Goal: Task Accomplishment & Management: Manage account settings

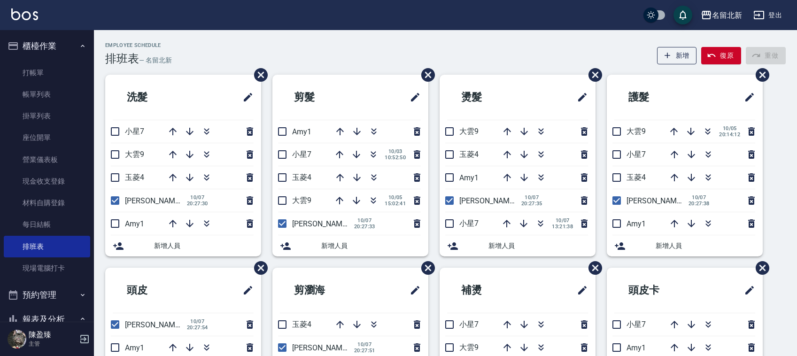
scroll to position [62, 0]
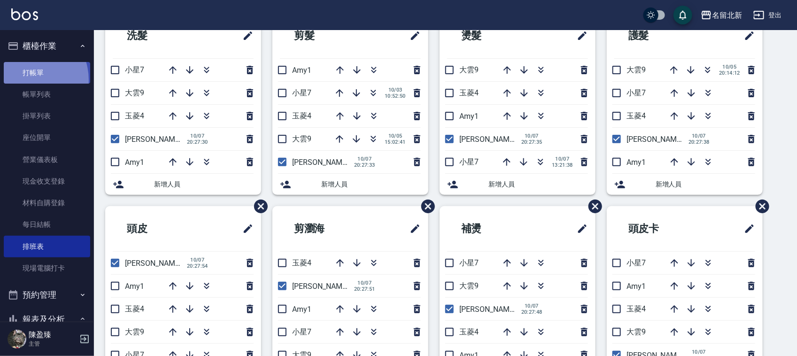
click at [27, 79] on link "打帳單" at bounding box center [47, 73] width 86 height 22
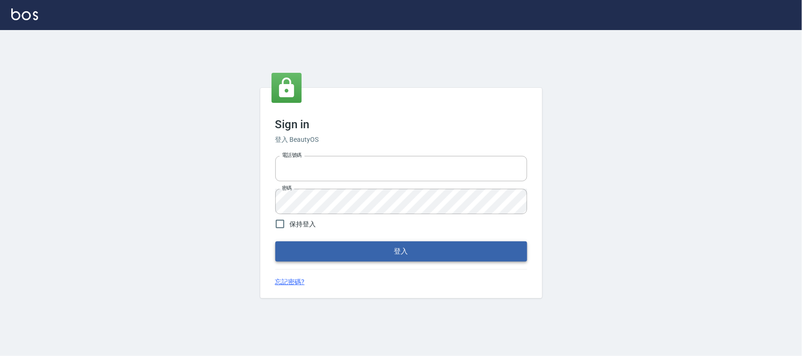
type input "0925193258"
click at [393, 247] on button "登入" at bounding box center [401, 251] width 252 height 20
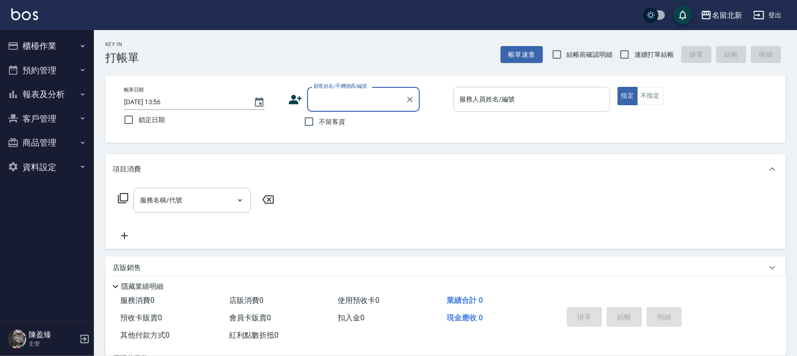
click at [515, 90] on div "服務人員姓名/編號" at bounding box center [531, 99] width 157 height 25
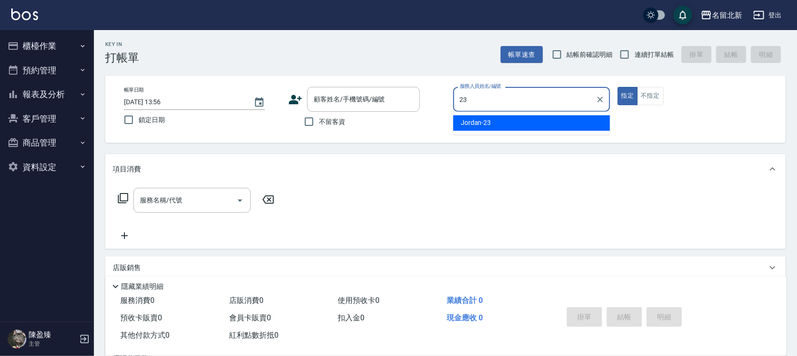
type input "Jordan-23"
type button "true"
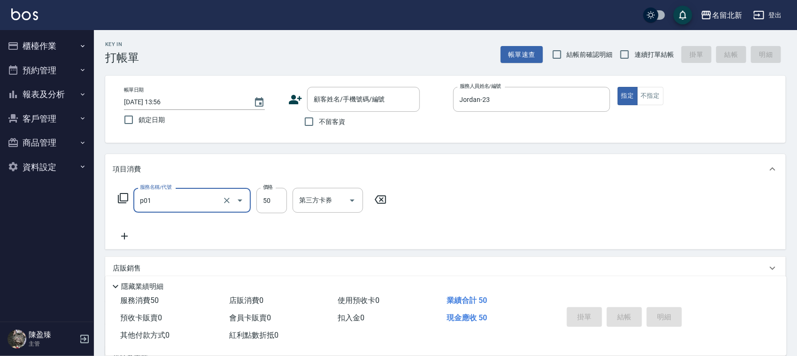
type input "入公司(p01)"
type input "320"
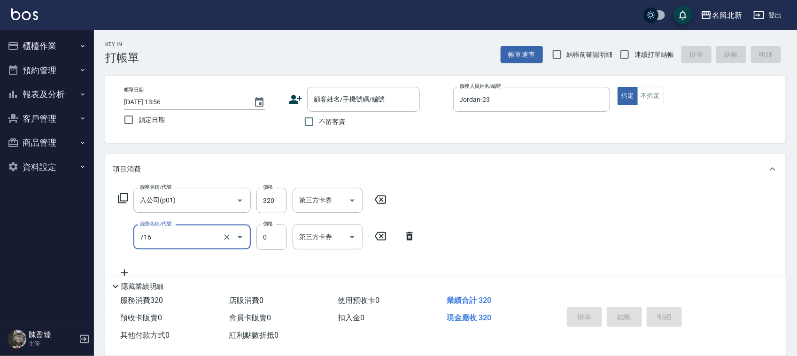
type input "互助160(716)"
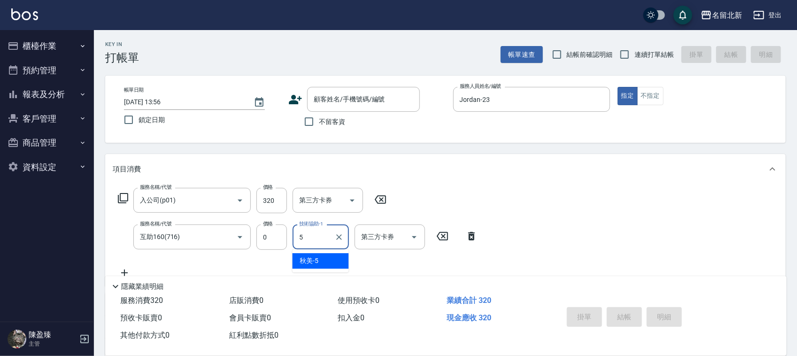
type input "秋美-5"
click at [658, 58] on span "連續打單結帳" at bounding box center [653, 55] width 39 height 10
click at [634, 58] on input "連續打單結帳" at bounding box center [625, 55] width 20 height 20
checkbox input "true"
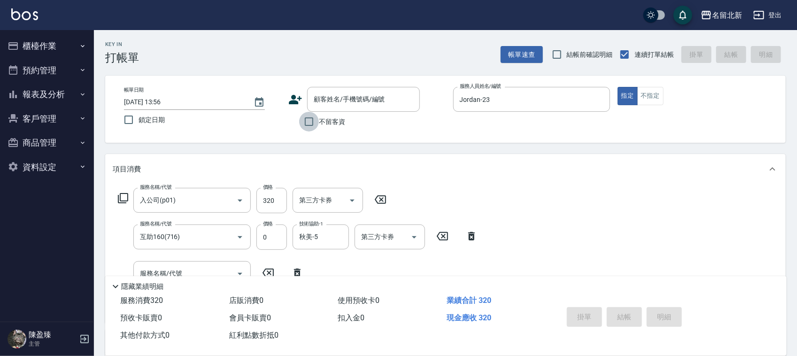
click at [302, 124] on input "不留客資" at bounding box center [309, 122] width 20 height 20
checkbox input "true"
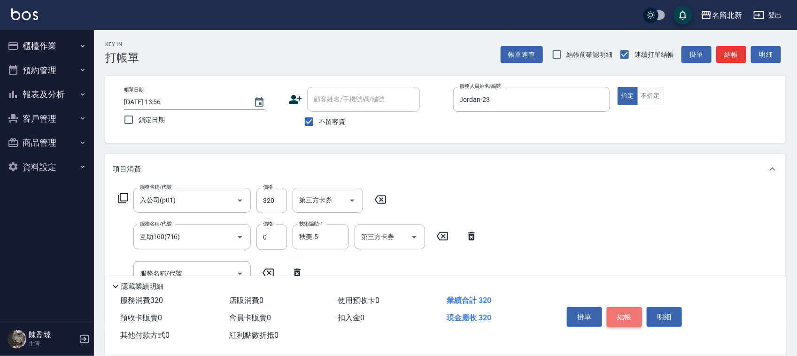
click at [630, 316] on button "結帳" at bounding box center [624, 317] width 35 height 20
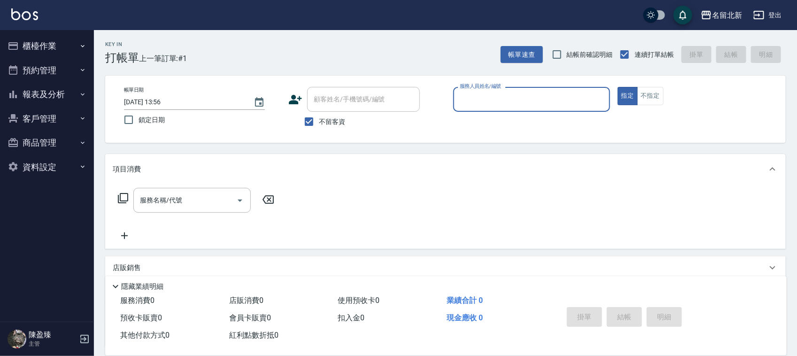
click at [33, 39] on button "櫃檯作業" at bounding box center [47, 46] width 86 height 24
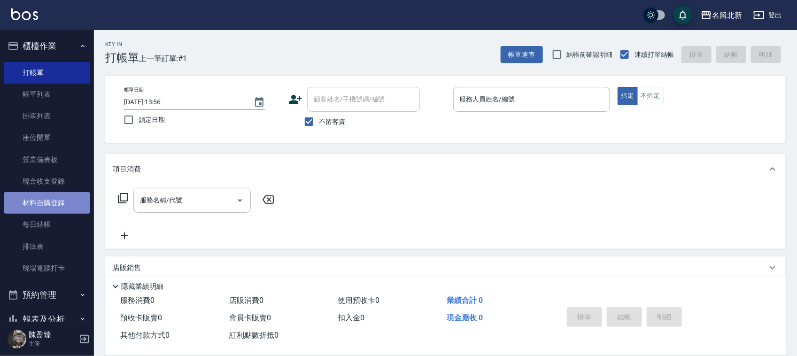
drag, startPoint x: 55, startPoint y: 201, endPoint x: 63, endPoint y: 201, distance: 8.5
click at [56, 201] on link "材料自購登錄" at bounding box center [47, 203] width 86 height 22
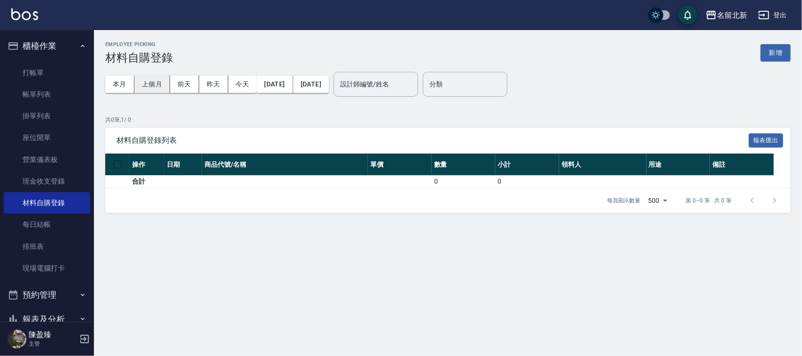
click at [156, 90] on button "上個月" at bounding box center [152, 84] width 36 height 17
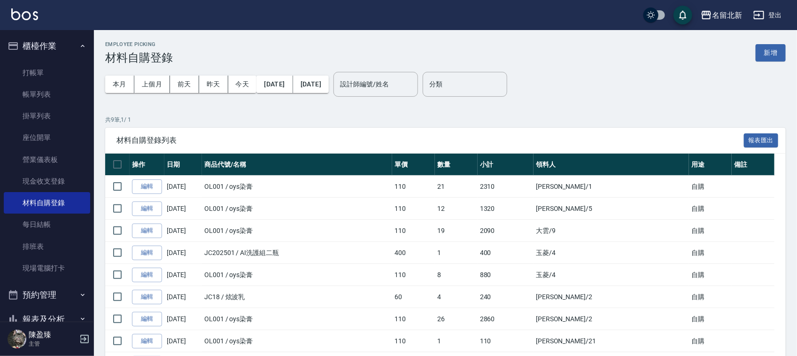
click at [779, 22] on button "登出" at bounding box center [767, 15] width 36 height 17
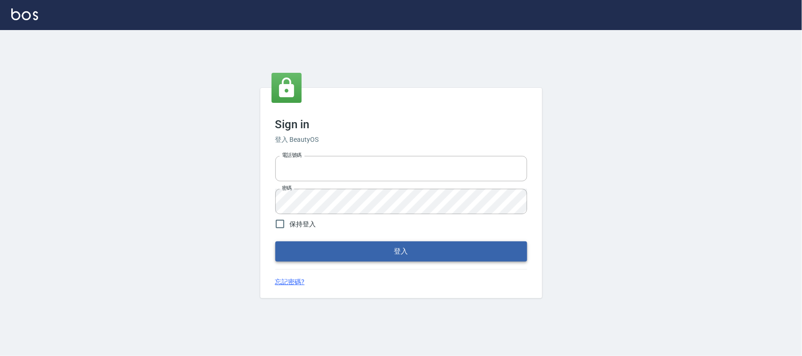
type input "0925193258"
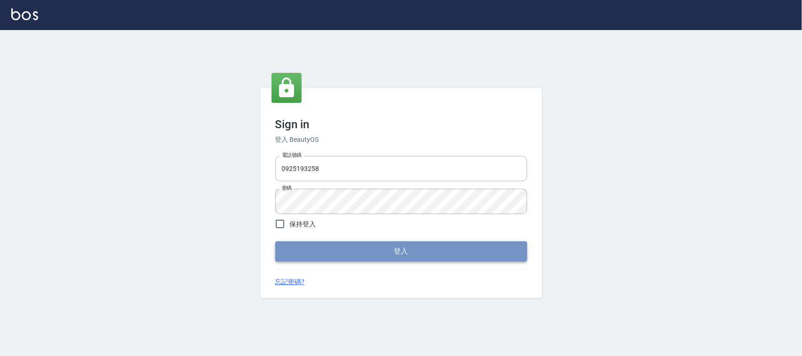
click at [398, 251] on button "登入" at bounding box center [401, 251] width 252 height 20
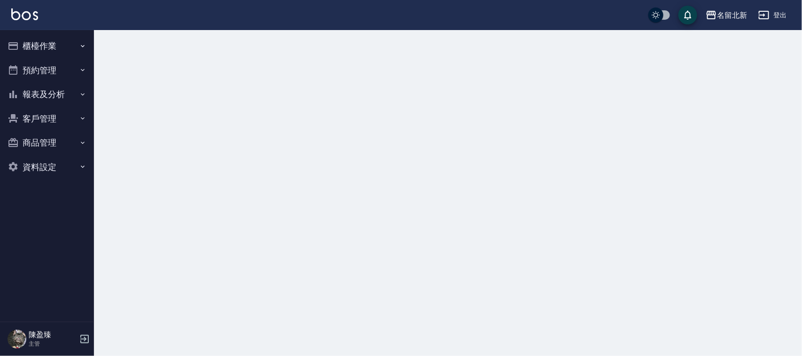
click at [785, 20] on button "登出" at bounding box center [772, 15] width 36 height 17
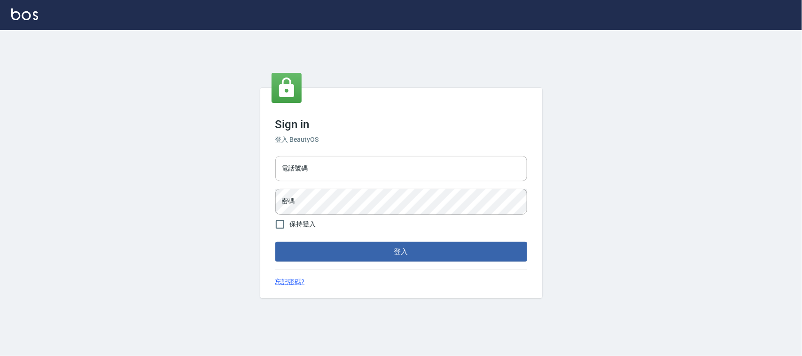
type input "0925193258"
click at [348, 166] on input "0925193258" at bounding box center [401, 168] width 252 height 25
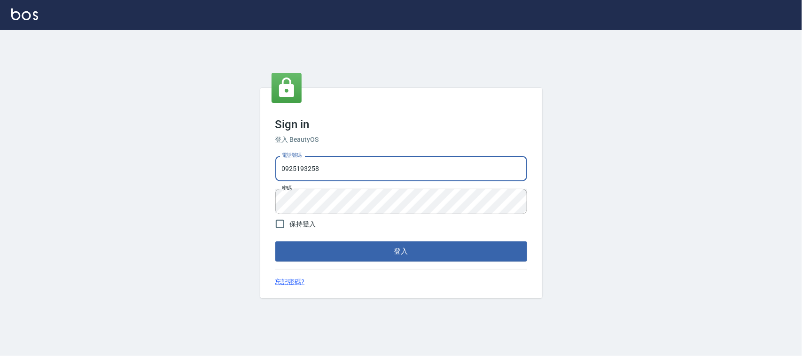
click at [379, 158] on input "0925193258" at bounding box center [401, 168] width 252 height 25
drag, startPoint x: 347, startPoint y: 172, endPoint x: 0, endPoint y: 155, distance: 347.0
click at [0, 155] on div "Sign in 登入 BeautyOS 電話號碼 0925193258 電話號碼 密碼 密碼 保持登入 登入 忘記密碼?" at bounding box center [401, 193] width 802 height 326
type input "0939367977"
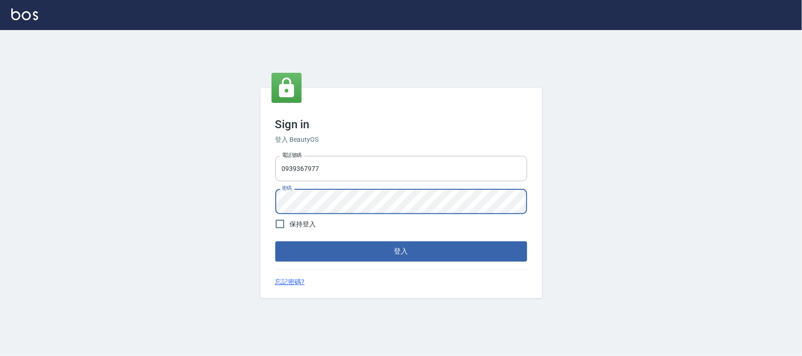
click at [275, 241] on button "登入" at bounding box center [401, 251] width 252 height 20
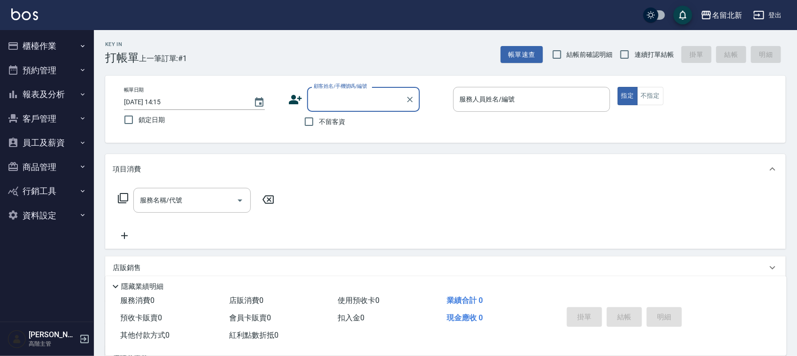
click at [34, 134] on button "員工及薪資" at bounding box center [47, 143] width 86 height 24
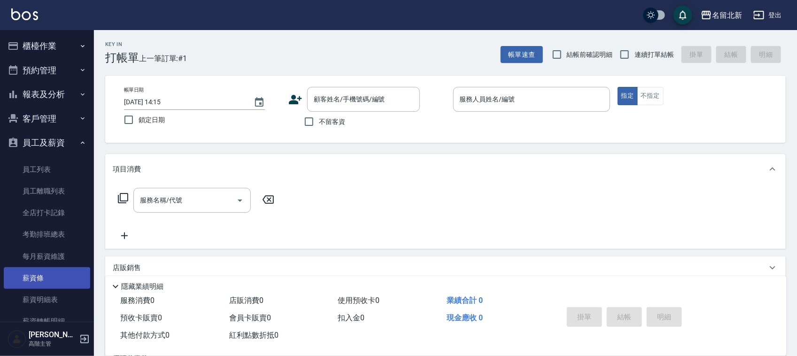
drag, startPoint x: 33, startPoint y: 283, endPoint x: 51, endPoint y: 278, distance: 17.9
click at [35, 283] on link "薪資條" at bounding box center [47, 278] width 86 height 22
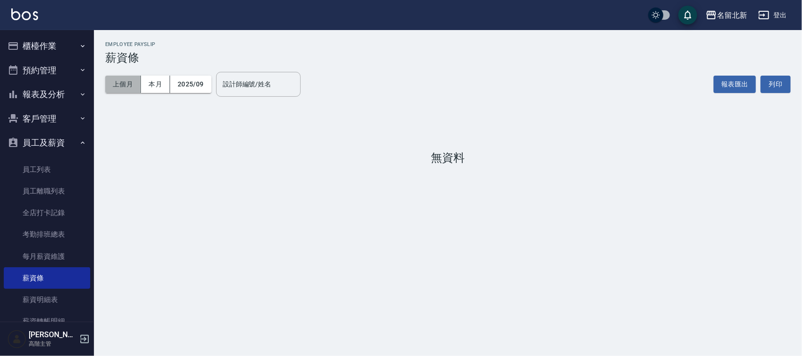
click at [129, 81] on button "上個月" at bounding box center [123, 84] width 36 height 17
click at [116, 85] on button "上個月" at bounding box center [123, 84] width 36 height 17
click at [195, 87] on button "2025/09" at bounding box center [190, 84] width 41 height 17
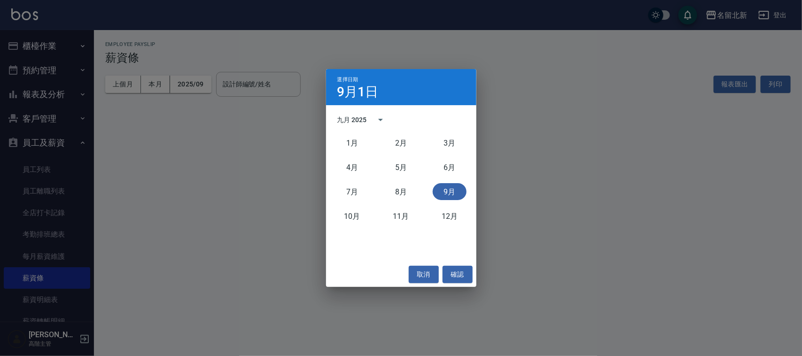
drag, startPoint x: 282, startPoint y: 153, endPoint x: 322, endPoint y: 159, distance: 39.8
click at [289, 156] on div "選擇日期 9月1日 九月 2025 1月 2月 3月 4月 5月 6月 7月 8月 9月 10月 11月 12月 取消 確認" at bounding box center [401, 178] width 802 height 356
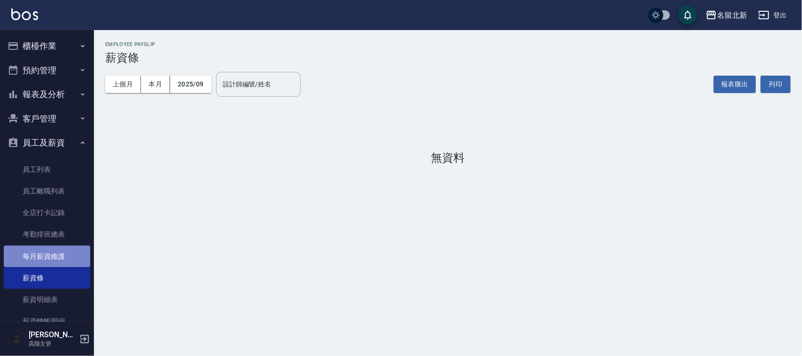
click at [54, 256] on link "每月薪資維護" at bounding box center [47, 257] width 86 height 22
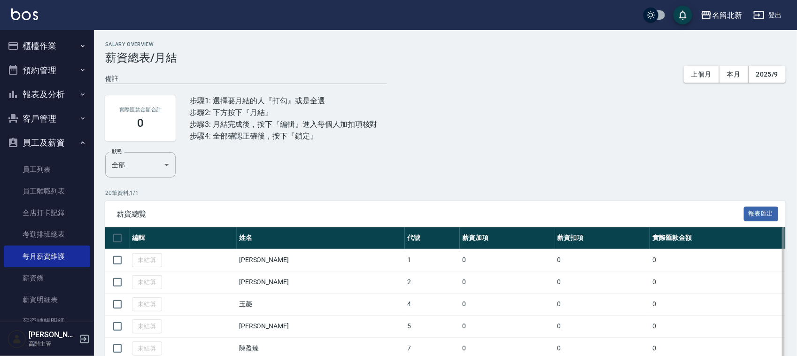
click at [113, 236] on input "checkbox" at bounding box center [118, 238] width 20 height 20
checkbox input "true"
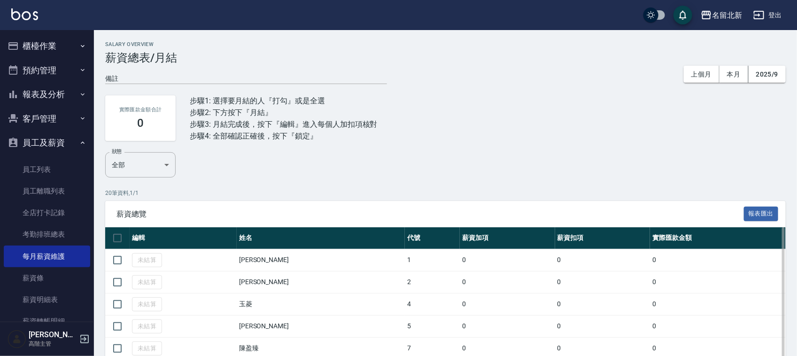
checkbox input "true"
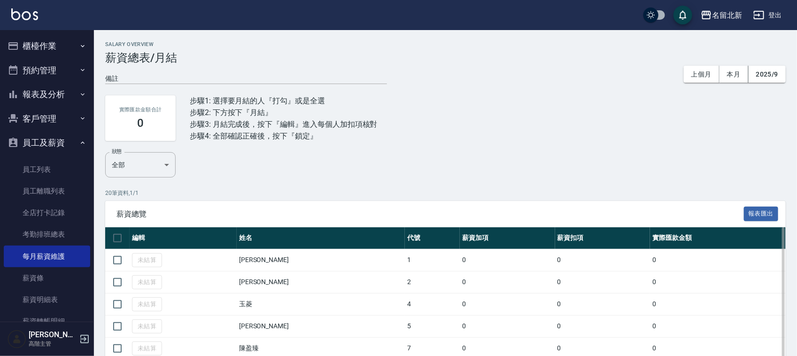
checkbox input "true"
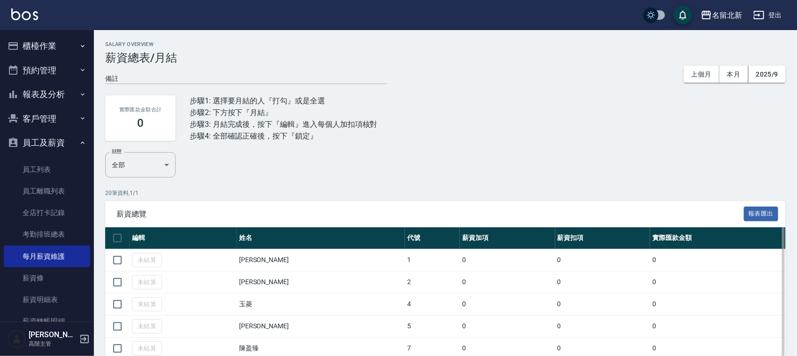
checkbox input "true"
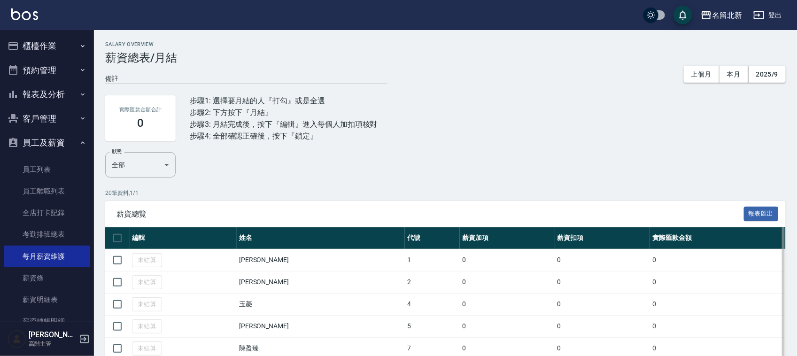
checkbox input "true"
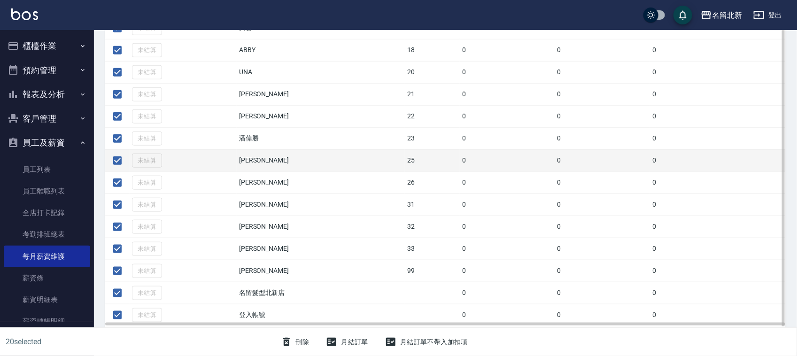
scroll to position [366, 0]
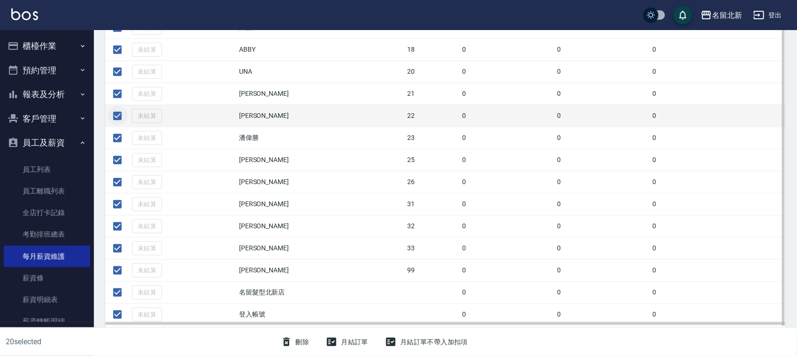
click at [113, 108] on input "checkbox" at bounding box center [118, 116] width 20 height 20
checkbox input "false"
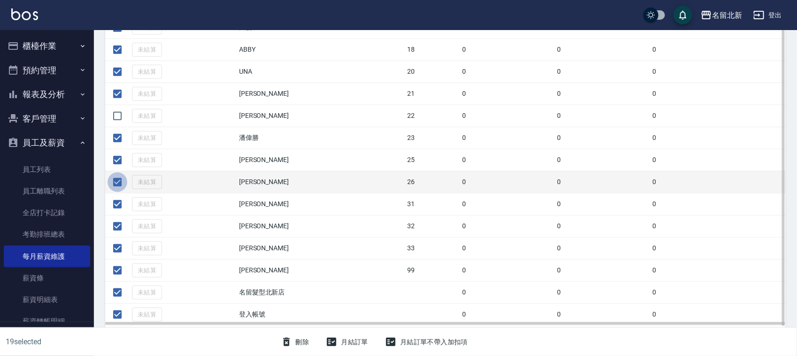
click at [114, 184] on input "checkbox" at bounding box center [118, 182] width 20 height 20
checkbox input "false"
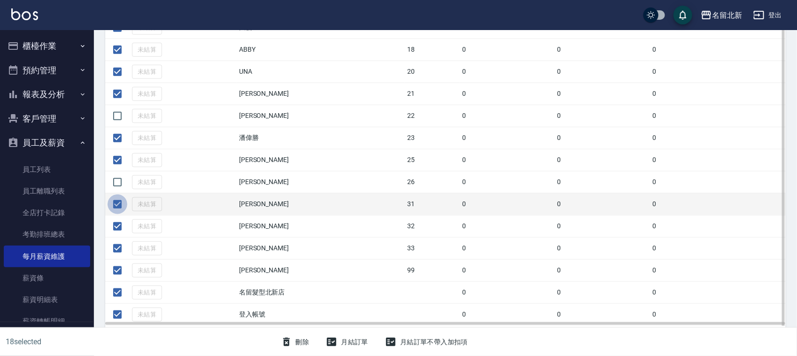
click at [115, 203] on input "checkbox" at bounding box center [118, 204] width 20 height 20
checkbox input "false"
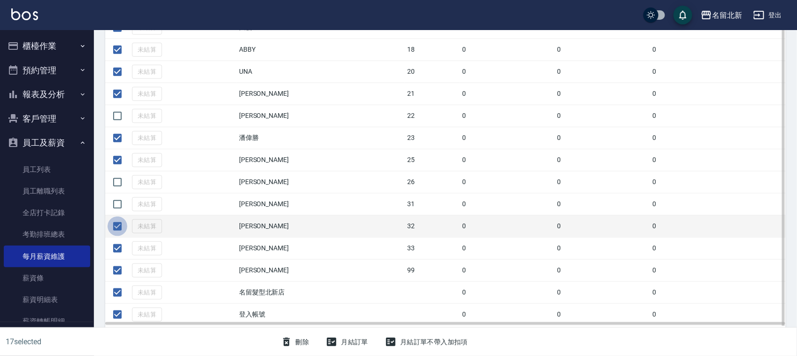
click at [116, 225] on input "checkbox" at bounding box center [118, 226] width 20 height 20
checkbox input "false"
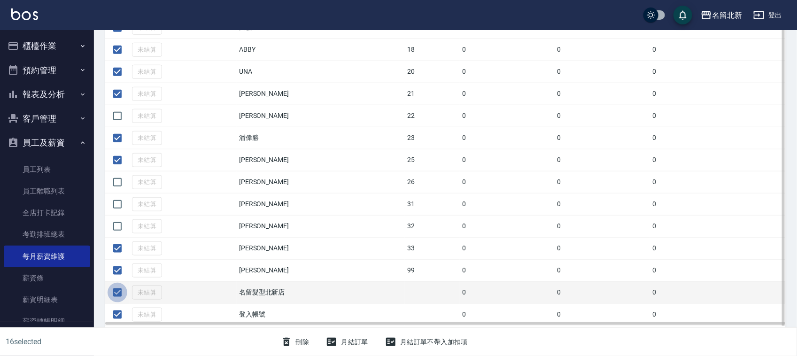
drag, startPoint x: 119, startPoint y: 296, endPoint x: 121, endPoint y: 307, distance: 11.0
click at [119, 296] on input "checkbox" at bounding box center [118, 293] width 20 height 20
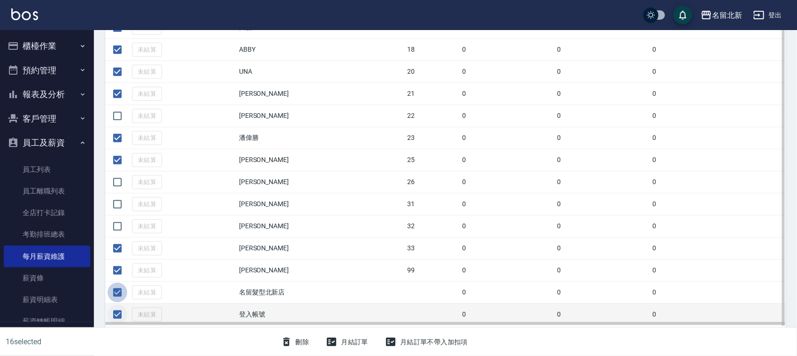
checkbox input "false"
drag, startPoint x: 121, startPoint y: 315, endPoint x: 119, endPoint y: 310, distance: 5.2
click at [121, 315] on input "checkbox" at bounding box center [118, 315] width 20 height 20
checkbox input "false"
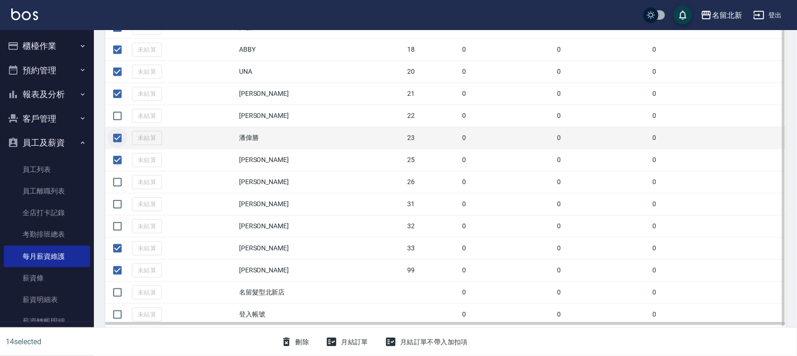
scroll to position [308, 0]
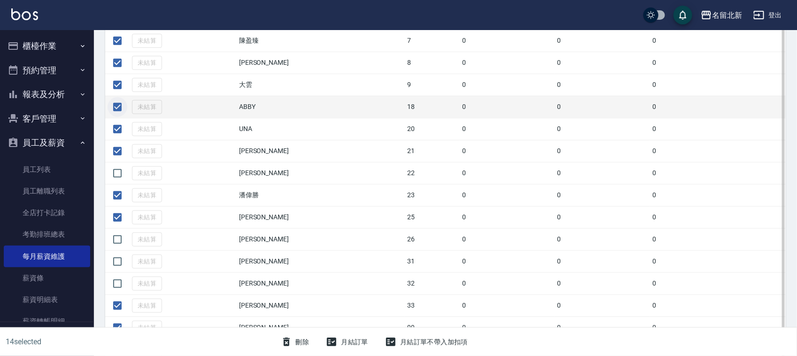
click at [117, 113] on input "checkbox" at bounding box center [118, 107] width 20 height 20
checkbox input "false"
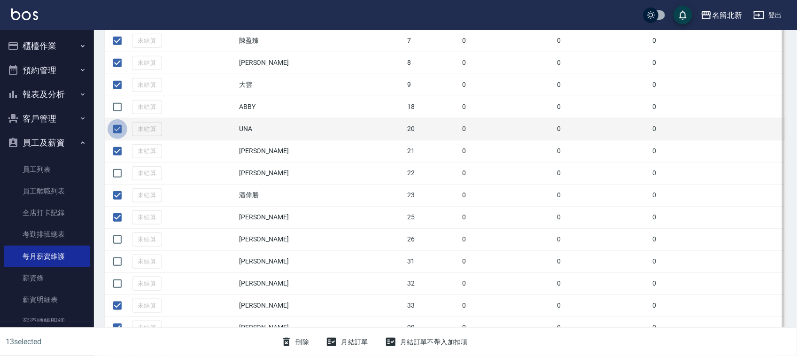
click at [116, 127] on input "checkbox" at bounding box center [118, 129] width 20 height 20
checkbox input "false"
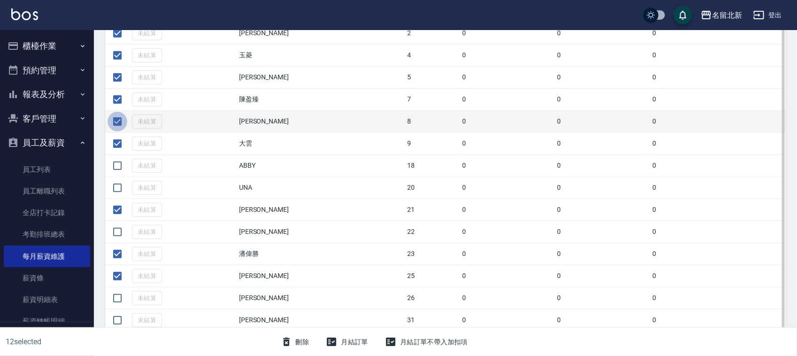
click at [117, 123] on input "checkbox" at bounding box center [118, 122] width 20 height 20
checkbox input "false"
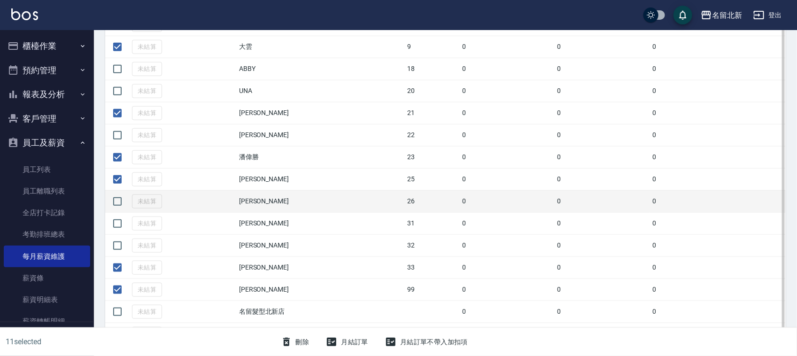
scroll to position [366, 0]
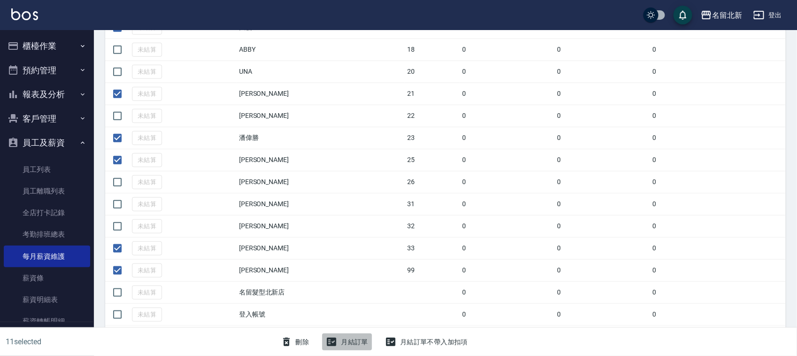
click at [350, 339] on button "月結訂單" at bounding box center [347, 341] width 50 height 17
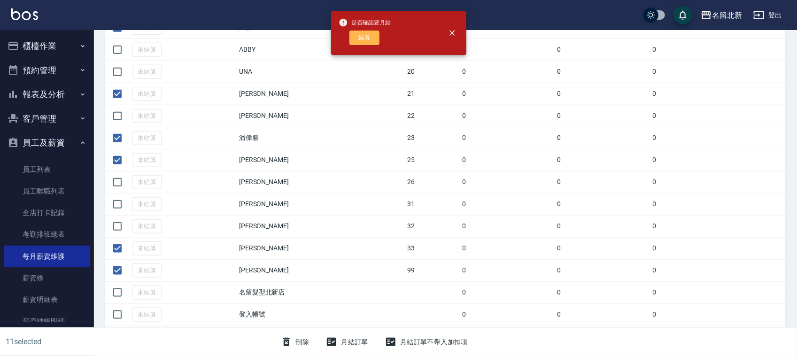
drag, startPoint x: 363, startPoint y: 31, endPoint x: 389, endPoint y: 31, distance: 26.3
click at [364, 31] on button "結算" at bounding box center [364, 38] width 30 height 15
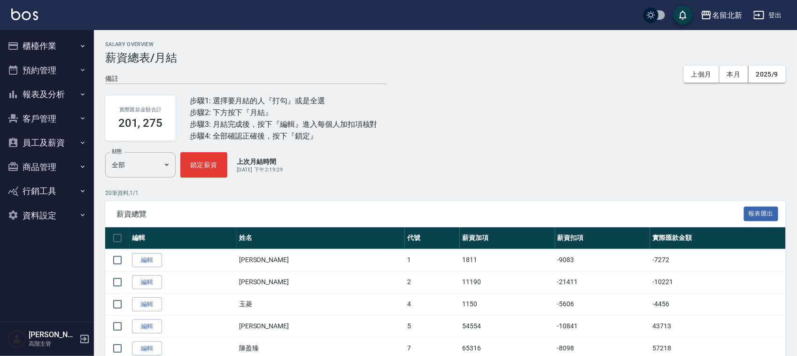
click at [64, 97] on button "報表及分析" at bounding box center [47, 94] width 86 height 24
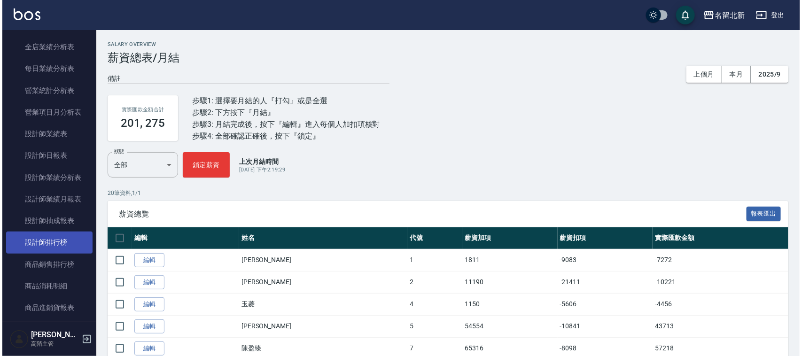
scroll to position [293, 0]
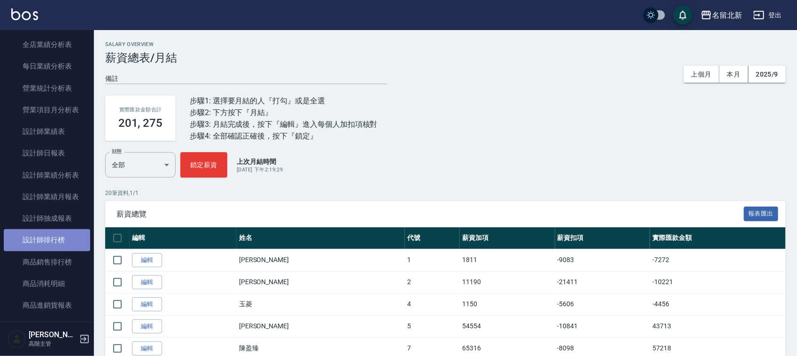
click at [67, 237] on link "設計師排行榜" at bounding box center [47, 240] width 86 height 22
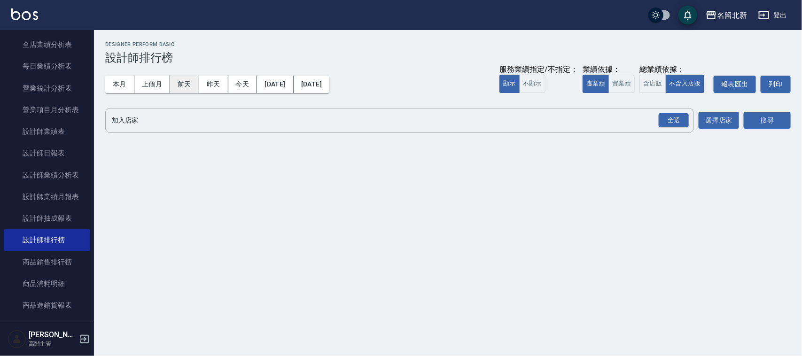
drag, startPoint x: 147, startPoint y: 85, endPoint x: 193, endPoint y: 80, distance: 46.3
click at [147, 85] on button "上個月" at bounding box center [152, 84] width 36 height 17
click at [174, 116] on input "加入店家" at bounding box center [392, 120] width 566 height 16
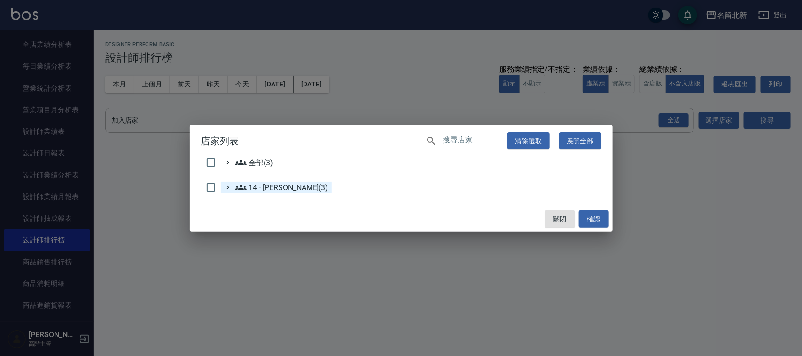
click at [268, 185] on 李欣哲\(3\) "14 - 李欣哲(3)" at bounding box center [281, 187] width 93 height 11
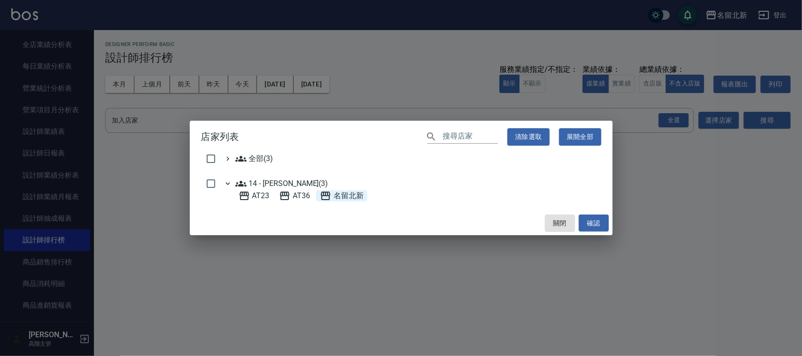
click at [347, 196] on span "名留北新" at bounding box center [342, 195] width 44 height 11
click at [602, 217] on button "確認" at bounding box center [594, 223] width 30 height 17
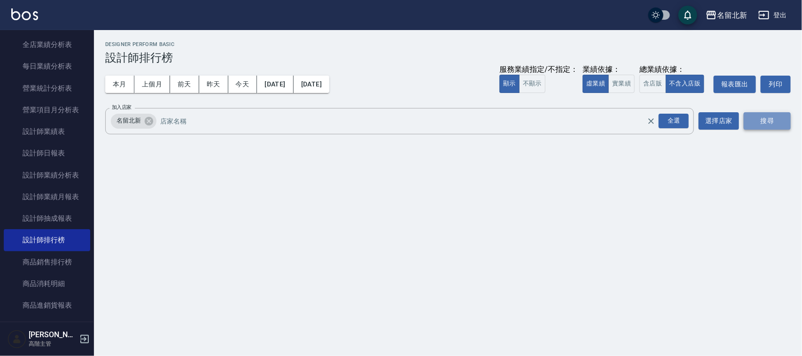
click at [763, 118] on button "搜尋" at bounding box center [766, 120] width 47 height 17
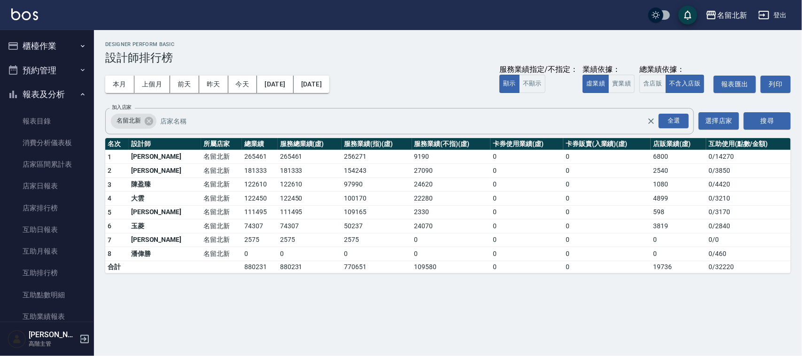
click at [49, 46] on button "櫃檯作業" at bounding box center [47, 46] width 86 height 24
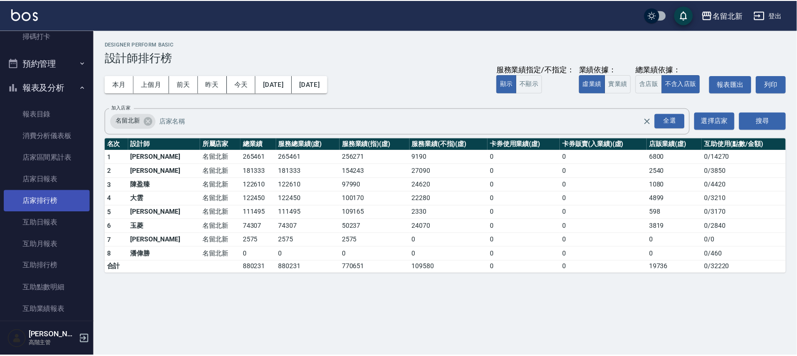
scroll to position [293, 0]
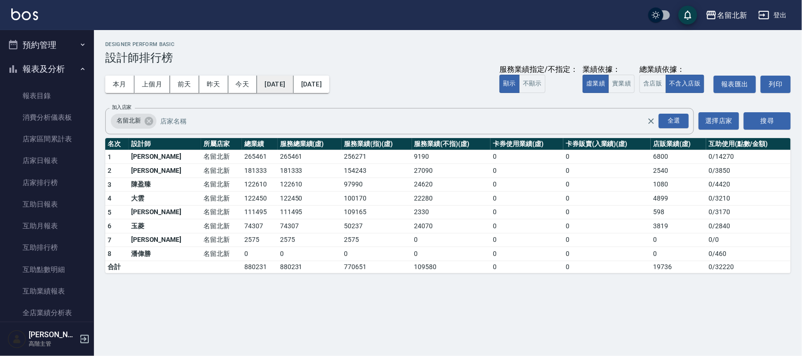
click at [293, 85] on button "2025/09/01" at bounding box center [275, 84] width 36 height 17
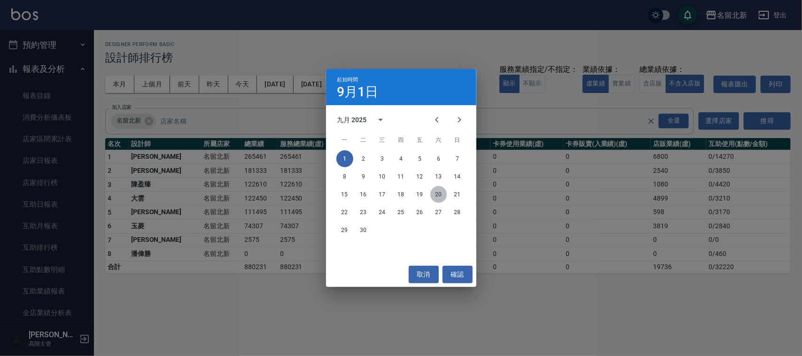
click at [437, 193] on button "20" at bounding box center [438, 194] width 17 height 17
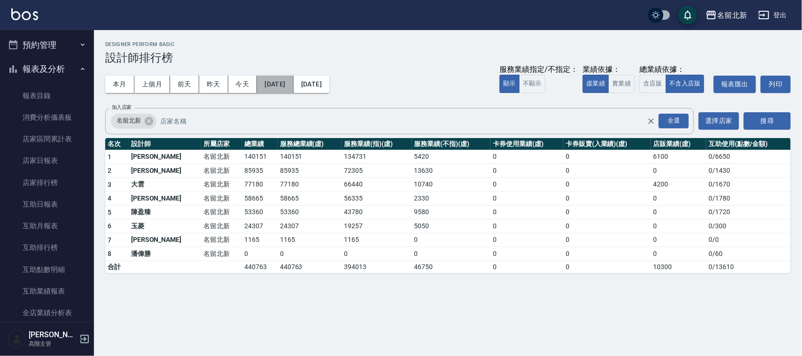
click at [280, 89] on button "2025/09/20" at bounding box center [275, 84] width 36 height 17
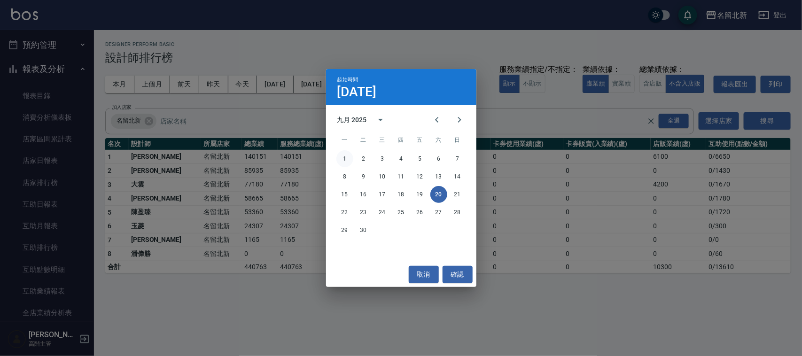
click at [345, 160] on button "1" at bounding box center [344, 158] width 17 height 17
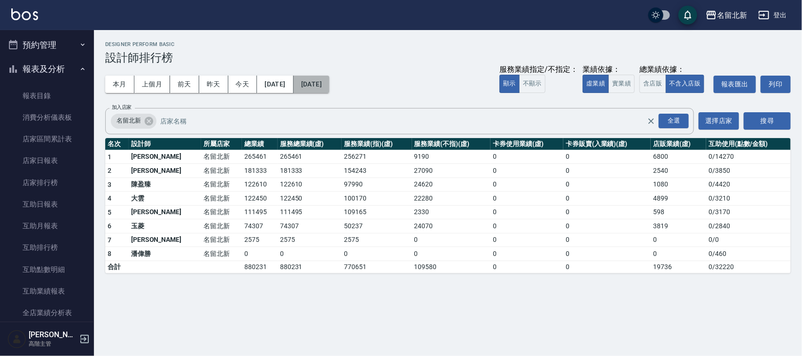
click at [329, 90] on button "2025/09/30" at bounding box center [311, 84] width 36 height 17
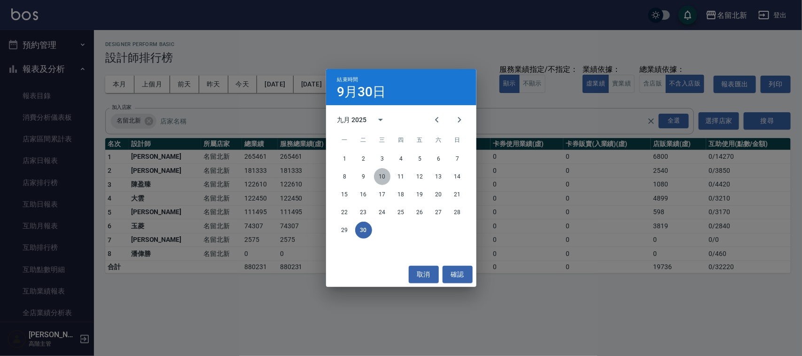
click at [380, 181] on button "10" at bounding box center [382, 176] width 17 height 17
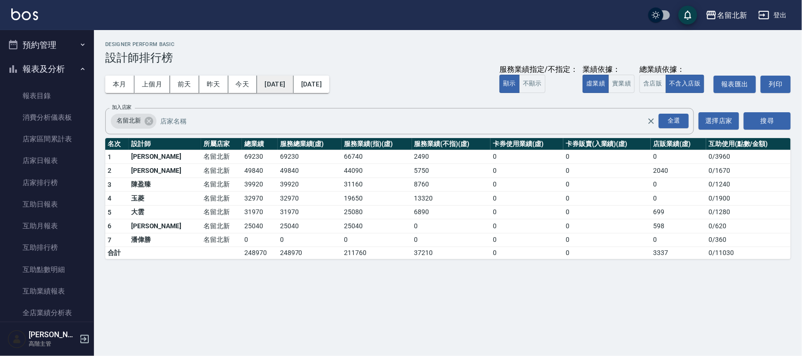
click at [282, 84] on button "2025/09/01" at bounding box center [275, 84] width 36 height 17
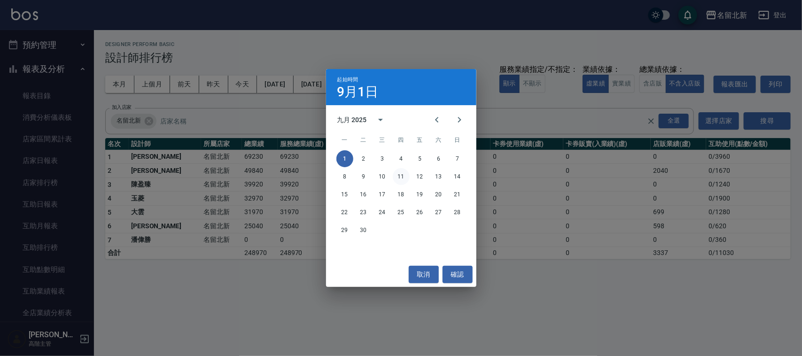
click at [400, 175] on button "11" at bounding box center [401, 176] width 17 height 17
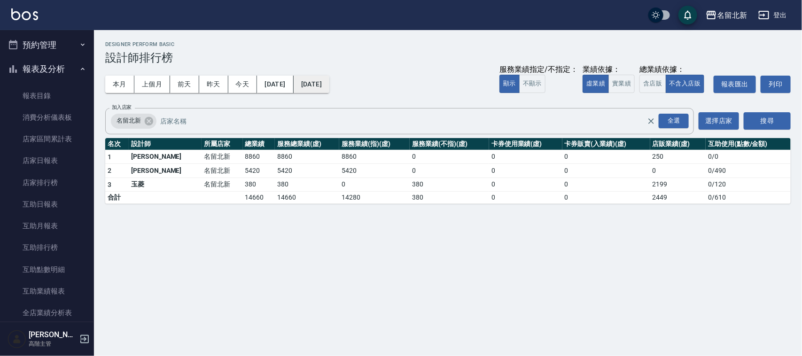
click at [326, 76] on button "2025/09/11" at bounding box center [311, 84] width 36 height 17
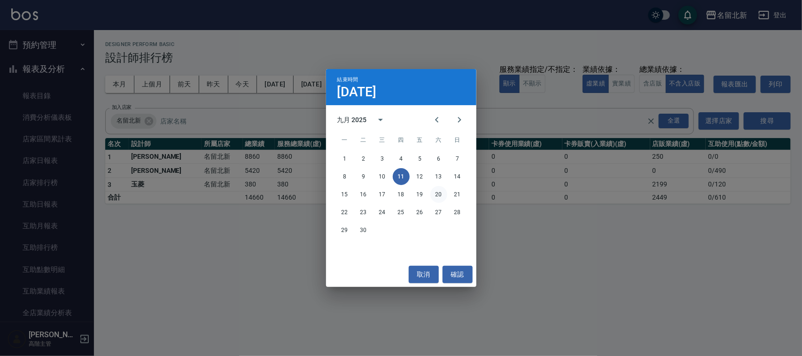
click at [441, 194] on button "20" at bounding box center [438, 194] width 17 height 17
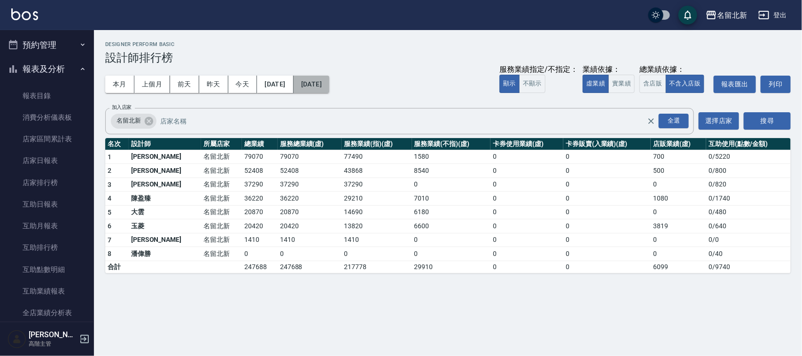
click at [329, 82] on button "2025/09/20" at bounding box center [311, 84] width 36 height 17
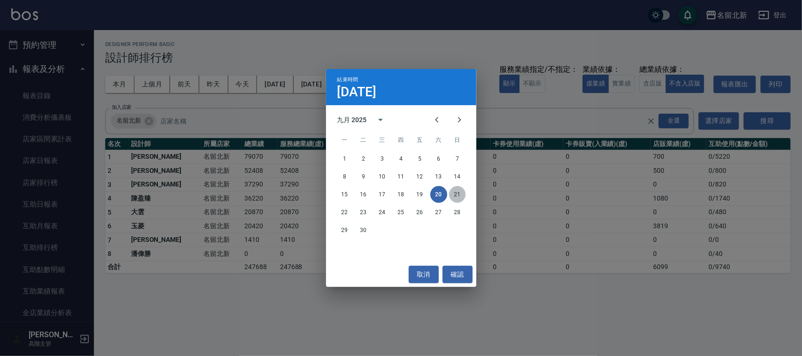
click at [456, 193] on button "21" at bounding box center [457, 194] width 17 height 17
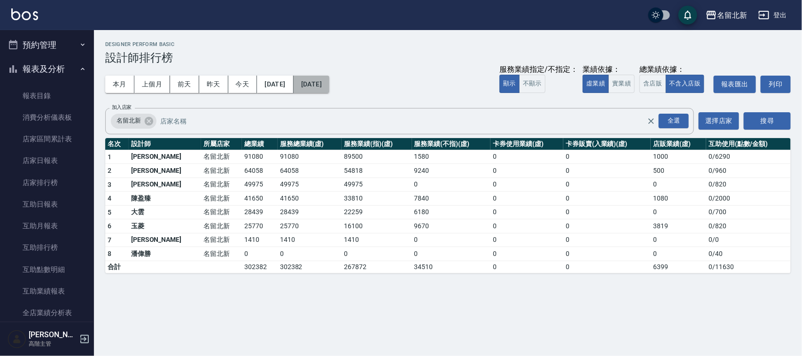
click at [329, 88] on button "2025/09/21" at bounding box center [311, 84] width 36 height 17
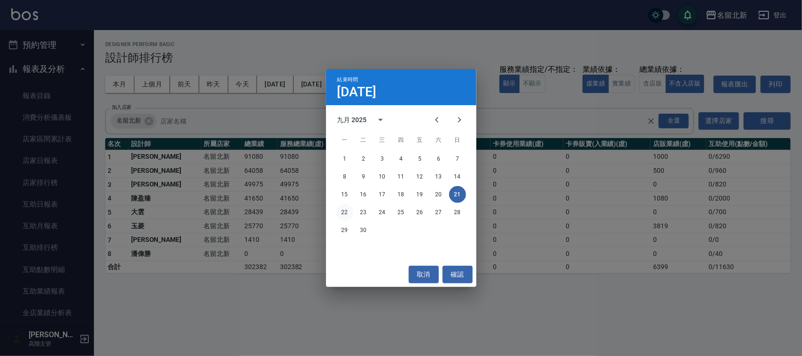
click at [344, 209] on button "22" at bounding box center [344, 212] width 17 height 17
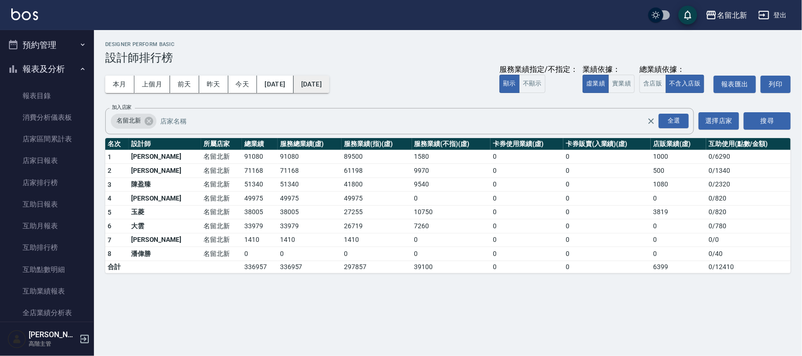
click at [329, 76] on button "2025/09/22" at bounding box center [311, 84] width 36 height 17
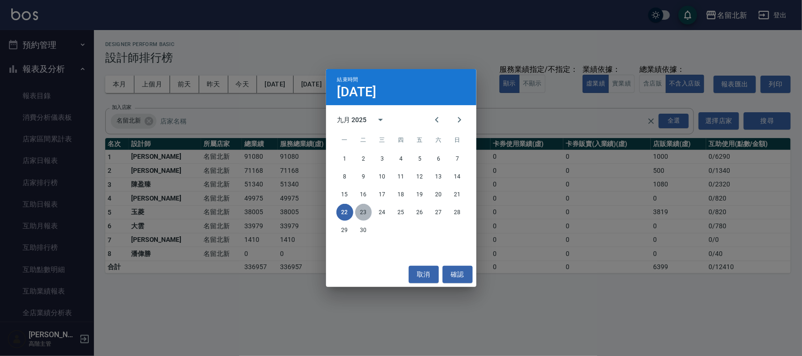
click at [363, 215] on button "23" at bounding box center [363, 212] width 17 height 17
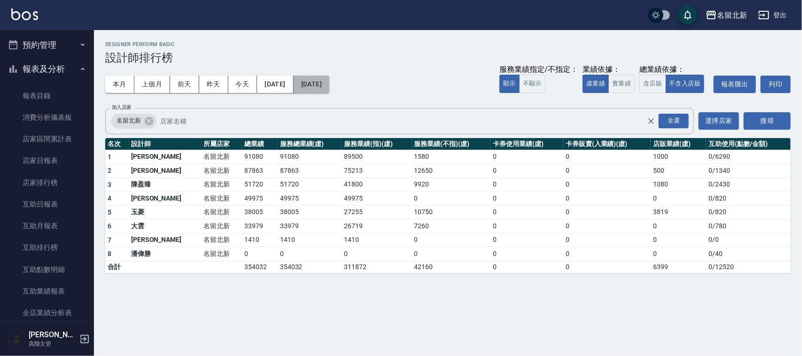
click at [324, 82] on button "2025/09/23" at bounding box center [311, 84] width 36 height 17
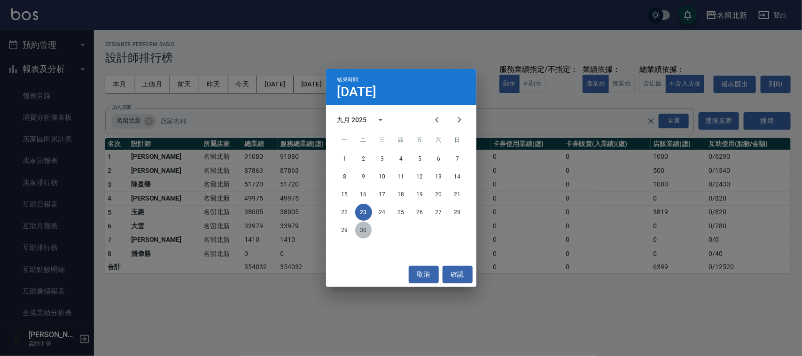
click at [365, 233] on button "30" at bounding box center [363, 230] width 17 height 17
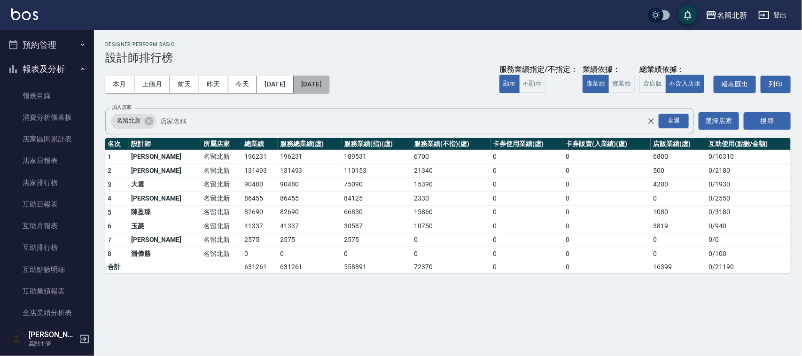
click at [329, 86] on button "2025/09/30" at bounding box center [311, 84] width 36 height 17
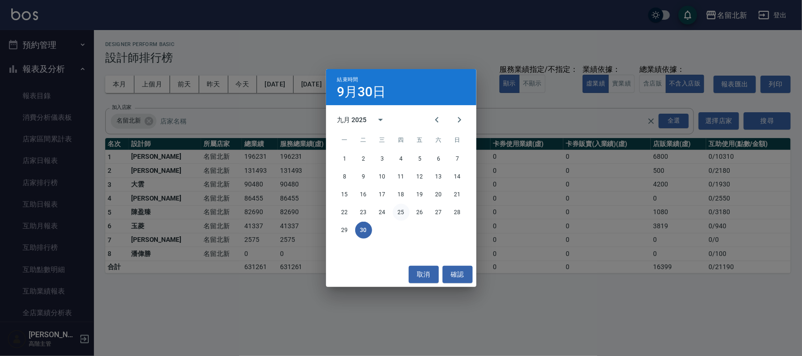
click at [397, 211] on button "25" at bounding box center [401, 212] width 17 height 17
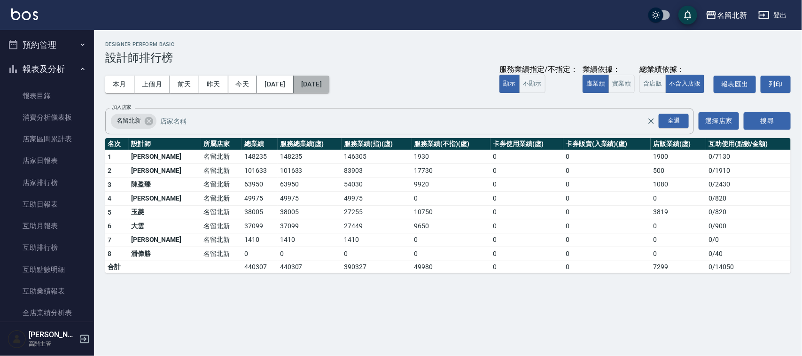
click at [329, 81] on button "2025/09/25" at bounding box center [311, 84] width 36 height 17
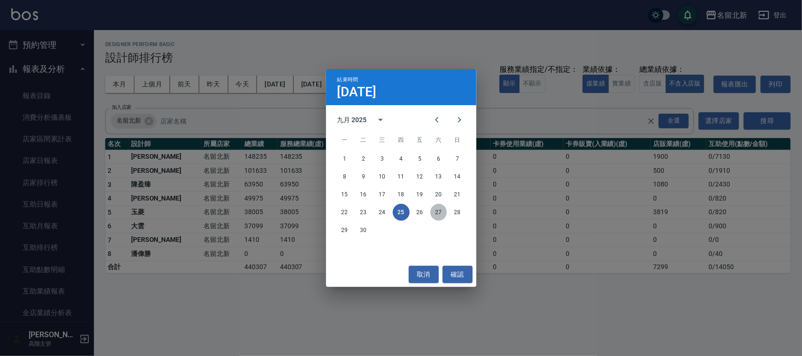
click at [440, 211] on button "27" at bounding box center [438, 212] width 17 height 17
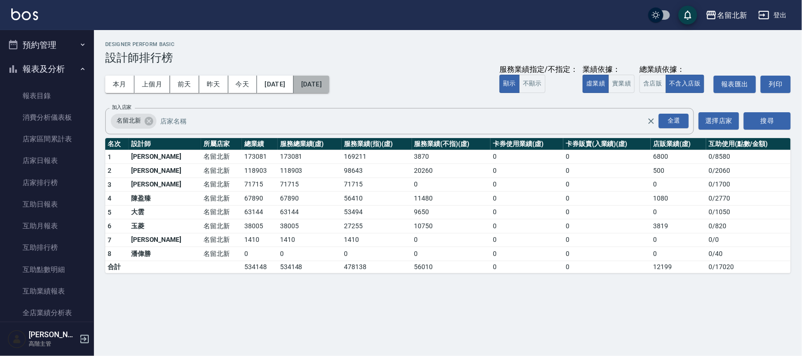
click at [329, 77] on button "[DATE]" at bounding box center [311, 84] width 36 height 17
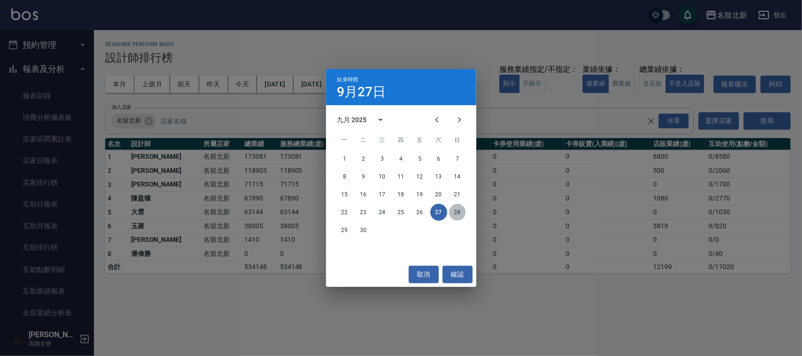
click at [458, 213] on button "28" at bounding box center [457, 212] width 17 height 17
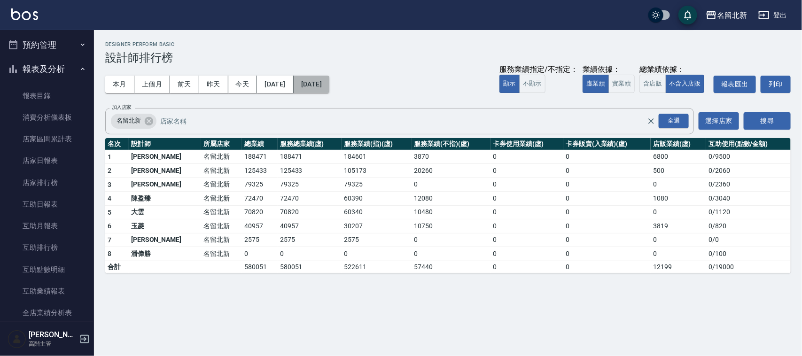
click at [329, 85] on button "2025/09/28" at bounding box center [311, 84] width 36 height 17
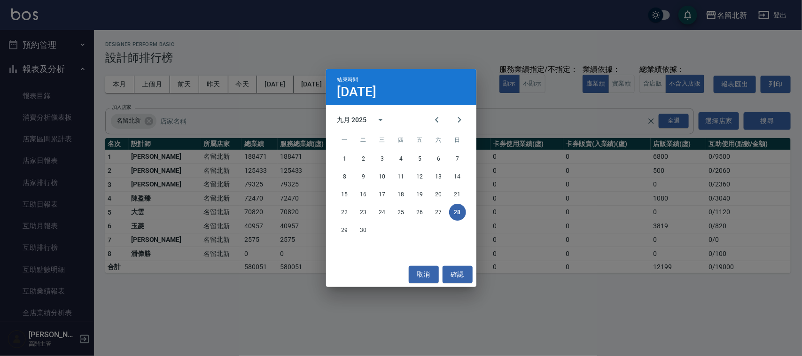
click at [336, 83] on div "結束時間 9月28日" at bounding box center [401, 87] width 150 height 36
click at [417, 275] on button "取消" at bounding box center [424, 274] width 30 height 17
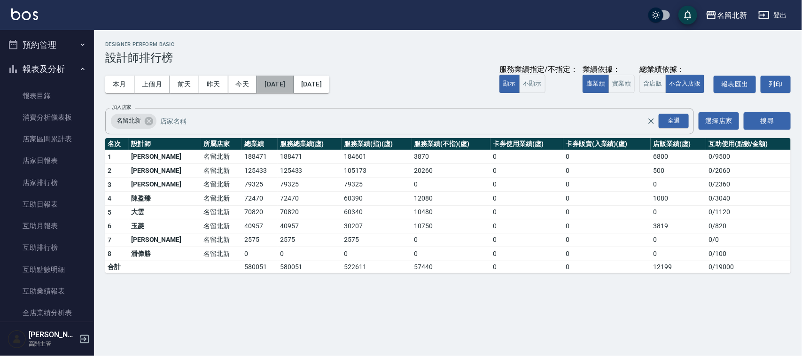
click at [293, 88] on button "2025/09/11" at bounding box center [275, 84] width 36 height 17
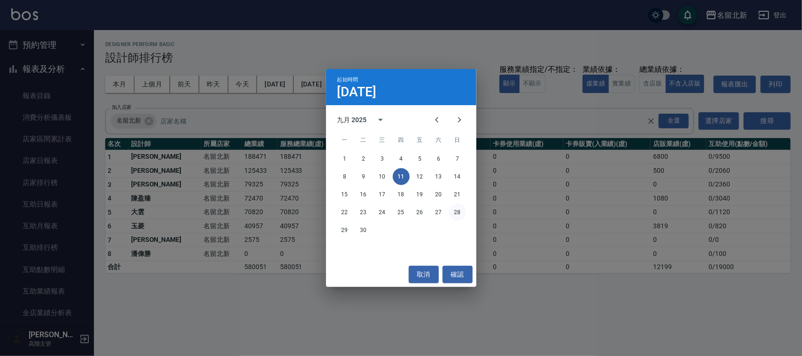
click at [459, 210] on button "28" at bounding box center [457, 212] width 17 height 17
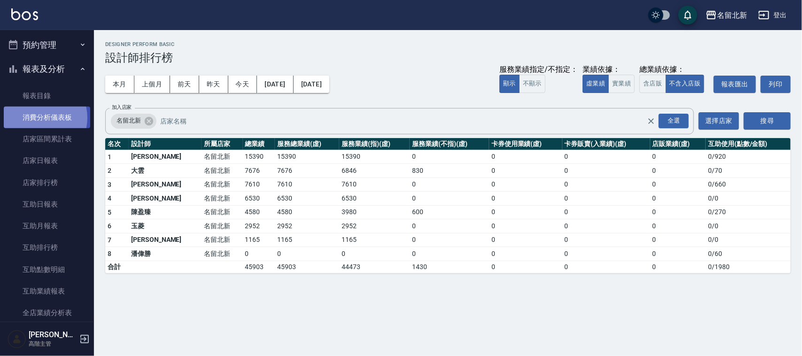
click at [38, 118] on link "消費分析儀表板" at bounding box center [47, 118] width 86 height 22
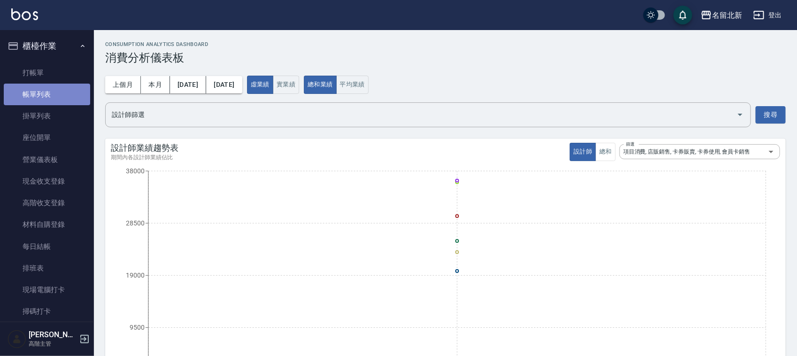
click at [49, 101] on link "帳單列表" at bounding box center [47, 95] width 86 height 22
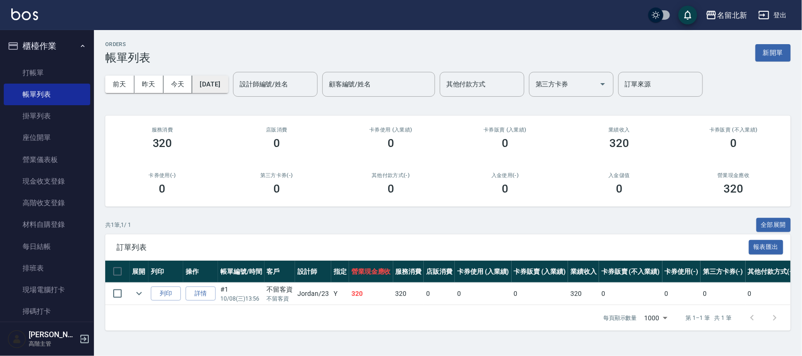
click at [212, 87] on button "2025/10/08" at bounding box center [210, 84] width 36 height 17
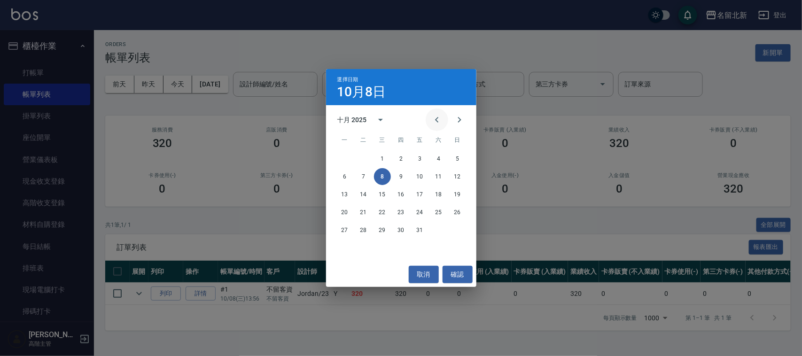
click at [442, 118] on button "Previous month" at bounding box center [436, 119] width 23 height 23
click at [461, 212] on button "28" at bounding box center [457, 212] width 17 height 17
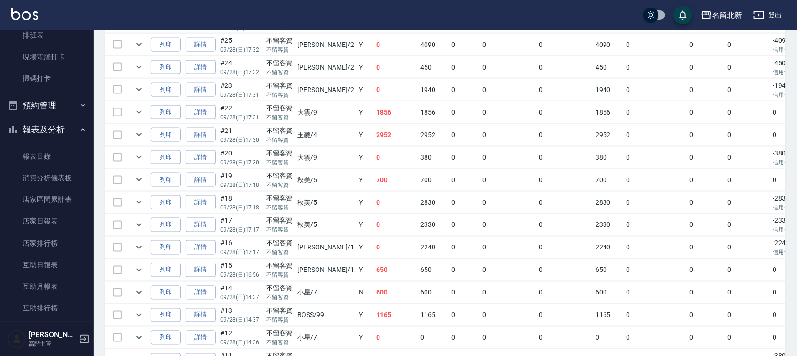
scroll to position [176, 0]
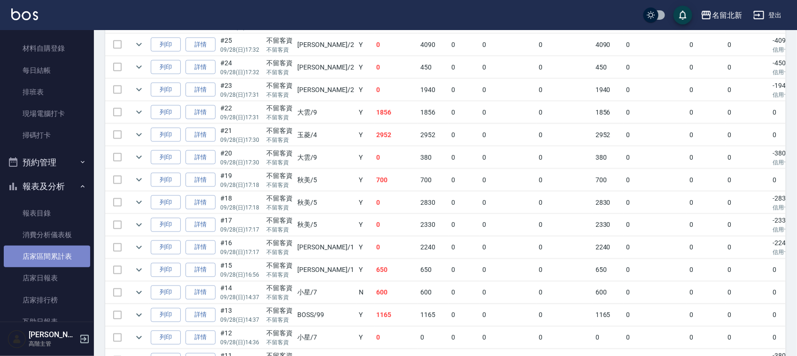
click at [53, 253] on link "店家區間累計表" at bounding box center [47, 257] width 86 height 22
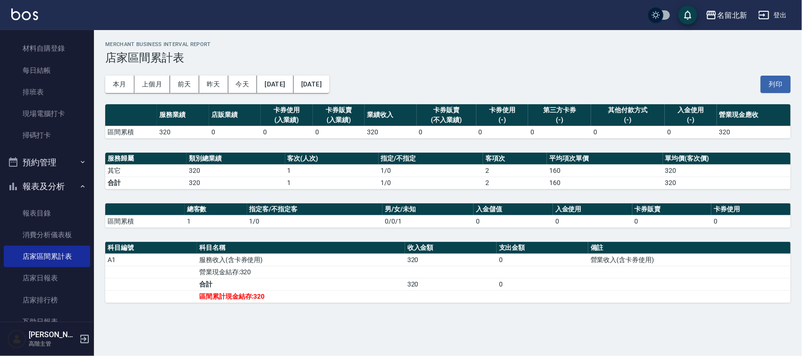
click at [285, 79] on button "2025/10/08" at bounding box center [275, 84] width 36 height 17
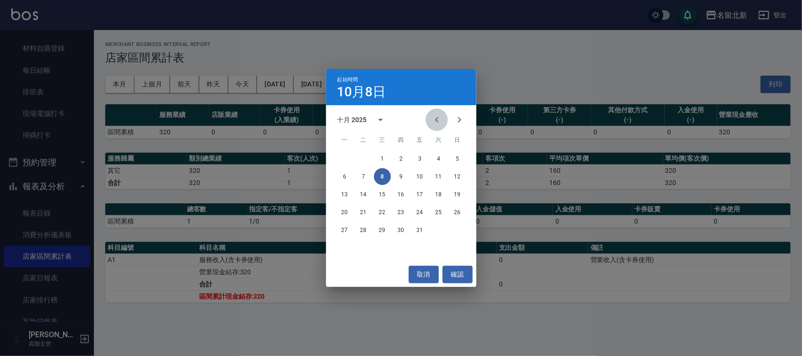
click at [432, 117] on icon "Previous month" at bounding box center [436, 119] width 11 height 11
click at [460, 212] on button "28" at bounding box center [457, 212] width 17 height 17
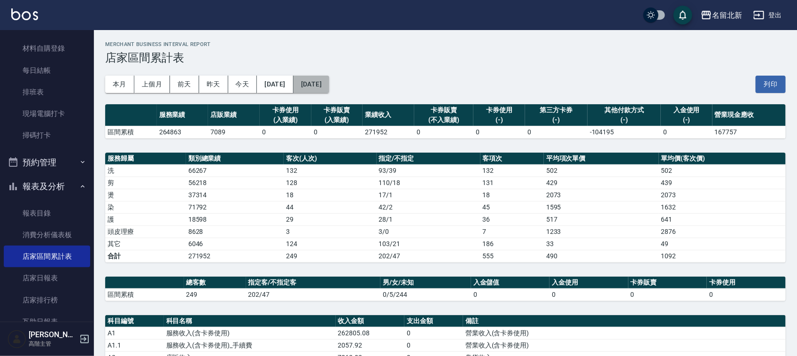
click at [329, 78] on button "2025/10/08" at bounding box center [311, 84] width 36 height 17
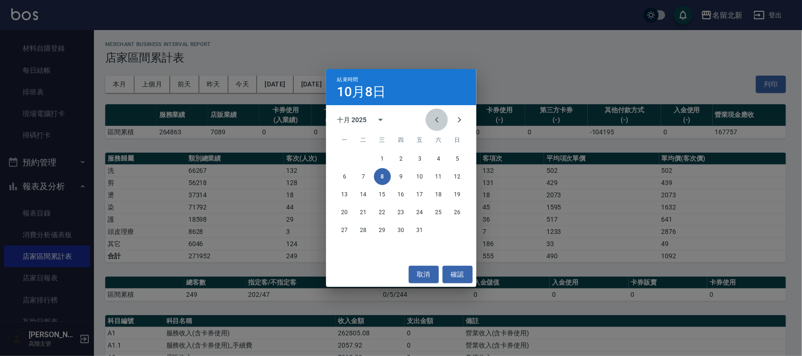
click at [438, 124] on icon "Previous month" at bounding box center [436, 119] width 11 height 11
click at [463, 215] on button "28" at bounding box center [457, 212] width 17 height 17
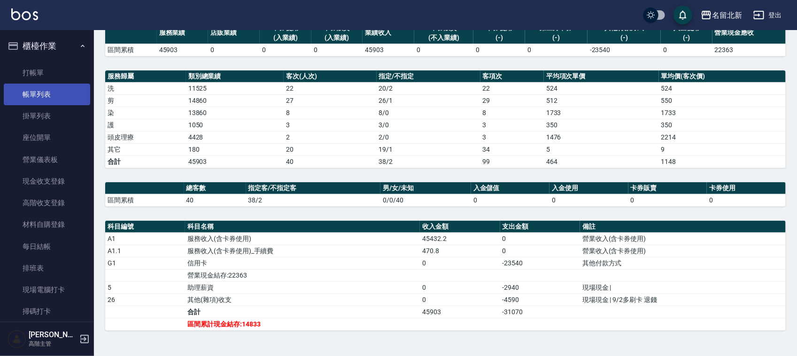
click at [20, 97] on link "帳單列表" at bounding box center [47, 95] width 86 height 22
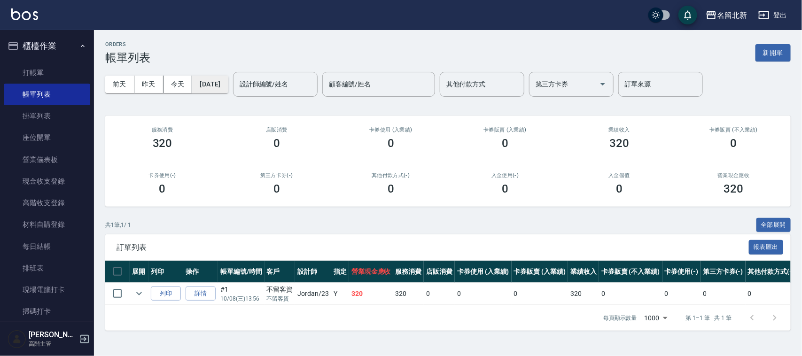
click at [228, 87] on button "2025/10/08" at bounding box center [210, 84] width 36 height 17
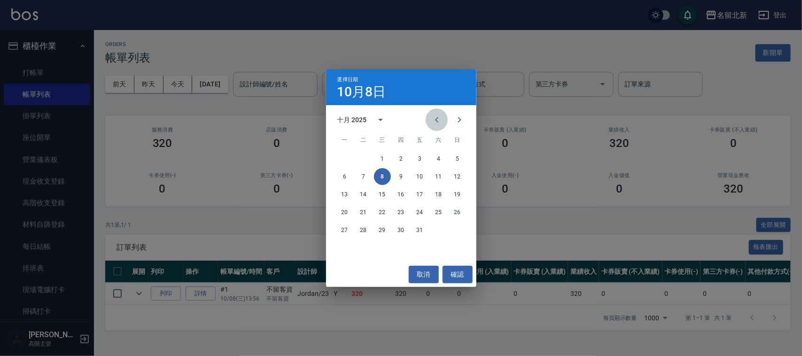
click at [433, 118] on icon "Previous month" at bounding box center [436, 119] width 11 height 11
click at [452, 209] on button "28" at bounding box center [457, 212] width 17 height 17
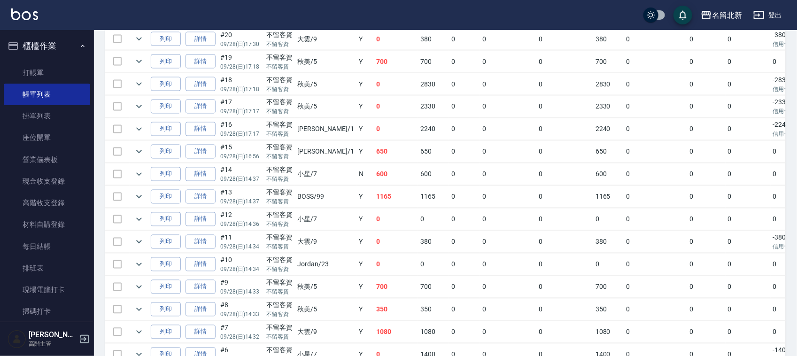
scroll to position [647, 0]
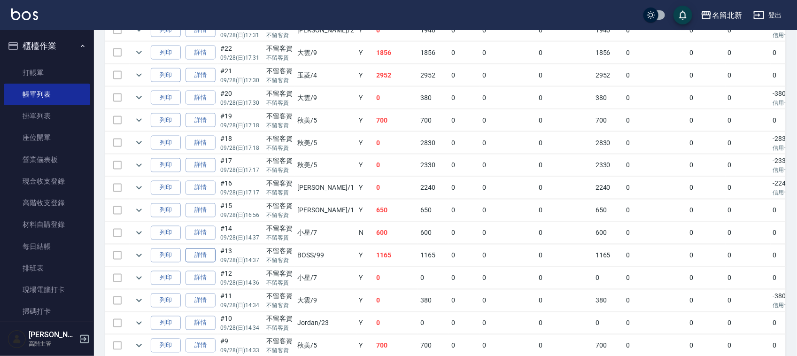
click at [191, 258] on link "詳情" at bounding box center [200, 255] width 30 height 15
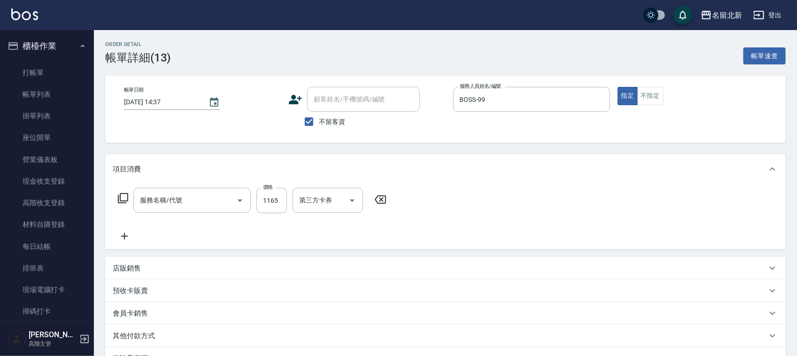
type input "2025/09/28 14:37"
checkbox input "true"
type input "BOSS-99"
type input "一般洗髮(201)"
click at [23, 88] on link "帳單列表" at bounding box center [47, 95] width 86 height 22
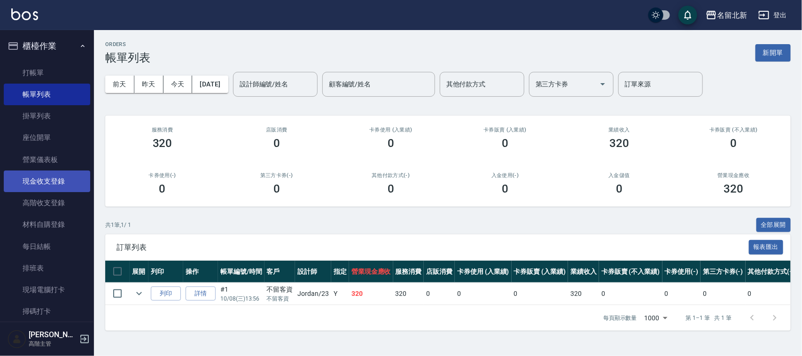
scroll to position [235, 0]
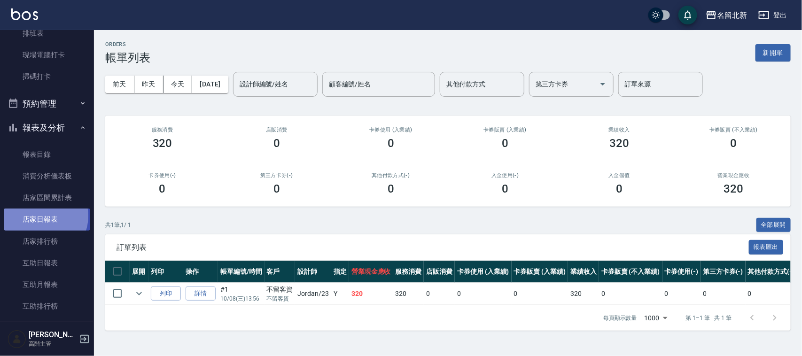
click at [40, 216] on link "店家日報表" at bounding box center [47, 219] width 86 height 22
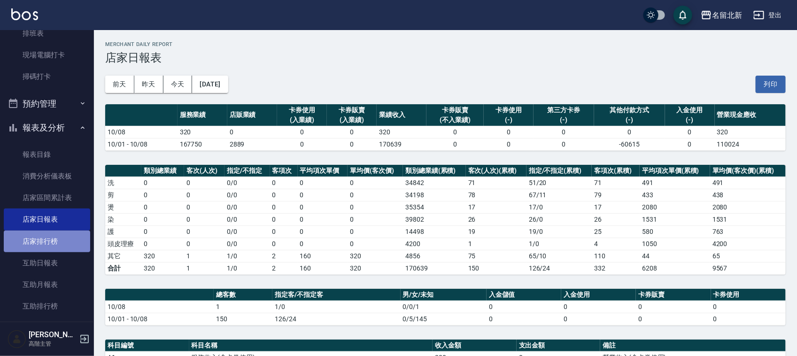
click at [47, 247] on link "店家排行榜" at bounding box center [47, 242] width 86 height 22
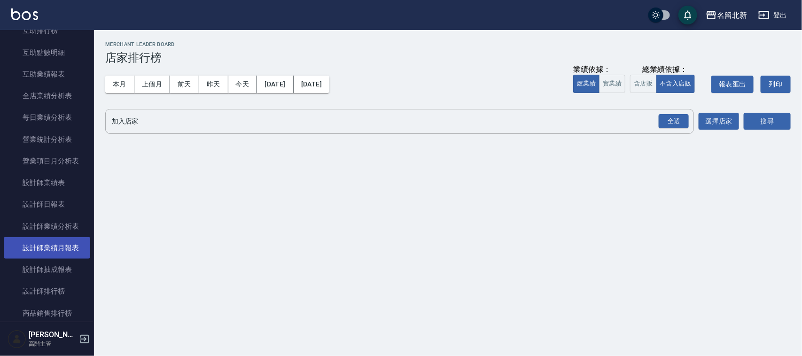
scroll to position [587, 0]
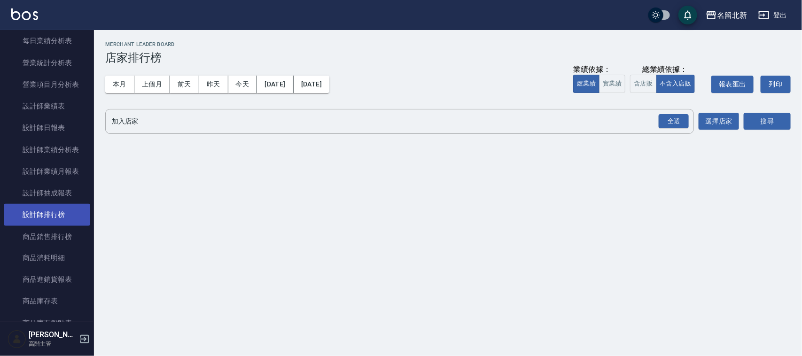
click at [53, 214] on link "設計師排行榜" at bounding box center [47, 215] width 86 height 22
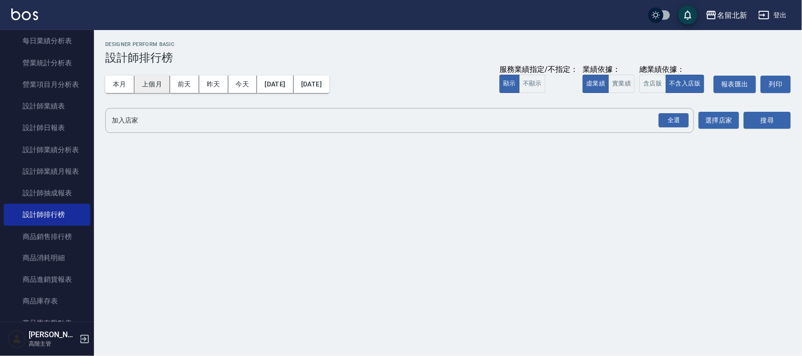
click at [148, 88] on button "上個月" at bounding box center [152, 84] width 36 height 17
click at [130, 123] on input "加入店家" at bounding box center [392, 120] width 566 height 16
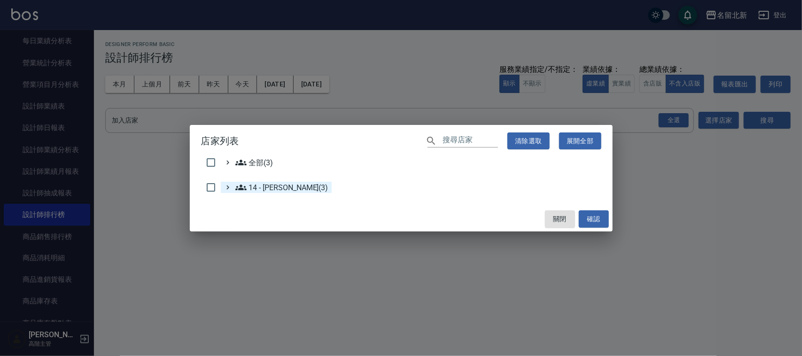
click at [278, 184] on 李欣哲\(3\) "14 - 李欣哲(3)" at bounding box center [281, 187] width 93 height 11
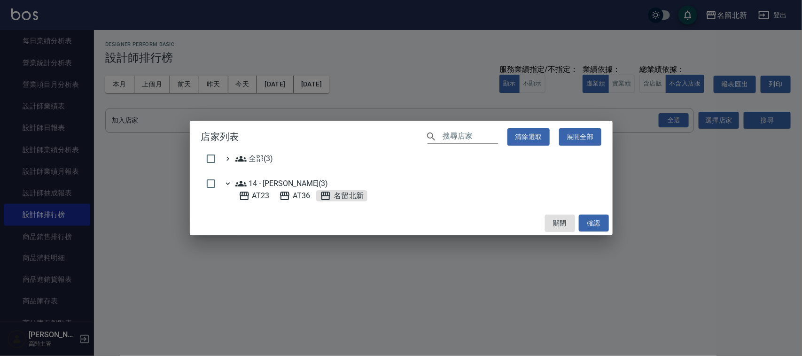
drag, startPoint x: 342, startPoint y: 193, endPoint x: 684, endPoint y: 231, distance: 344.4
click at [346, 193] on span "名留北新" at bounding box center [342, 195] width 44 height 11
drag, startPoint x: 599, startPoint y: 223, endPoint x: 623, endPoint y: 219, distance: 24.2
click at [600, 223] on button "確認" at bounding box center [594, 223] width 30 height 17
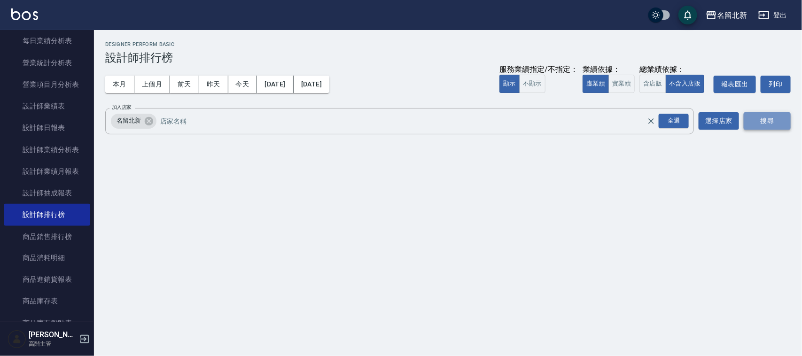
drag, startPoint x: 762, startPoint y: 116, endPoint x: 772, endPoint y: 120, distance: 11.6
click at [767, 119] on button "搜尋" at bounding box center [766, 120] width 47 height 17
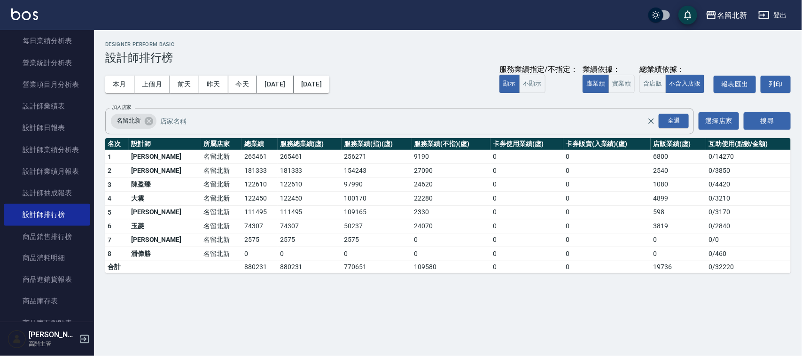
drag, startPoint x: 107, startPoint y: 140, endPoint x: 772, endPoint y: 247, distance: 674.3
click at [801, 273] on div "名留北新 2025-09-01 - 2025-09-30 設計師排行榜 列印時間： 2025-10-08-14:56 Designer Perform Bas…" at bounding box center [448, 157] width 708 height 255
copy thead "a dense table"
click at [627, 82] on button "實業績" at bounding box center [621, 84] width 26 height 18
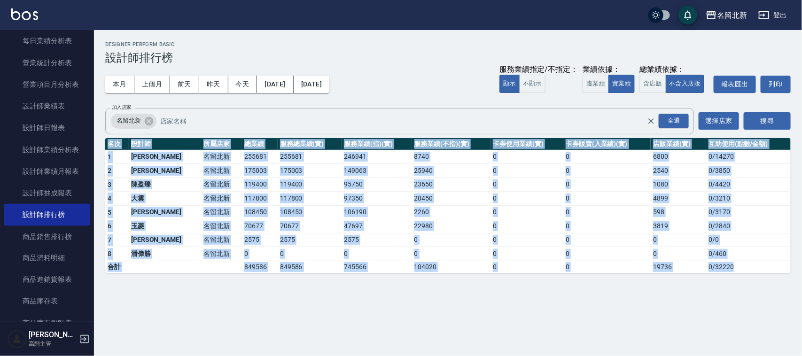
drag, startPoint x: 109, startPoint y: 146, endPoint x: 744, endPoint y: 269, distance: 647.0
click at [744, 269] on table "名次 設計師 所屬店家 總業績 服務總業績(實) 服務業績(指)(實) 服務業績(不指)(實) 卡券使用業績(實) 卡券販賣(入業績)(實) 店販業績(實) …" at bounding box center [447, 205] width 685 height 135
copy table "名次 設計師 所屬店家 總業績 服務總業績(實) 服務業績(指)(實) 服務業績(不指)(實) 卡券使用業績(實) 卡券販賣(入業績)(實) 店販業績(實) …"
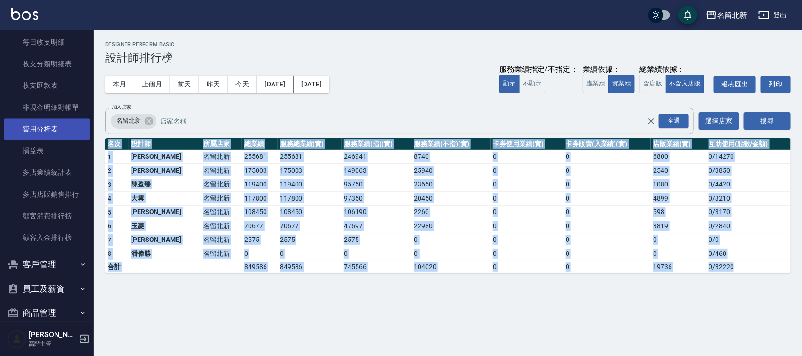
scroll to position [1126, 0]
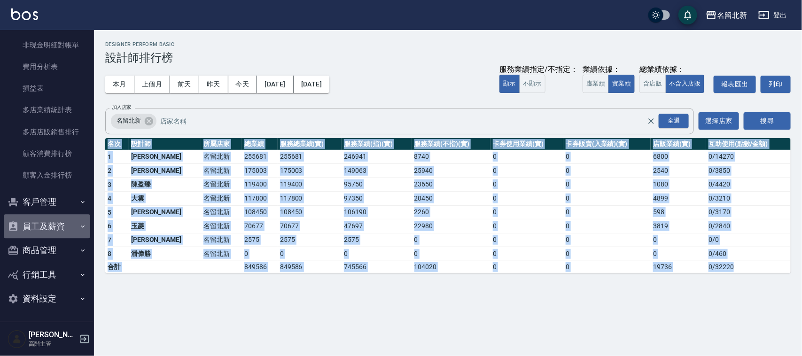
click at [49, 229] on button "員工及薪資" at bounding box center [47, 226] width 86 height 24
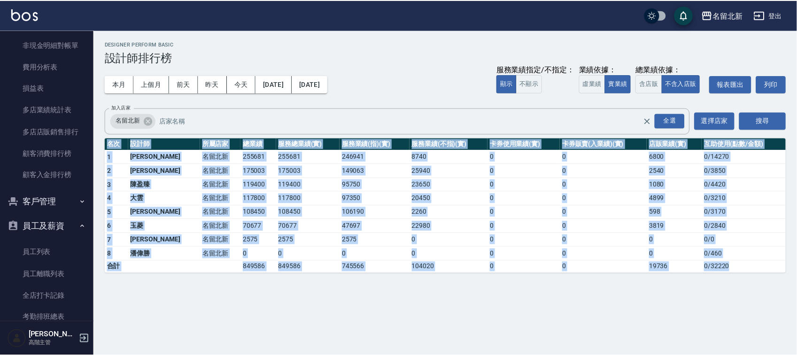
scroll to position [1308, 0]
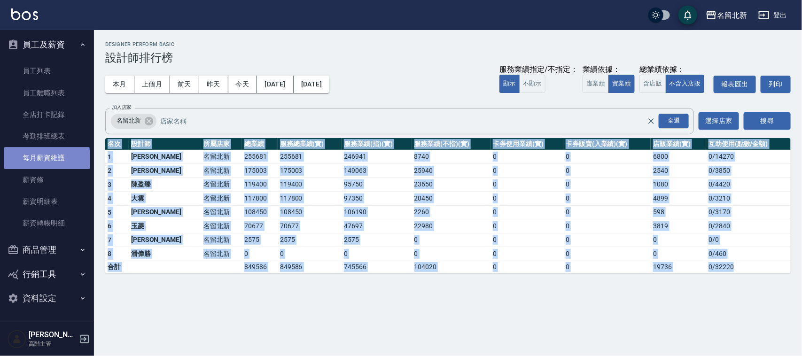
click at [46, 160] on link "每月薪資維護" at bounding box center [47, 158] width 86 height 22
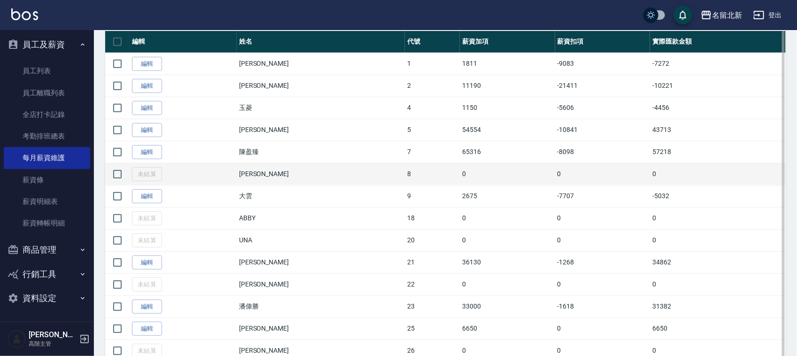
scroll to position [176, 0]
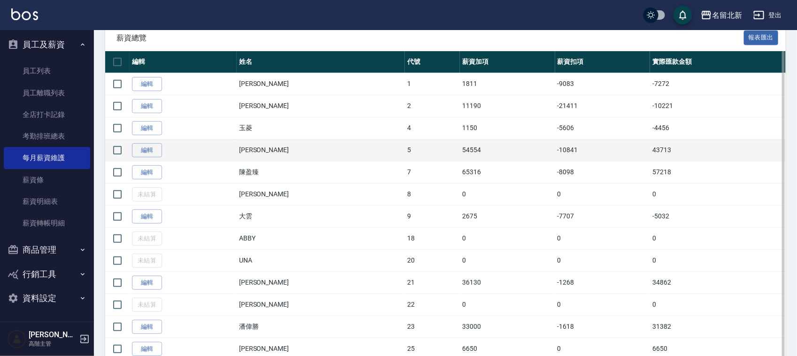
click at [372, 150] on td "何秋美" at bounding box center [321, 150] width 168 height 22
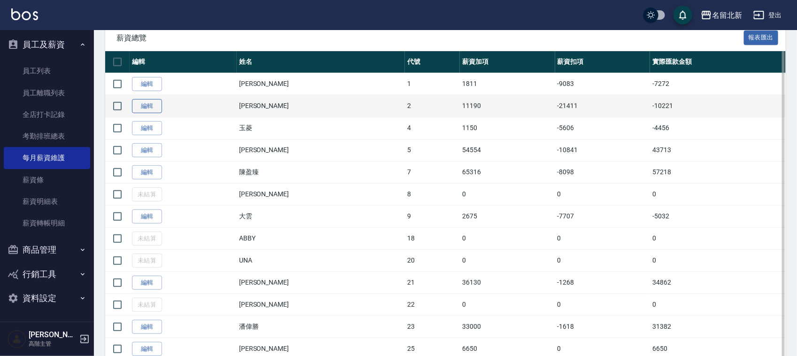
click at [134, 103] on link "編輯" at bounding box center [147, 106] width 30 height 15
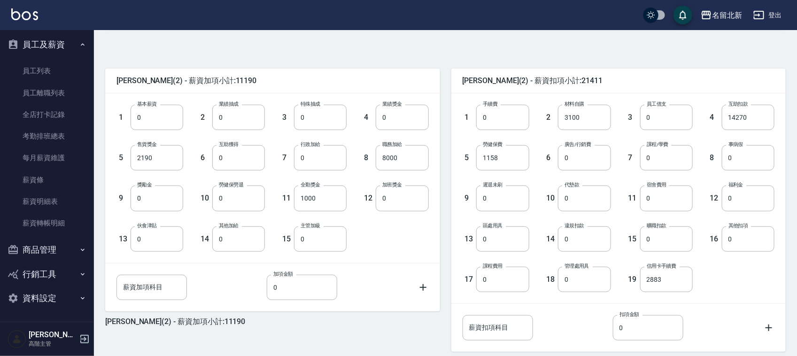
scroll to position [254, 0]
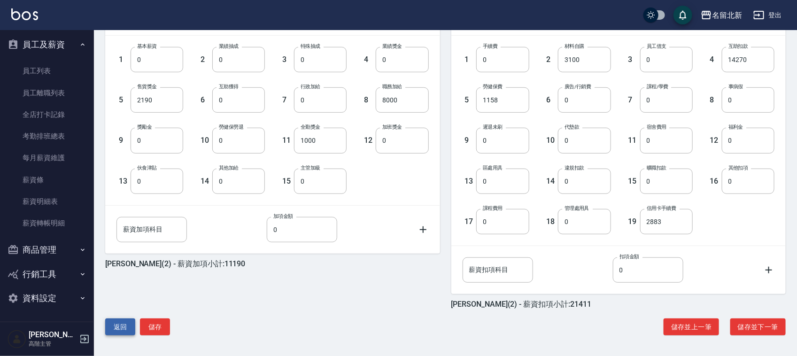
click at [104, 318] on div "陳詩芳 (2) - 薪資加項小計:11190 1 基本薪資 0 基本薪資 2 業績抽成 0 業績抽成 3 特殊抽成 0 特殊抽成 4 業績獎金 0 業績獎金 …" at bounding box center [442, 164] width 688 height 362
click at [120, 322] on button "返回" at bounding box center [120, 326] width 30 height 17
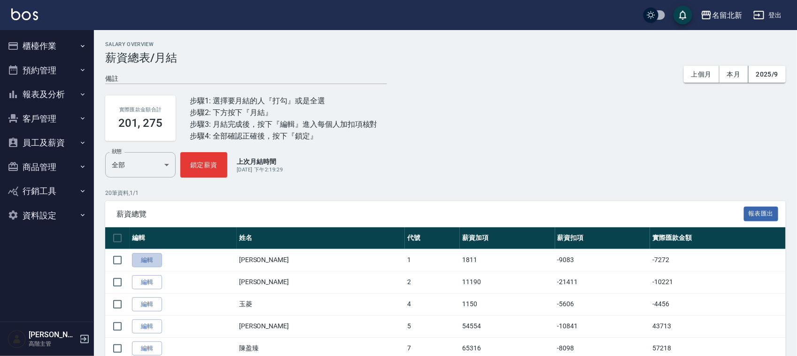
click at [142, 261] on link "編輯" at bounding box center [147, 260] width 30 height 15
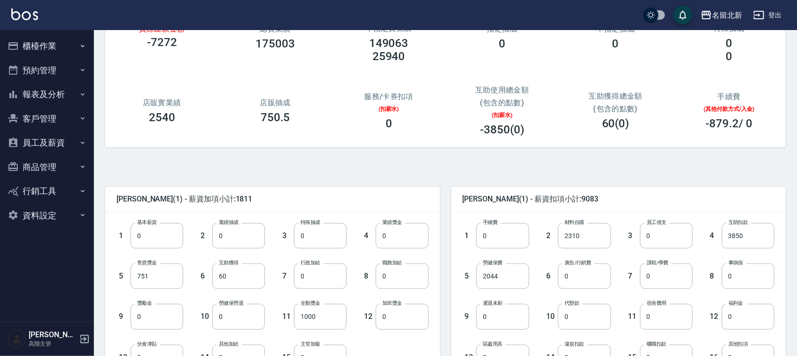
scroll to position [235, 0]
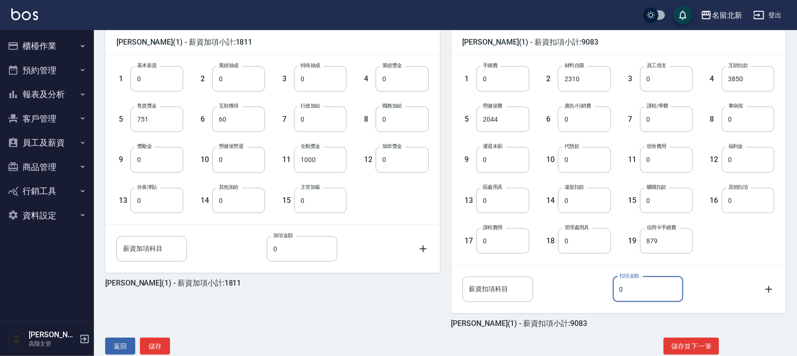
click at [646, 297] on input "0" at bounding box center [648, 289] width 70 height 25
drag, startPoint x: 499, startPoint y: 288, endPoint x: 513, endPoint y: 282, distance: 15.4
click at [504, 285] on input "薪資扣項科目" at bounding box center [498, 289] width 70 height 25
type input "員旅費用"
click at [647, 288] on input "0" at bounding box center [648, 289] width 70 height 25
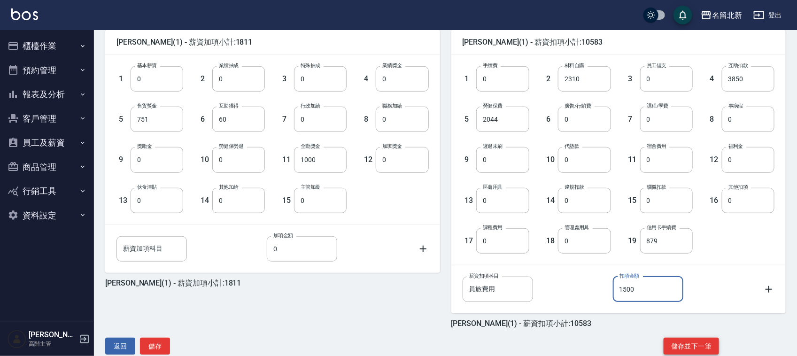
type input "1500"
drag, startPoint x: 700, startPoint y: 345, endPoint x: 708, endPoint y: 308, distance: 38.5
click at [596, 311] on div "何杏芳 (1) - 薪資加項小計:1811 1 基本薪資 0 基本薪資 2 業績抽成 0 業績抽成 3 特殊抽成 0 特殊抽成 4 業績獎金 0 業績獎金 5…" at bounding box center [442, 183] width 688 height 362
click at [769, 287] on icon at bounding box center [768, 289] width 7 height 7
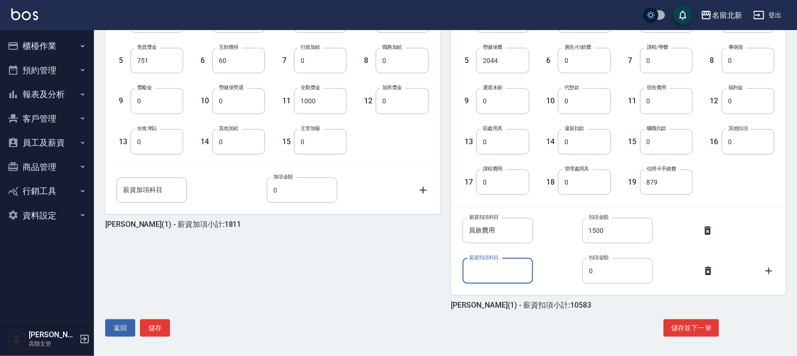
click at [708, 271] on icon at bounding box center [707, 270] width 11 height 11
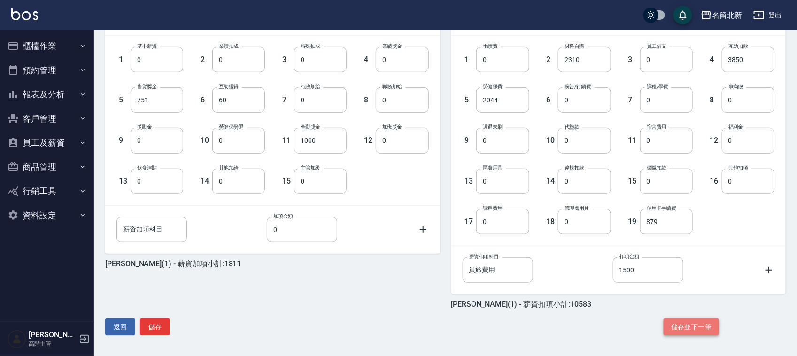
click at [698, 327] on button "儲存並下一筆" at bounding box center [691, 326] width 55 height 17
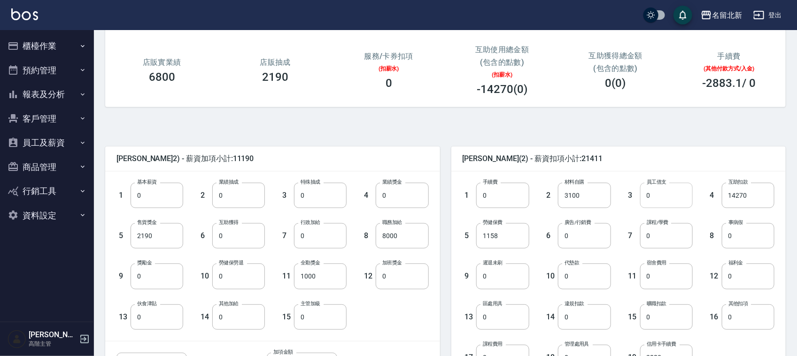
scroll to position [254, 0]
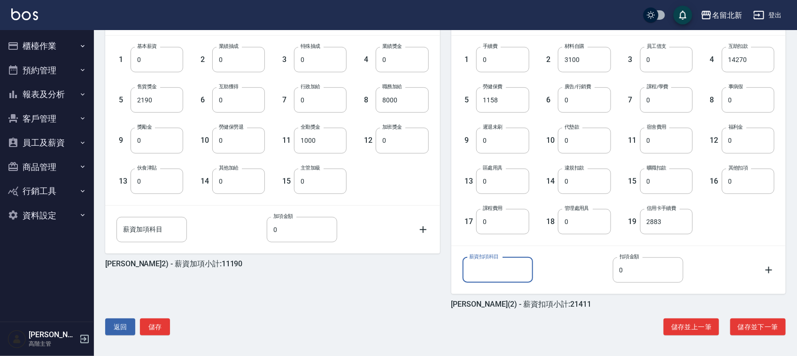
click at [503, 261] on input "薪資扣項科目" at bounding box center [498, 269] width 70 height 25
type input "員旅費用"
click at [630, 269] on input "0" at bounding box center [648, 269] width 70 height 25
type input "1500"
click at [759, 323] on button "儲存並下一筆" at bounding box center [757, 326] width 55 height 17
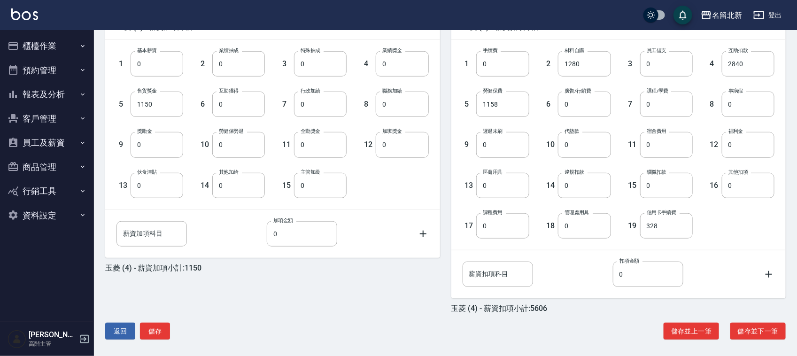
scroll to position [254, 0]
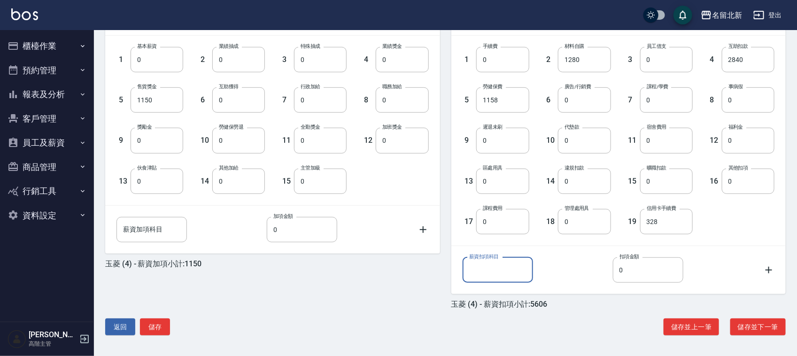
click at [517, 269] on input "薪資扣項科目" at bounding box center [498, 269] width 70 height 25
type input "員旅費用"
click at [628, 270] on input "0" at bounding box center [648, 269] width 70 height 25
drag, startPoint x: 647, startPoint y: 274, endPoint x: 540, endPoint y: 278, distance: 106.7
click at [540, 278] on div "薪資扣項科目 員旅費用 薪資扣項科目 扣項金額 7500 扣項金額" at bounding box center [619, 269] width 312 height 25
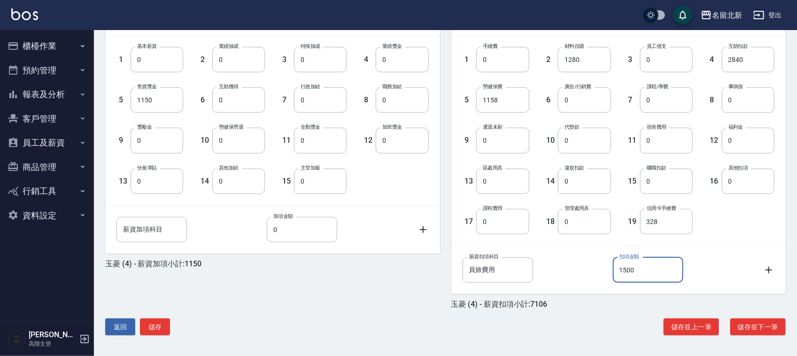
type input "1500"
click at [768, 267] on icon at bounding box center [768, 269] width 11 height 11
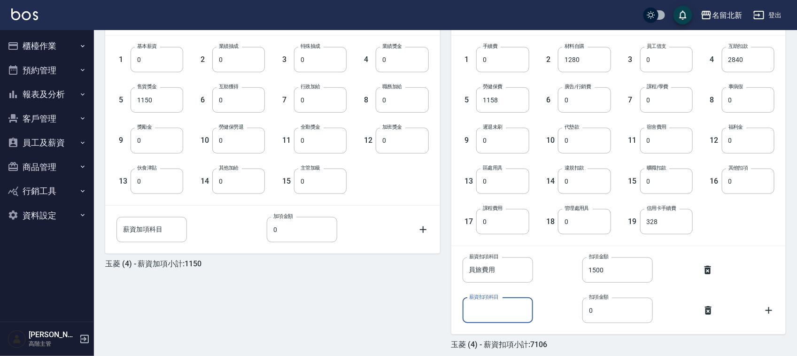
click at [520, 308] on input "薪資扣項科目" at bounding box center [498, 310] width 70 height 25
type input "員旅費用2"
click at [616, 320] on input "0" at bounding box center [617, 310] width 70 height 25
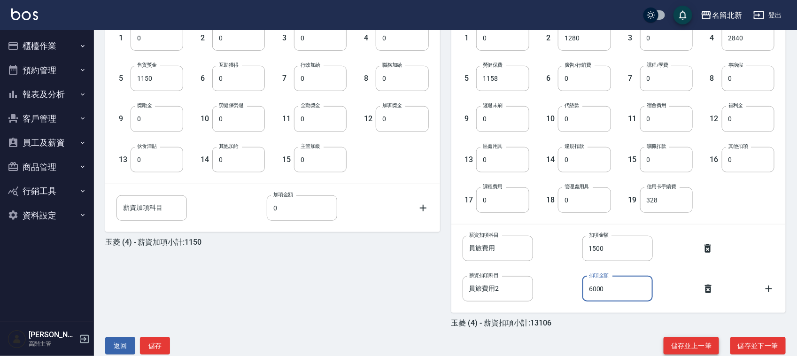
scroll to position [294, 0]
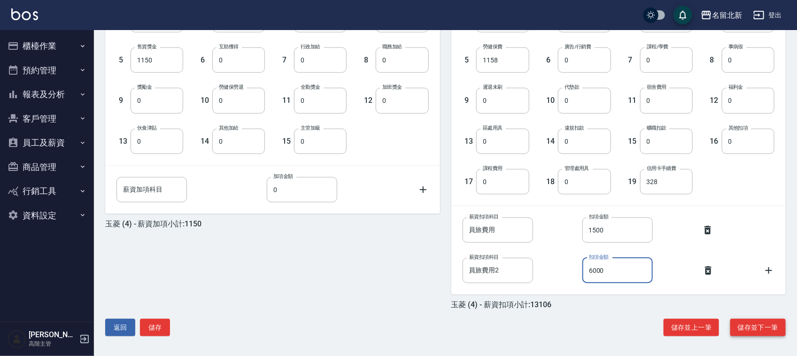
type input "6000"
click at [765, 325] on button "儲存並下一筆" at bounding box center [757, 327] width 55 height 17
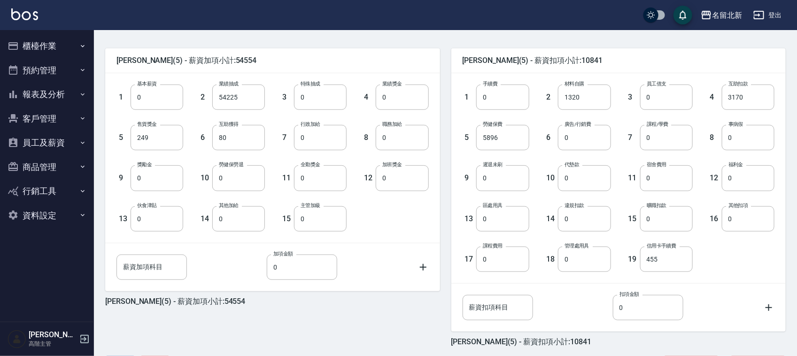
scroll to position [254, 0]
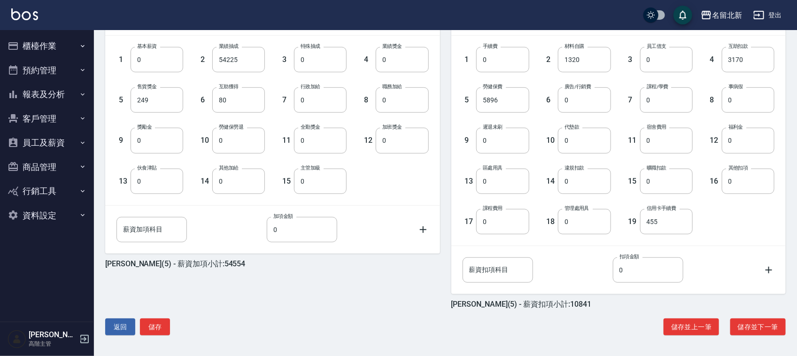
click at [483, 266] on input "薪資扣項科目" at bounding box center [498, 269] width 70 height 25
type input "員旅費用"
click at [635, 274] on input "0" at bounding box center [648, 269] width 70 height 25
type input "1500"
click at [778, 323] on button "儲存並下一筆" at bounding box center [757, 326] width 55 height 17
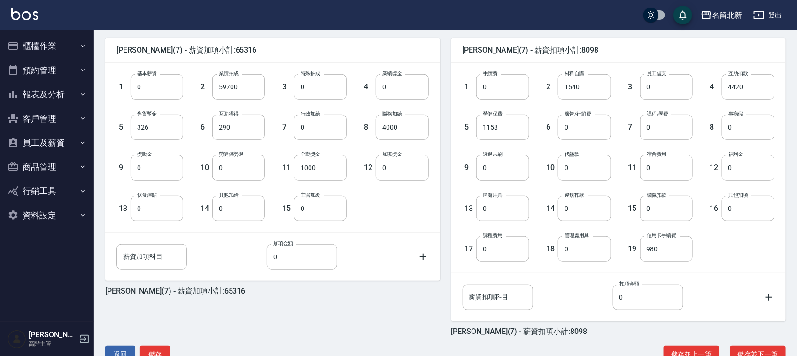
scroll to position [235, 0]
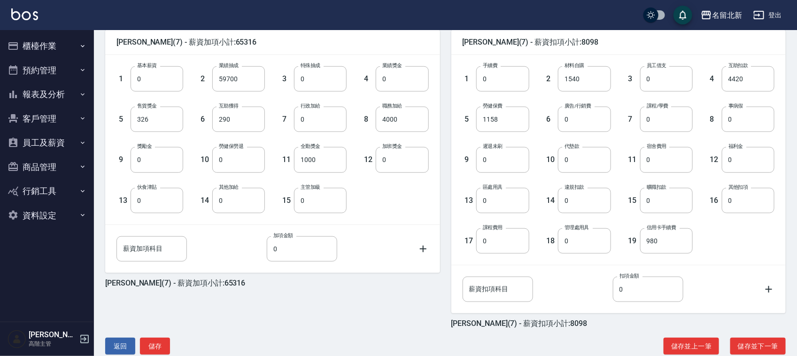
click at [484, 276] on div "薪資扣項科目 薪資扣項科目 扣項金額 0 扣項金額" at bounding box center [611, 282] width 327 height 40
type input "員旅費用"
click at [631, 293] on input "0" at bounding box center [648, 289] width 70 height 25
type input "1500"
click at [775, 344] on button "儲存並下一筆" at bounding box center [757, 346] width 55 height 17
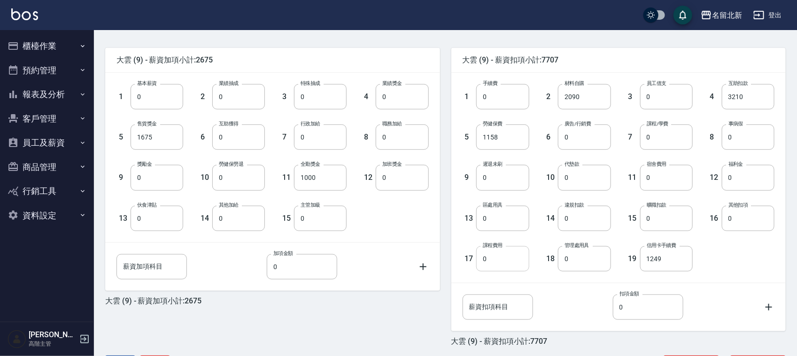
scroll to position [254, 0]
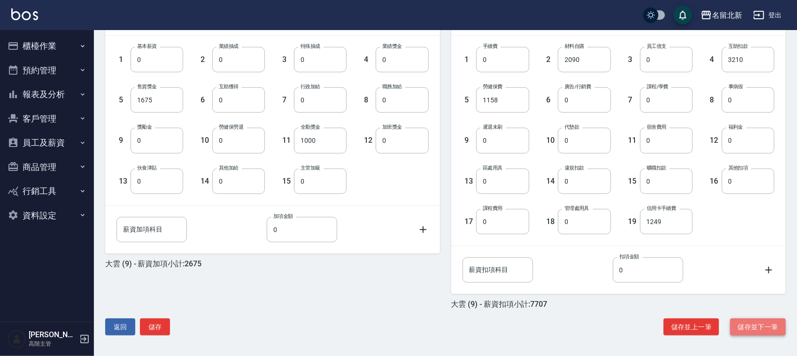
click at [750, 325] on button "儲存並下一筆" at bounding box center [757, 326] width 55 height 17
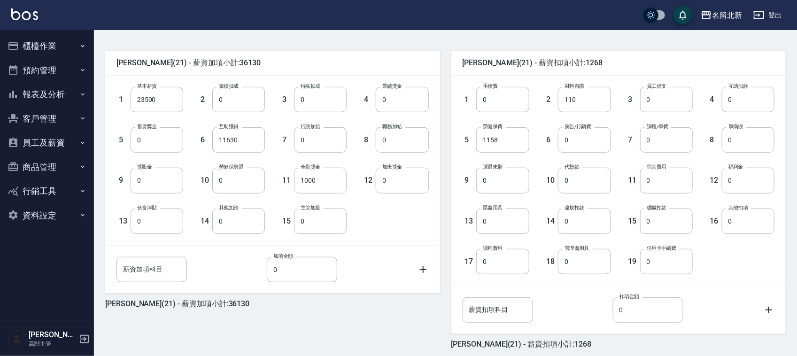
scroll to position [254, 0]
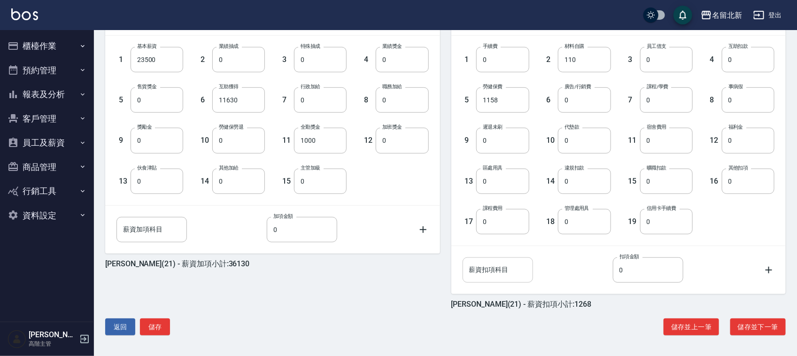
click at [517, 269] on input "薪資扣項科目" at bounding box center [498, 269] width 70 height 25
type input "員旅費用"
click at [641, 278] on input "0" at bounding box center [648, 269] width 70 height 25
type input "7500"
click at [153, 228] on input "薪資加項科目" at bounding box center [151, 229] width 70 height 25
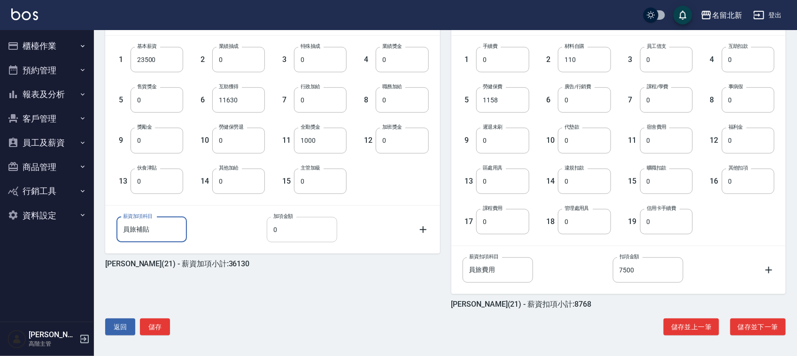
type input "員旅補貼"
click at [299, 236] on input "0" at bounding box center [302, 229] width 70 height 25
type input "3000"
click at [773, 323] on button "儲存並下一筆" at bounding box center [757, 326] width 55 height 17
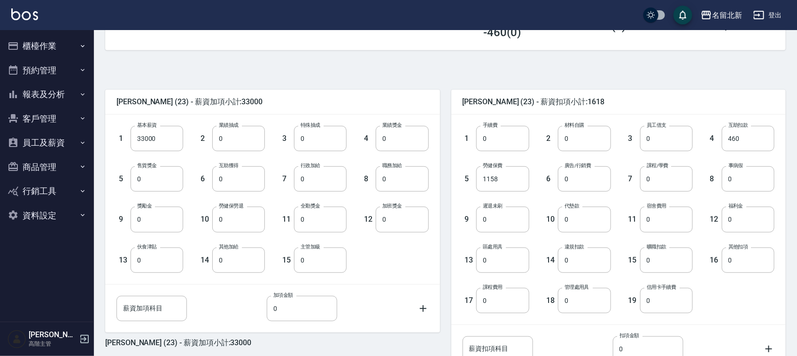
scroll to position [254, 0]
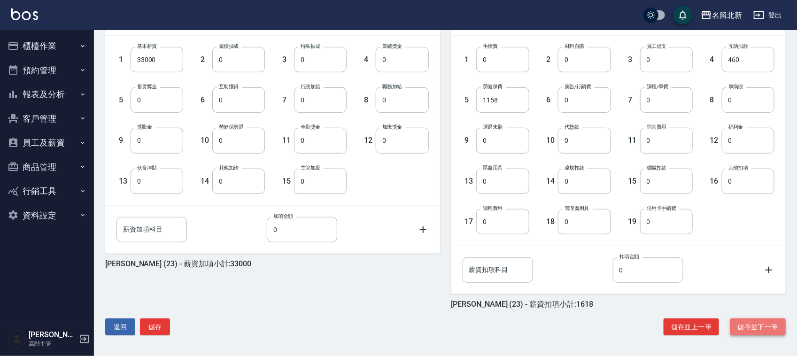
drag, startPoint x: 748, startPoint y: 324, endPoint x: 764, endPoint y: 323, distance: 16.5
click at [748, 323] on button "儲存並下一筆" at bounding box center [757, 326] width 55 height 17
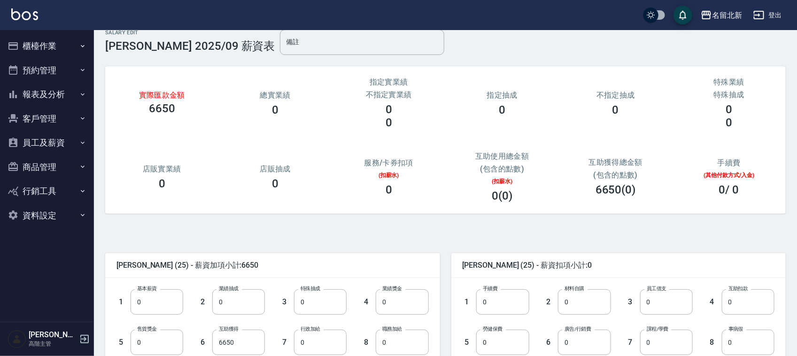
scroll to position [254, 0]
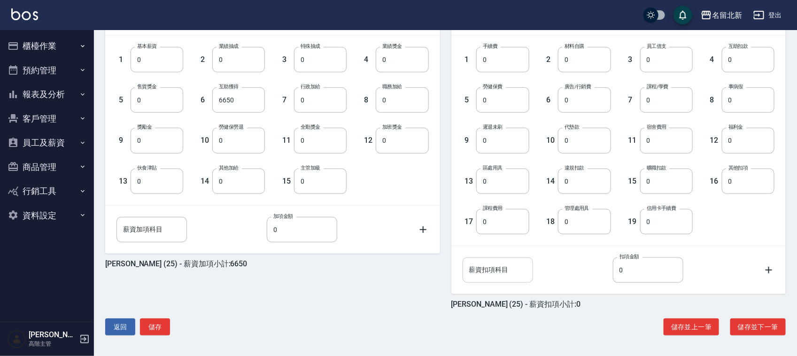
click at [500, 271] on input "薪資扣項科目" at bounding box center [498, 269] width 70 height 25
type input "m"
type input "員旅費用"
click at [637, 272] on input "0" at bounding box center [648, 269] width 70 height 25
type input "7500"
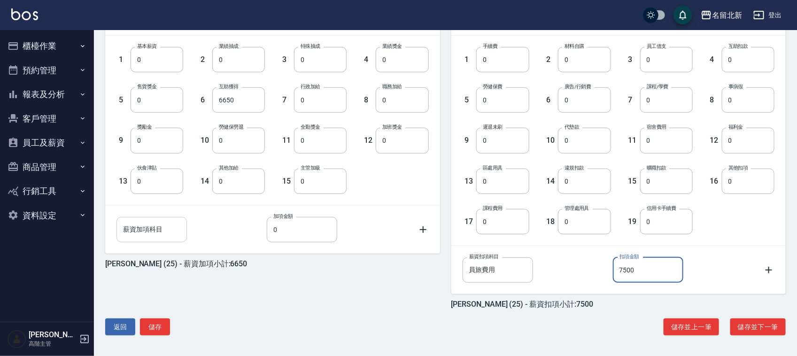
click at [152, 227] on input "薪資加項科目" at bounding box center [151, 229] width 70 height 25
type input "員旅補貼"
click at [285, 228] on input "0" at bounding box center [302, 229] width 70 height 25
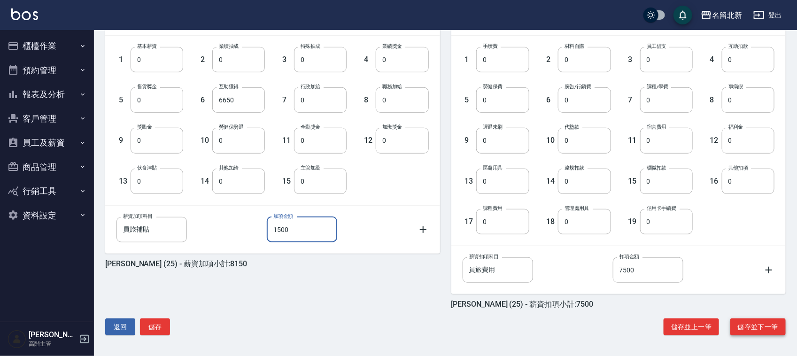
type input "1500"
click at [756, 324] on button "儲存並下一筆" at bounding box center [757, 326] width 55 height 17
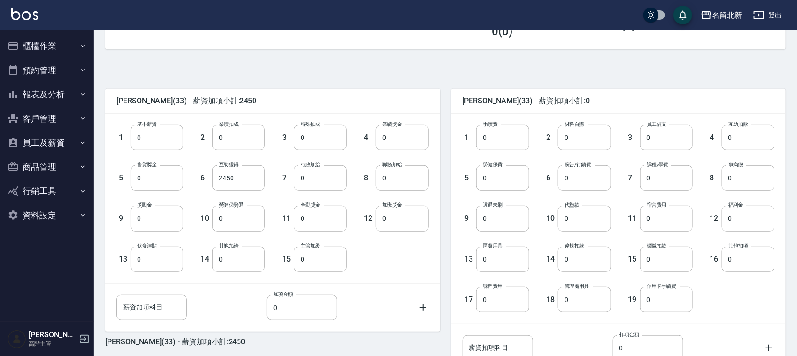
scroll to position [254, 0]
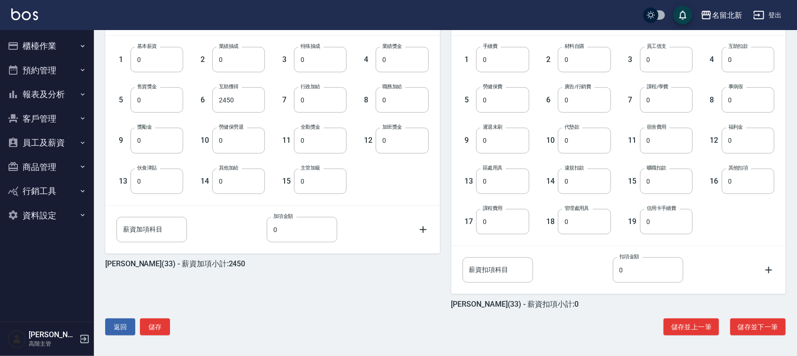
drag, startPoint x: 160, startPoint y: 323, endPoint x: 186, endPoint y: 320, distance: 26.9
click at [162, 323] on button "儲存" at bounding box center [155, 326] width 30 height 17
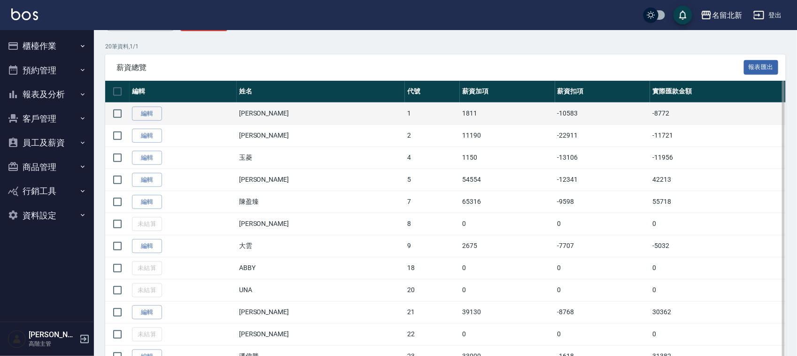
scroll to position [235, 0]
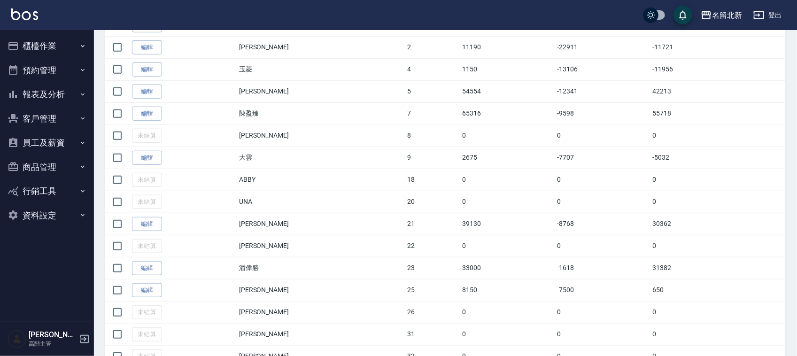
click at [41, 142] on button "員工及薪資" at bounding box center [47, 143] width 86 height 24
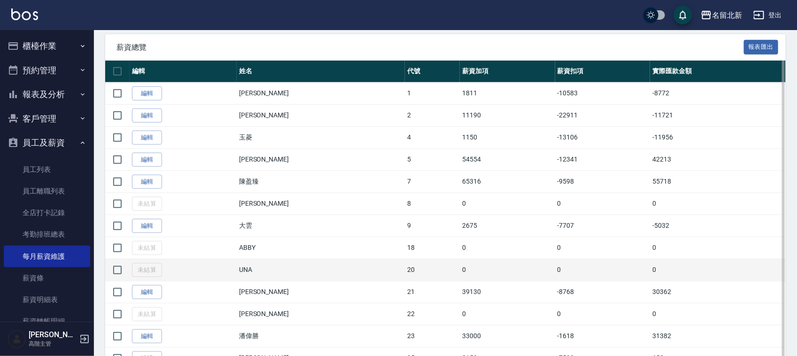
scroll to position [293, 0]
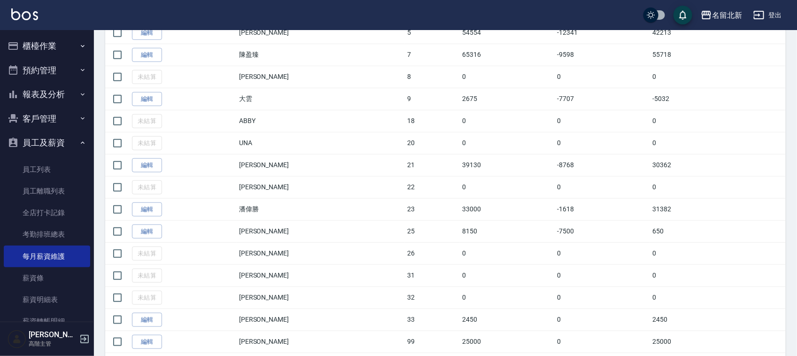
click at [776, 20] on button "登出" at bounding box center [767, 15] width 36 height 17
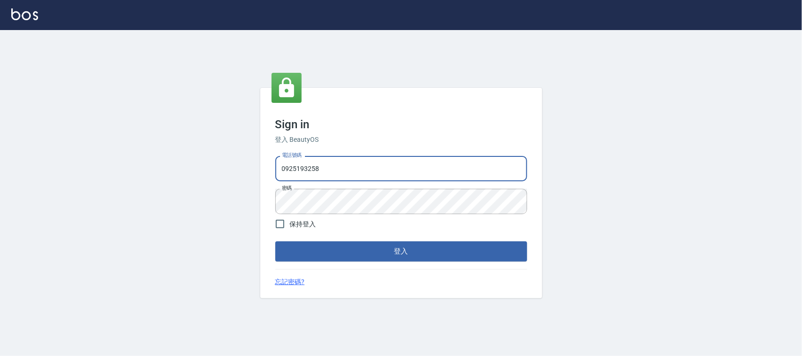
drag, startPoint x: 342, startPoint y: 162, endPoint x: 0, endPoint y: 86, distance: 350.3
click at [0, 105] on div "Sign in 登入 BeautyOS 電話號碼 [PHONE_NUMBER] 電話號碼 密碼 密碼 保持登入 登入 忘記密碼?" at bounding box center [401, 193] width 802 height 326
type input "0939367977"
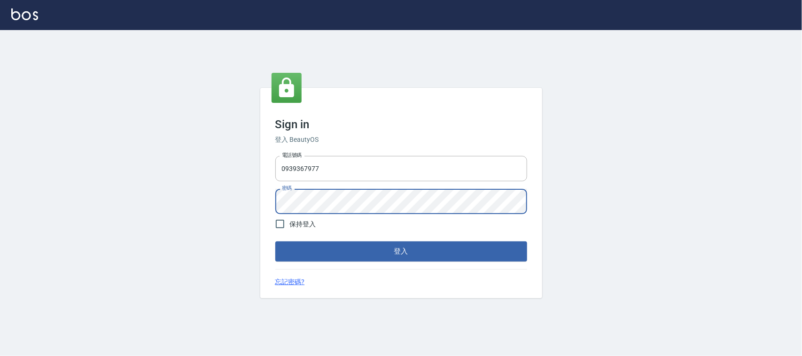
click at [275, 241] on button "登入" at bounding box center [401, 251] width 252 height 20
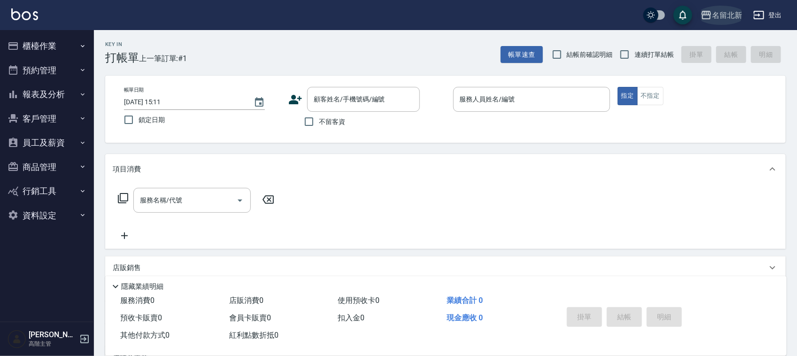
click at [724, 15] on div "名留北新" at bounding box center [727, 15] width 30 height 12
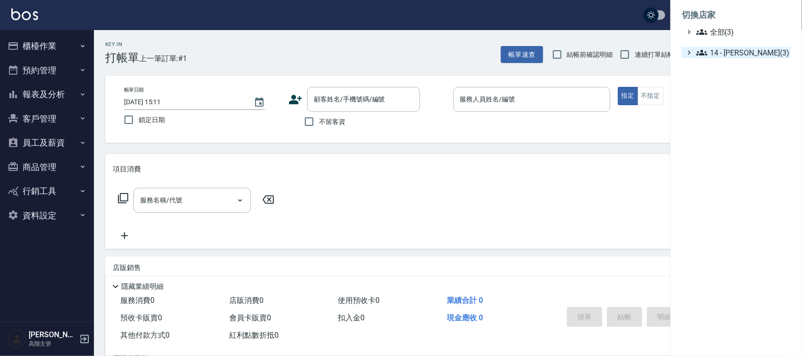
click at [739, 57] on span "14 - 李欣哲(3)" at bounding box center [741, 52] width 91 height 11
drag, startPoint x: 725, startPoint y: 63, endPoint x: 794, endPoint y: 73, distance: 69.3
click at [725, 64] on span "AT23" at bounding box center [742, 64] width 87 height 11
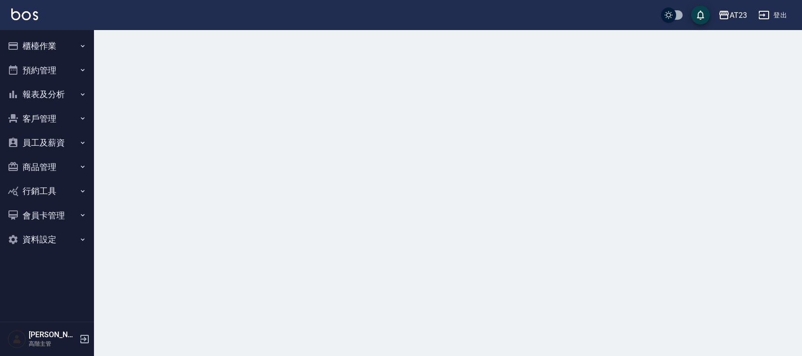
click at [47, 143] on button "員工及薪資" at bounding box center [47, 143] width 86 height 24
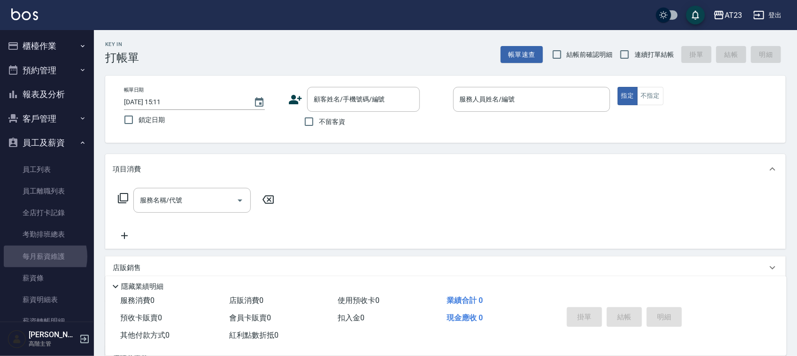
drag, startPoint x: 33, startPoint y: 256, endPoint x: 87, endPoint y: 262, distance: 54.3
click at [34, 256] on link "每月薪資維護" at bounding box center [47, 257] width 86 height 22
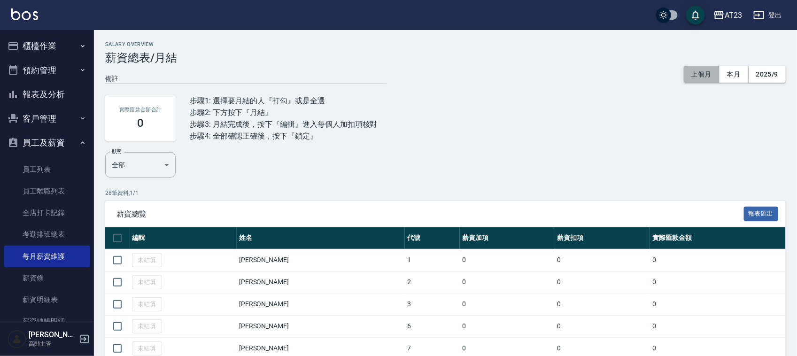
click at [702, 71] on button "上個月" at bounding box center [702, 74] width 36 height 17
click at [768, 69] on button "2025/9" at bounding box center [766, 74] width 37 height 17
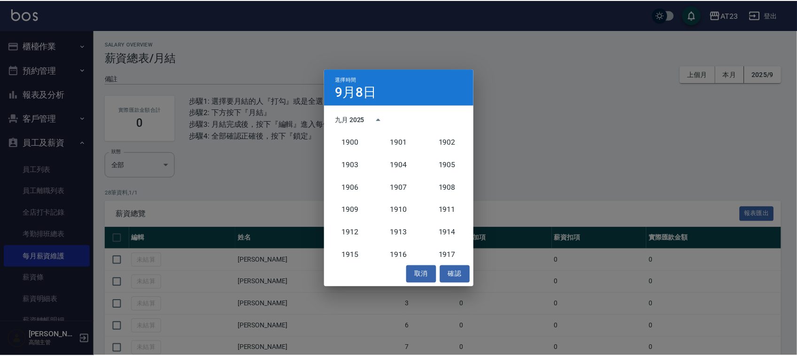
scroll to position [870, 0]
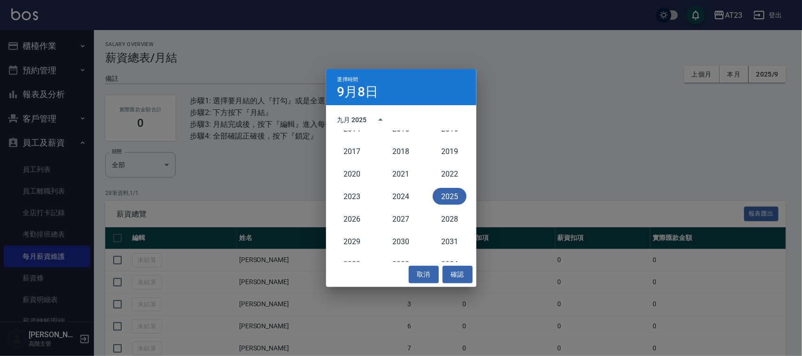
click at [447, 193] on button "2025" at bounding box center [449, 196] width 34 height 17
drag, startPoint x: 377, startPoint y: 185, endPoint x: 386, endPoint y: 190, distance: 11.0
click at [383, 188] on div "8月" at bounding box center [400, 191] width 49 height 24
click at [398, 188] on button "8月" at bounding box center [401, 191] width 34 height 17
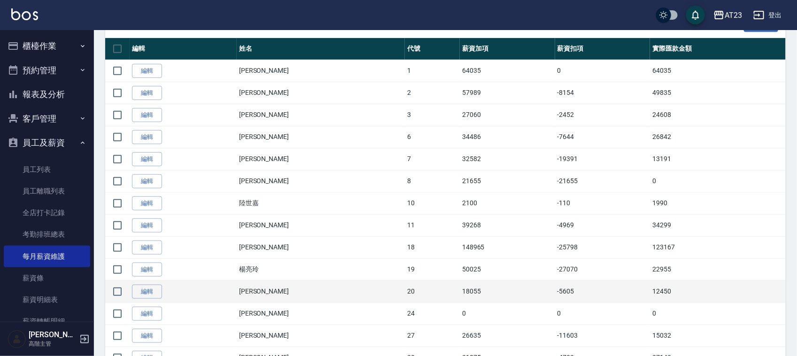
scroll to position [176, 0]
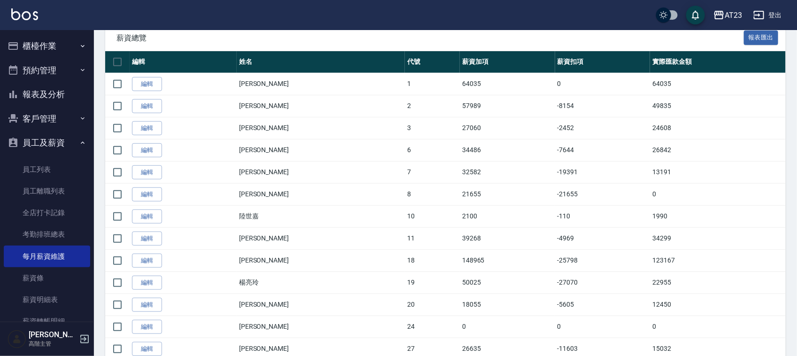
click at [144, 78] on link "編輯" at bounding box center [147, 84] width 30 height 15
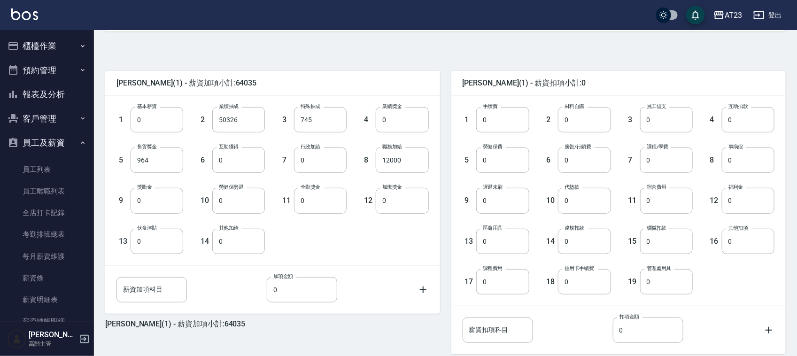
scroll to position [254, 0]
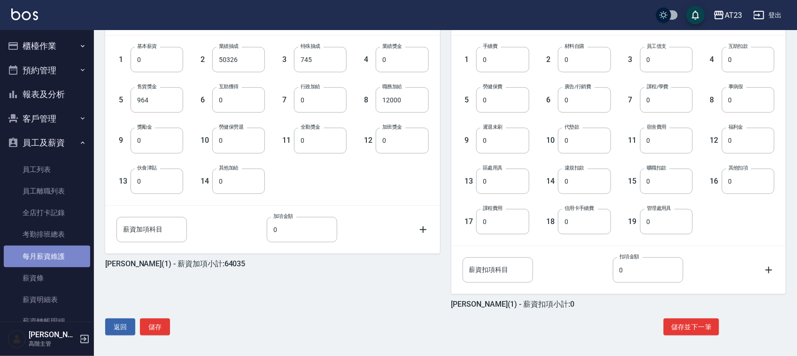
click at [57, 252] on link "每月薪資維護" at bounding box center [47, 257] width 86 height 22
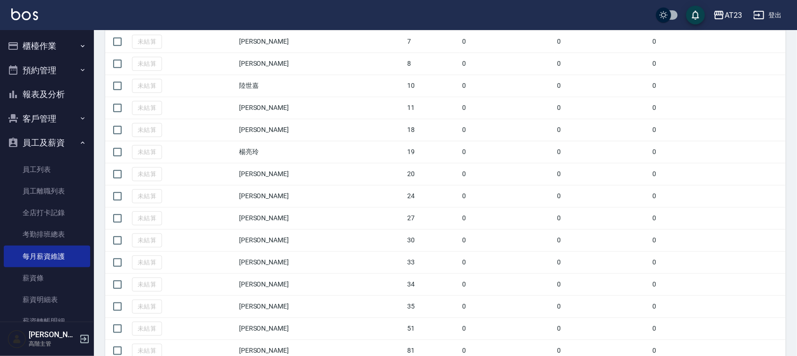
scroll to position [352, 0]
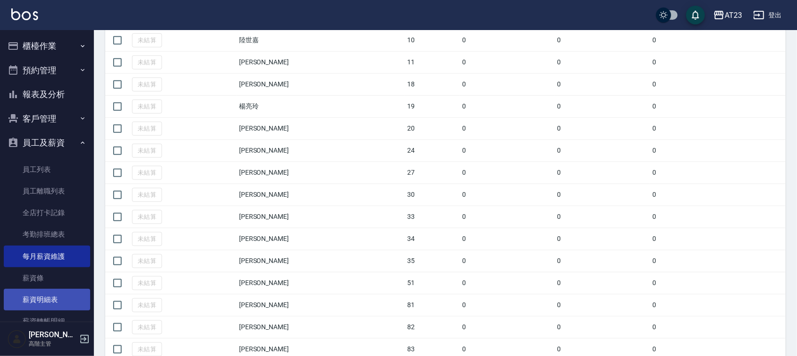
click at [57, 295] on link "薪資明細表" at bounding box center [47, 300] width 86 height 22
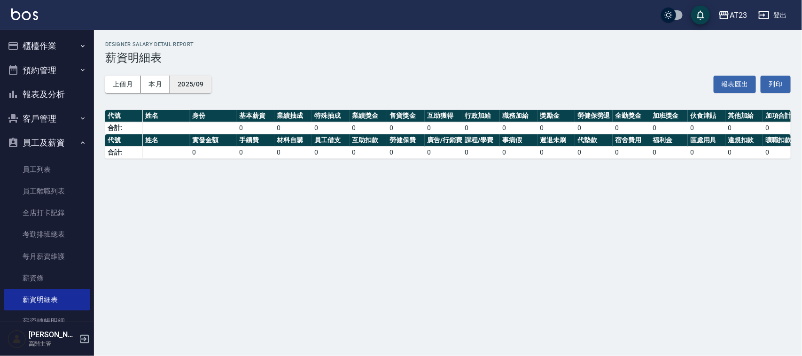
click at [198, 83] on button "2025/09" at bounding box center [190, 84] width 41 height 17
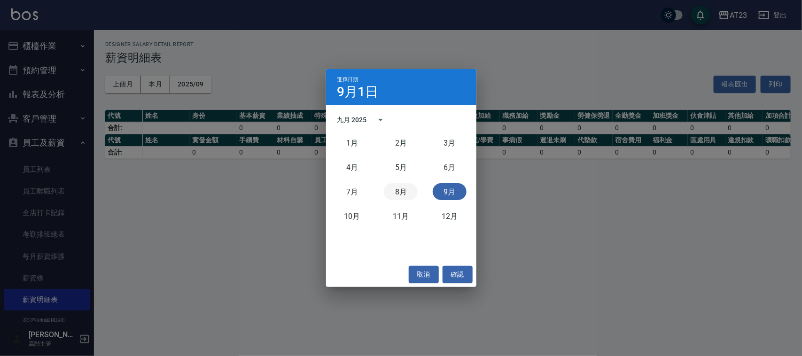
click at [400, 189] on button "8月" at bounding box center [401, 191] width 34 height 17
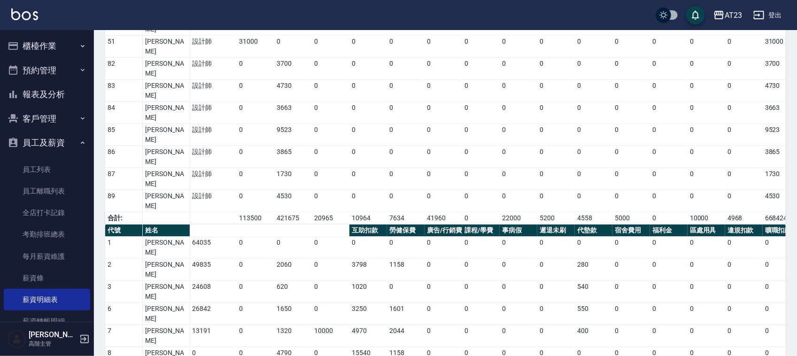
scroll to position [0, 202]
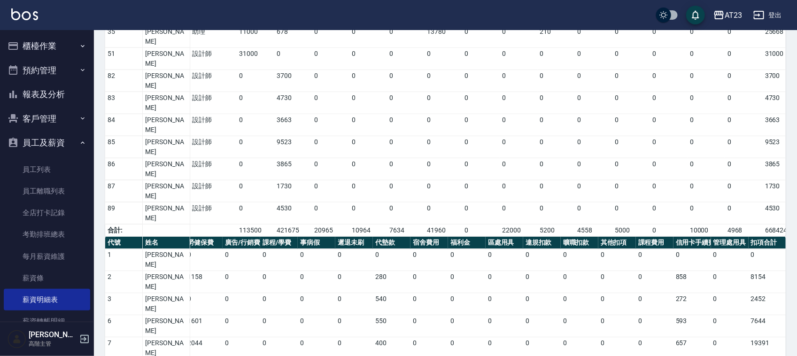
drag, startPoint x: 473, startPoint y: 171, endPoint x: 401, endPoint y: 181, distance: 72.5
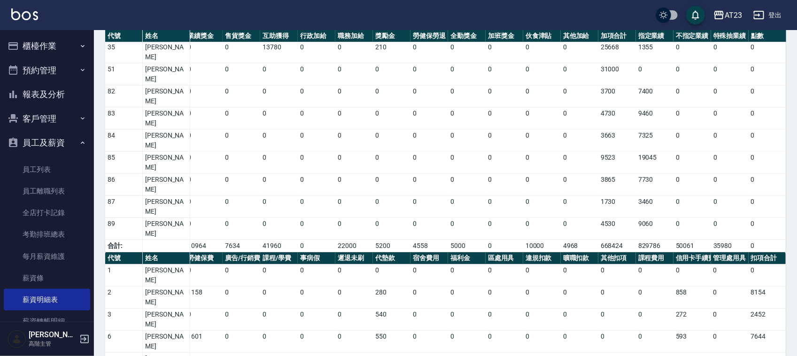
scroll to position [256, 0]
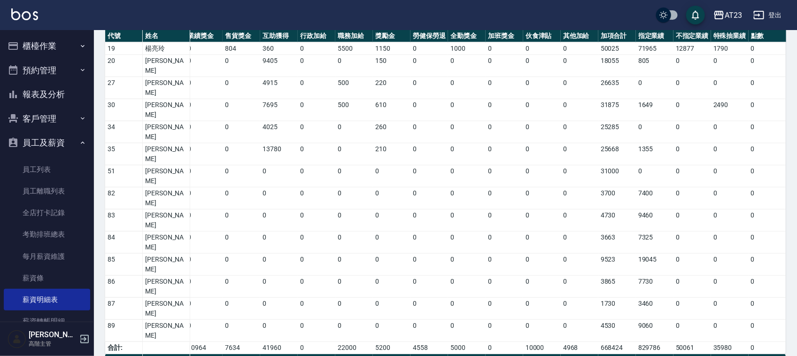
drag, startPoint x: 656, startPoint y: 308, endPoint x: 465, endPoint y: 315, distance: 190.8
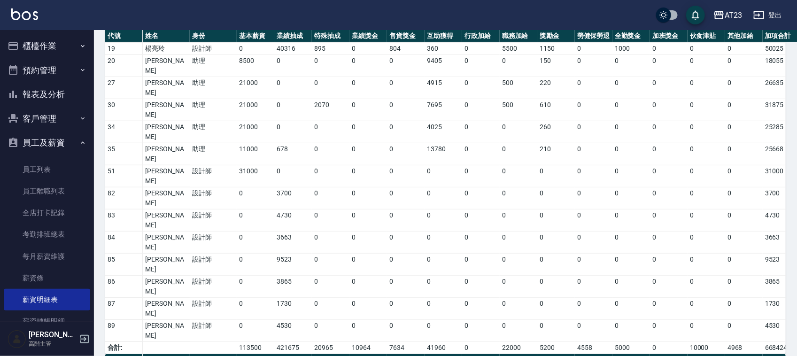
click at [779, 13] on button "登出" at bounding box center [767, 15] width 36 height 17
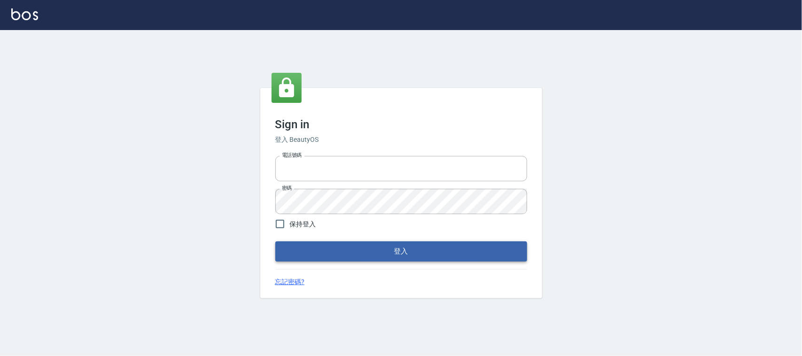
type input "0925193258"
drag, startPoint x: 369, startPoint y: 247, endPoint x: 428, endPoint y: 318, distance: 92.3
click at [421, 337] on div "Sign in 登入 BeautyOS 電話號碼 [PHONE_NUMBER] 電話號碼 密碼 密碼 保持登入 登入 忘記密碼?" at bounding box center [401, 193] width 802 height 326
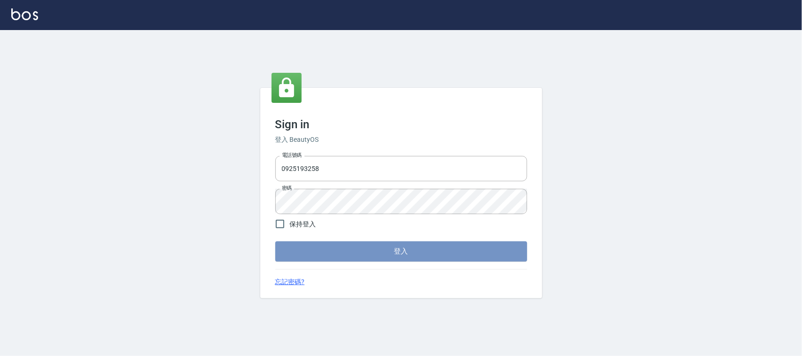
click at [438, 251] on button "登入" at bounding box center [401, 251] width 252 height 20
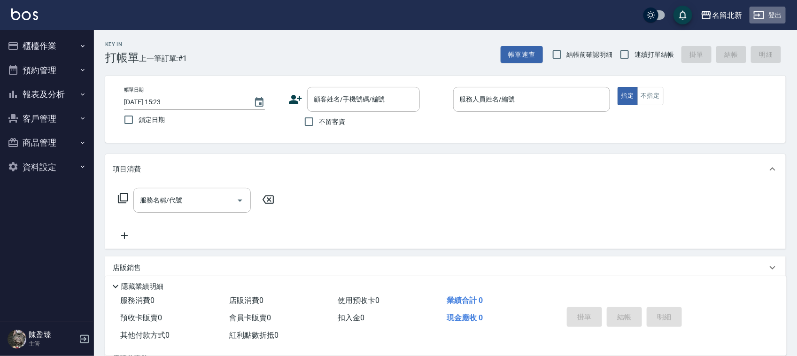
click at [780, 15] on button "登出" at bounding box center [767, 15] width 36 height 17
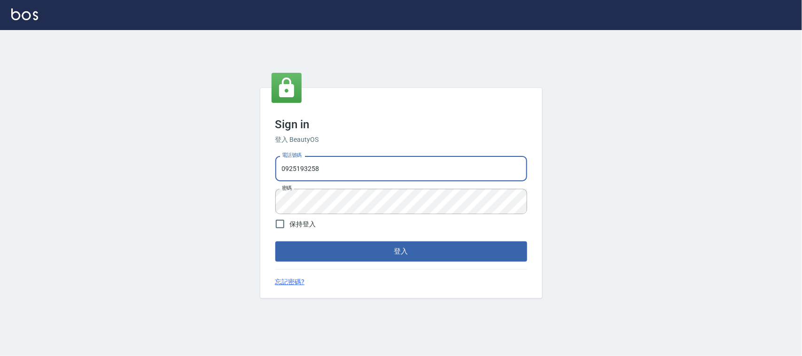
drag, startPoint x: 354, startPoint y: 170, endPoint x: 66, endPoint y: 153, distance: 288.4
click at [66, 153] on div "Sign in 登入 BeautyOS 電話號碼 [PHONE_NUMBER] 電話號碼 密碼 密碼 保持登入 登入 忘記密碼?" at bounding box center [401, 193] width 802 height 326
type input "0939367977"
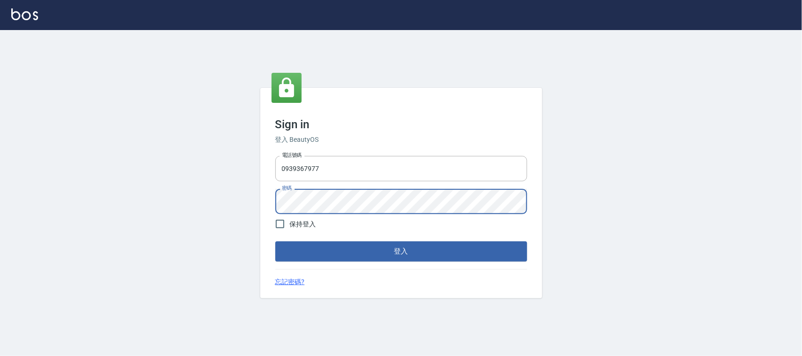
click at [275, 241] on button "登入" at bounding box center [401, 251] width 252 height 20
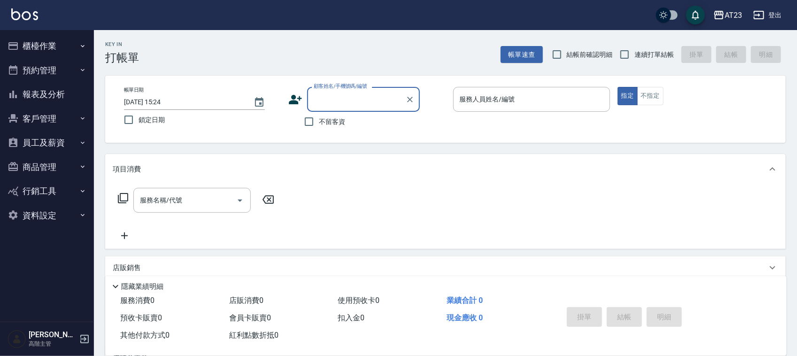
click at [59, 140] on button "員工及薪資" at bounding box center [47, 143] width 86 height 24
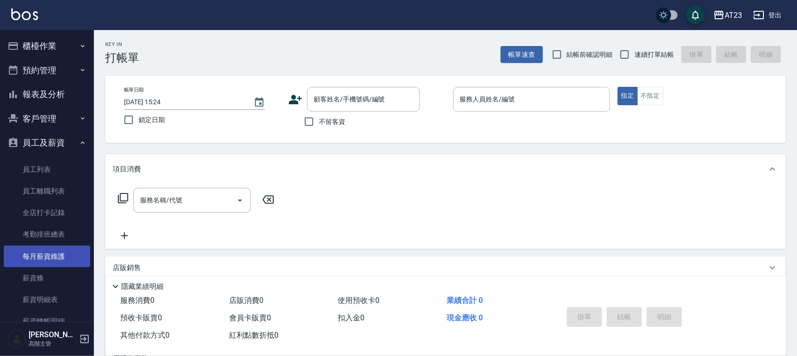
click at [62, 254] on link "每月薪資維護" at bounding box center [47, 257] width 86 height 22
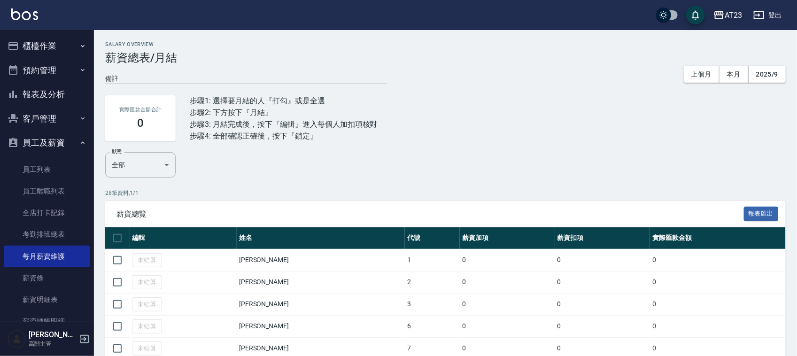
click at [741, 11] on div "AT23" at bounding box center [733, 15] width 17 height 12
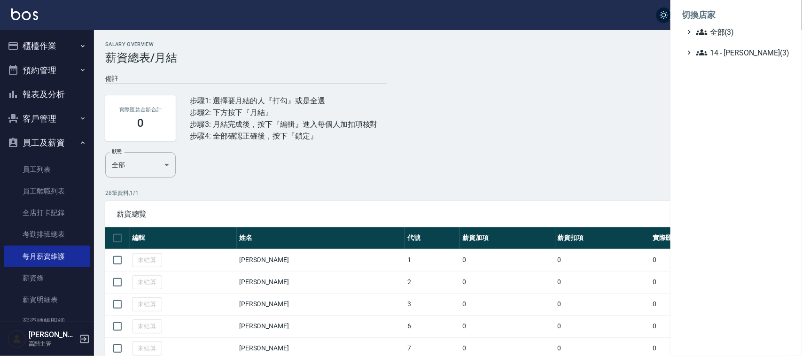
click at [742, 62] on ul "切換店家 全部(3) 14 - [PERSON_NAME](3)" at bounding box center [735, 31] width 131 height 62
drag, startPoint x: 740, startPoint y: 51, endPoint x: 747, endPoint y: 48, distance: 7.2
click at [741, 52] on span "14 - [PERSON_NAME](3)" at bounding box center [741, 52] width 91 height 11
click at [736, 90] on span "名留北新" at bounding box center [742, 91] width 87 height 11
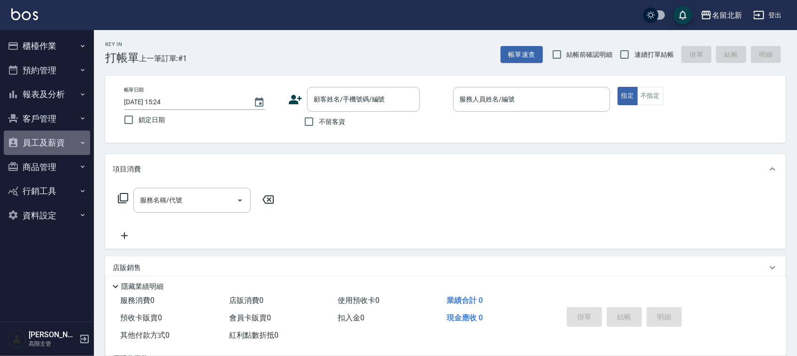
click at [60, 148] on button "員工及薪資" at bounding box center [47, 143] width 86 height 24
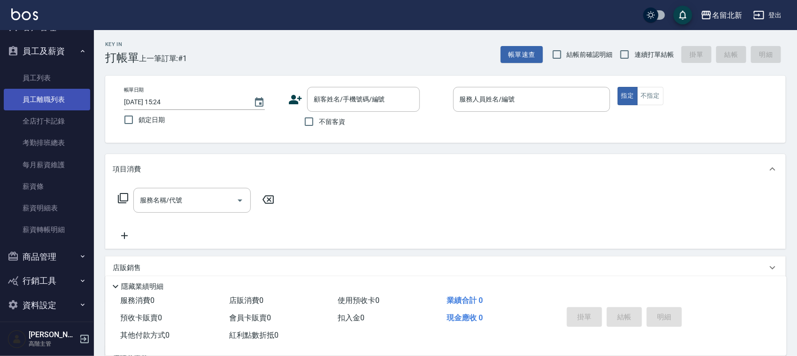
scroll to position [98, 0]
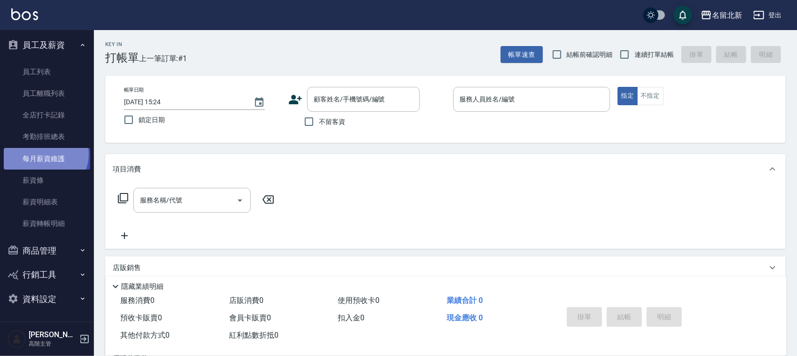
click at [45, 154] on link "每月薪資維護" at bounding box center [47, 159] width 86 height 22
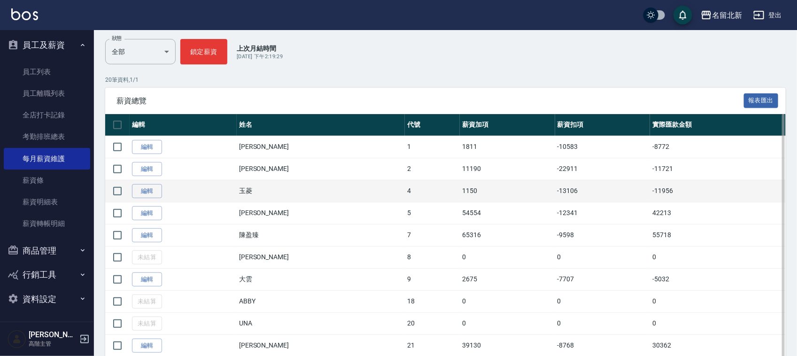
scroll to position [117, 0]
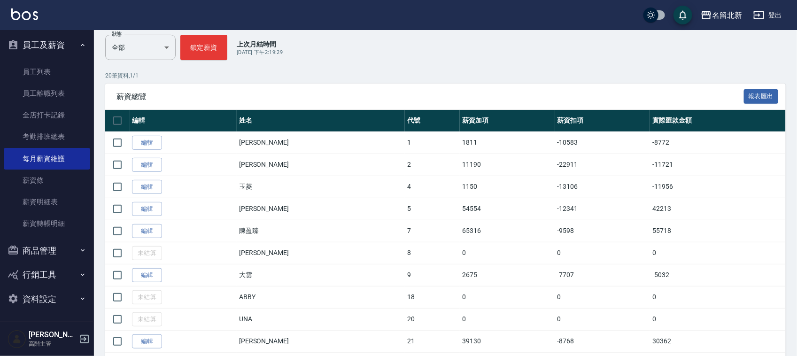
click at [147, 139] on link "編輯" at bounding box center [147, 143] width 30 height 15
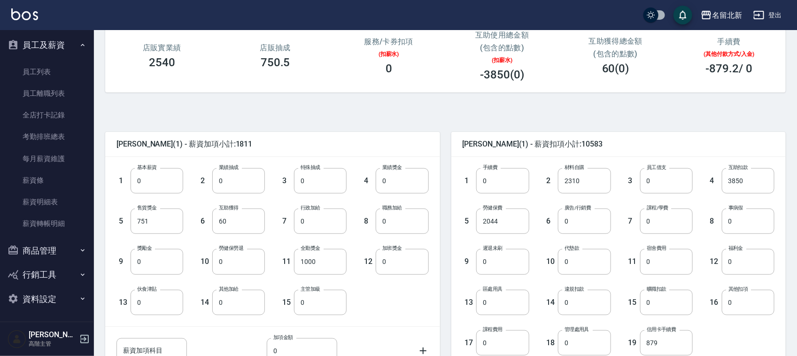
scroll to position [176, 0]
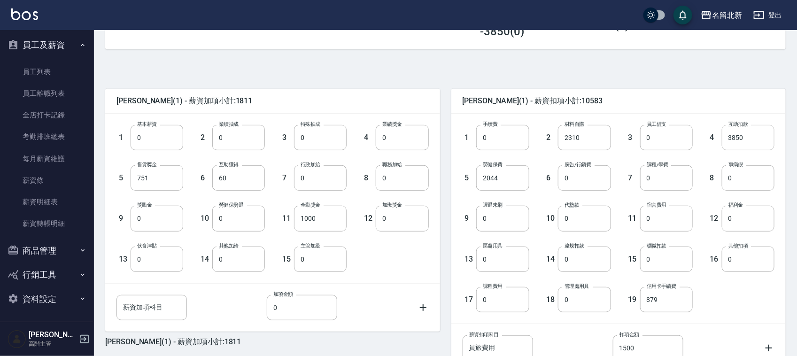
click at [754, 134] on input "3850" at bounding box center [748, 137] width 53 height 25
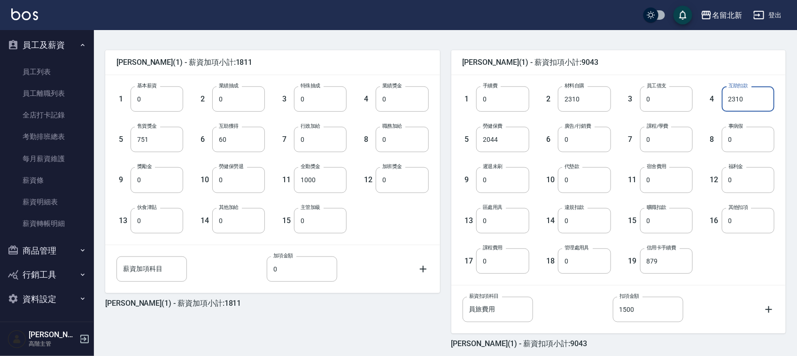
scroll to position [254, 0]
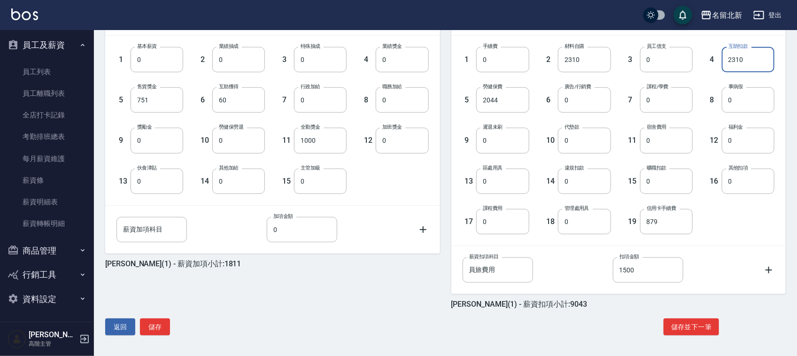
type input "2310"
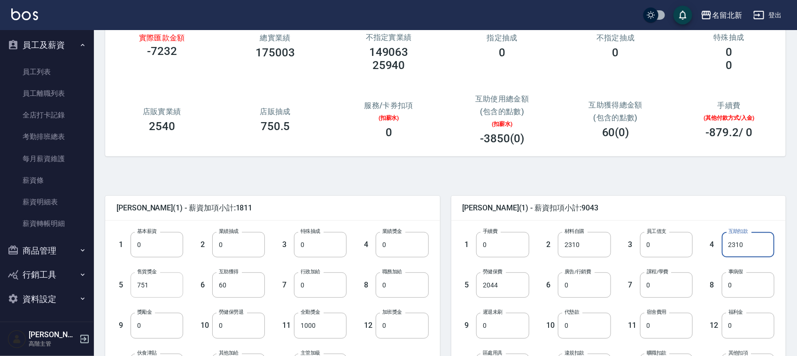
scroll to position [137, 0]
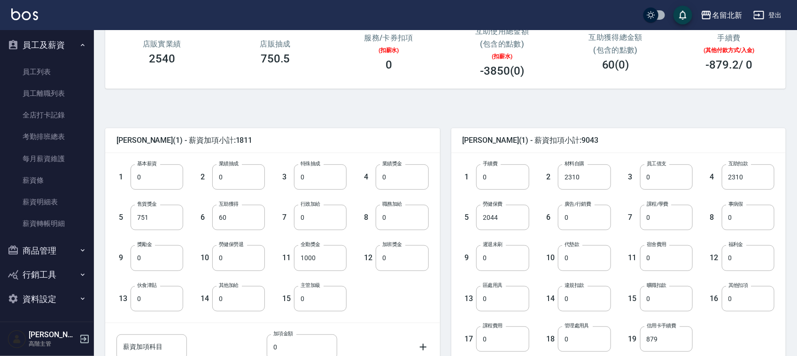
click at [144, 164] on label "基本薪資" at bounding box center [147, 163] width 20 height 7
click at [144, 164] on input "0" at bounding box center [157, 176] width 53 height 25
type input "87502"
click at [143, 255] on input "0" at bounding box center [157, 257] width 53 height 25
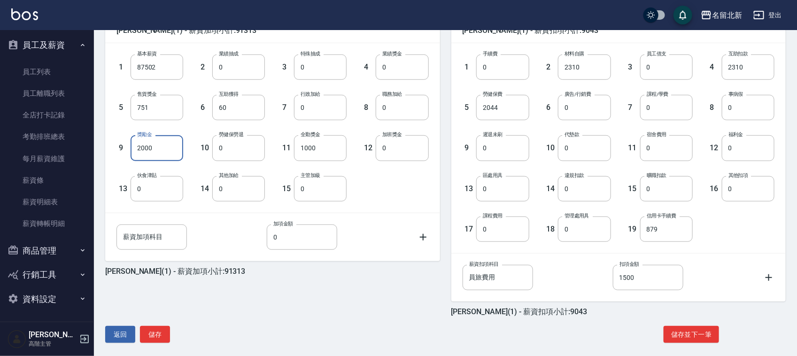
scroll to position [254, 0]
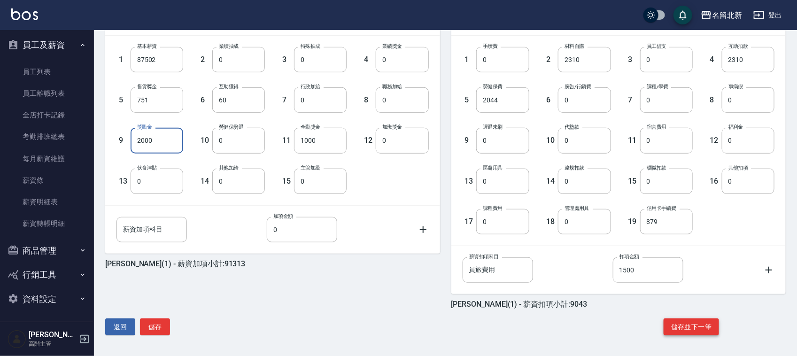
type input "2000"
drag, startPoint x: 692, startPoint y: 319, endPoint x: 695, endPoint y: 316, distance: 5.0
click at [695, 316] on div "何杏芳 (1) - 薪資加項小計:91313 1 基本薪資 87502 基本薪資 2 業績抽成 0 業績抽成 3 特殊抽成 0 特殊抽成 4 業績獎金 0 業…" at bounding box center [442, 164] width 688 height 362
click at [696, 322] on button "儲存並下一筆" at bounding box center [691, 326] width 55 height 17
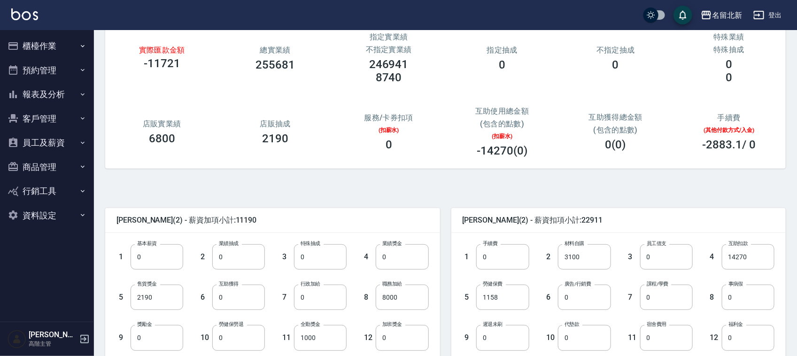
scroll to position [117, 0]
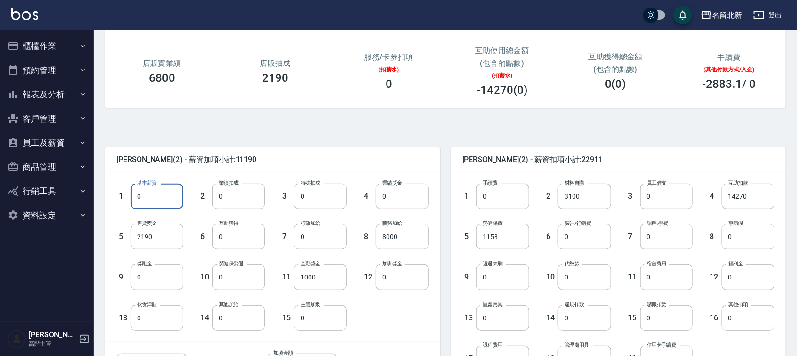
click at [155, 201] on input "0" at bounding box center [157, 196] width 53 height 25
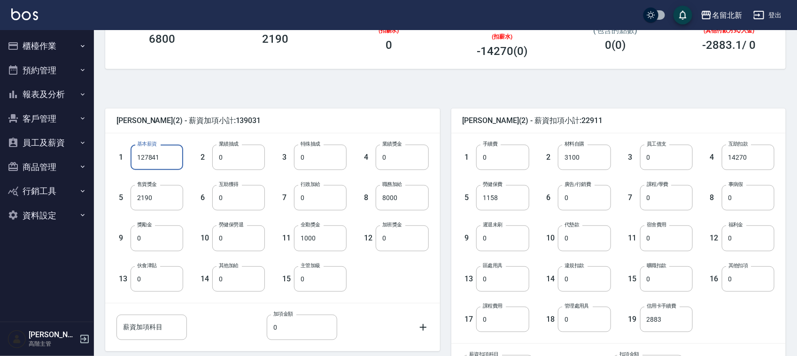
scroll to position [176, 0]
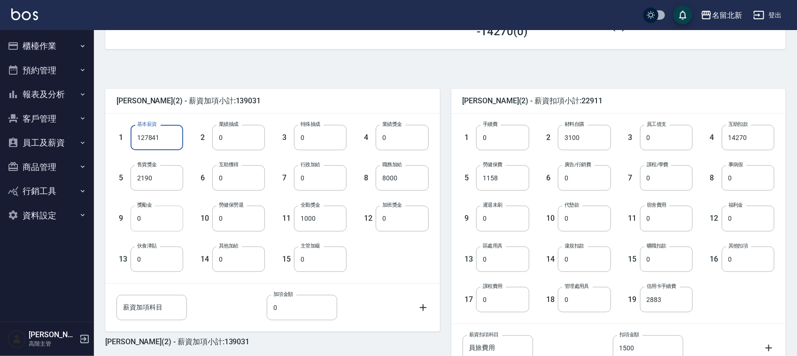
type input "127841"
click at [142, 222] on input "0" at bounding box center [157, 218] width 53 height 25
type input "2000"
click at [753, 135] on input "14270" at bounding box center [748, 137] width 53 height 25
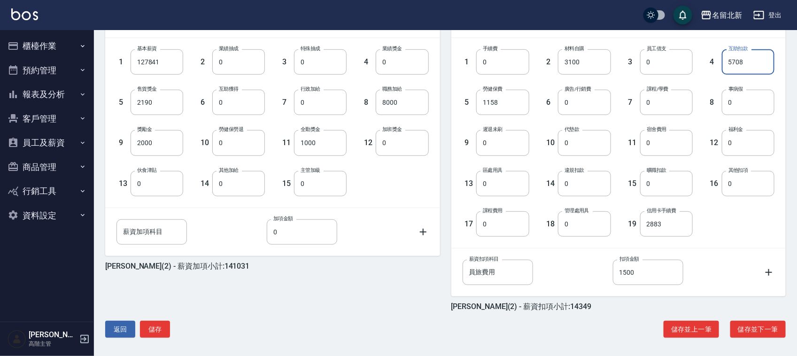
scroll to position [254, 0]
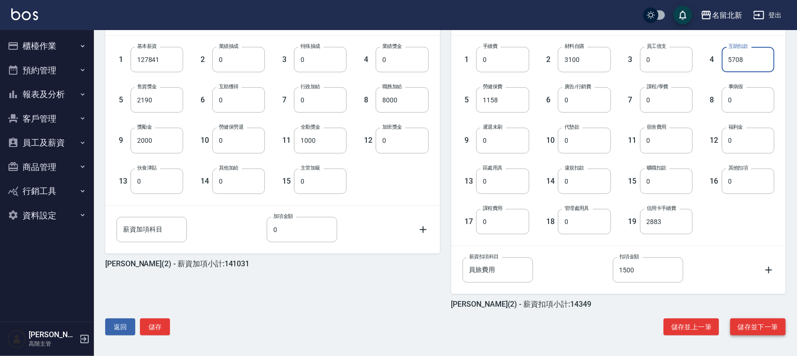
type input "5708"
click at [757, 329] on button "儲存並下一筆" at bounding box center [757, 326] width 55 height 17
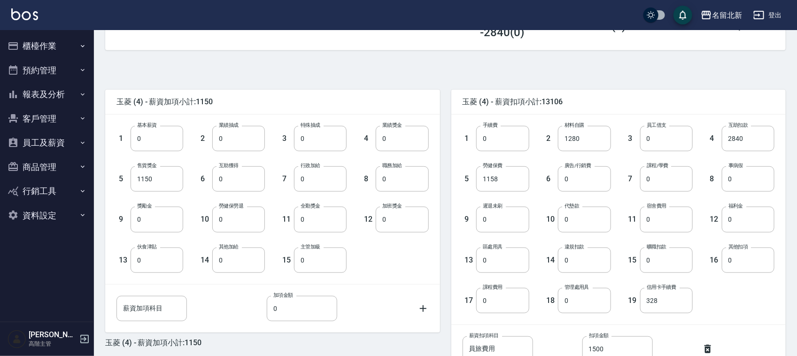
scroll to position [176, 0]
click at [166, 137] on input "0" at bounding box center [157, 137] width 53 height 25
type input "35339"
click at [301, 215] on input "0" at bounding box center [320, 218] width 53 height 25
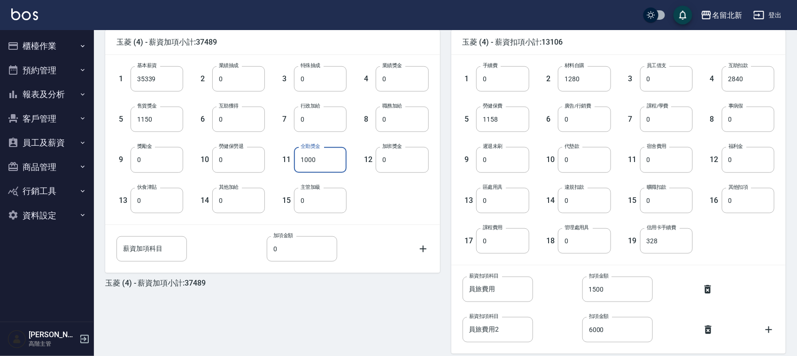
scroll to position [294, 0]
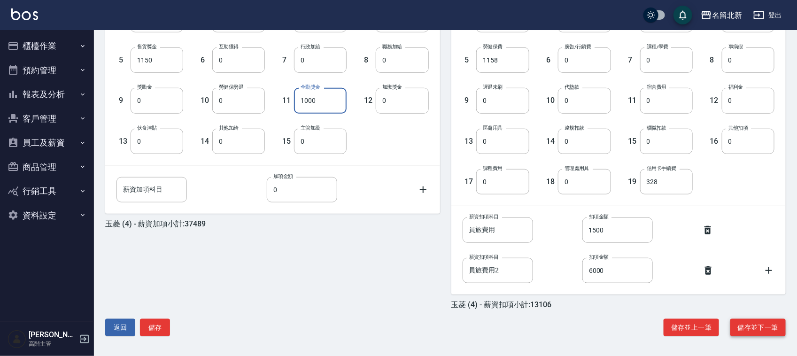
type input "1000"
click at [759, 324] on button "儲存並下一筆" at bounding box center [757, 327] width 55 height 17
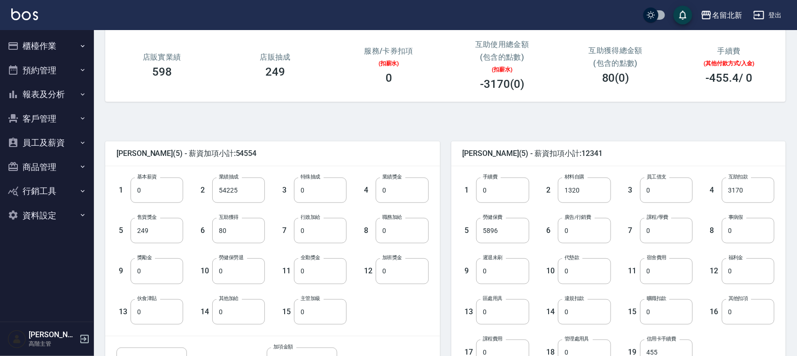
scroll to position [176, 0]
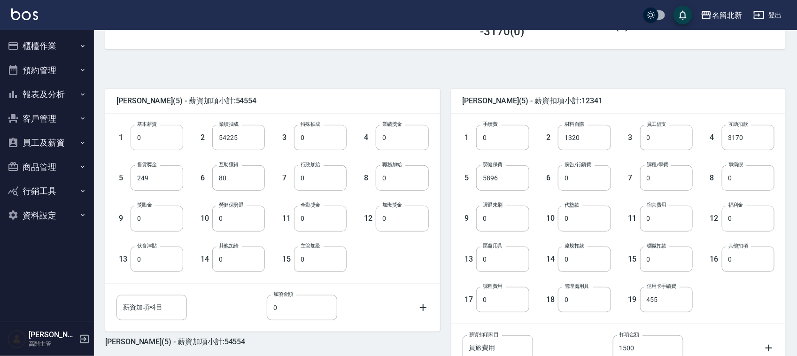
click at [162, 141] on input "0" at bounding box center [157, 137] width 53 height 25
click at [240, 141] on input "54225" at bounding box center [238, 137] width 53 height 25
type input "0"
click at [140, 139] on input "0" at bounding box center [157, 137] width 53 height 25
type input "59648"
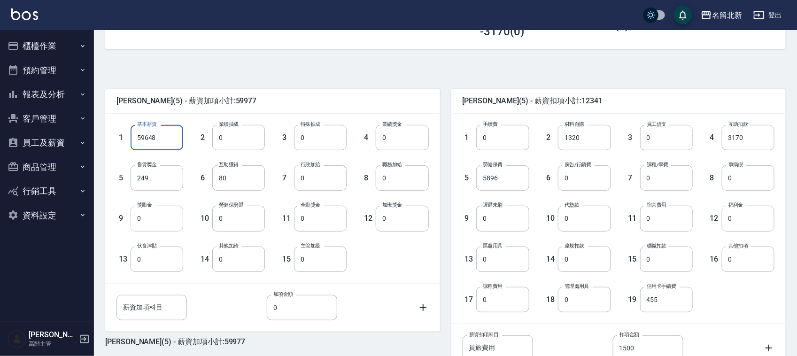
click at [153, 225] on input "0" at bounding box center [157, 218] width 53 height 25
type input "1500"
click at [390, 256] on div "1 基本薪資 59648 基本薪資 2 業績抽成 0 業績抽成 3 特殊抽成 0 特殊抽成 4 業績獎金 0 業績獎金 5 售貨獎金 249 售貨獎金 6 互…" at bounding box center [264, 191] width 327 height 162
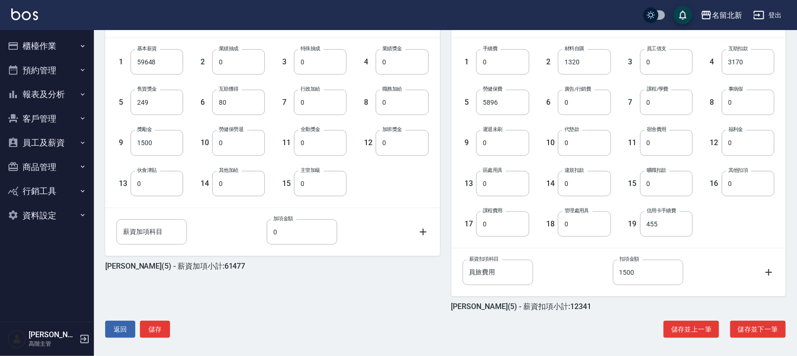
scroll to position [254, 0]
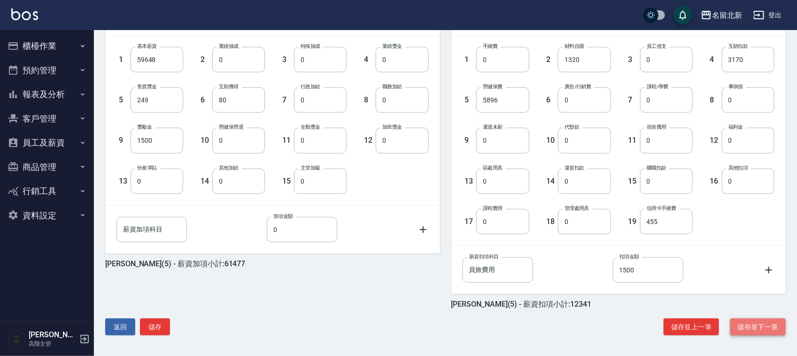
click at [766, 326] on button "儲存並下一筆" at bounding box center [757, 326] width 55 height 17
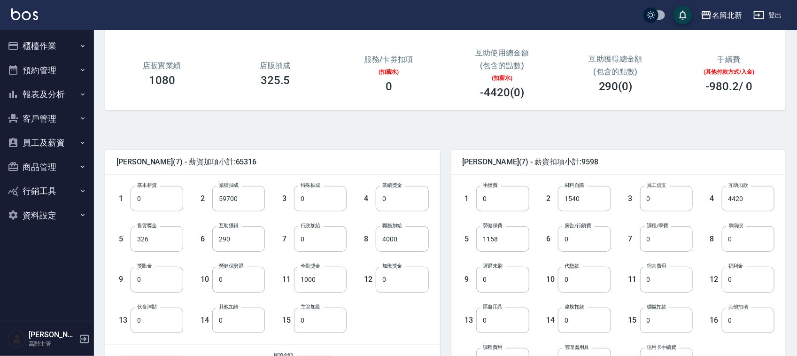
scroll to position [176, 0]
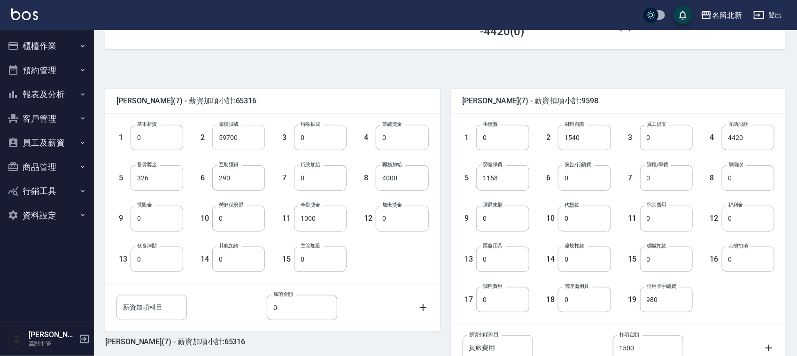
click at [242, 128] on input "59700" at bounding box center [238, 137] width 53 height 25
type input "0"
type input "59700"
click at [161, 224] on input "0" at bounding box center [157, 218] width 53 height 25
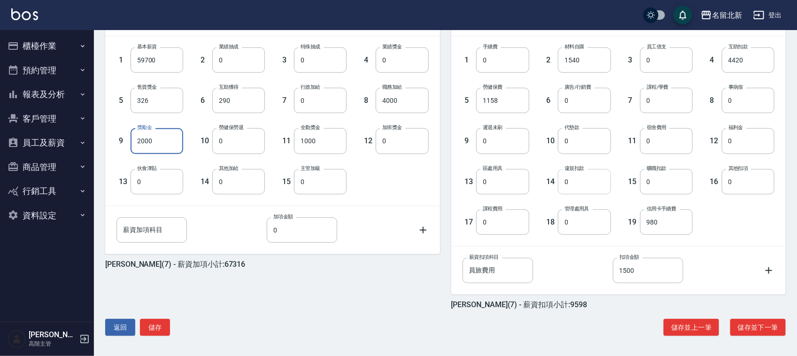
scroll to position [254, 0]
type input "2000"
drag, startPoint x: 768, startPoint y: 271, endPoint x: 709, endPoint y: 280, distance: 59.8
click at [768, 272] on icon at bounding box center [768, 269] width 11 height 11
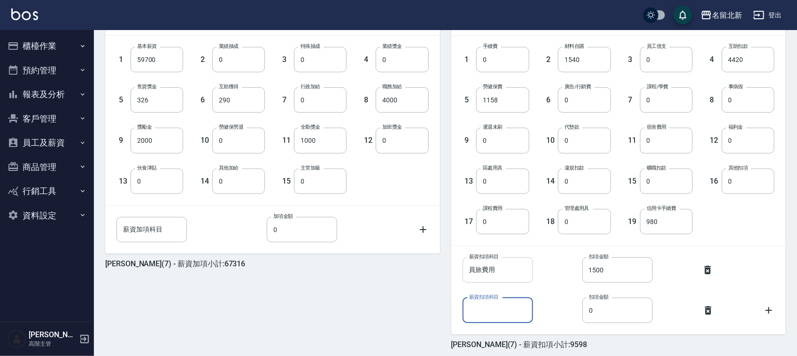
click at [508, 274] on input "員旅費用" at bounding box center [498, 269] width 70 height 25
paste input "員旅費用"
type input "員旅費用2"
click at [600, 307] on input "0" at bounding box center [617, 310] width 70 height 25
type input "6000"
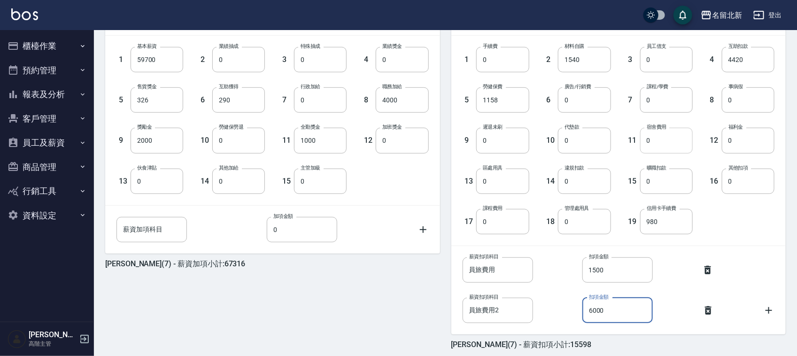
click at [668, 138] on input "0" at bounding box center [666, 140] width 53 height 25
type input "3000"
click at [310, 89] on label "行政加給" at bounding box center [311, 86] width 20 height 7
click at [310, 89] on input "0" at bounding box center [320, 99] width 53 height 25
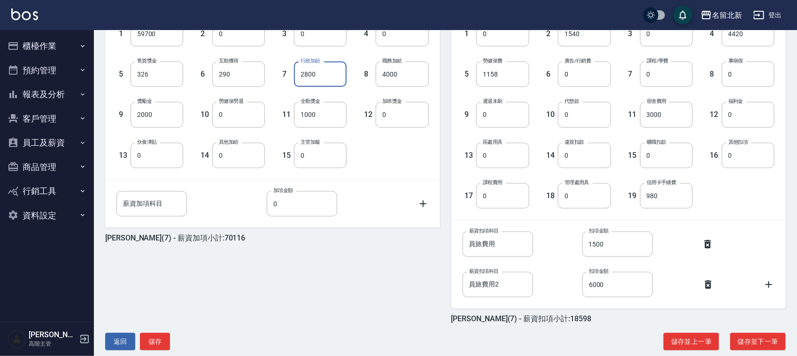
scroll to position [294, 0]
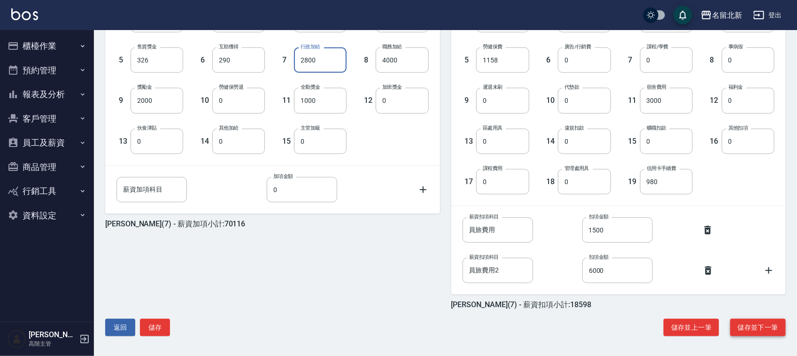
type input "2800"
click at [759, 324] on button "儲存並下一筆" at bounding box center [757, 327] width 55 height 17
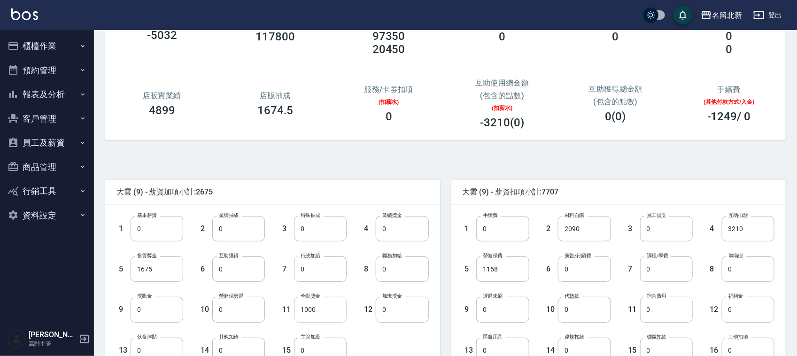
scroll to position [176, 0]
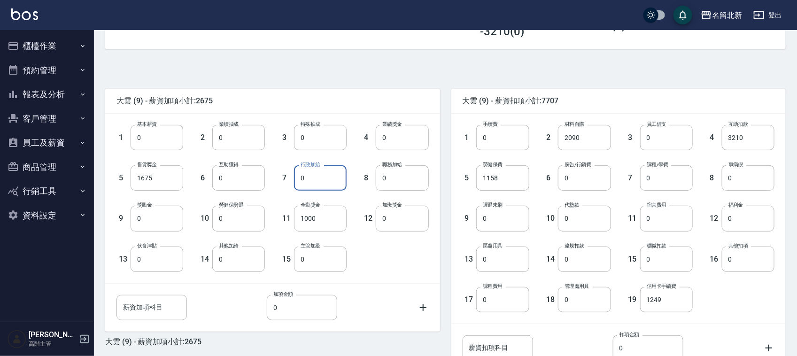
click at [307, 175] on input "0" at bounding box center [320, 177] width 53 height 25
type input "2400"
click at [148, 223] on input "0" at bounding box center [157, 218] width 53 height 25
type input "2000"
click at [149, 137] on input "0" at bounding box center [157, 137] width 53 height 25
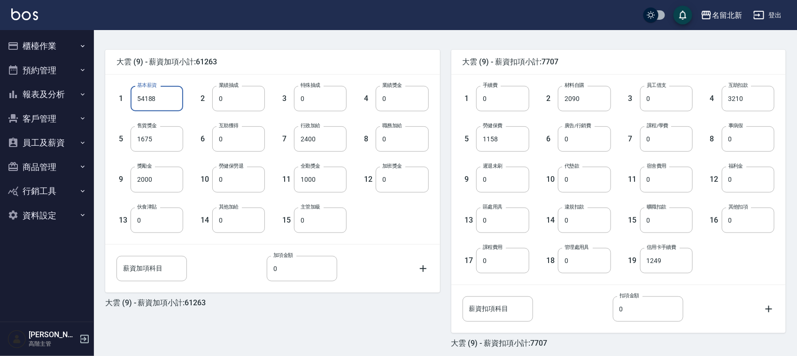
scroll to position [254, 0]
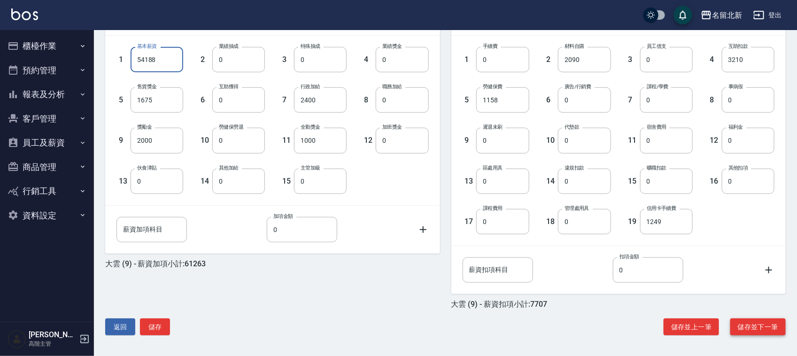
type input "54188"
click at [750, 324] on button "儲存並下一筆" at bounding box center [757, 326] width 55 height 17
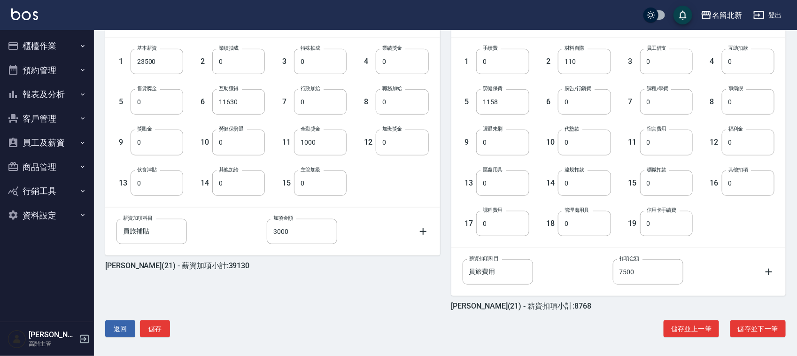
scroll to position [254, 0]
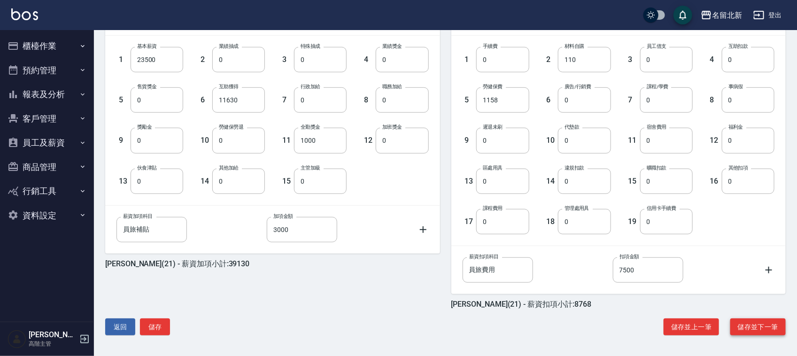
click at [769, 325] on button "儲存並下一筆" at bounding box center [757, 326] width 55 height 17
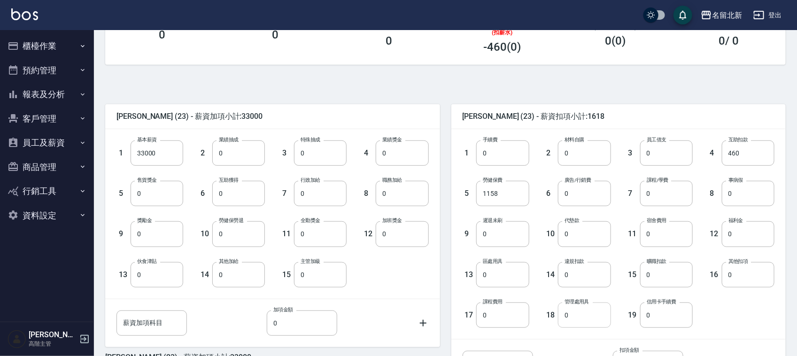
scroll to position [254, 0]
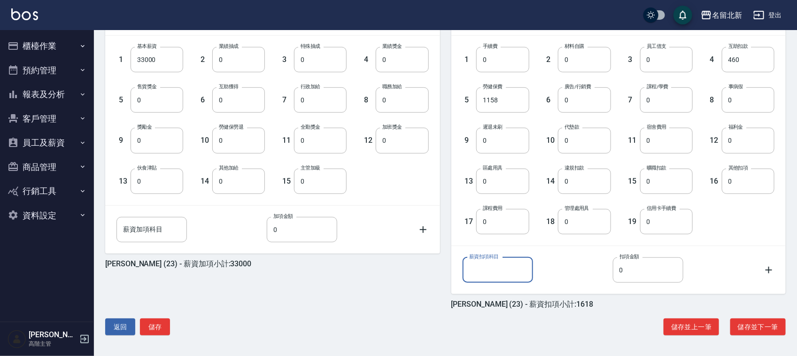
click at [494, 262] on div "薪資扣項科目 薪資扣項科目" at bounding box center [498, 269] width 70 height 25
type input "員旅費用"
click at [653, 280] on input "0" at bounding box center [648, 269] width 70 height 25
type input "15000"
click at [729, 264] on div "薪資扣項科目 員旅費用 薪資扣項科目 扣項金額 15000 扣項金額" at bounding box center [619, 269] width 312 height 25
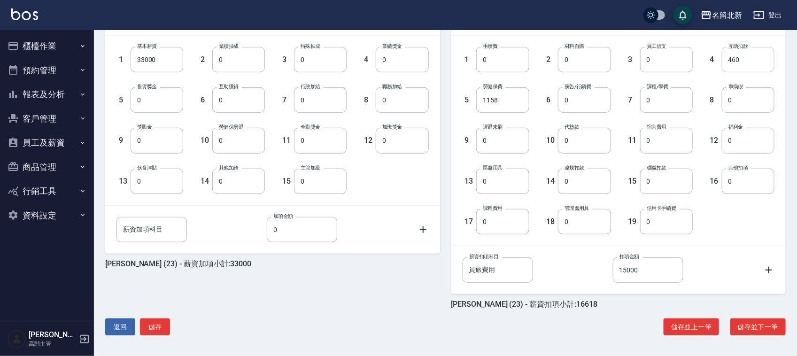
click at [758, 52] on input "460" at bounding box center [748, 59] width 53 height 25
type input "0"
click at [761, 329] on button "儲存並下一筆" at bounding box center [757, 326] width 55 height 17
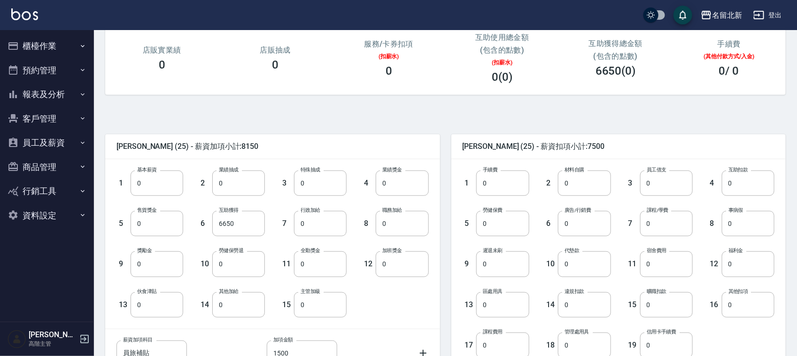
scroll to position [254, 0]
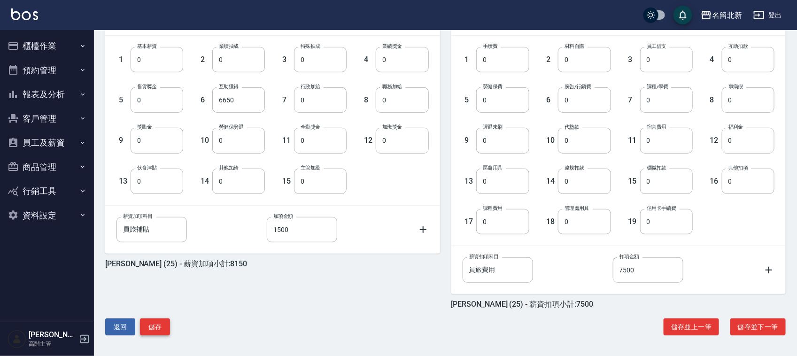
drag, startPoint x: 161, startPoint y: 320, endPoint x: 154, endPoint y: 324, distance: 8.6
click at [161, 320] on button "儲存" at bounding box center [155, 326] width 30 height 17
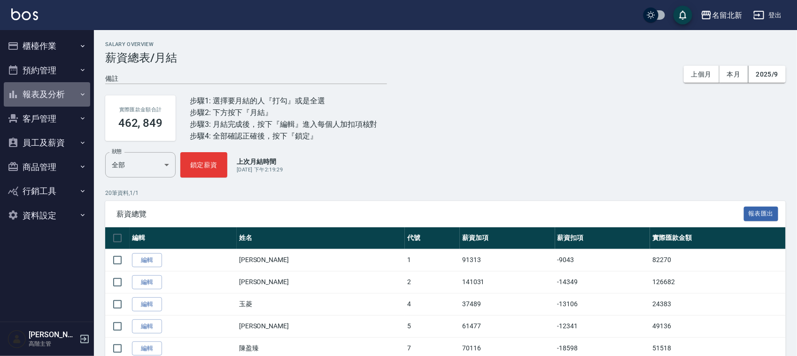
click at [57, 87] on button "報表及分析" at bounding box center [47, 94] width 86 height 24
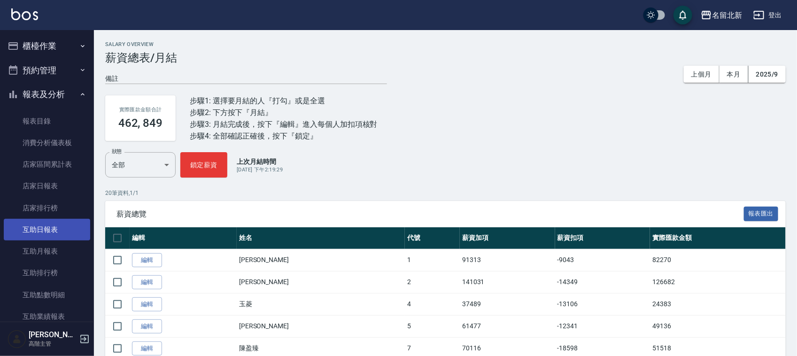
click at [49, 228] on link "互助日報表" at bounding box center [47, 230] width 86 height 22
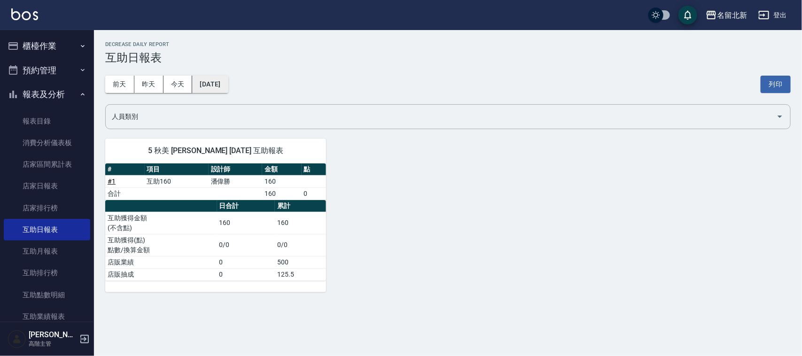
click at [228, 89] on button "[DATE]" at bounding box center [210, 84] width 36 height 17
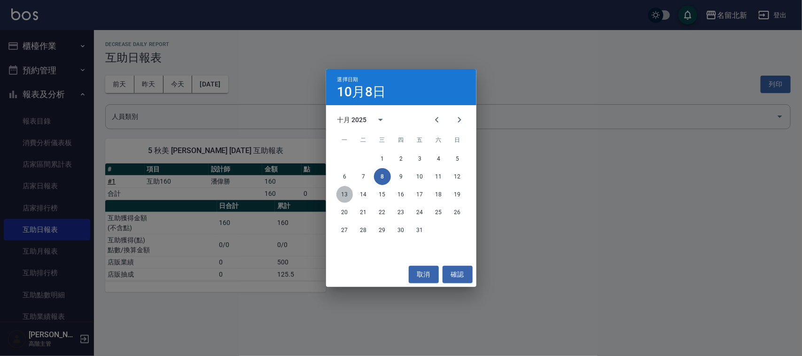
click at [344, 193] on button "13" at bounding box center [344, 194] width 17 height 17
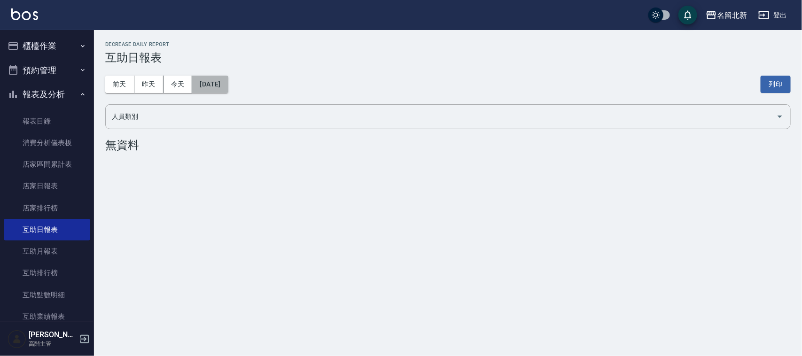
click at [228, 77] on button "[DATE]" at bounding box center [210, 84] width 36 height 17
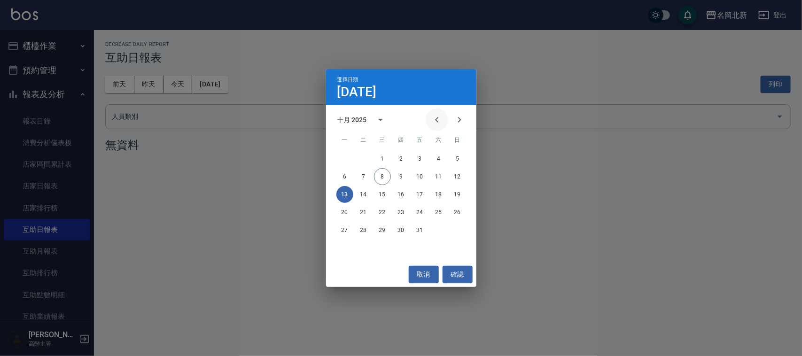
click at [437, 115] on icon "Previous month" at bounding box center [436, 119] width 11 height 11
click at [437, 177] on button "13" at bounding box center [438, 176] width 17 height 17
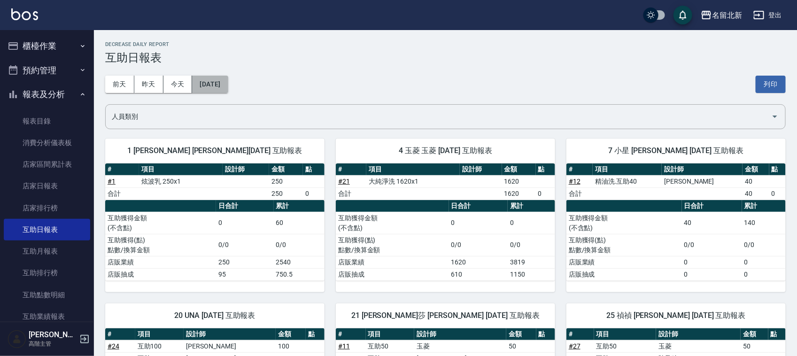
click at [228, 88] on button "2025/09/13" at bounding box center [210, 84] width 36 height 17
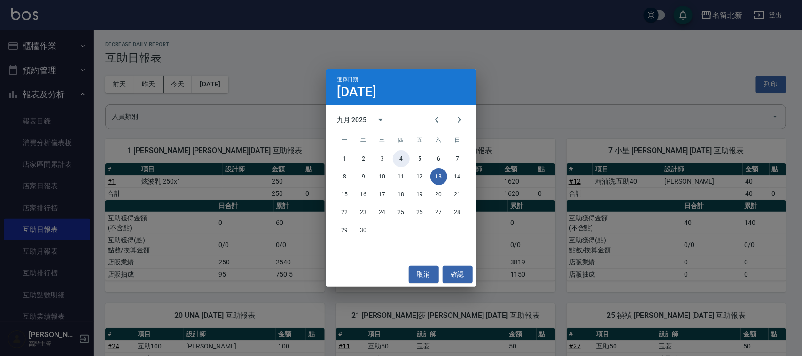
click at [397, 156] on button "4" at bounding box center [401, 158] width 17 height 17
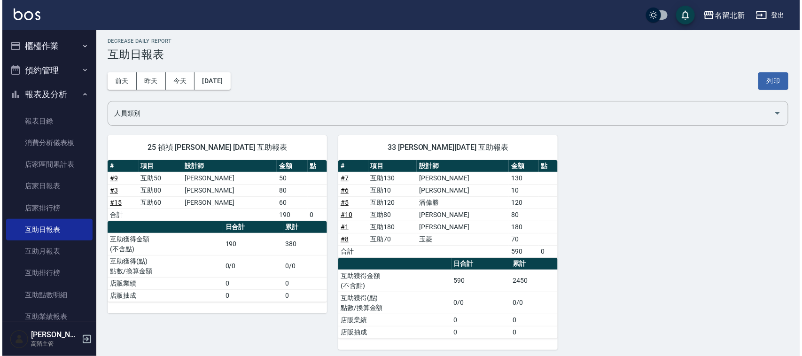
scroll to position [9, 0]
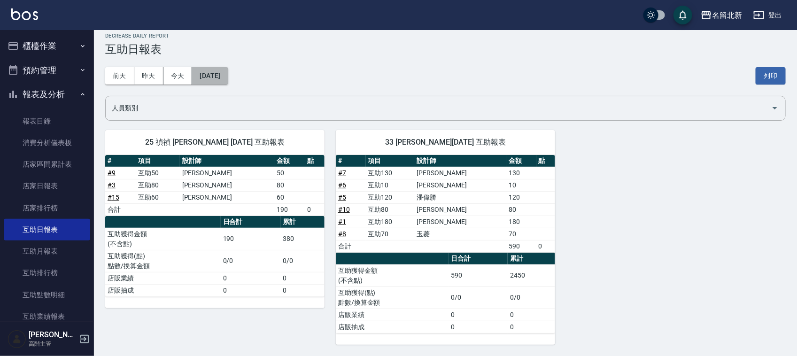
click at [222, 74] on button "2025/09/04" at bounding box center [210, 75] width 36 height 17
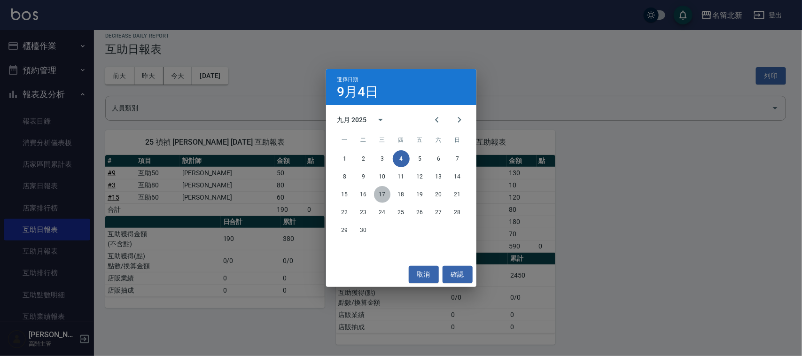
click at [385, 196] on button "17" at bounding box center [382, 194] width 17 height 17
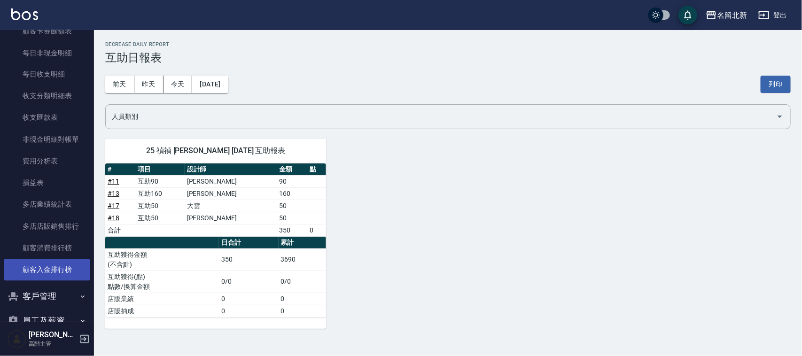
scroll to position [858, 0]
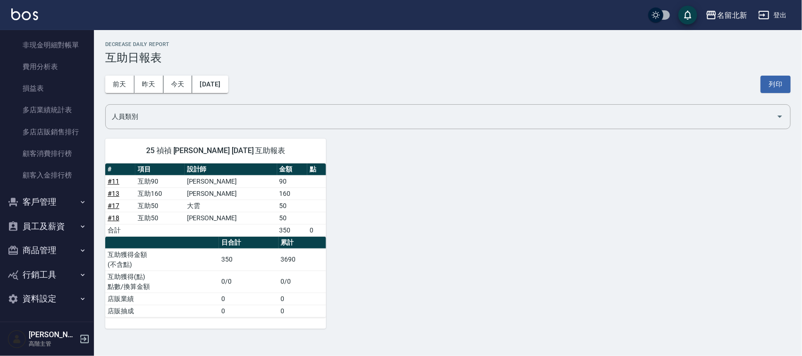
drag, startPoint x: 27, startPoint y: 215, endPoint x: 33, endPoint y: 217, distance: 6.5
click at [31, 217] on button "員工及薪資" at bounding box center [47, 226] width 86 height 24
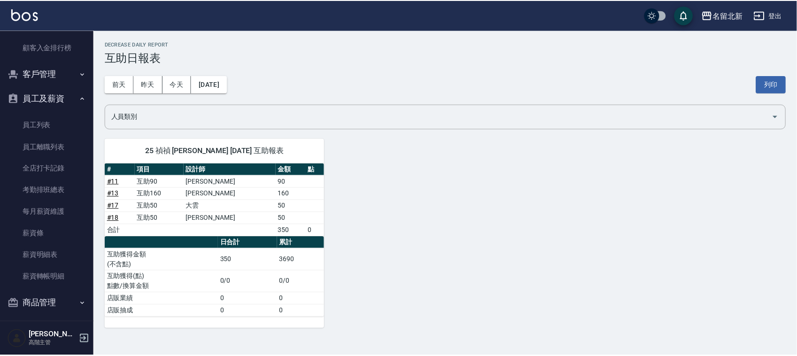
scroll to position [1039, 0]
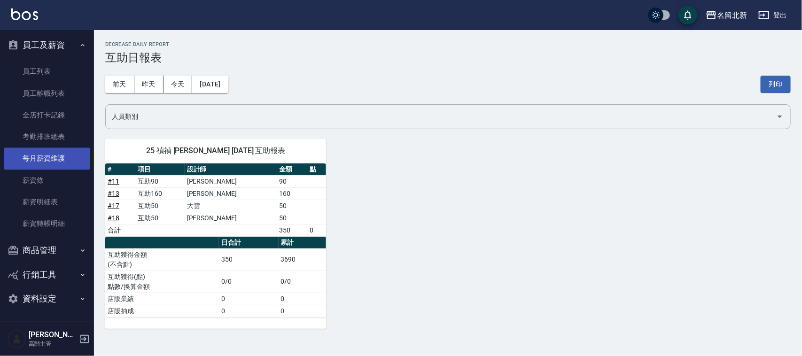
click at [60, 156] on link "每月薪資維護" at bounding box center [47, 158] width 86 height 22
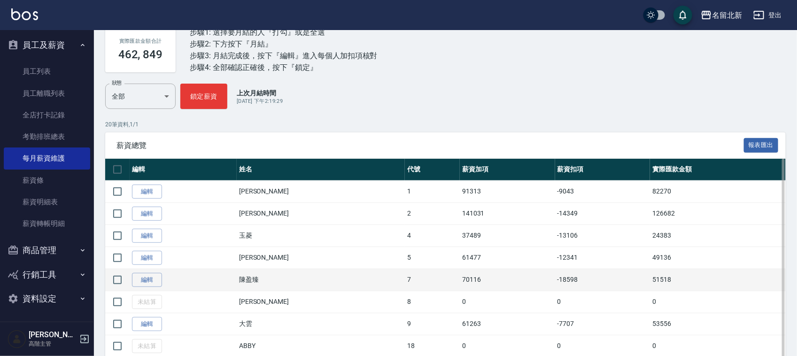
scroll to position [235, 0]
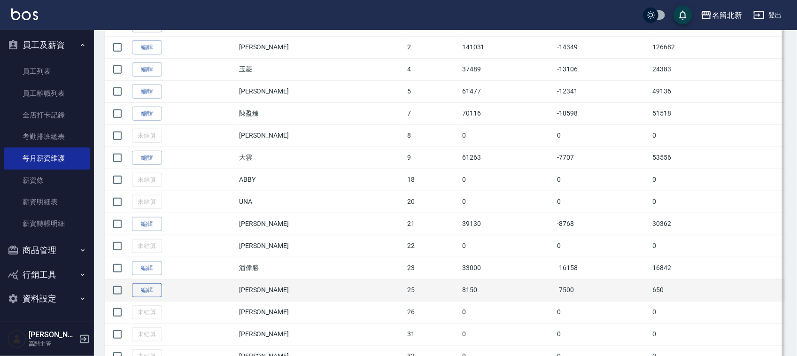
click at [148, 290] on link "編輯" at bounding box center [147, 290] width 30 height 15
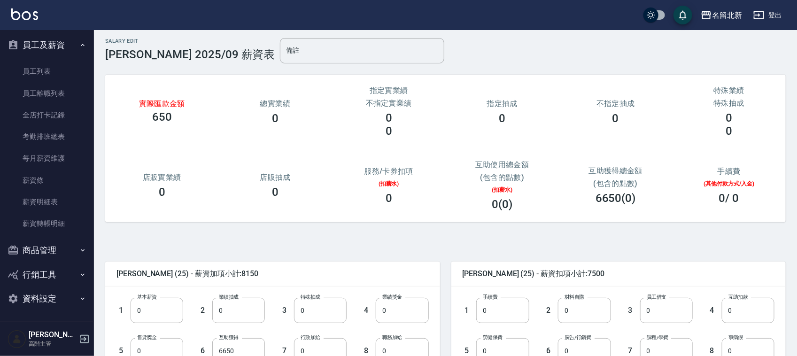
scroll to position [117, 0]
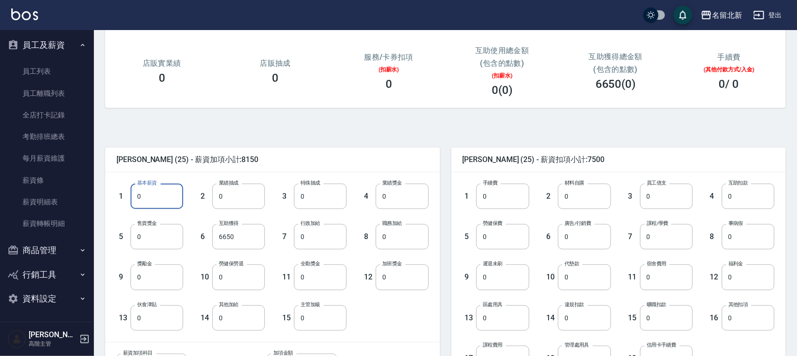
click at [158, 191] on input "0" at bounding box center [157, 196] width 53 height 25
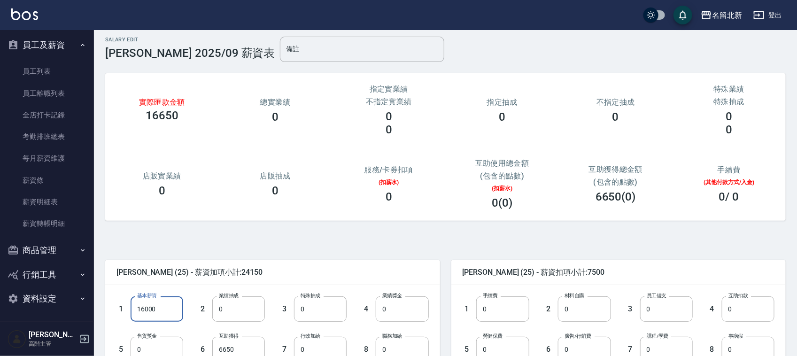
scroll to position [0, 0]
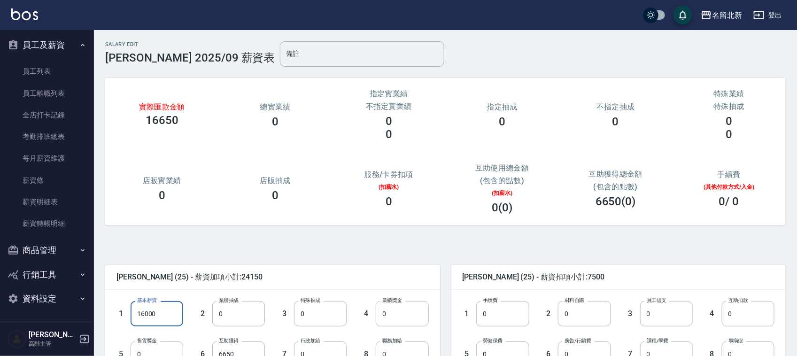
type input "16000"
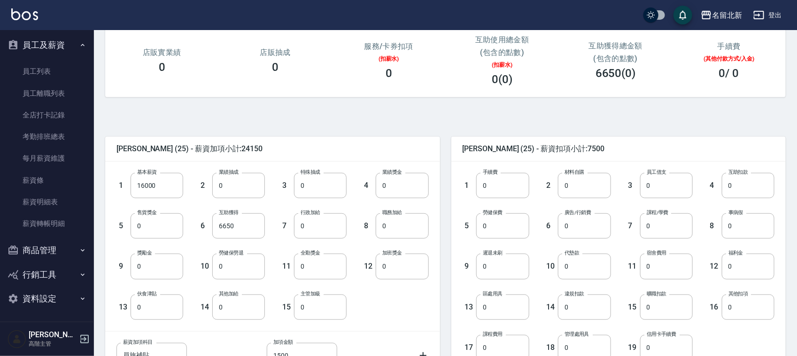
scroll to position [235, 0]
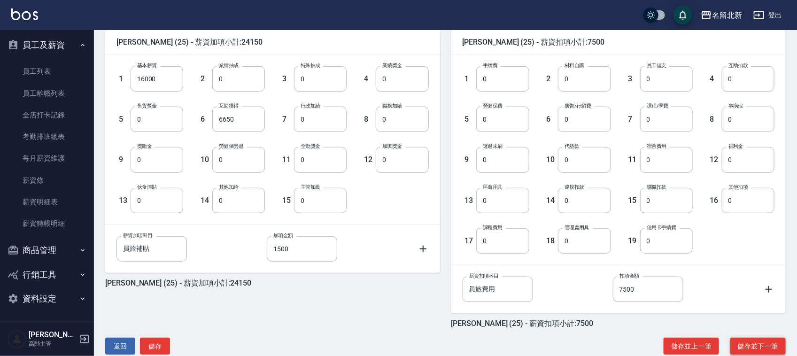
click at [763, 339] on button "儲存並下一筆" at bounding box center [757, 346] width 55 height 17
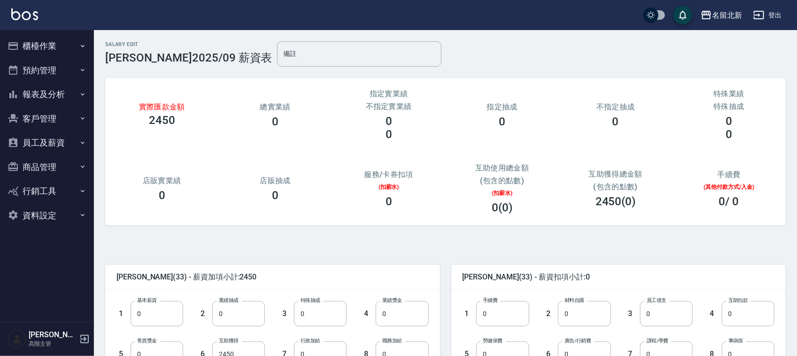
click at [41, 142] on button "員工及薪資" at bounding box center [47, 143] width 86 height 24
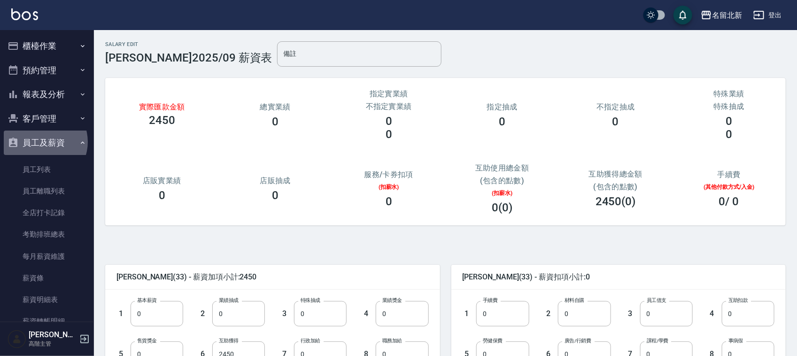
click at [41, 142] on button "員工及薪資" at bounding box center [47, 143] width 86 height 24
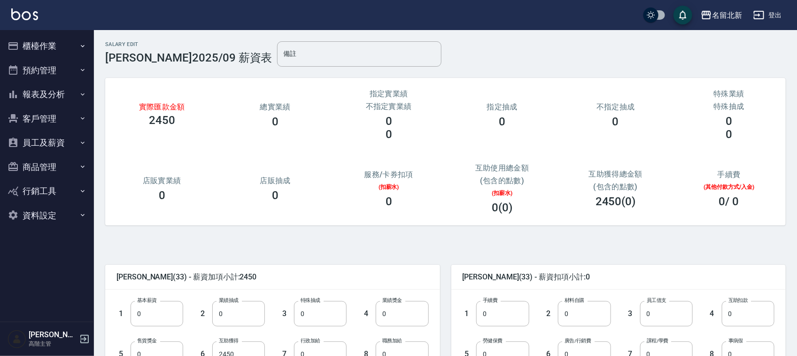
scroll to position [254, 0]
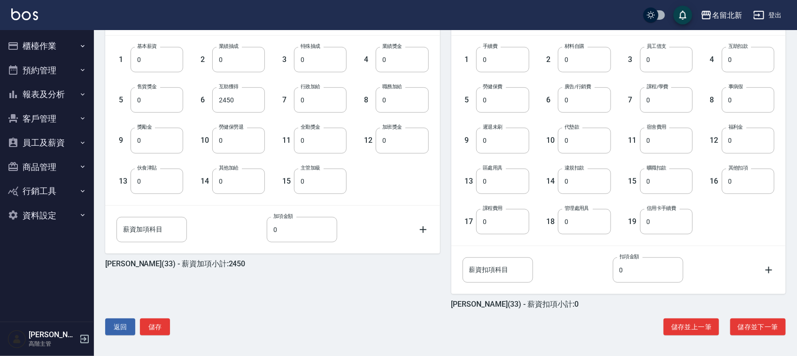
click at [36, 94] on button "報表及分析" at bounding box center [47, 94] width 86 height 24
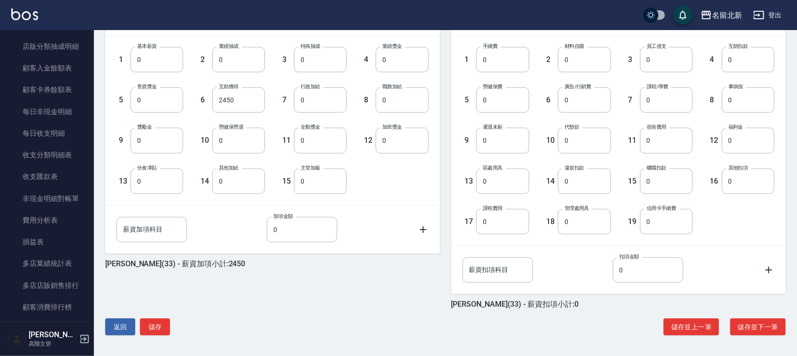
scroll to position [858, 0]
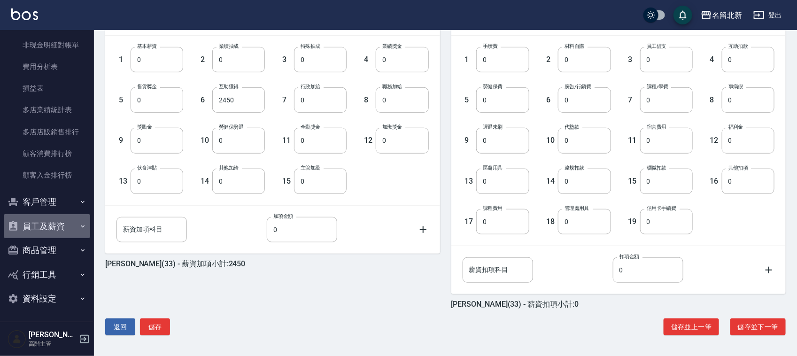
click at [62, 221] on button "員工及薪資" at bounding box center [47, 226] width 86 height 24
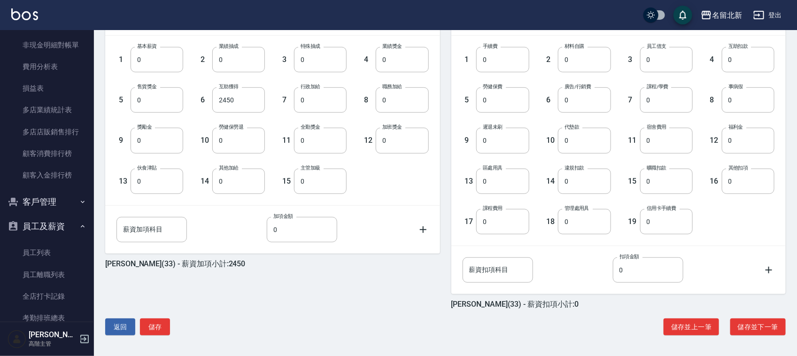
scroll to position [1034, 0]
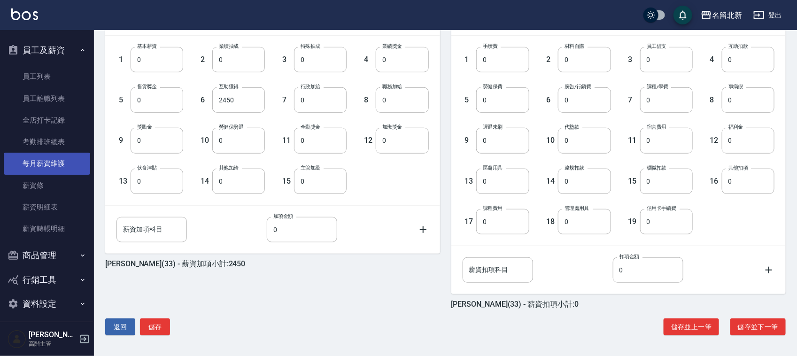
click at [48, 159] on link "每月薪資維護" at bounding box center [47, 164] width 86 height 22
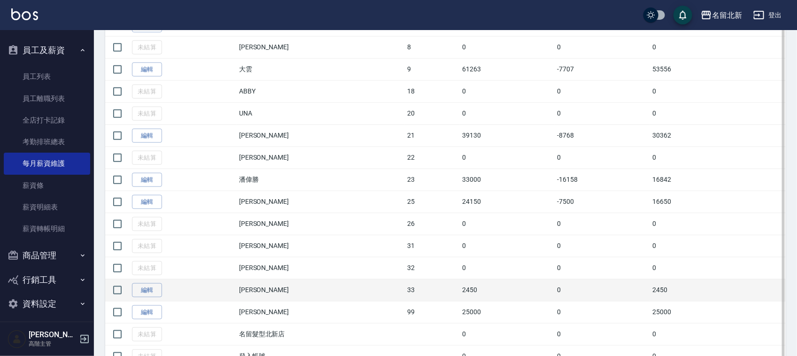
scroll to position [308, 0]
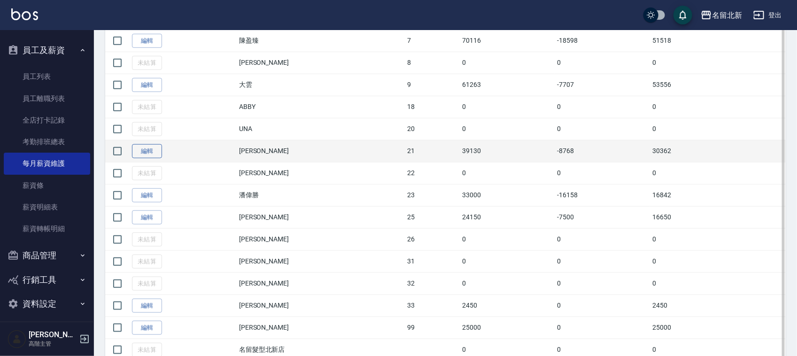
click at [159, 154] on link "編輯" at bounding box center [147, 151] width 30 height 15
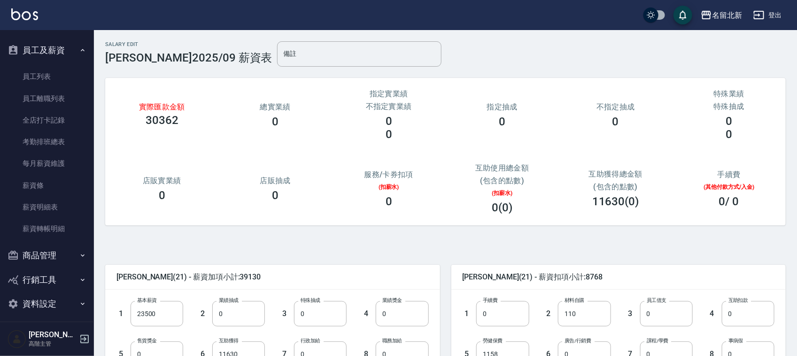
scroll to position [117, 0]
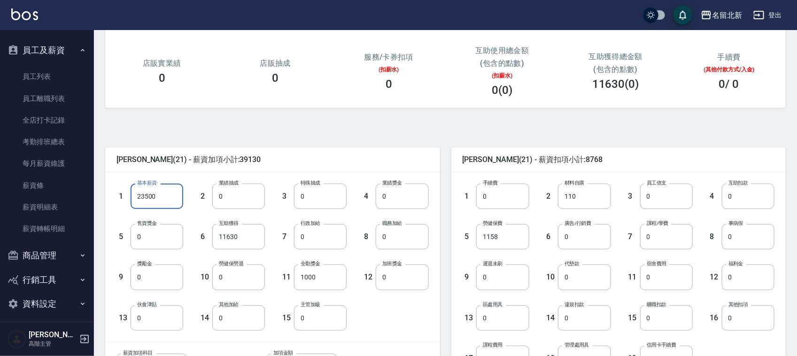
click at [170, 195] on input "23500" at bounding box center [157, 196] width 53 height 25
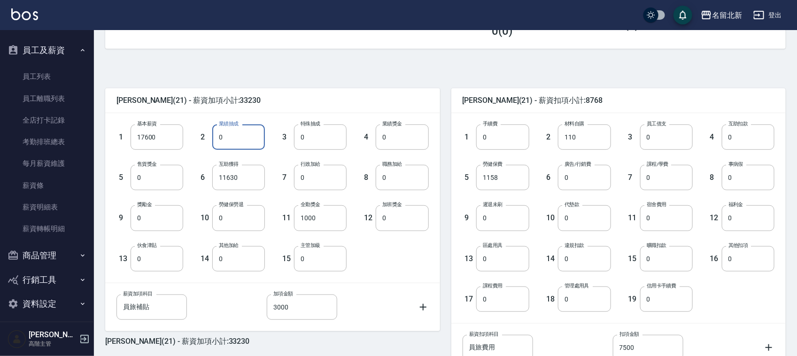
scroll to position [59, 0]
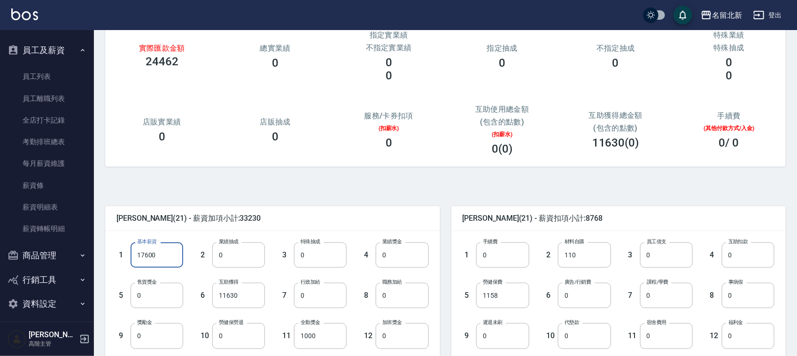
click at [162, 250] on input "17600" at bounding box center [157, 254] width 53 height 25
drag, startPoint x: 177, startPoint y: 257, endPoint x: 0, endPoint y: 256, distance: 176.6
click at [0, 256] on div "名留北新 登出 櫃檯作業 打帳單 帳單列表 掛單列表 座位開單 營業儀表板 現金收支登錄 高階收支登錄 材料自購登錄 每日結帳 排班表 現場電腦打卡 掃碼打卡…" at bounding box center [398, 246] width 797 height 610
type input "17600"
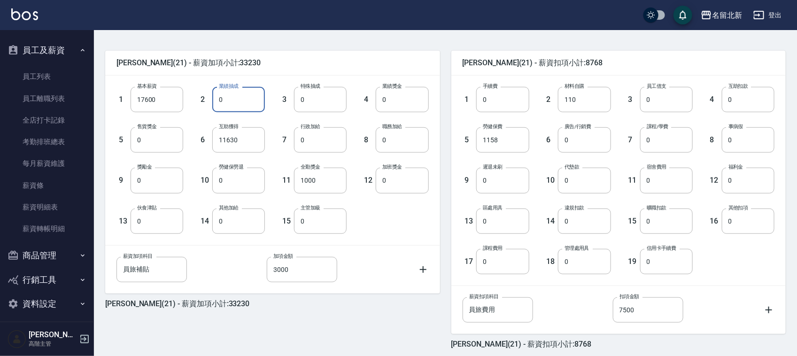
scroll to position [254, 0]
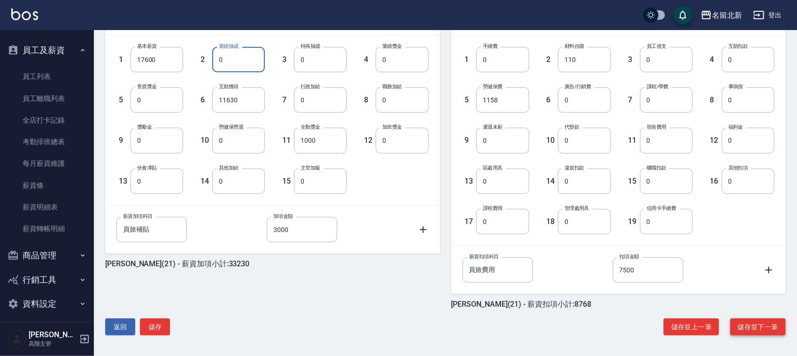
click at [762, 328] on button "儲存並下一筆" at bounding box center [757, 326] width 55 height 17
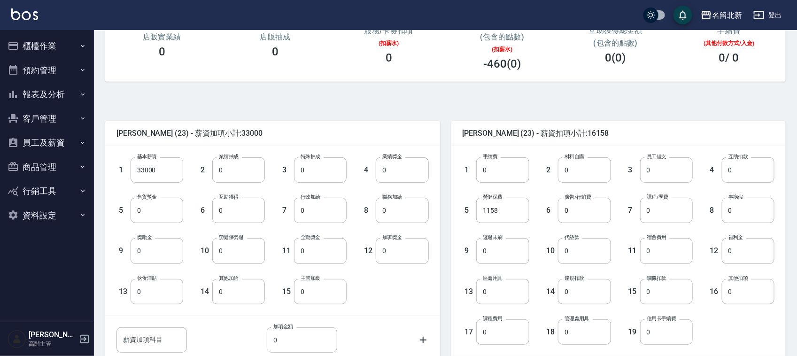
scroll to position [235, 0]
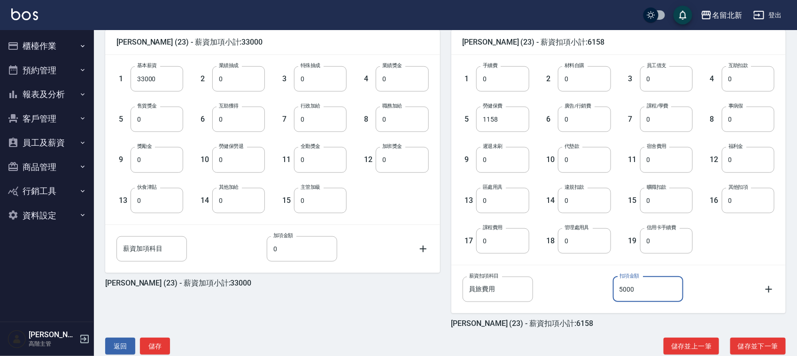
type input "5000"
click at [352, 306] on div "[PERSON_NAME] (23) - 薪資加項小計:33000 1 基本薪資 33000 基本薪資 2 業績抽成 0 業績抽成 3 特殊抽成 0 特殊抽成…" at bounding box center [267, 173] width 346 height 309
click at [769, 343] on button "儲存並下一筆" at bounding box center [757, 346] width 55 height 17
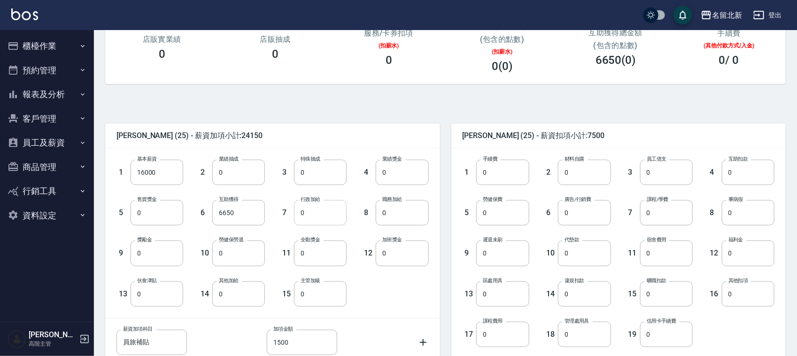
scroll to position [254, 0]
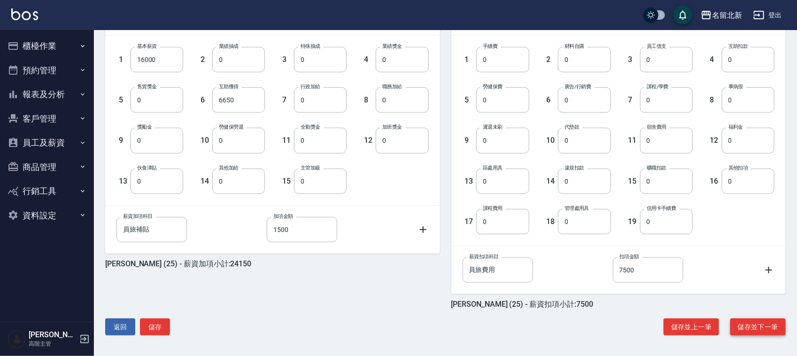
click at [762, 324] on button "儲存並下一筆" at bounding box center [757, 326] width 55 height 17
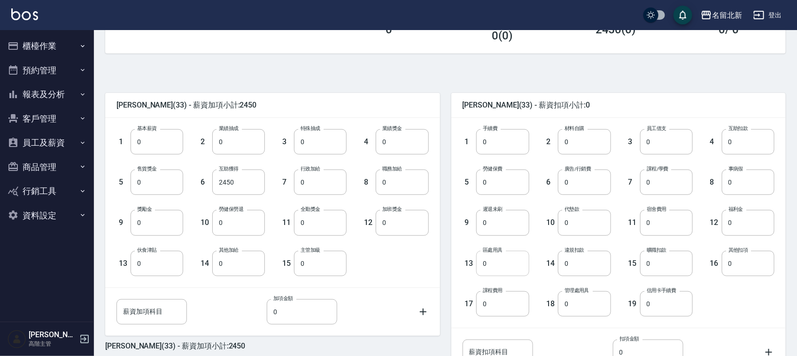
scroll to position [235, 0]
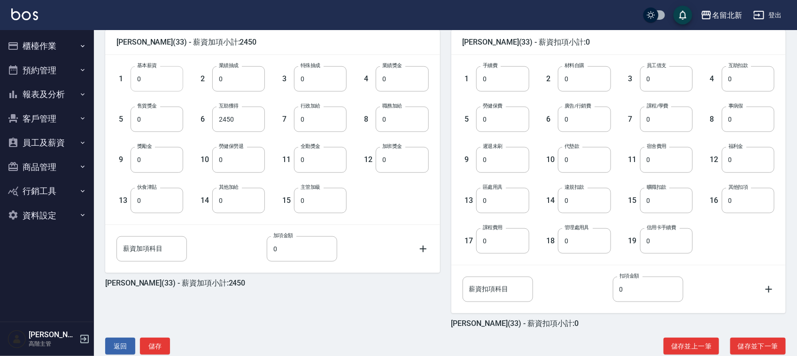
click at [175, 80] on input "0" at bounding box center [157, 78] width 53 height 25
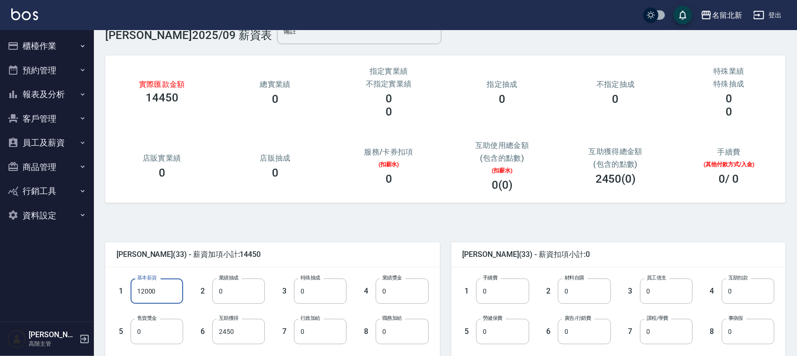
scroll to position [0, 0]
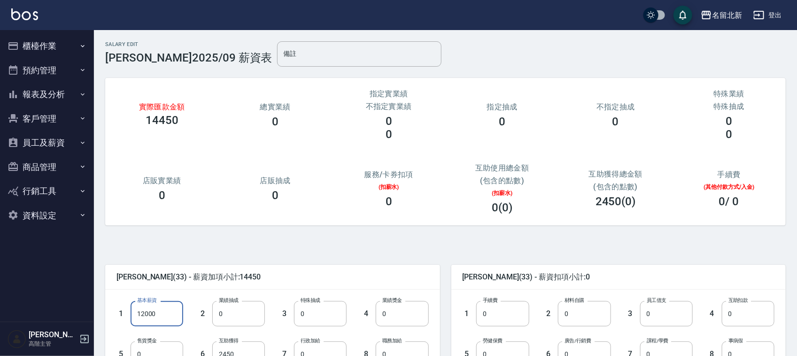
type input "12000"
drag, startPoint x: 317, startPoint y: 221, endPoint x: 698, endPoint y: 350, distance: 402.3
click at [323, 223] on div "實際匯款金額 14450 總實業績 0 指定實業績 不指定實業績 0 0 指定抽成 0 不指定抽成 0 特殊業績 特殊抽成 0 0 店販實業績 0 店販抽成 …" at bounding box center [445, 151] width 680 height 147
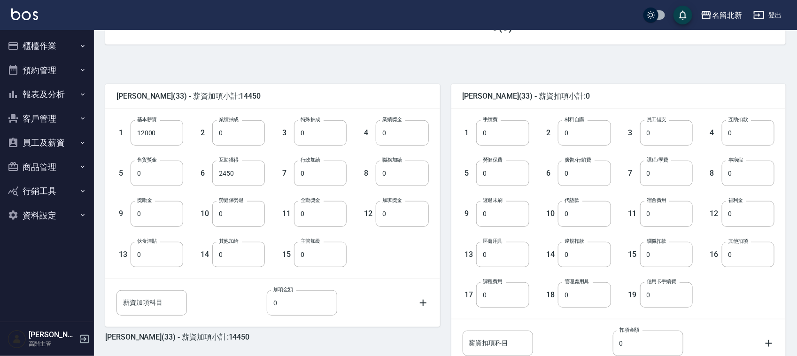
scroll to position [254, 0]
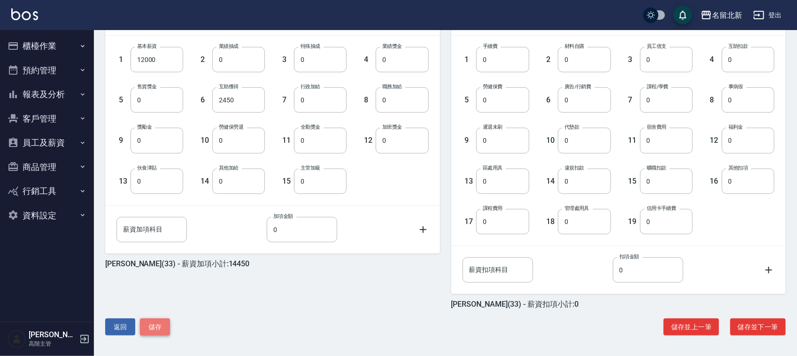
click at [165, 320] on button "儲存" at bounding box center [155, 326] width 30 height 17
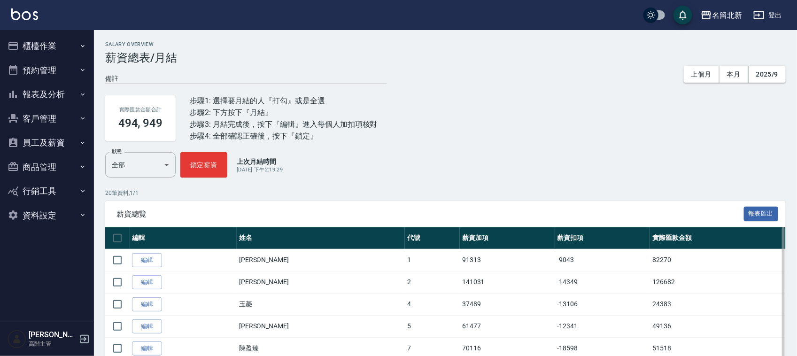
scroll to position [352, 0]
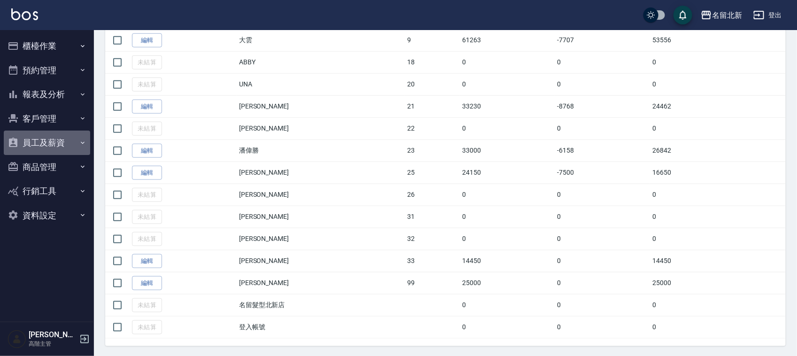
click at [49, 144] on button "員工及薪資" at bounding box center [47, 143] width 86 height 24
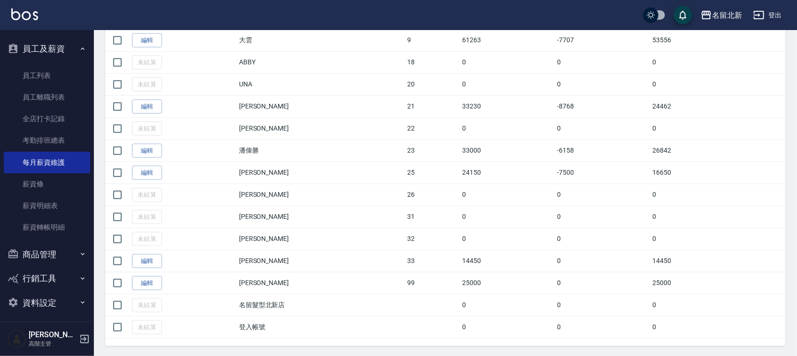
scroll to position [98, 0]
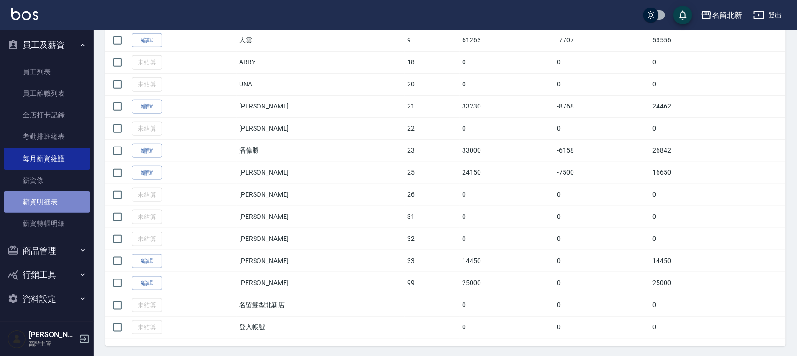
click at [55, 204] on link "薪資明細表" at bounding box center [47, 202] width 86 height 22
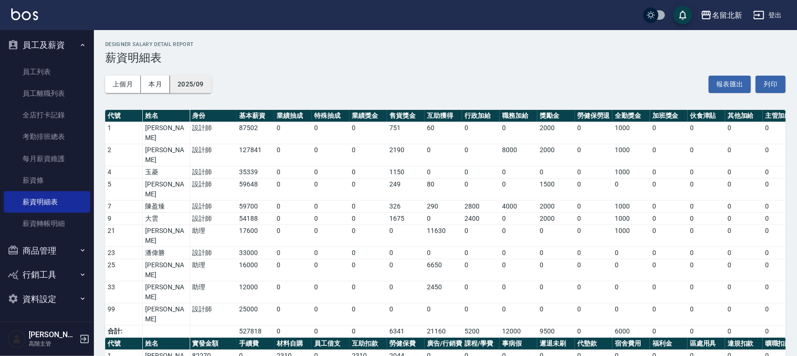
click at [204, 82] on button "2025/09" at bounding box center [190, 84] width 41 height 17
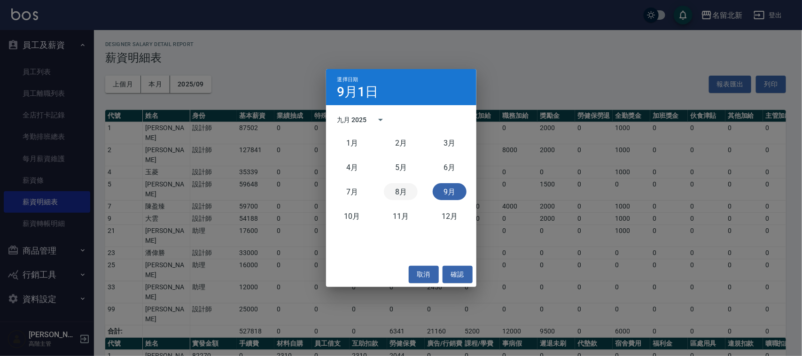
click at [394, 186] on button "8月" at bounding box center [401, 191] width 34 height 17
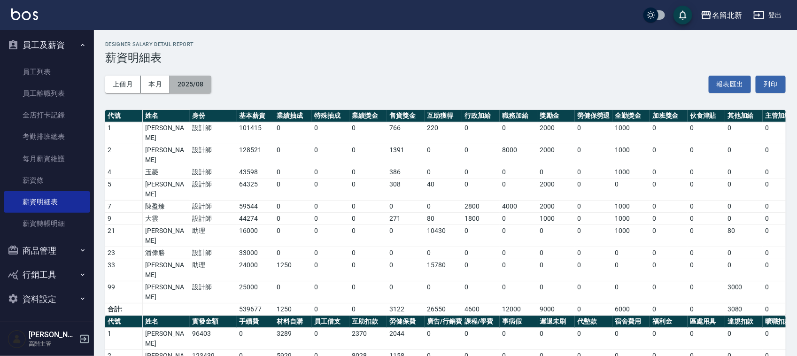
click at [193, 86] on button "2025/08" at bounding box center [190, 84] width 41 height 17
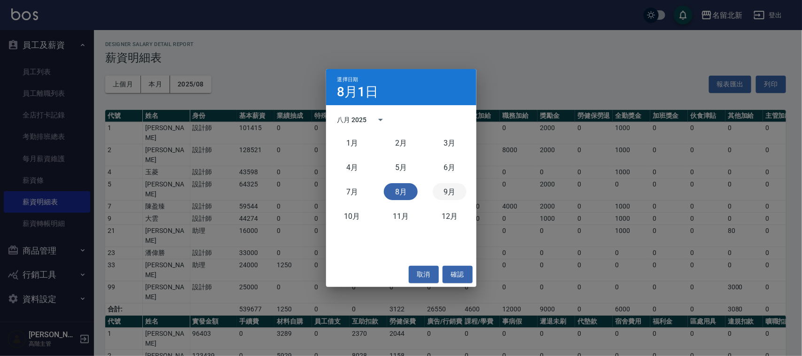
click at [441, 185] on button "9月" at bounding box center [449, 191] width 34 height 17
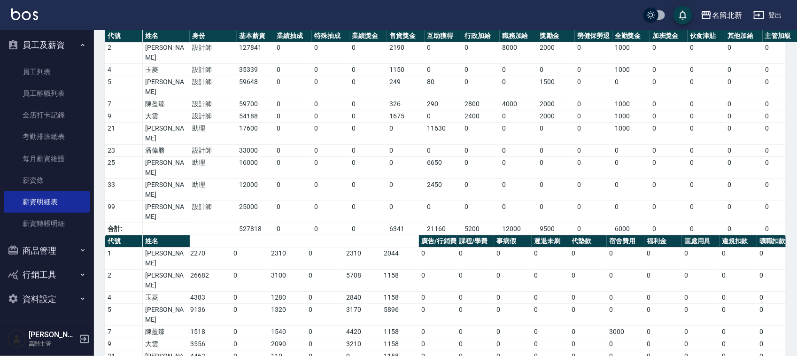
scroll to position [0, 277]
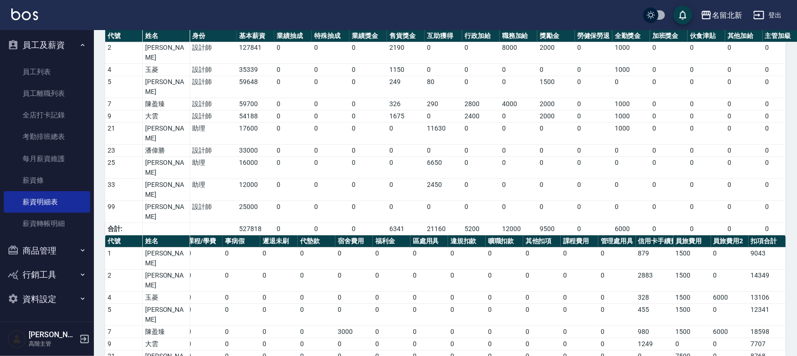
drag, startPoint x: 684, startPoint y: 309, endPoint x: 656, endPoint y: 312, distance: 28.0
click at [656, 312] on tbody "1 何杏芳 82270 0 2310 0 2310 2044 0 0 0 0 0 0 0 0 0 0 0 0 0 879 1500 0 9043 2 陳詩芳 …" at bounding box center [307, 355] width 958 height 216
drag, startPoint x: 688, startPoint y: 312, endPoint x: 686, endPoint y: 308, distance: 4.8
click at [686, 308] on tbody "1 何杏芳 82270 0 2310 0 2310 2044 0 0 0 0 0 0 0 0 0 0 0 0 0 879 1500 0 9043 2 陳詩芳 …" at bounding box center [307, 355] width 958 height 216
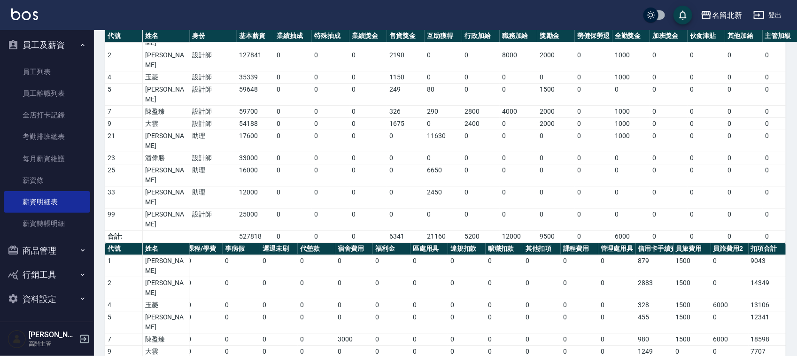
scroll to position [90, 0]
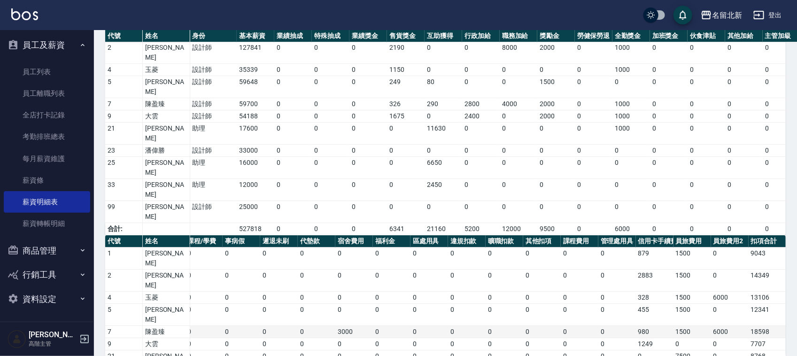
drag, startPoint x: 290, startPoint y: 250, endPoint x: 295, endPoint y: 245, distance: 7.6
click at [293, 247] on tbody "1 何杏芳 82270 0 2310 0 2310 2044 0 0 0 0 0 0 0 0 0 0 0 0 0 879 1500 0 9043 2 陳詩芳 …" at bounding box center [307, 355] width 958 height 216
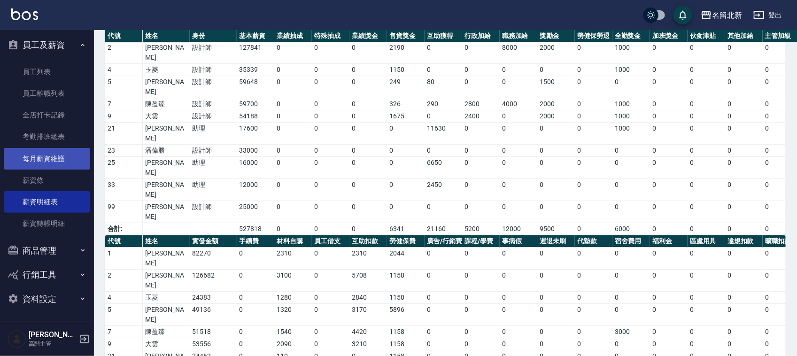
click at [46, 156] on link "每月薪資維護" at bounding box center [47, 159] width 86 height 22
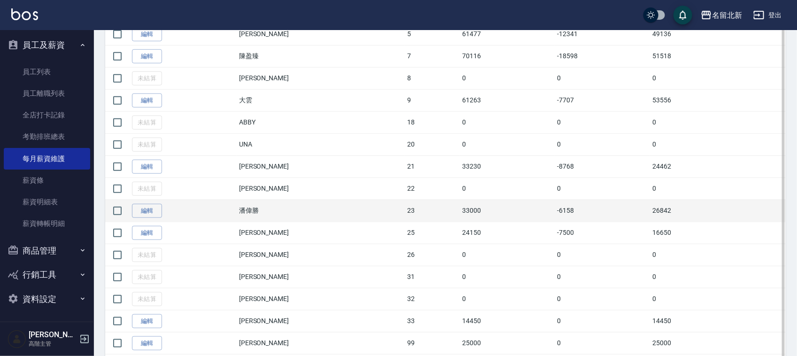
scroll to position [293, 0]
click at [155, 208] on link "編輯" at bounding box center [147, 209] width 30 height 15
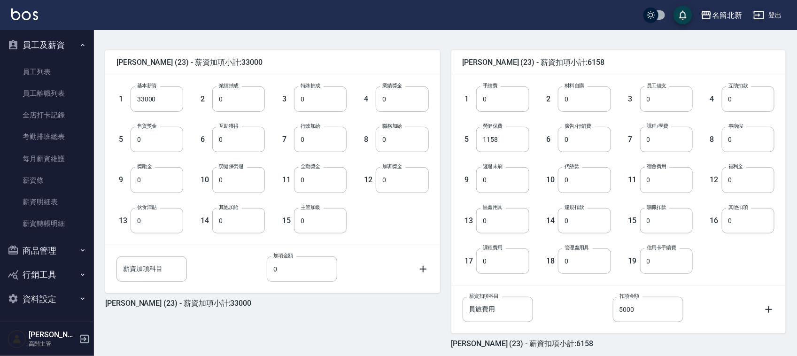
scroll to position [254, 0]
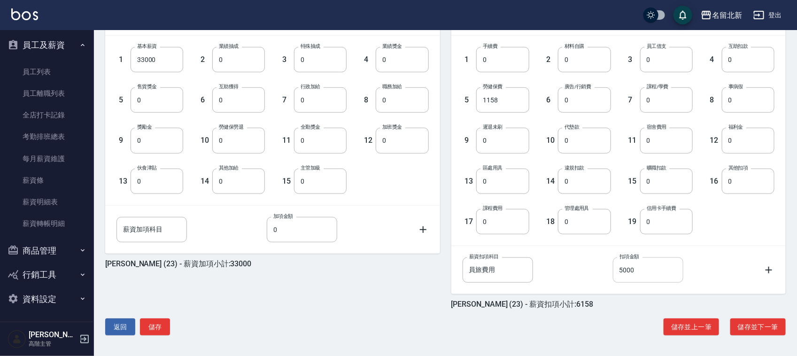
click at [635, 274] on input "5000" at bounding box center [648, 269] width 70 height 25
type input "15000"
click at [746, 323] on button "儲存並下一筆" at bounding box center [757, 326] width 55 height 17
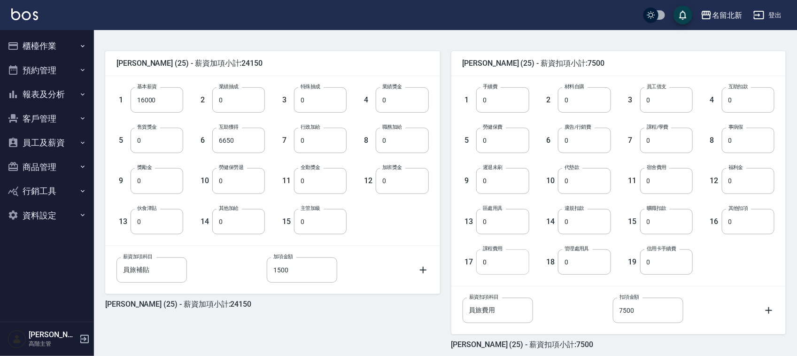
scroll to position [254, 0]
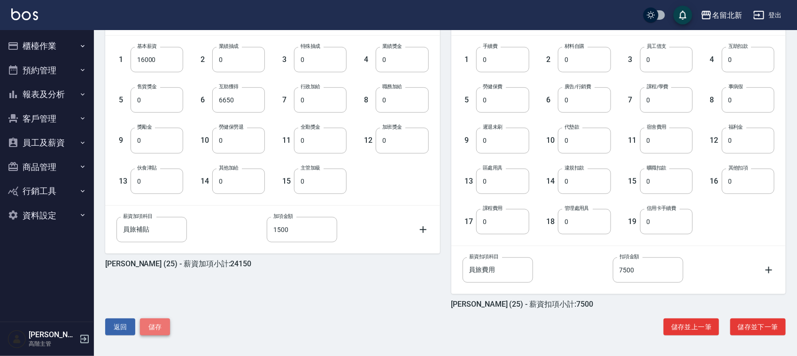
click at [152, 331] on button "儲存" at bounding box center [155, 326] width 30 height 17
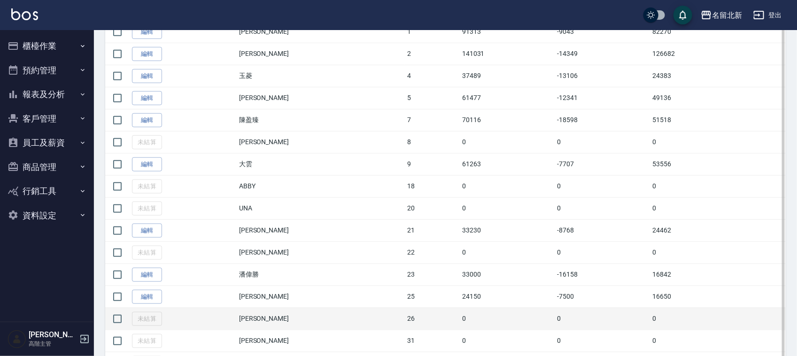
scroll to position [293, 0]
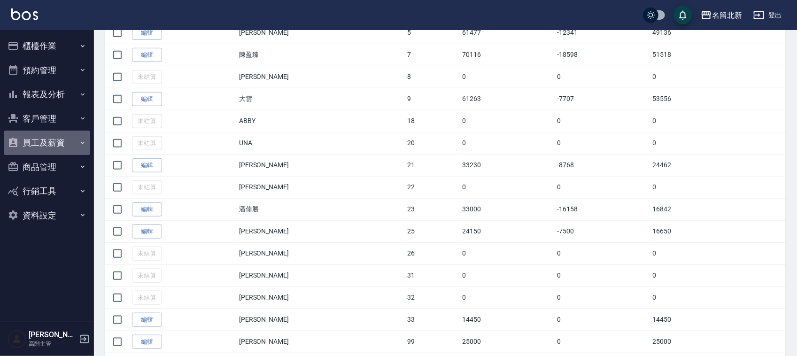
click at [64, 144] on button "員工及薪資" at bounding box center [47, 143] width 86 height 24
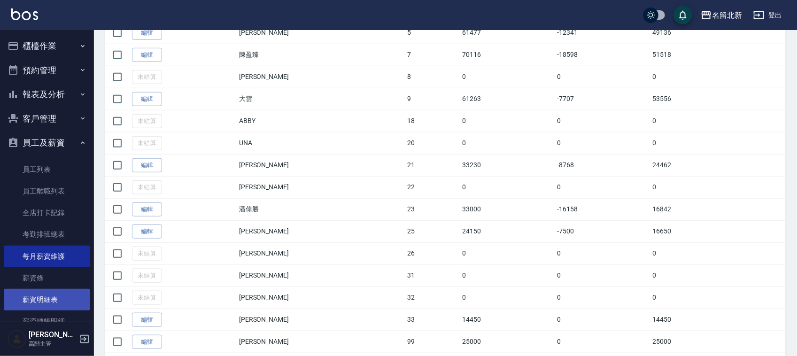
click at [50, 294] on link "薪資明細表" at bounding box center [47, 300] width 86 height 22
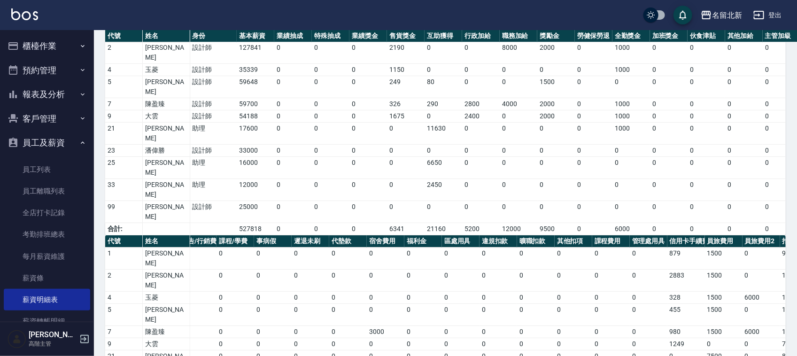
scroll to position [0, 277]
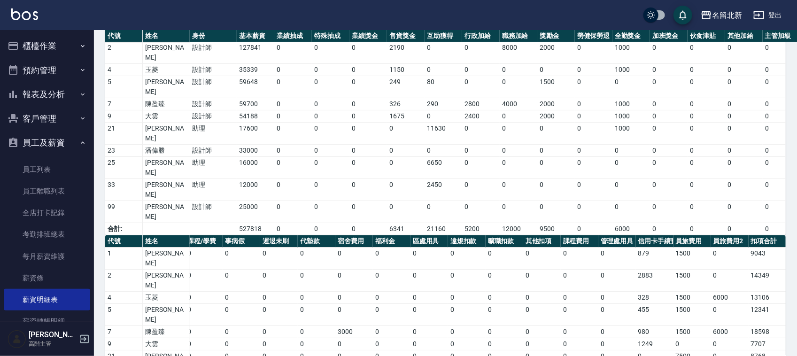
drag, startPoint x: 694, startPoint y: 279, endPoint x: 675, endPoint y: 284, distance: 19.4
click at [29, 250] on link "每月薪資維護" at bounding box center [47, 257] width 86 height 22
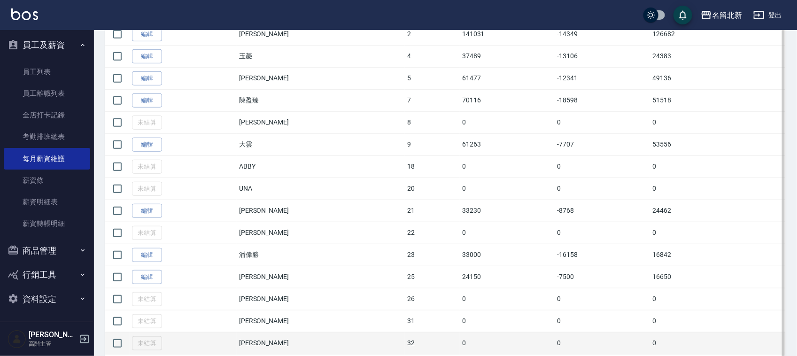
scroll to position [352, 0]
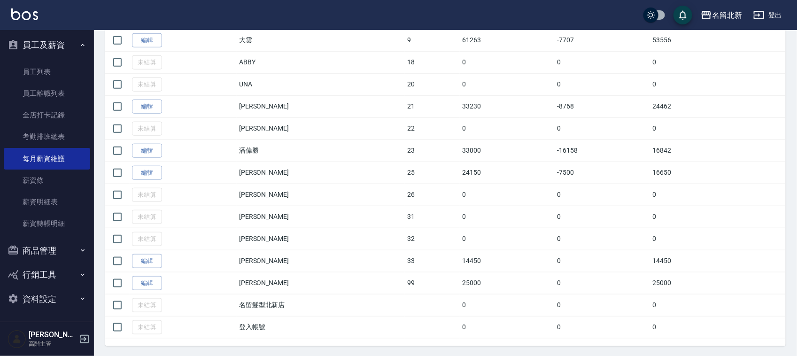
drag, startPoint x: 147, startPoint y: 154, endPoint x: 153, endPoint y: 158, distance: 7.2
click at [147, 155] on link "編輯" at bounding box center [147, 151] width 30 height 15
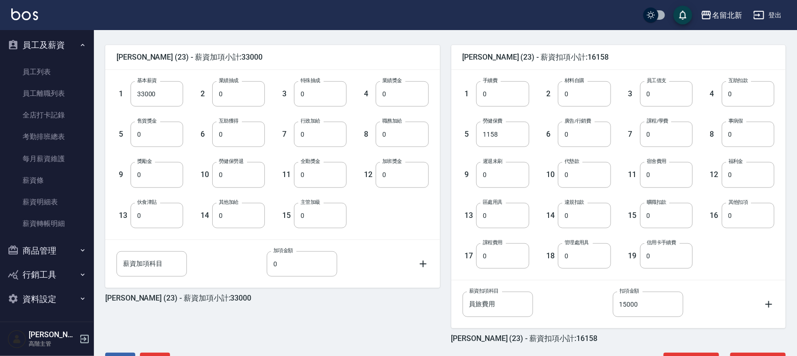
scroll to position [254, 0]
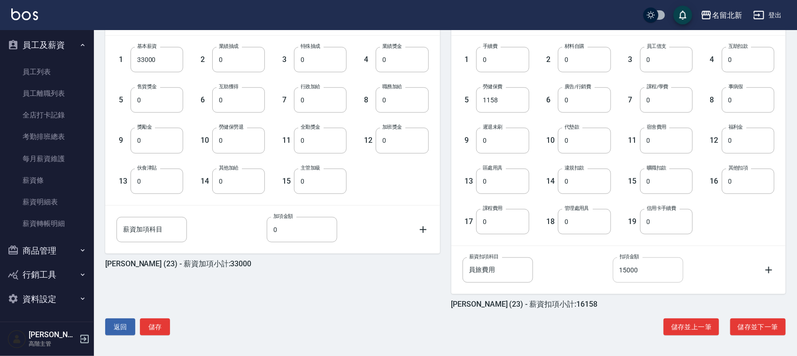
click at [643, 275] on input "15000" at bounding box center [648, 269] width 70 height 25
type input "5000"
click at [152, 323] on button "儲存" at bounding box center [155, 326] width 30 height 17
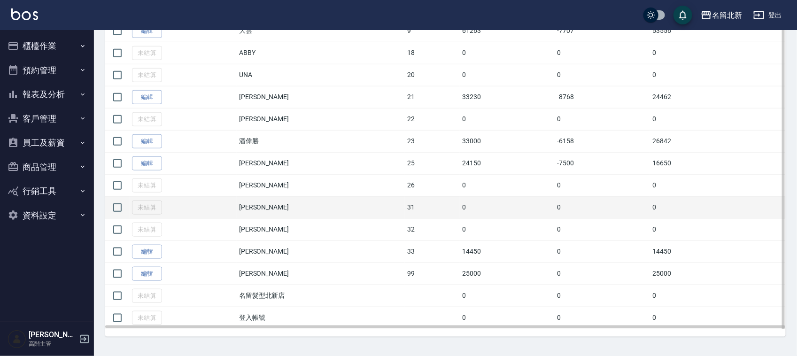
scroll to position [366, 0]
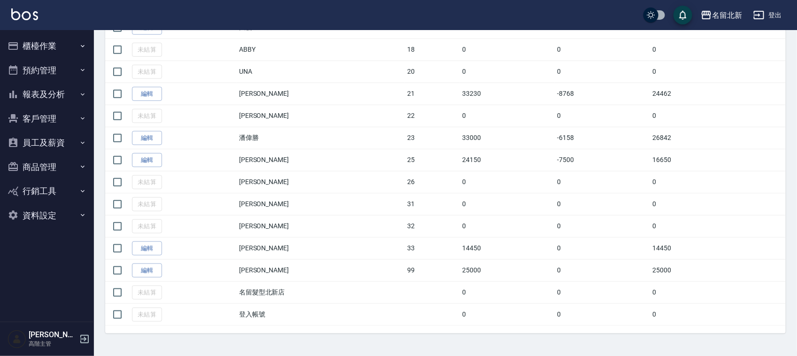
click at [49, 137] on button "員工及薪資" at bounding box center [47, 143] width 86 height 24
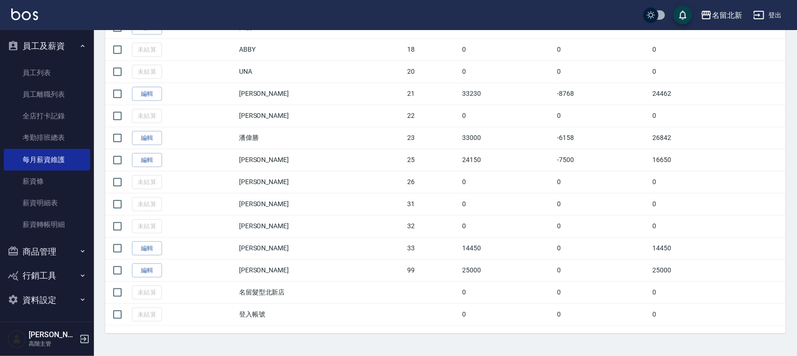
scroll to position [98, 0]
click at [35, 194] on link "薪資明細表" at bounding box center [47, 202] width 86 height 22
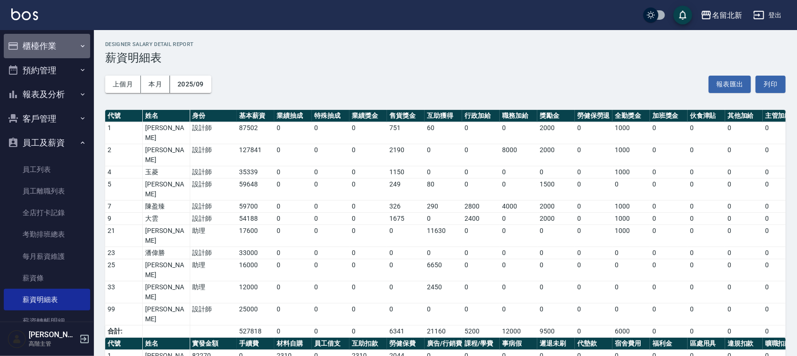
click at [50, 52] on button "櫃檯作業" at bounding box center [47, 46] width 86 height 24
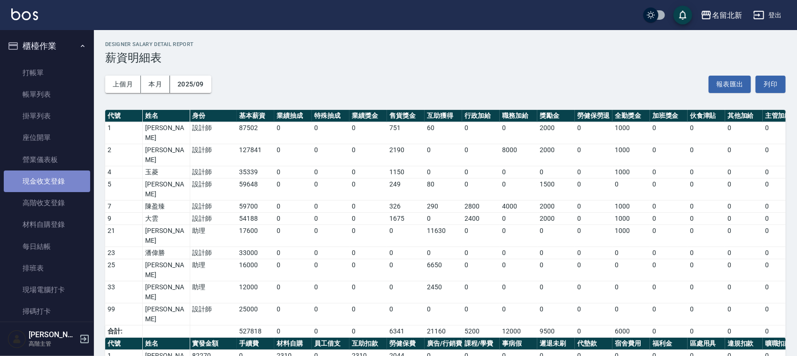
click at [57, 179] on link "現金收支登錄" at bounding box center [47, 181] width 86 height 22
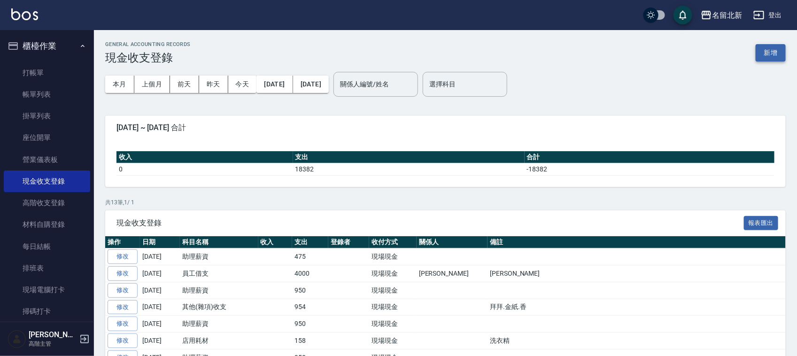
click at [781, 56] on button "新增" at bounding box center [771, 52] width 30 height 17
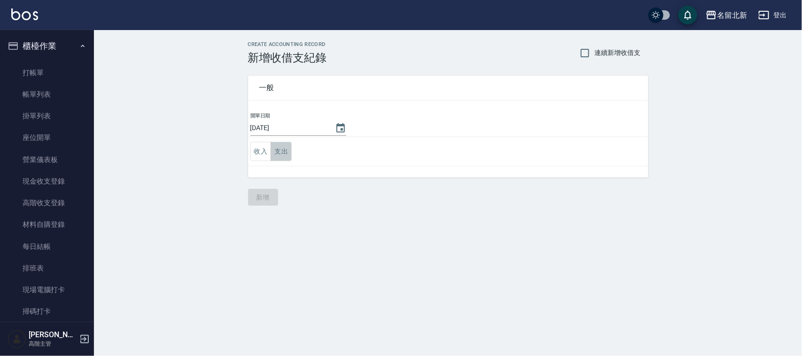
drag, startPoint x: 276, startPoint y: 146, endPoint x: 287, endPoint y: 152, distance: 12.2
click at [277, 146] on button "支出" at bounding box center [280, 151] width 21 height 19
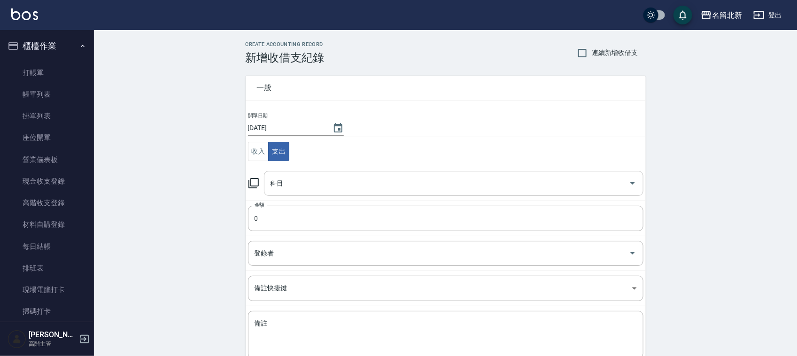
click at [295, 186] on input "科目" at bounding box center [446, 183] width 357 height 16
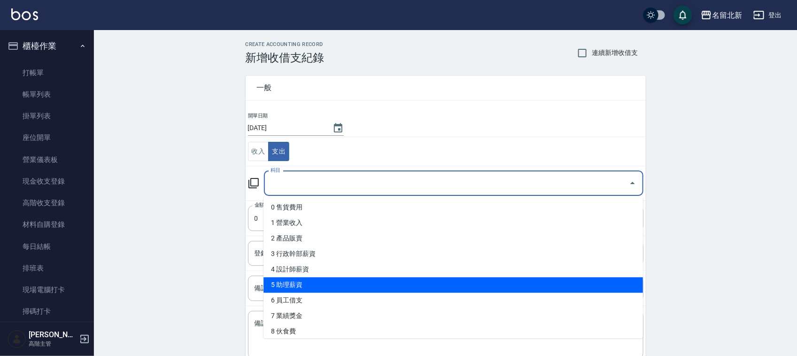
click at [306, 284] on li "5 助理薪資" at bounding box center [452, 285] width 379 height 15
type input "5 助理薪資"
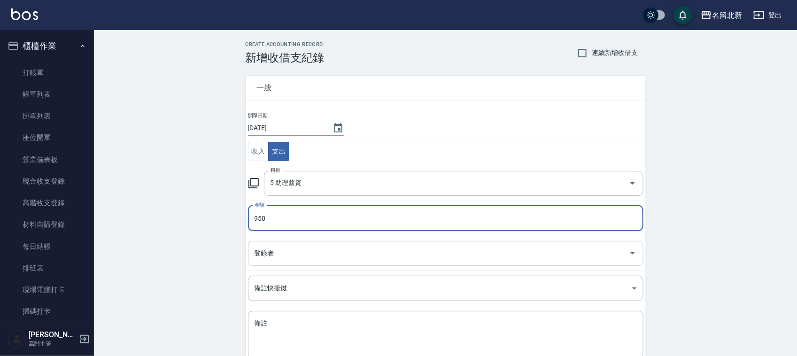
type input "950"
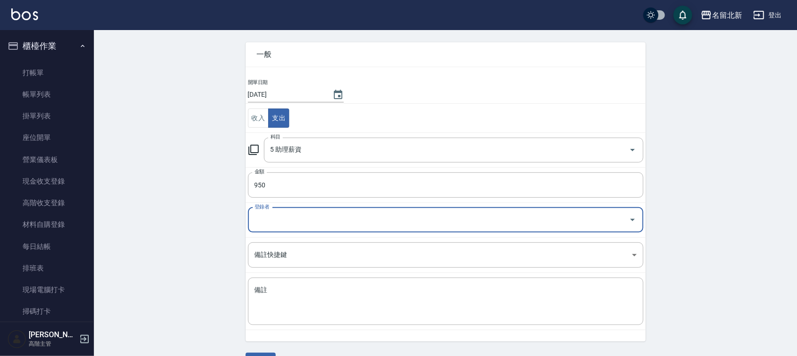
scroll to position [59, 0]
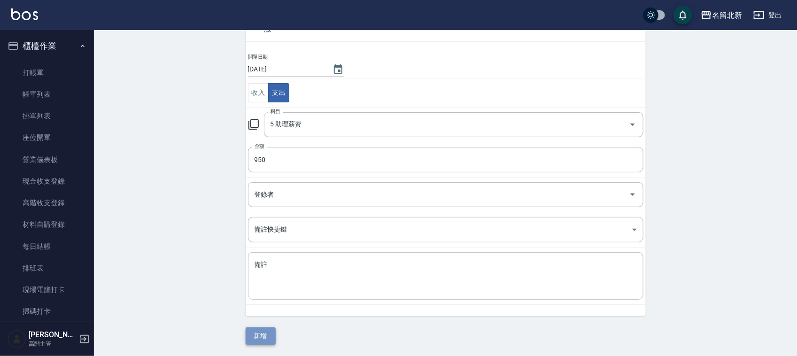
click at [259, 333] on button "新增" at bounding box center [261, 335] width 30 height 17
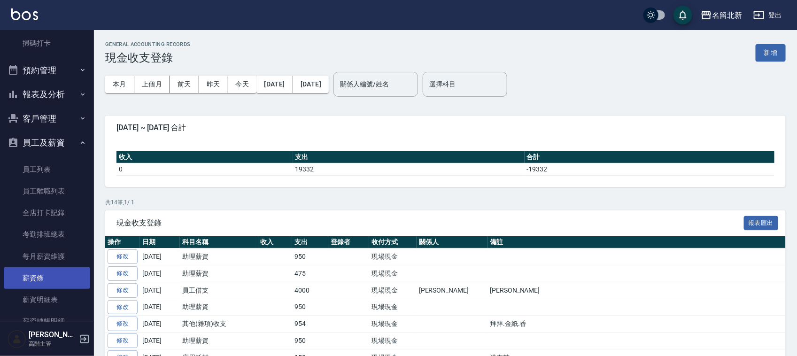
scroll to position [293, 0]
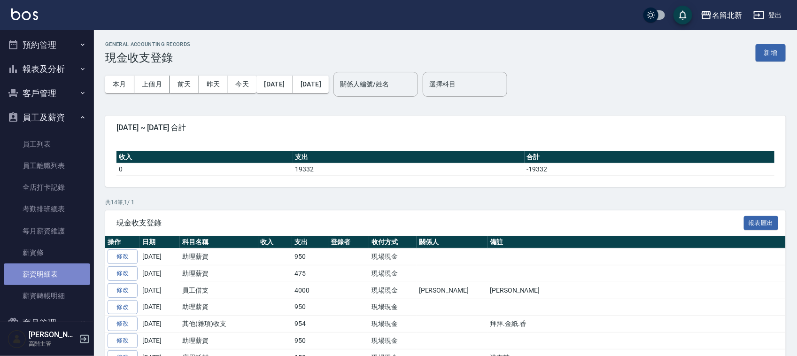
click at [63, 276] on link "薪資明細表" at bounding box center [47, 274] width 86 height 22
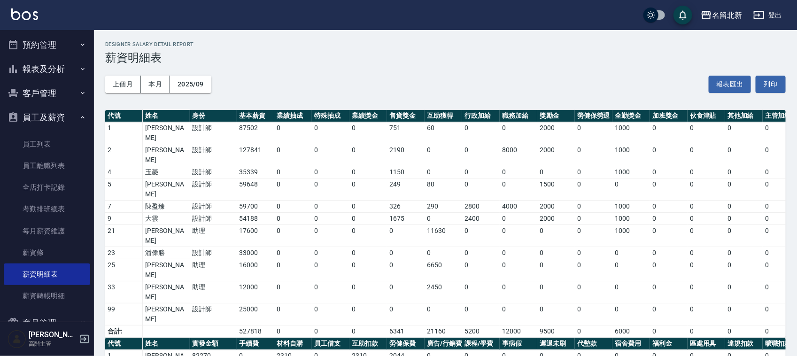
scroll to position [90, 0]
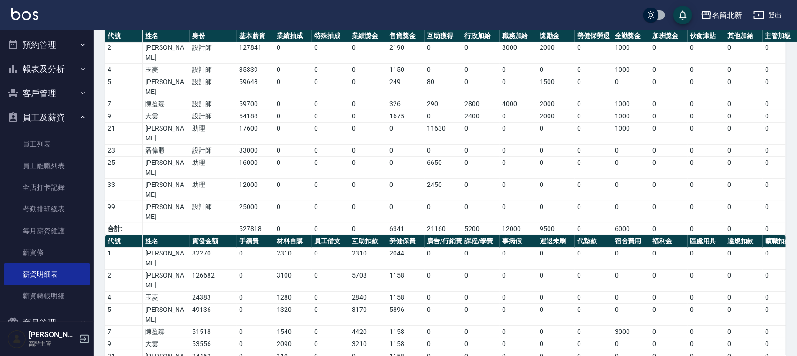
drag, startPoint x: 39, startPoint y: 52, endPoint x: 47, endPoint y: 51, distance: 8.5
click at [39, 51] on button "預約管理" at bounding box center [47, 45] width 86 height 24
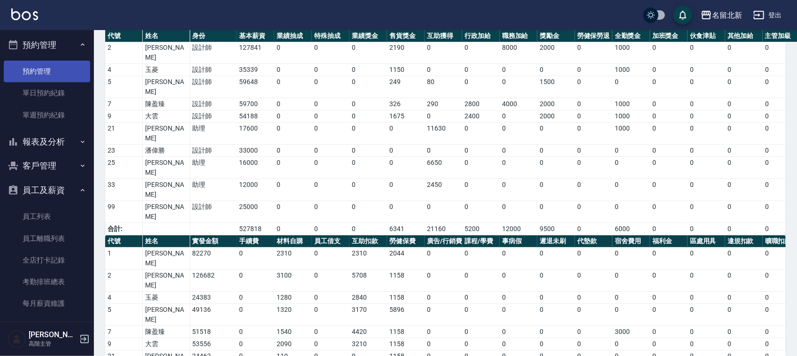
click at [37, 67] on link "預約管理" at bounding box center [47, 72] width 86 height 22
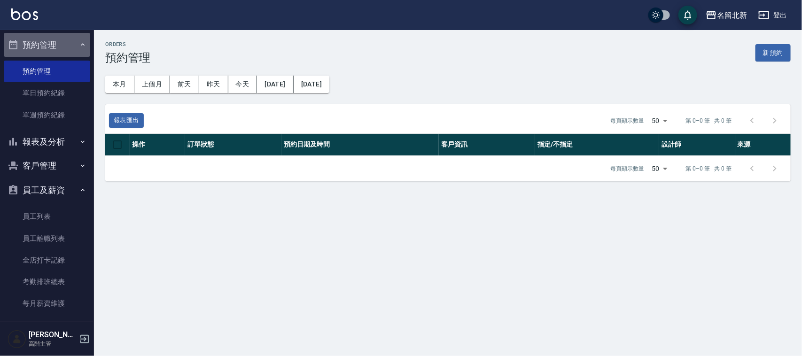
click at [50, 48] on button "預約管理" at bounding box center [47, 45] width 86 height 24
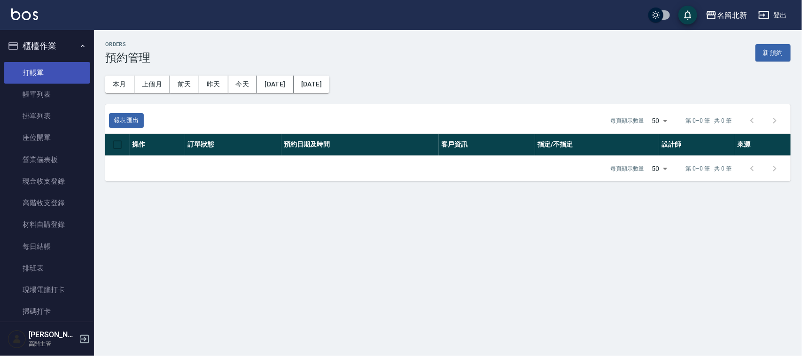
click at [38, 62] on link "打帳單" at bounding box center [47, 73] width 86 height 22
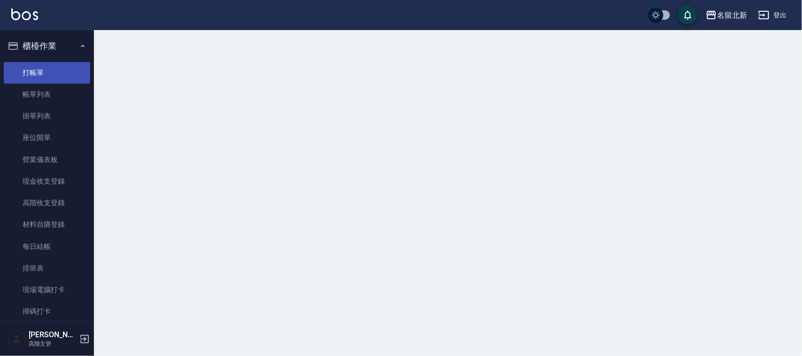
click at [39, 64] on link "打帳單" at bounding box center [47, 73] width 86 height 22
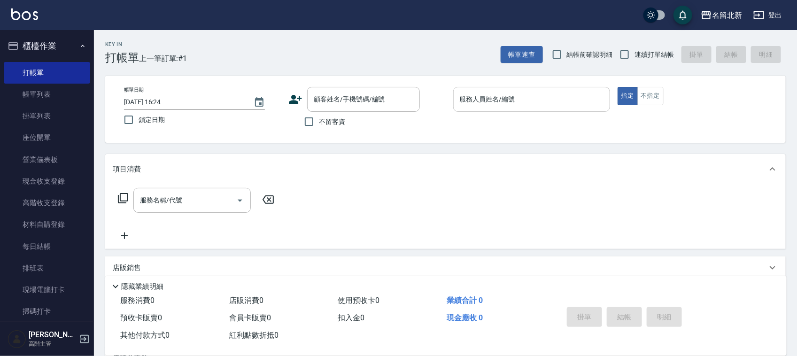
click at [495, 100] on input "服務人員姓名/編號" at bounding box center [531, 99] width 148 height 16
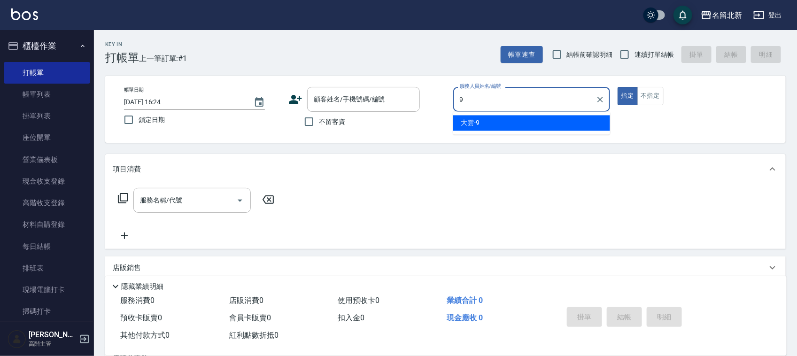
type input "大雲-9"
type button "true"
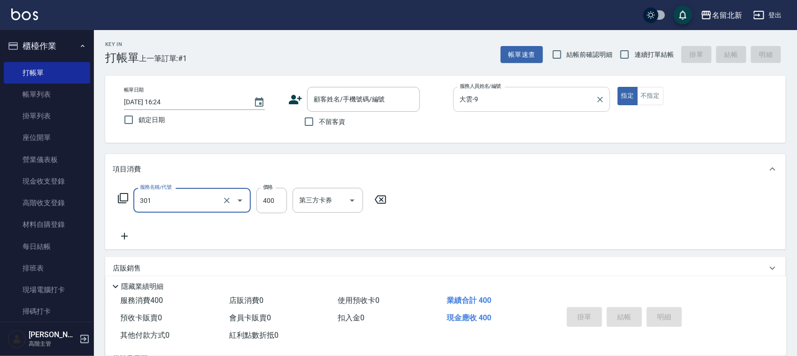
type input "造型剪髮(301)"
type input "380"
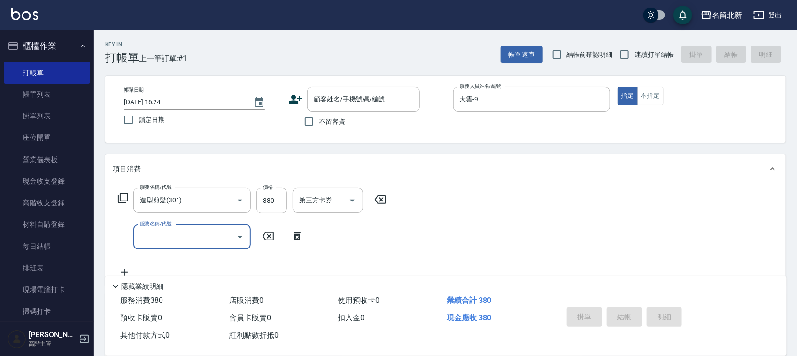
click at [648, 59] on span "連續打單結帳" at bounding box center [653, 55] width 39 height 10
click at [634, 59] on input "連續打單結帳" at bounding box center [625, 55] width 20 height 20
checkbox input "true"
drag, startPoint x: 313, startPoint y: 121, endPoint x: 418, endPoint y: 168, distance: 115.2
click at [316, 122] on input "不留客資" at bounding box center [309, 122] width 20 height 20
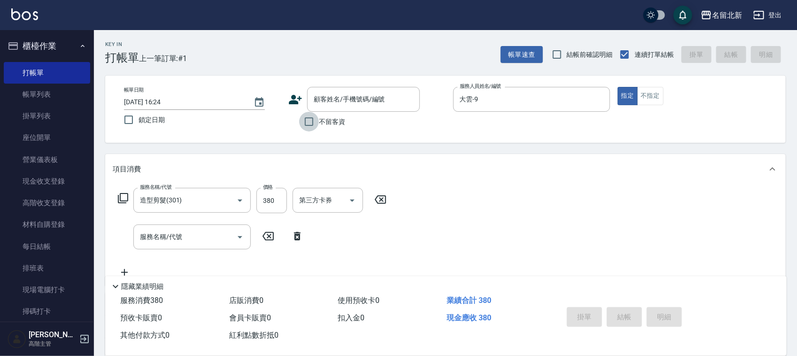
checkbox input "true"
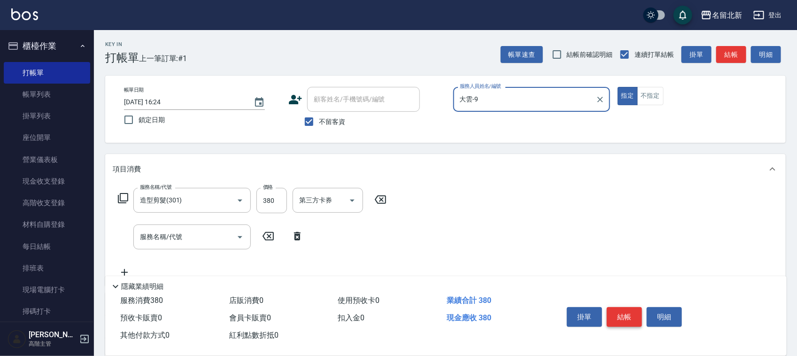
click at [617, 310] on button "結帳" at bounding box center [624, 317] width 35 height 20
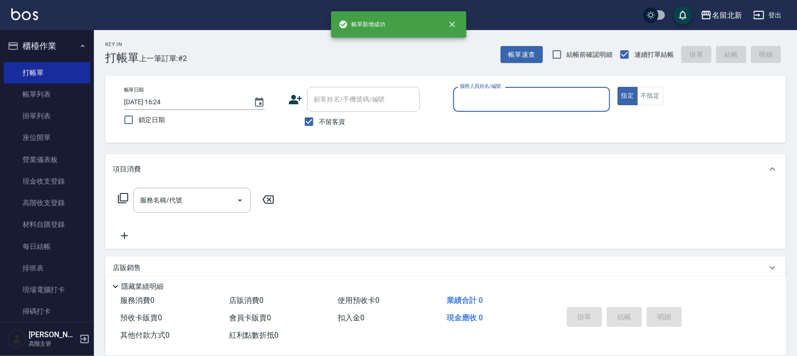
click at [512, 95] on input "服務人員姓名/編號" at bounding box center [531, 99] width 148 height 16
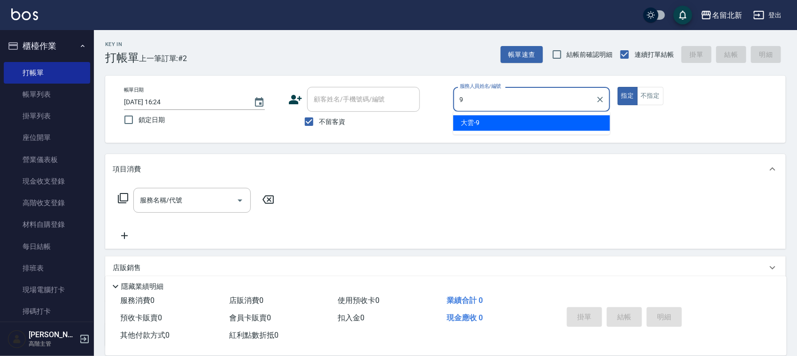
type input "大雲-9"
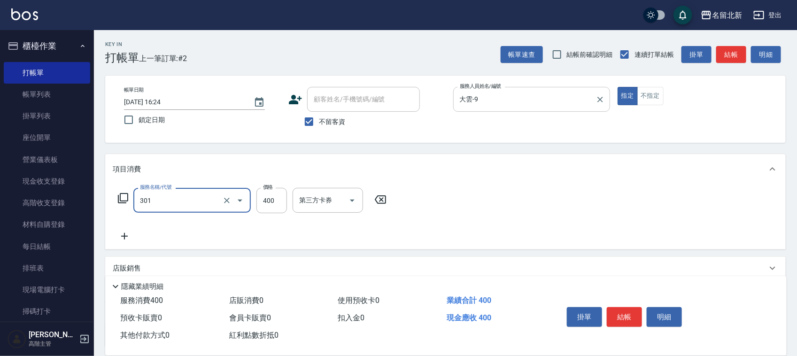
type input "造型剪髮(301)"
type input "330"
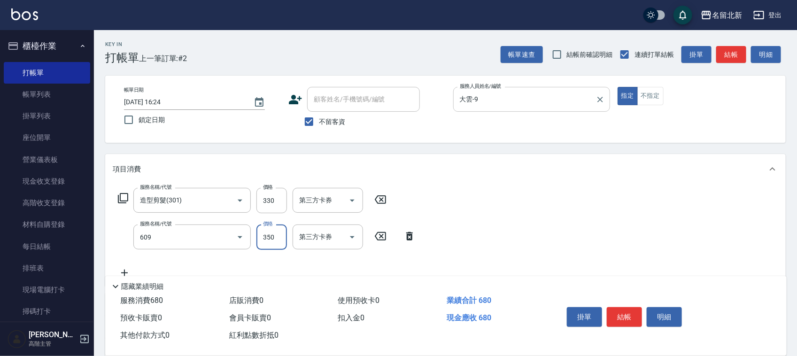
type input "頭皮隔離(609)"
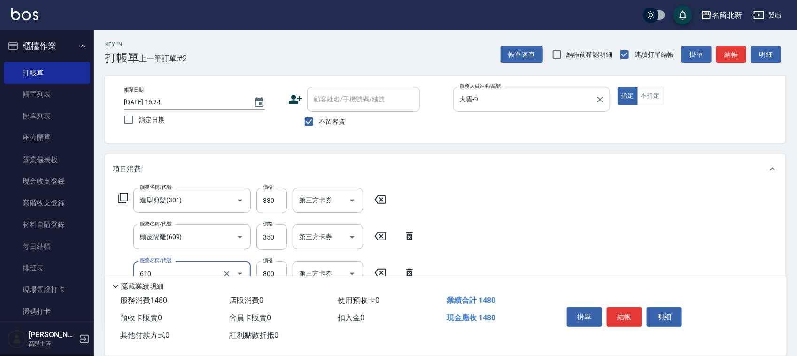
type input "毛母細胞活性霜(610)"
type input "400"
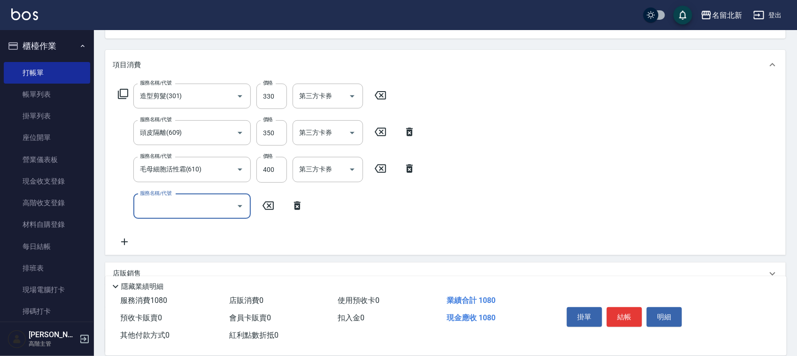
scroll to position [117, 0]
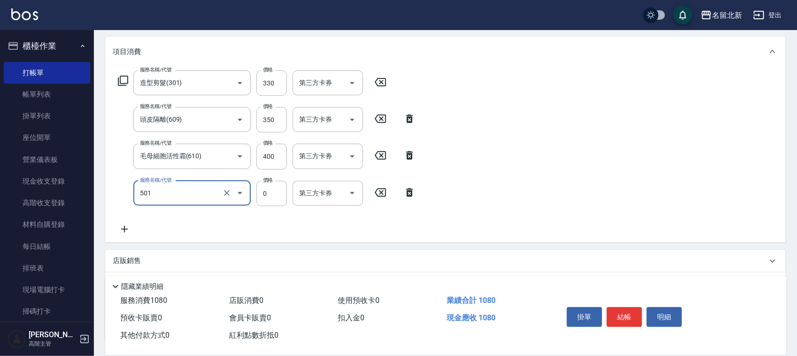
type input "染髮(501)"
type input "1300"
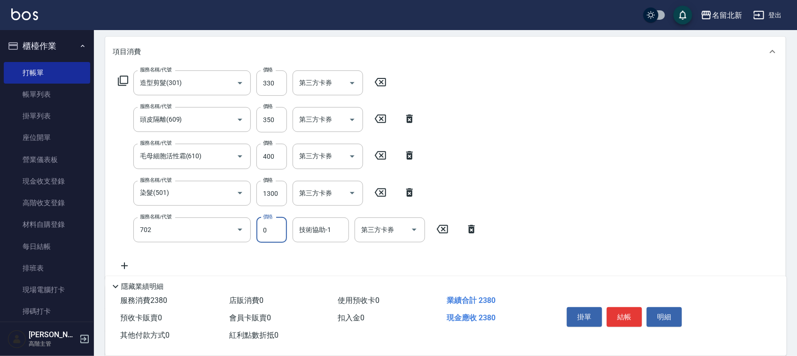
type input "互助20(702)"
type input "UNA-20"
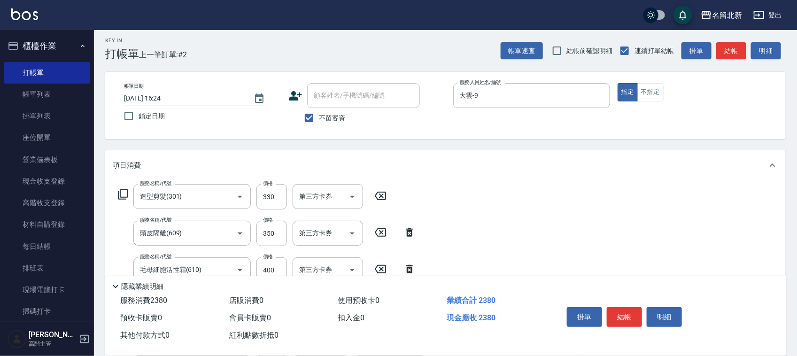
scroll to position [0, 0]
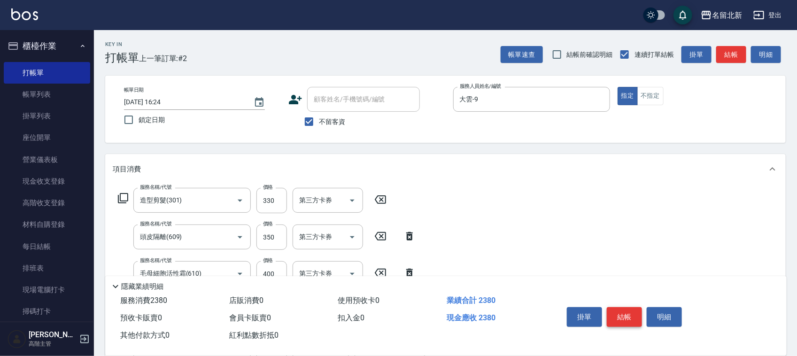
click at [634, 316] on button "結帳" at bounding box center [624, 317] width 35 height 20
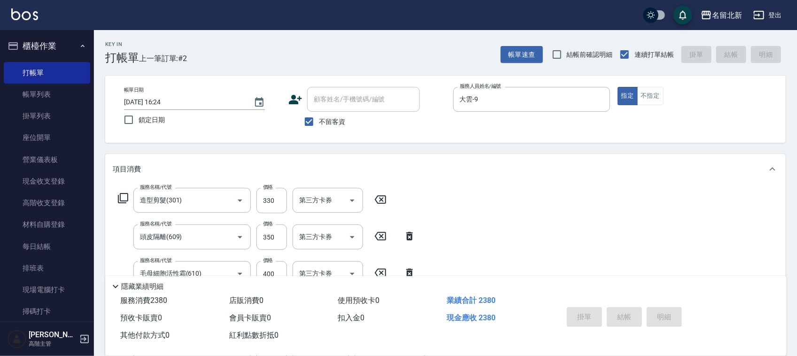
type input "[DATE] 16:25"
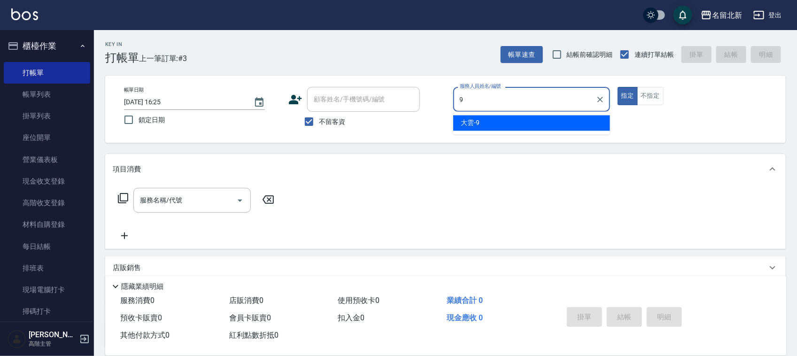
type input "大雲-9"
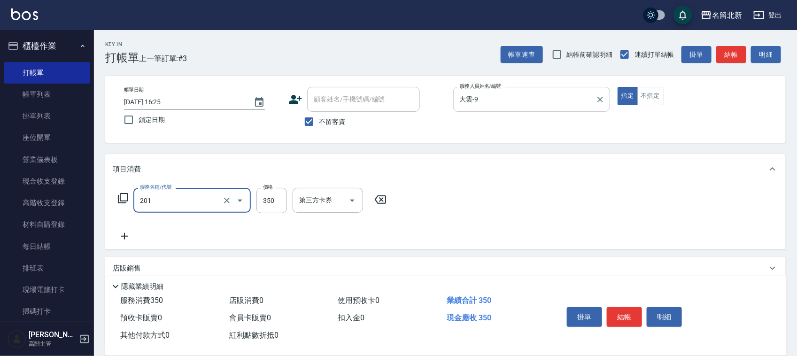
type input "一般洗髮(201)"
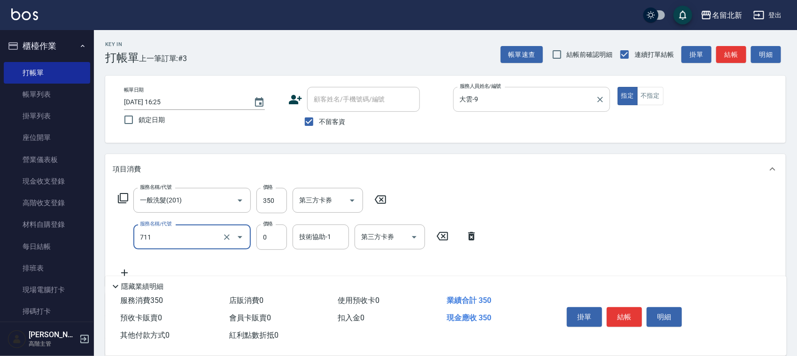
type input "互助110(711)"
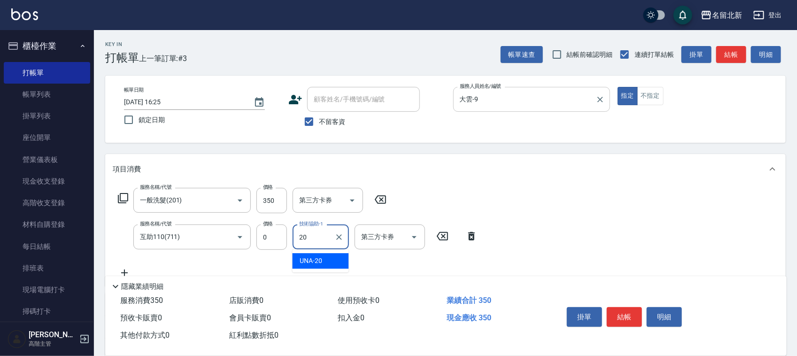
type input "UNA-20"
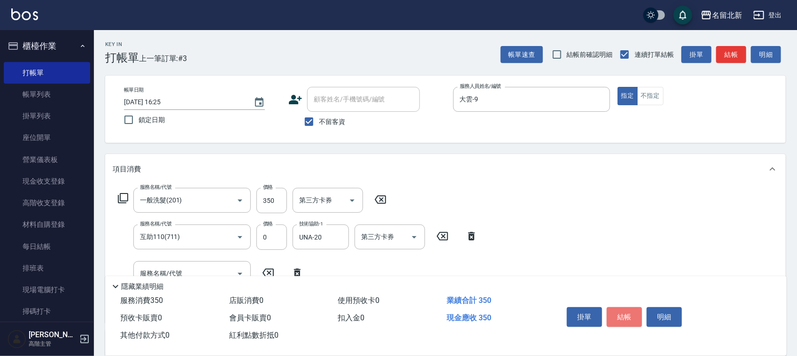
click at [624, 317] on button "結帳" at bounding box center [624, 317] width 35 height 20
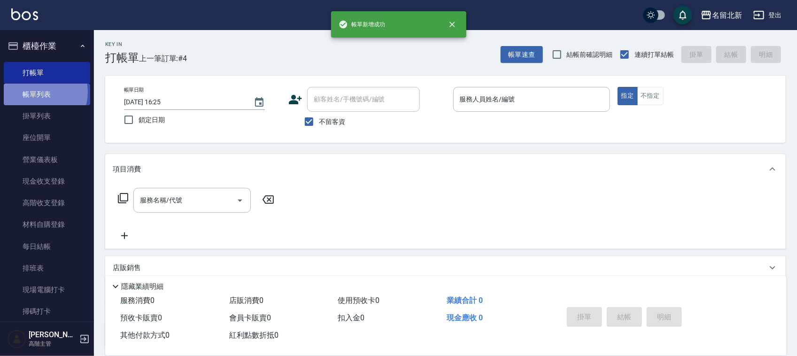
click at [36, 91] on link "帳單列表" at bounding box center [47, 95] width 86 height 22
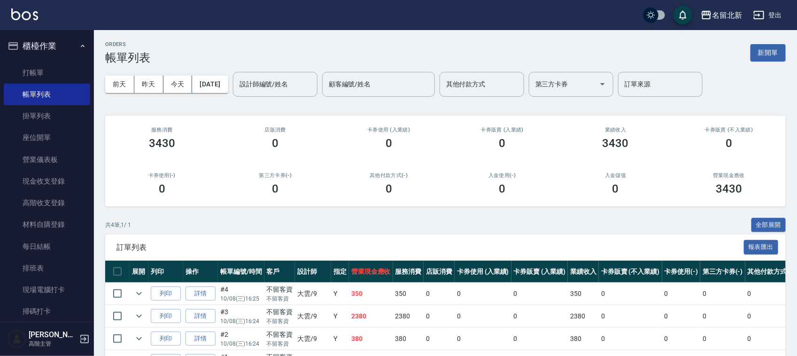
click at [193, 283] on td "詳情" at bounding box center [200, 294] width 35 height 22
click at [201, 291] on link "詳情" at bounding box center [200, 293] width 30 height 15
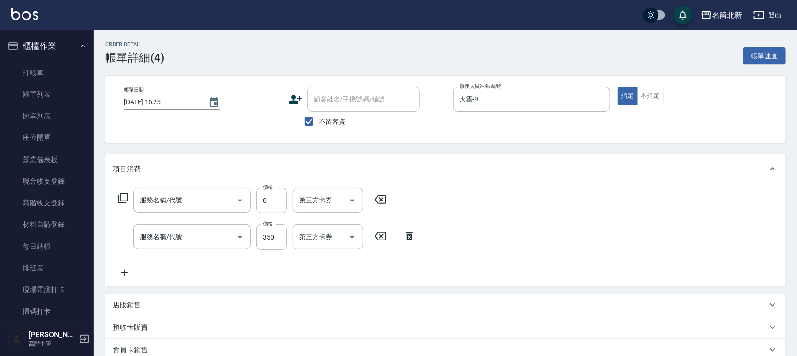
checkbox input "true"
type input "大雲-9"
type input "互助110(711)"
type input "一般洗髮(201)"
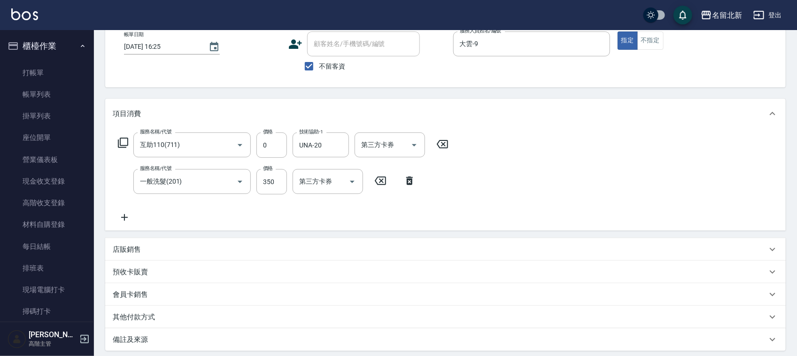
scroll to position [151, 0]
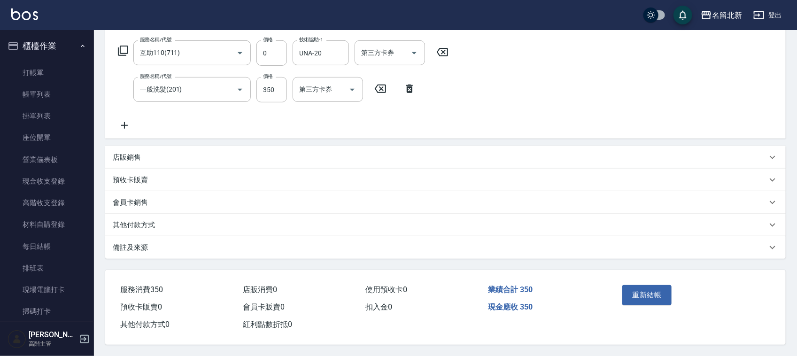
click at [145, 224] on p "其他付款方式" at bounding box center [134, 225] width 42 height 10
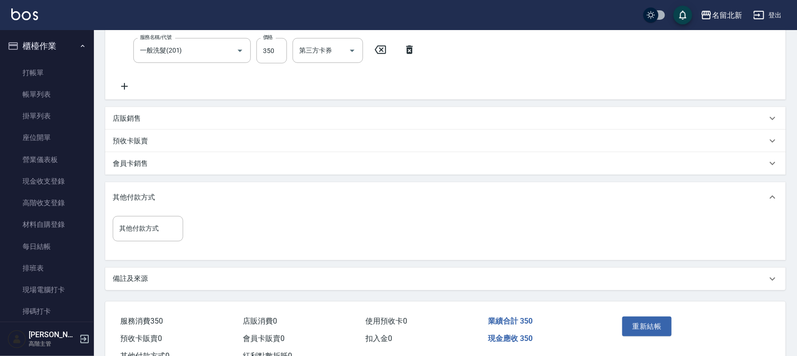
scroll to position [221, 0]
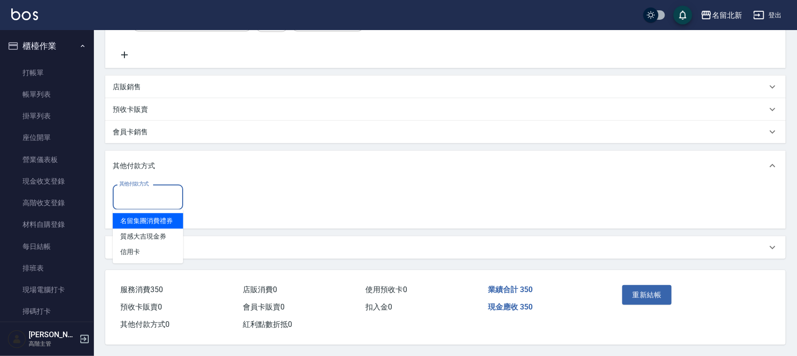
click at [140, 200] on input "其他付款方式" at bounding box center [148, 197] width 62 height 16
click at [159, 253] on span "信用卡" at bounding box center [148, 251] width 70 height 15
type input "信用卡"
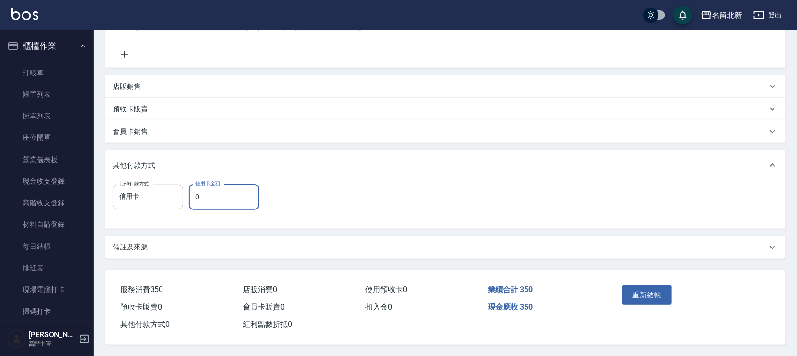
click at [201, 200] on input "0" at bounding box center [224, 196] width 70 height 25
type input "350"
click at [642, 291] on button "重新結帳" at bounding box center [647, 295] width 50 height 20
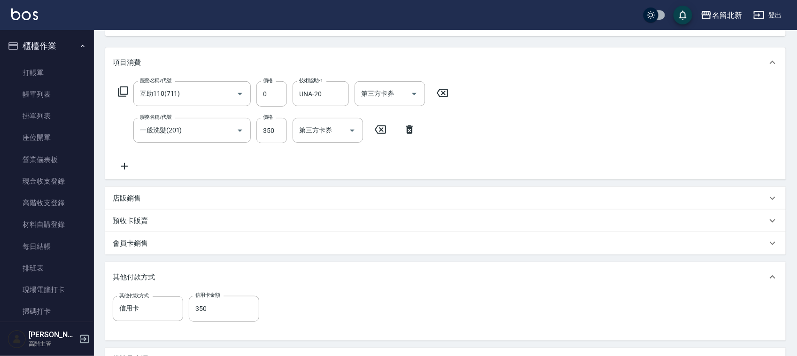
scroll to position [0, 0]
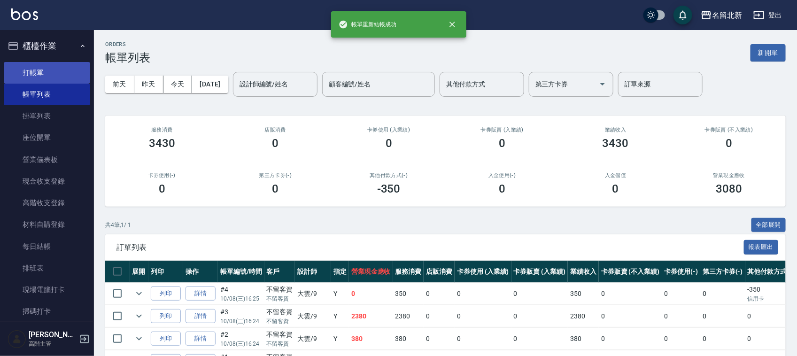
click at [31, 77] on link "打帳單" at bounding box center [47, 73] width 86 height 22
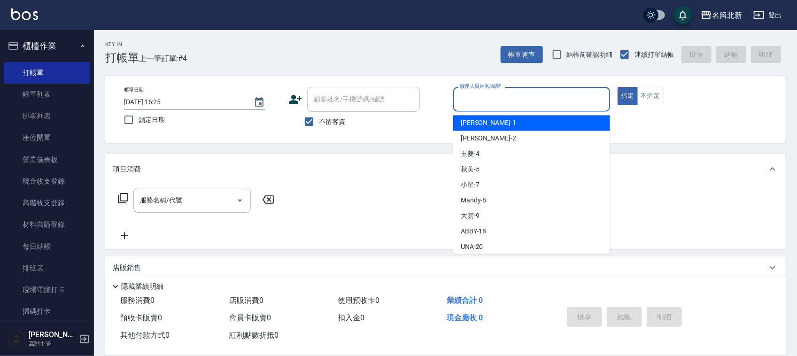
click at [499, 97] on input "服務人員姓名/編號" at bounding box center [531, 99] width 148 height 16
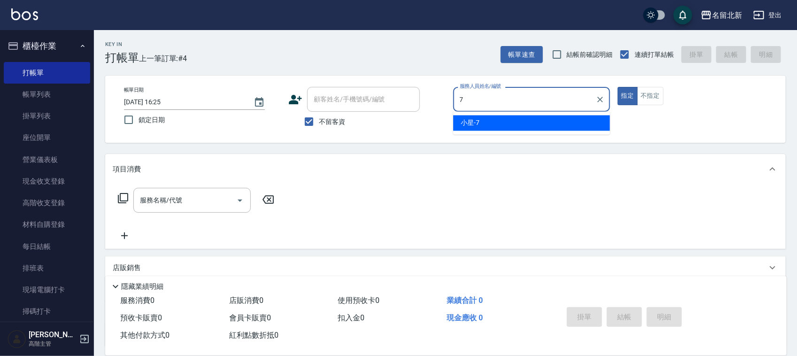
type input "小星-7"
type button "true"
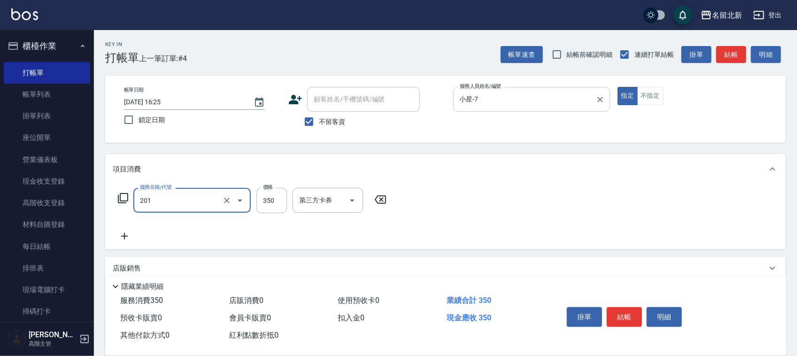
type input "一般洗髮(201)"
type input "300"
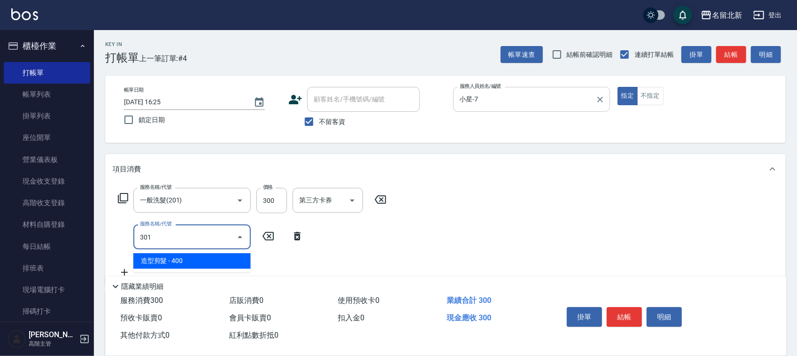
type input "造型剪髮(301)"
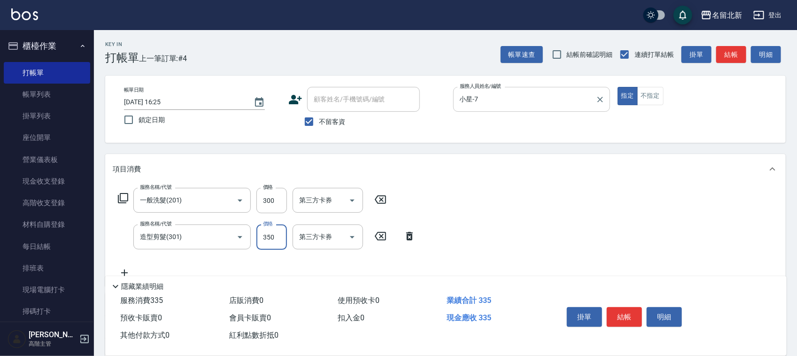
type input "350"
click at [625, 310] on button "結帳" at bounding box center [624, 317] width 35 height 20
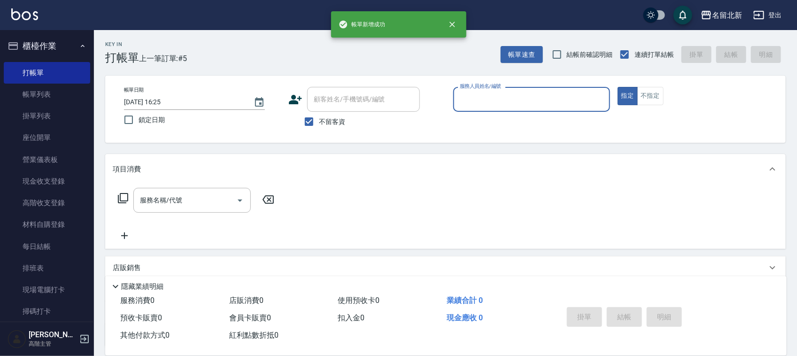
drag, startPoint x: 527, startPoint y: 87, endPoint x: 536, endPoint y: 108, distance: 23.1
click at [535, 106] on div "服務人員姓名/編號" at bounding box center [531, 99] width 157 height 25
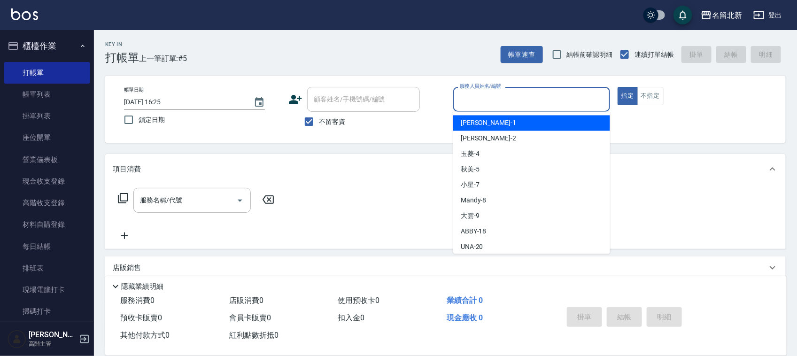
click at [535, 106] on input "服務人員姓名/編號" at bounding box center [531, 99] width 148 height 16
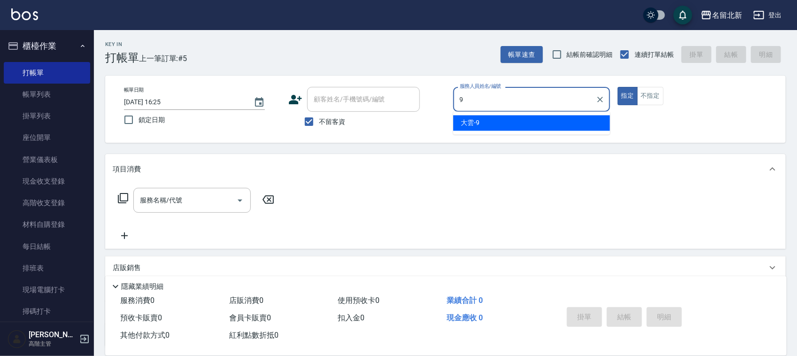
type input "大雲-9"
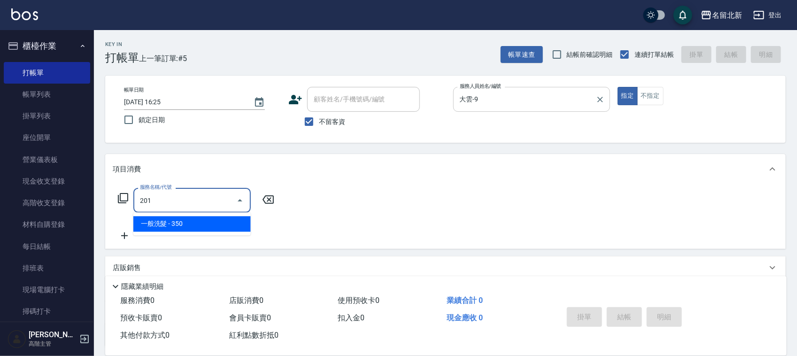
type input "一般洗髮(201)"
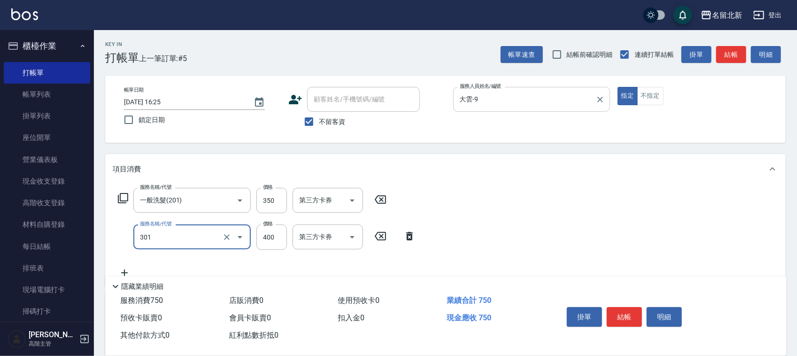
type input "造型剪髮(301)"
type input "388"
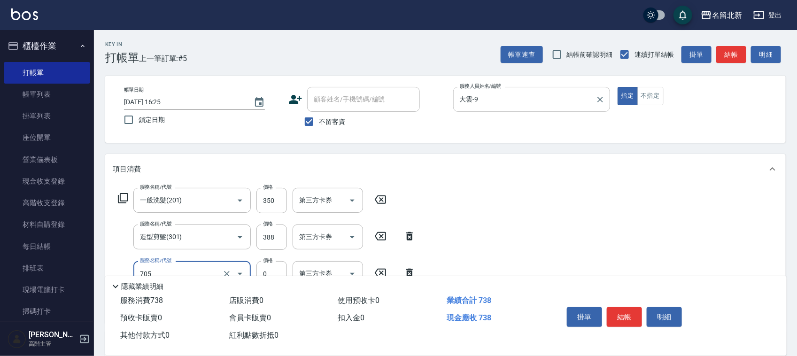
type input "互助50(705)"
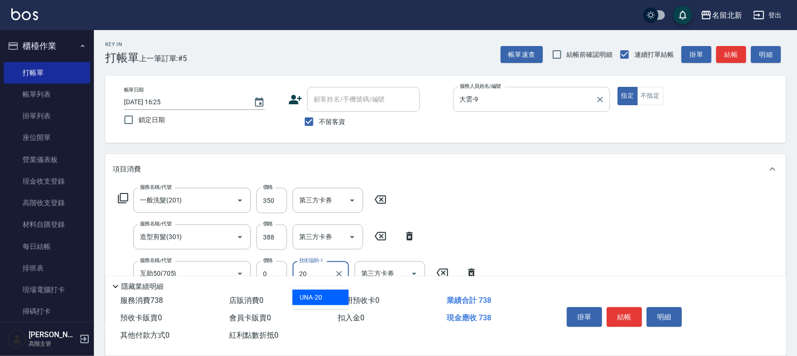
type input "UNA-20"
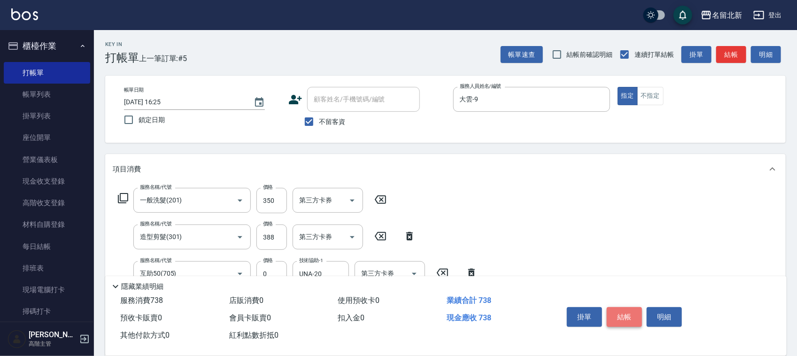
click at [626, 309] on button "結帳" at bounding box center [624, 317] width 35 height 20
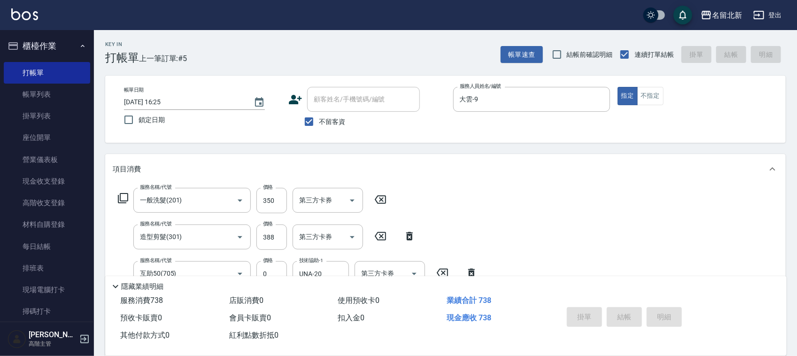
type input "2025/10/08 16:26"
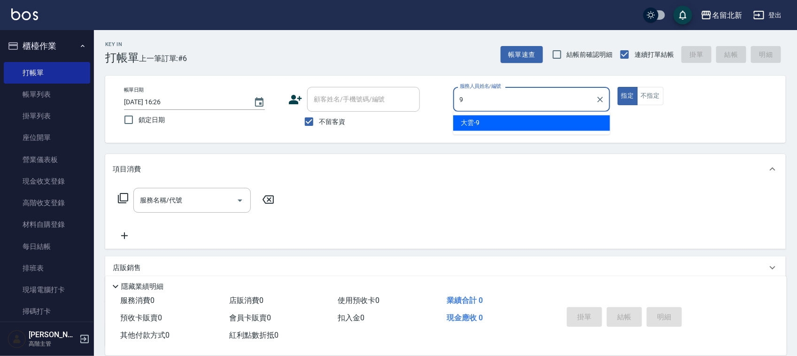
type input "大雲-9"
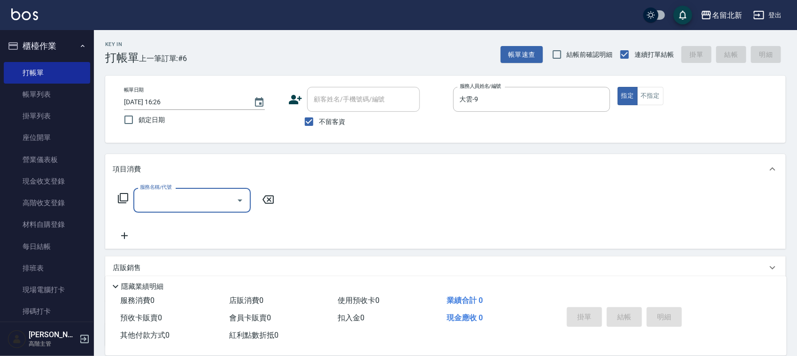
type input "7"
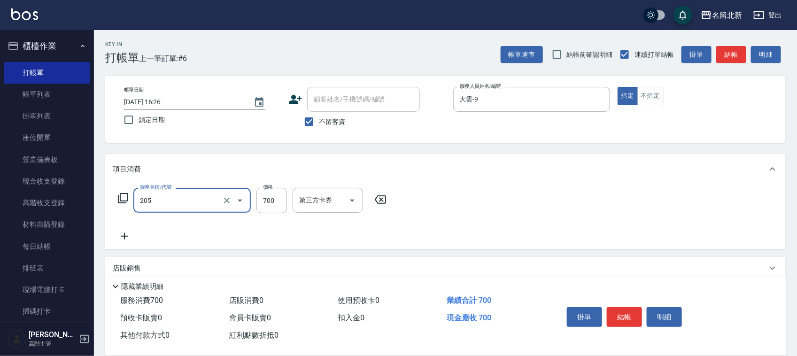
type input "精油+去角質洗(205)"
type input "998"
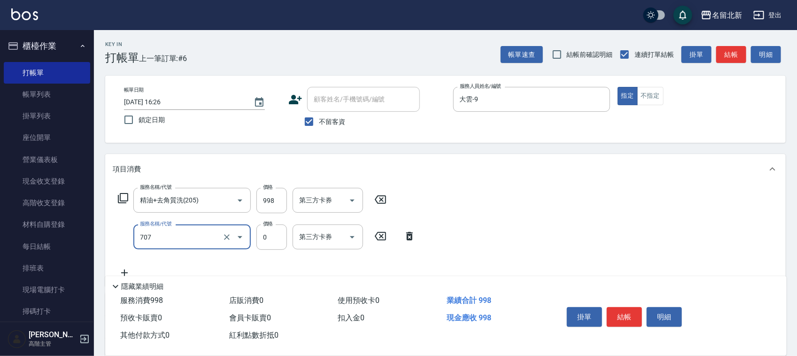
type input "互助70(707)"
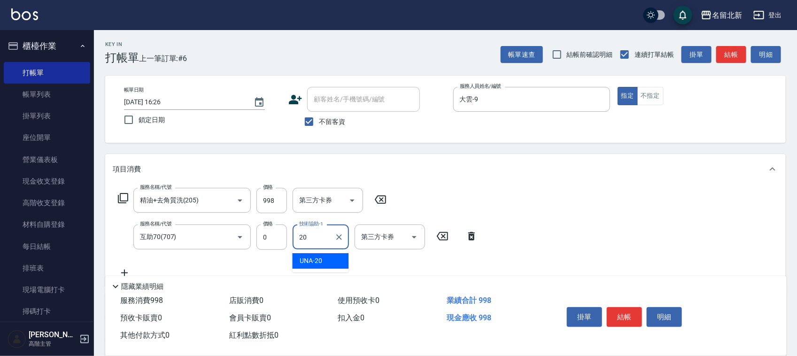
type input "UNA-20"
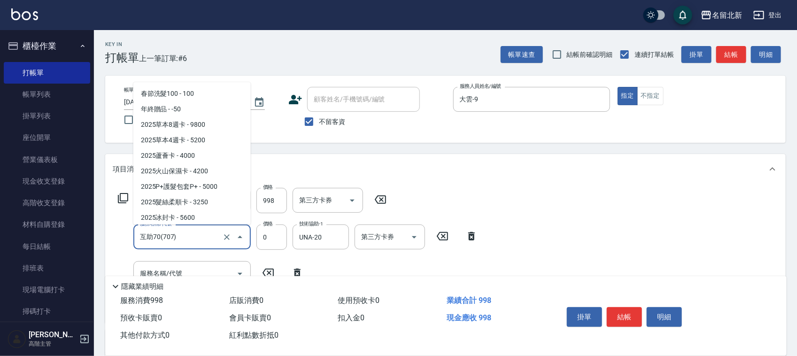
click at [204, 235] on input "互助70(707)" at bounding box center [179, 237] width 83 height 16
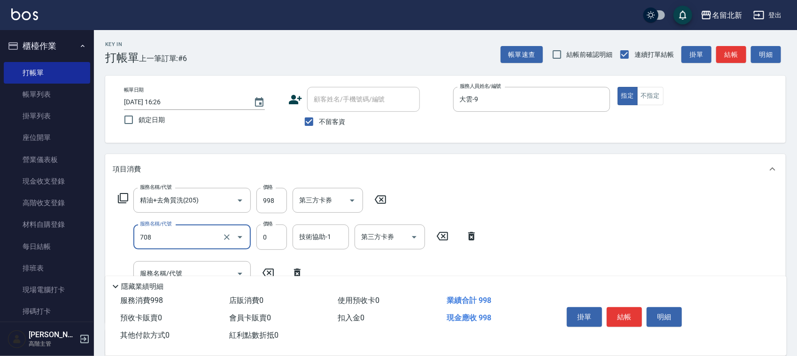
type input "互助80(708)"
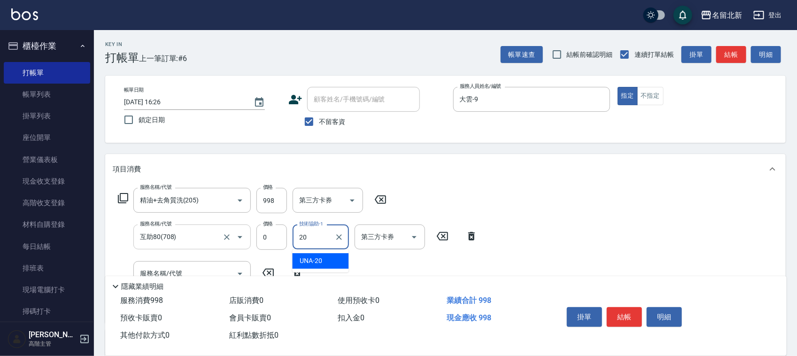
type input "UNA-20"
click at [609, 310] on button "結帳" at bounding box center [624, 317] width 35 height 20
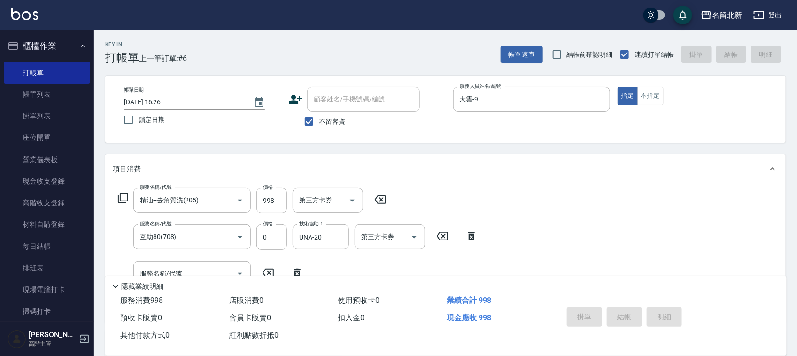
type input "2025/10/08 16:27"
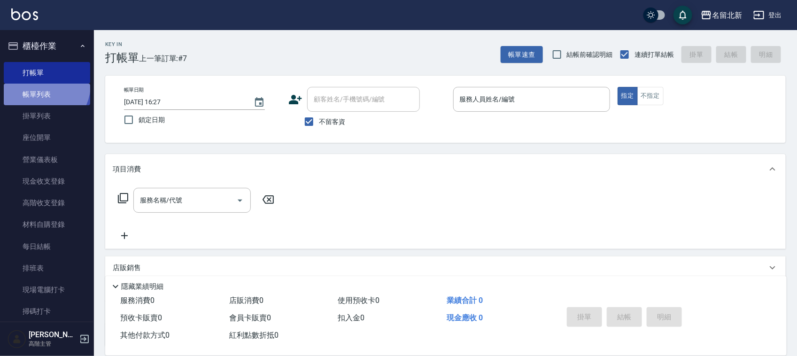
click at [42, 85] on link "帳單列表" at bounding box center [47, 95] width 86 height 22
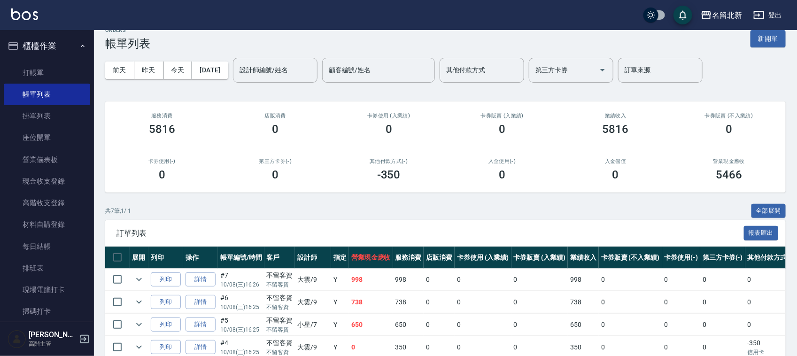
scroll to position [59, 0]
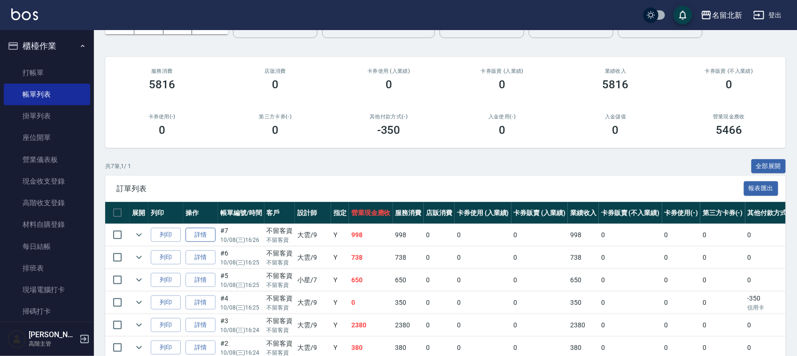
click at [195, 237] on link "詳情" at bounding box center [200, 235] width 30 height 15
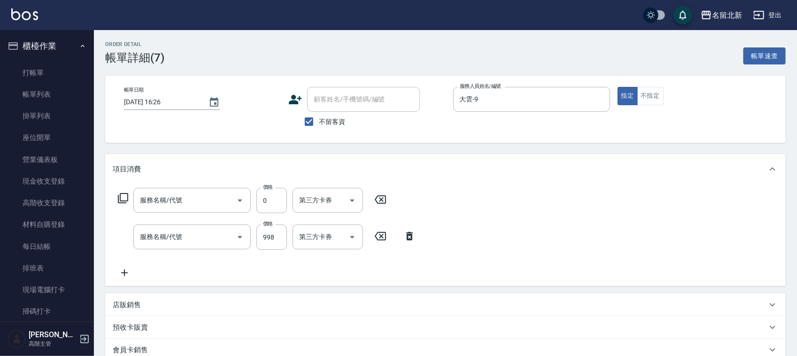
type input "2025/10/08 16:26"
checkbox input "true"
type input "大雲-9"
type input "互助80(708)"
type input "精油+去角質洗(205)"
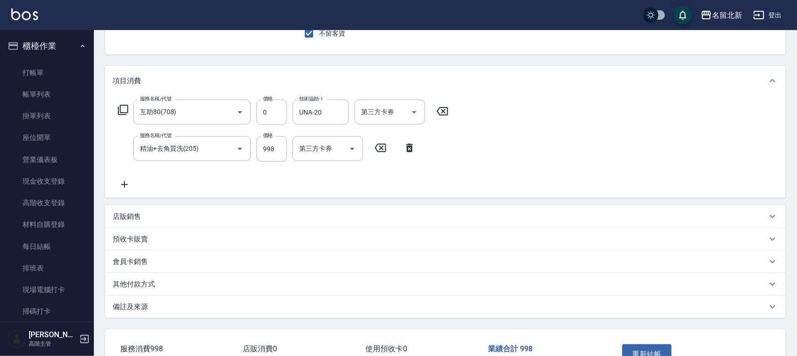
scroll to position [151, 0]
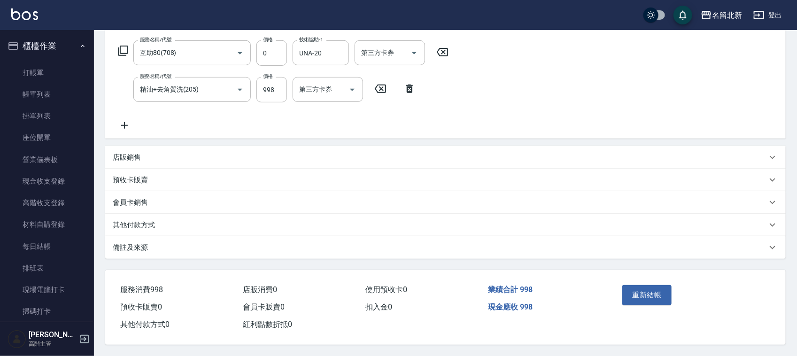
click at [151, 220] on p "其他付款方式" at bounding box center [134, 225] width 42 height 10
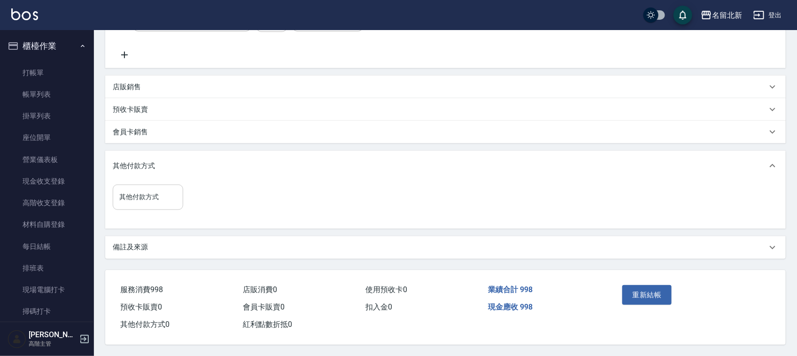
scroll to position [221, 0]
click at [149, 198] on input "其他付款方式" at bounding box center [148, 197] width 62 height 16
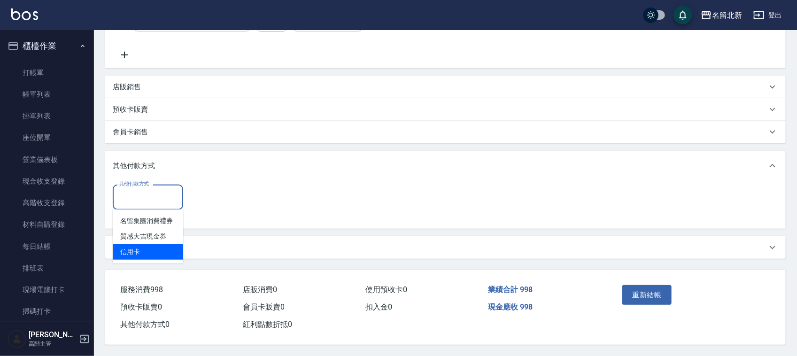
drag, startPoint x: 141, startPoint y: 247, endPoint x: 154, endPoint y: 245, distance: 12.8
click at [140, 247] on span "信用卡" at bounding box center [148, 251] width 70 height 15
type input "信用卡"
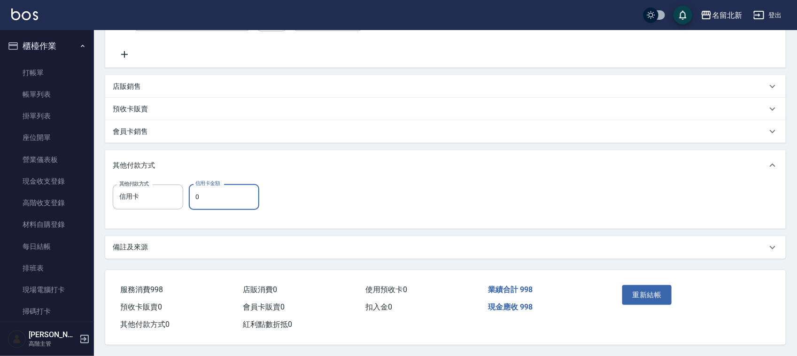
click at [224, 189] on input "0" at bounding box center [224, 196] width 70 height 25
type input "998"
click at [660, 292] on button "重新結帳" at bounding box center [647, 295] width 50 height 20
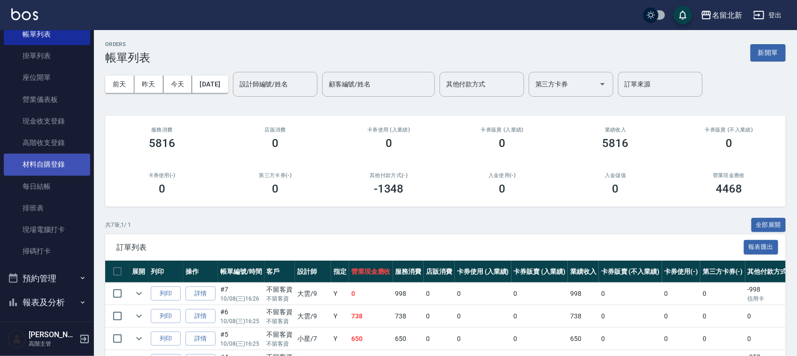
scroll to position [117, 0]
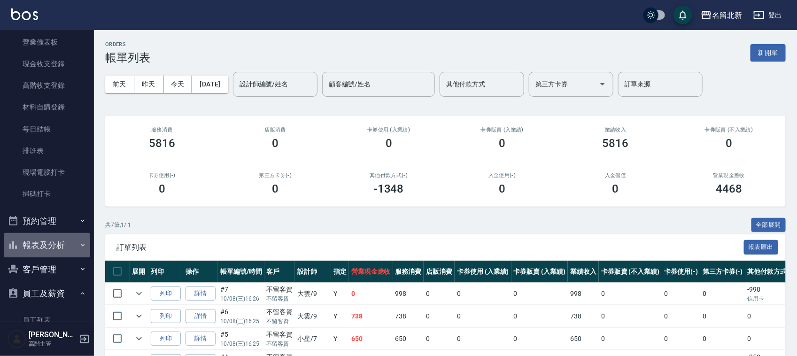
click at [53, 241] on button "報表及分析" at bounding box center [47, 245] width 86 height 24
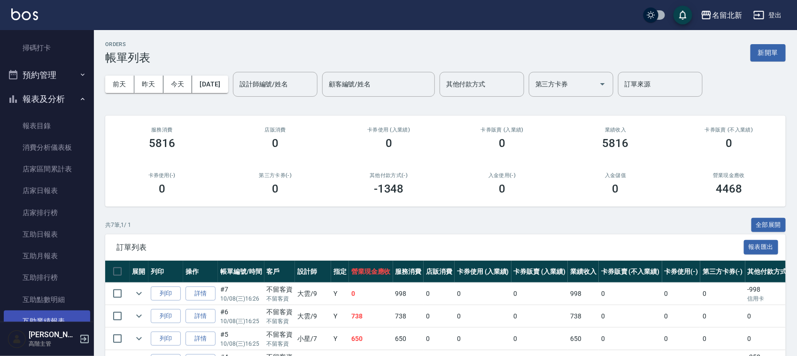
scroll to position [352, 0]
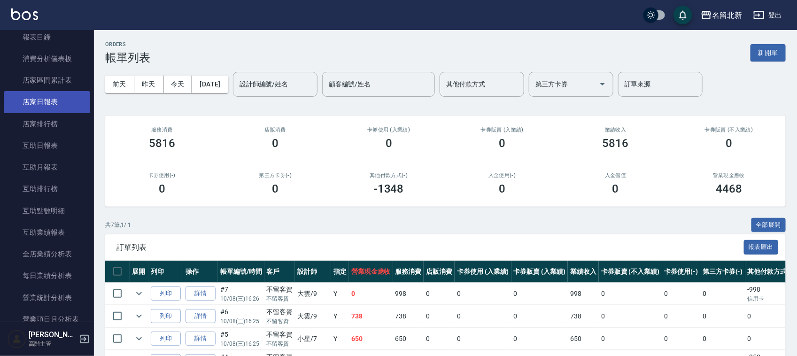
click at [46, 98] on link "店家日報表" at bounding box center [47, 102] width 86 height 22
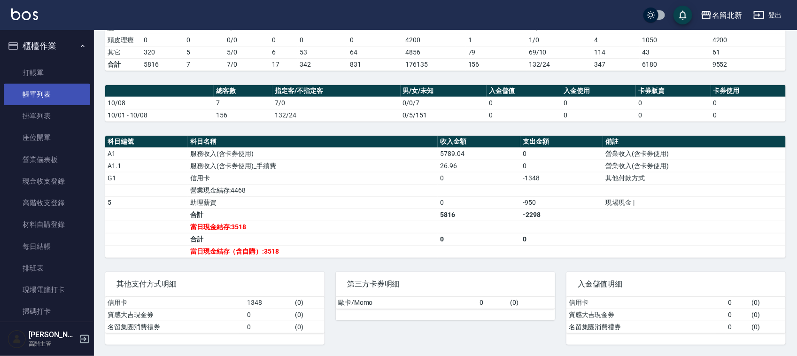
click at [53, 91] on link "帳單列表" at bounding box center [47, 95] width 86 height 22
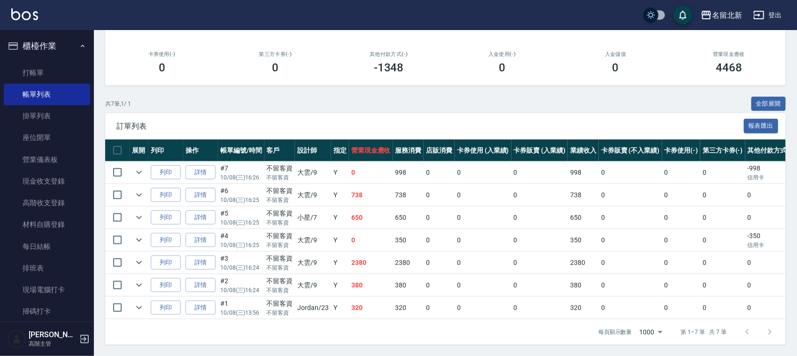
scroll to position [131, 0]
click at [57, 171] on link "現金收支登錄" at bounding box center [47, 181] width 86 height 22
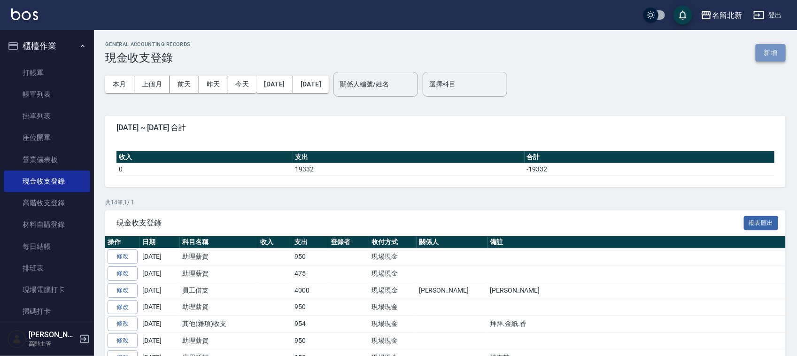
click at [771, 50] on button "新增" at bounding box center [771, 52] width 30 height 17
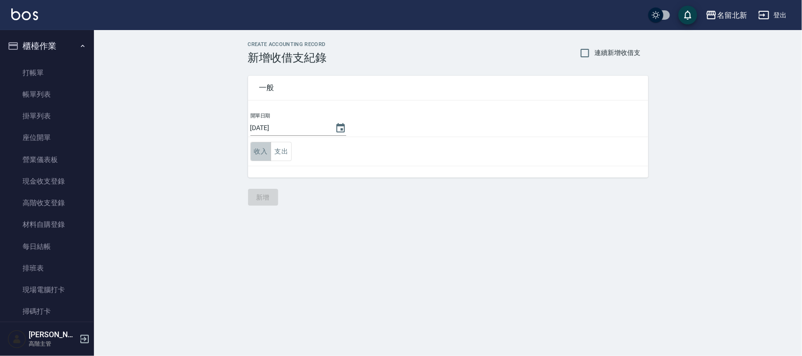
click at [258, 153] on button "收入" at bounding box center [260, 151] width 21 height 19
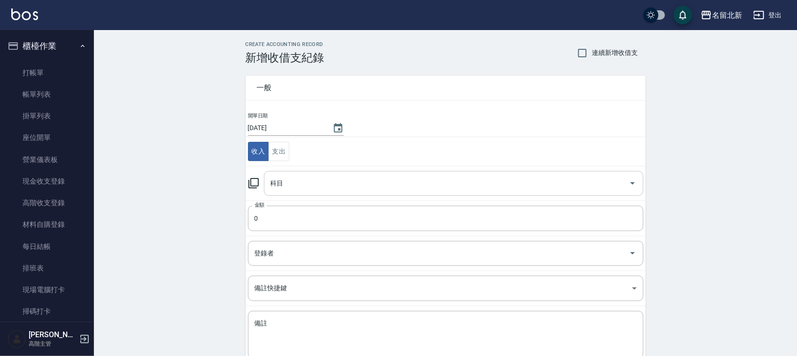
click at [293, 175] on div "科目" at bounding box center [453, 183] width 379 height 25
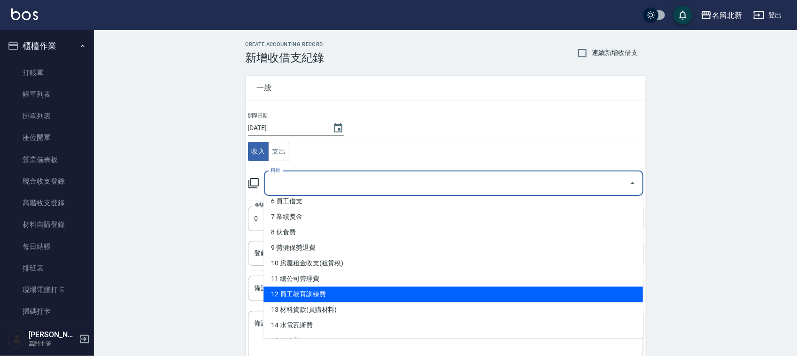
scroll to position [117, 0]
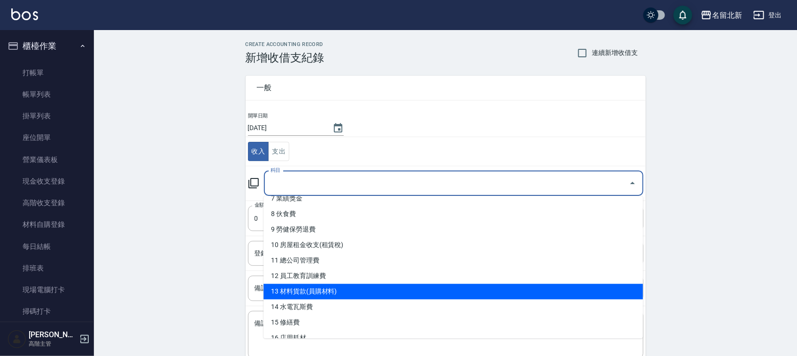
click at [364, 287] on li "13 材料貨款(員購材料)" at bounding box center [452, 291] width 379 height 15
type input "13 材料貨款(員購材料)"
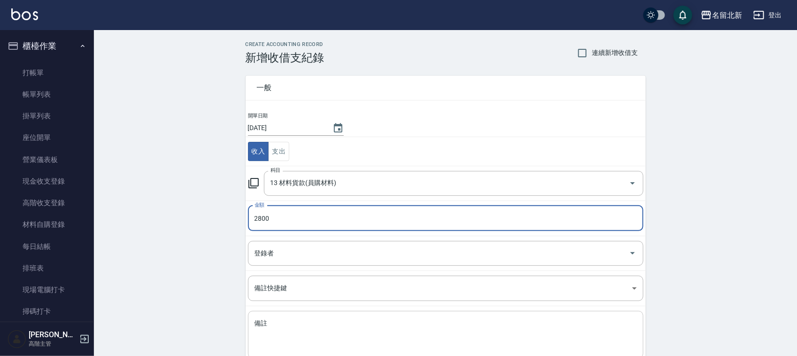
type input "2800"
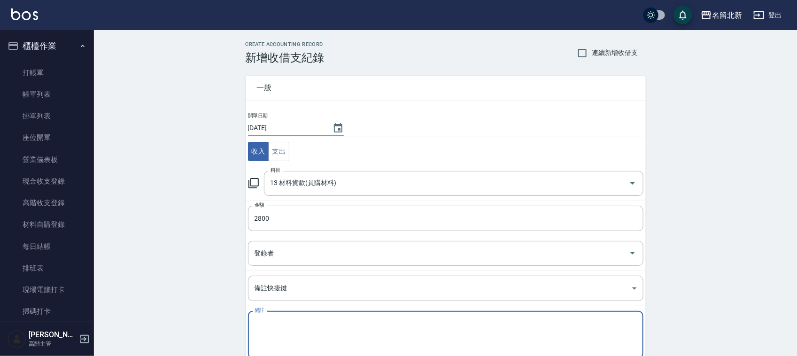
click at [278, 325] on textarea "備註" at bounding box center [446, 335] width 382 height 32
type textarea "y"
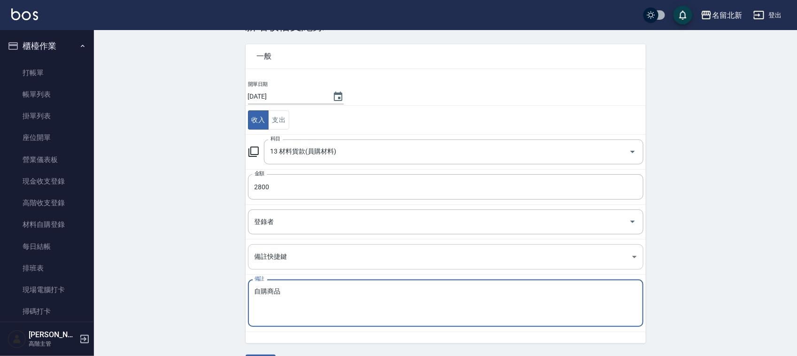
scroll to position [59, 0]
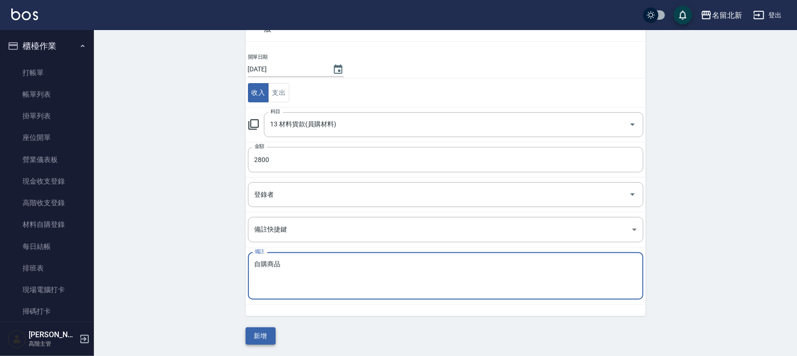
type textarea "自購商品"
click at [266, 336] on button "新增" at bounding box center [261, 335] width 30 height 17
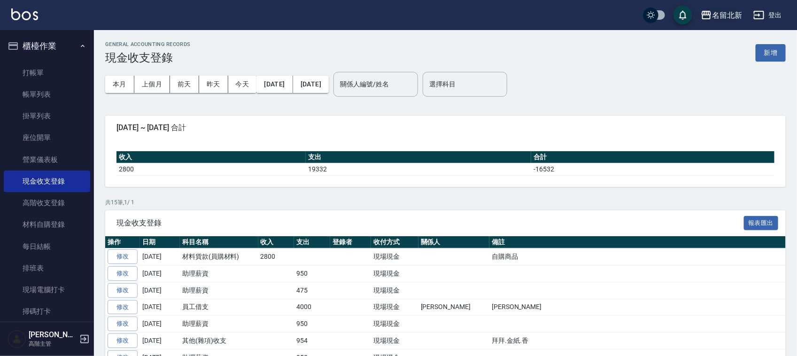
click at [727, 19] on div "名留北新" at bounding box center [727, 15] width 30 height 12
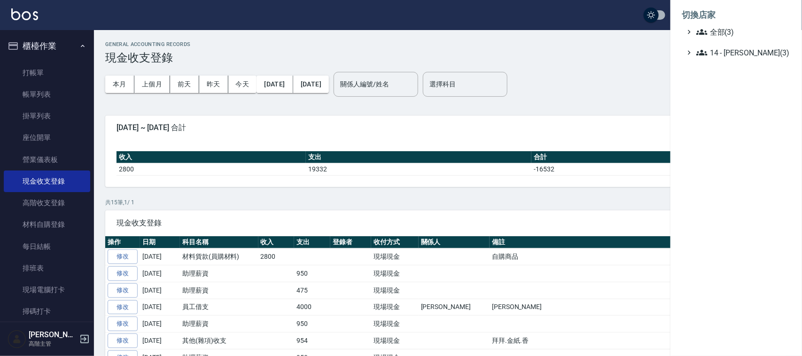
click at [631, 35] on div at bounding box center [401, 178] width 802 height 356
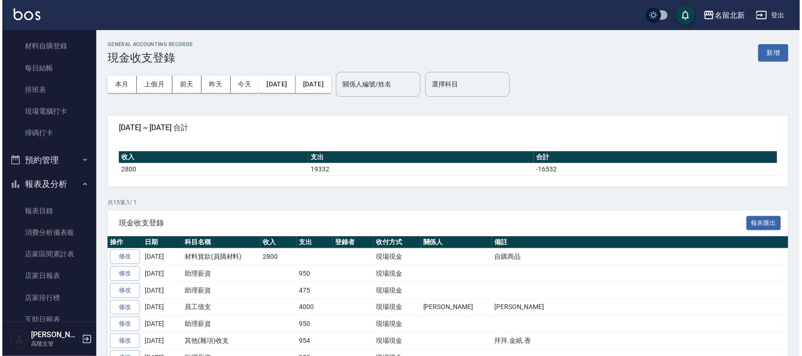
scroll to position [293, 0]
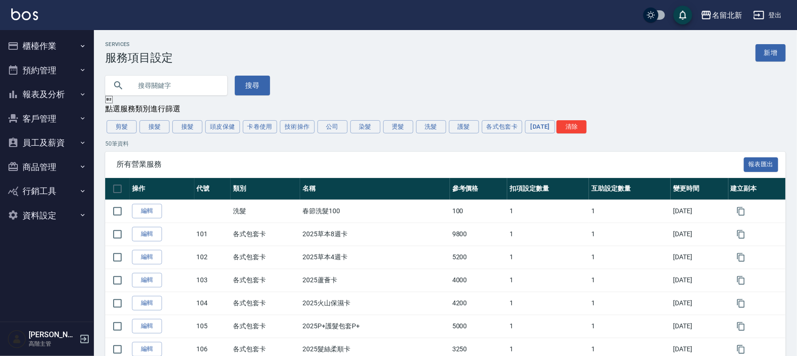
click at [44, 148] on button "員工及薪資" at bounding box center [47, 143] width 86 height 24
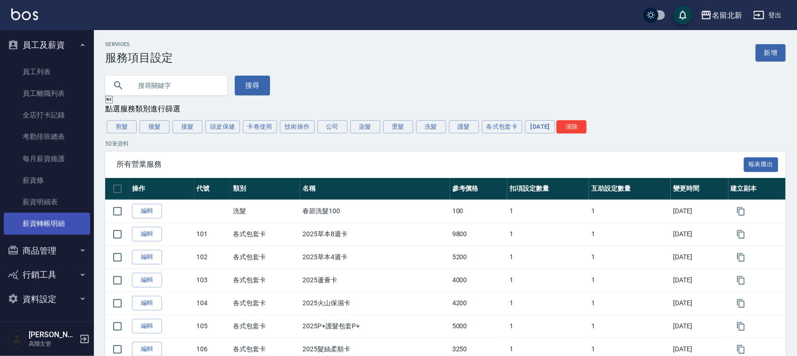
scroll to position [39, 0]
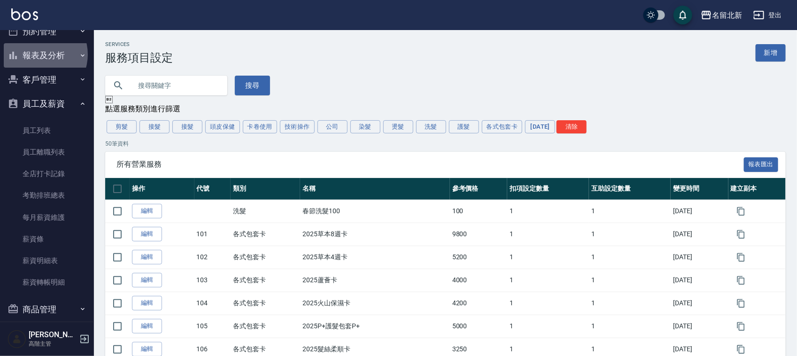
click at [39, 53] on button "報表及分析" at bounding box center [47, 55] width 86 height 24
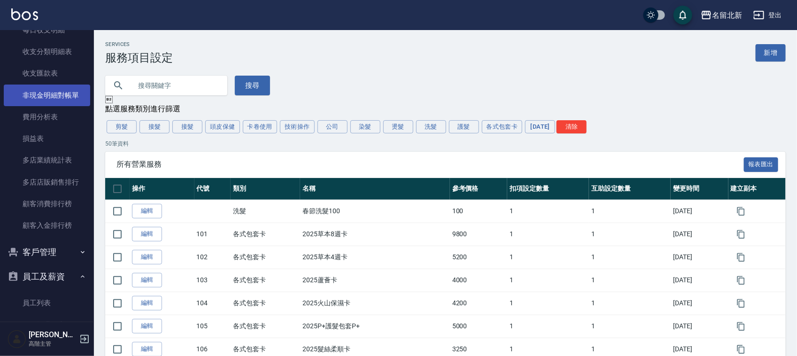
scroll to position [743, 0]
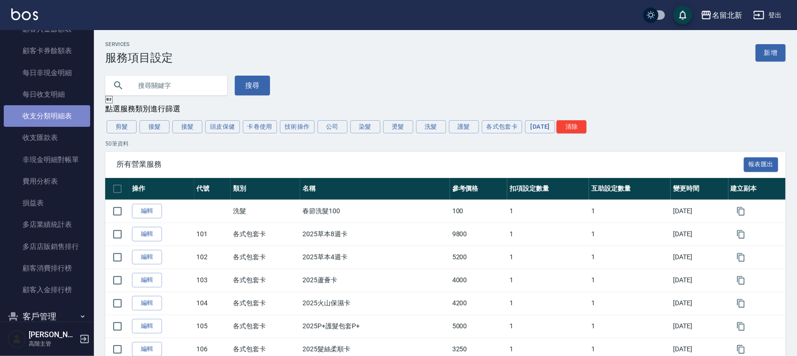
click at [74, 116] on link "收支分類明細表" at bounding box center [47, 116] width 86 height 22
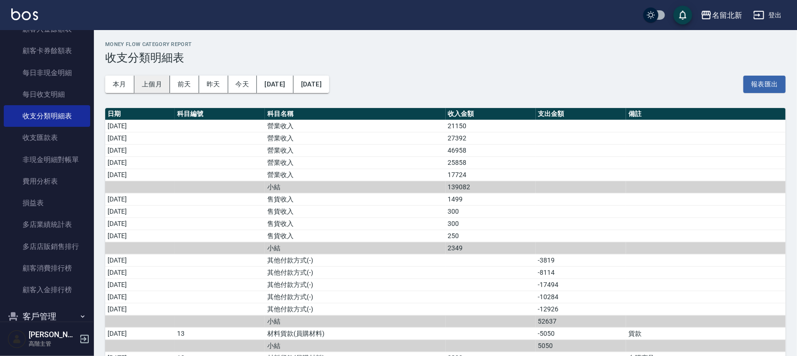
click at [153, 85] on button "上個月" at bounding box center [152, 84] width 36 height 17
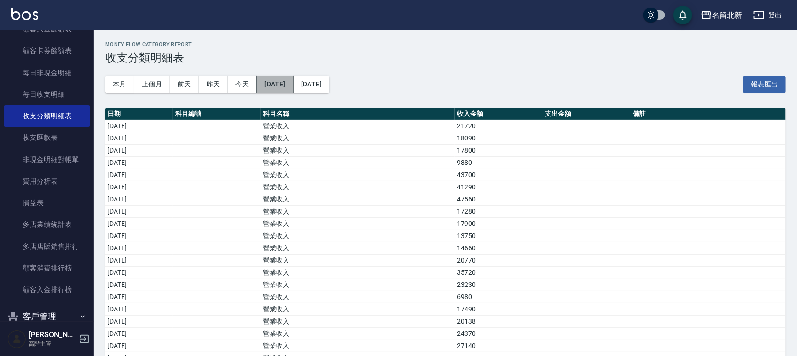
click at [287, 79] on button "[DATE]" at bounding box center [275, 84] width 36 height 17
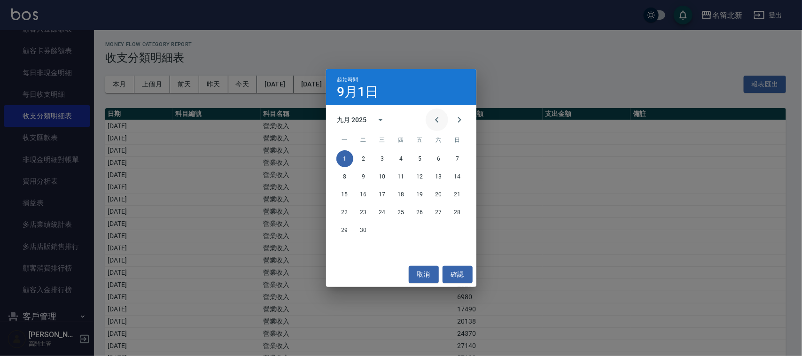
click at [439, 118] on icon "Previous month" at bounding box center [436, 119] width 11 height 11
click at [420, 154] on button "1" at bounding box center [419, 158] width 17 height 17
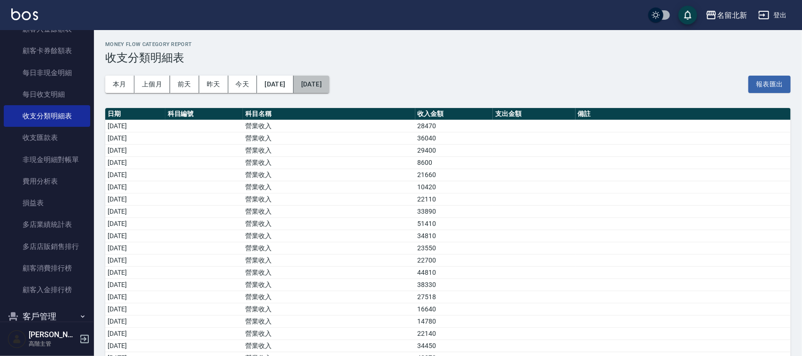
click at [329, 77] on button "[DATE]" at bounding box center [311, 84] width 36 height 17
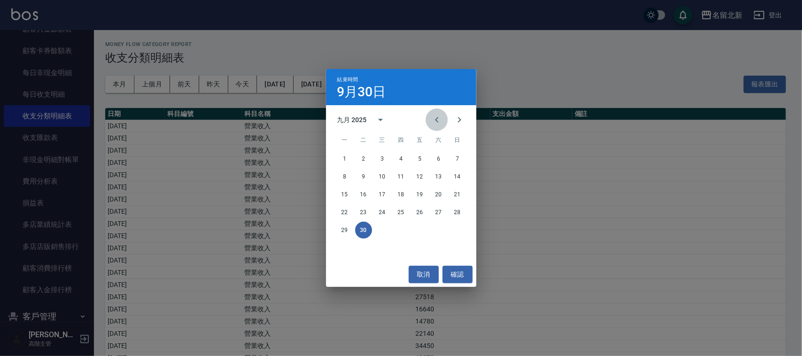
click at [438, 120] on icon "Previous month" at bounding box center [436, 119] width 11 height 11
click at [462, 226] on button "31" at bounding box center [457, 230] width 17 height 17
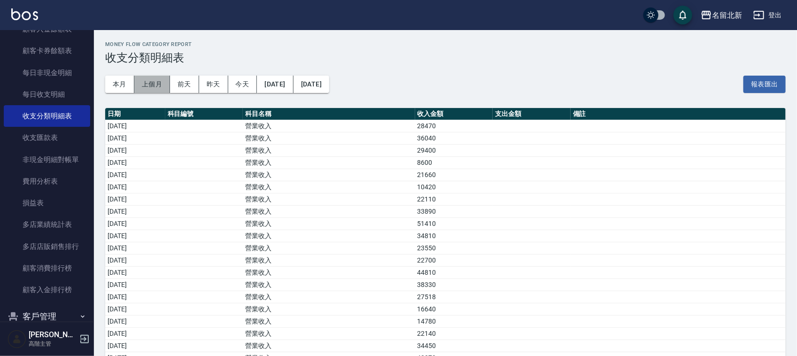
click at [159, 90] on button "上個月" at bounding box center [152, 84] width 36 height 17
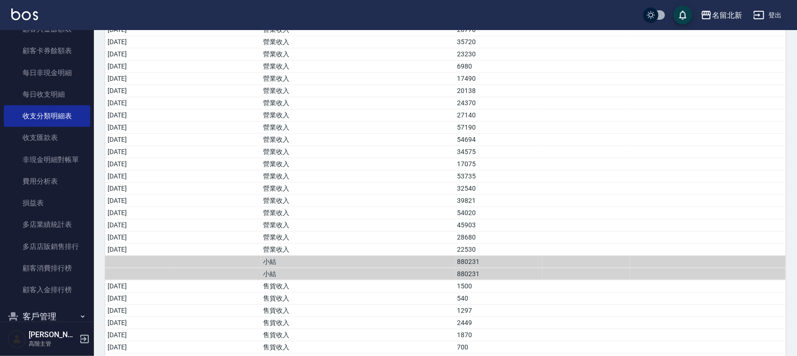
scroll to position [222, 0]
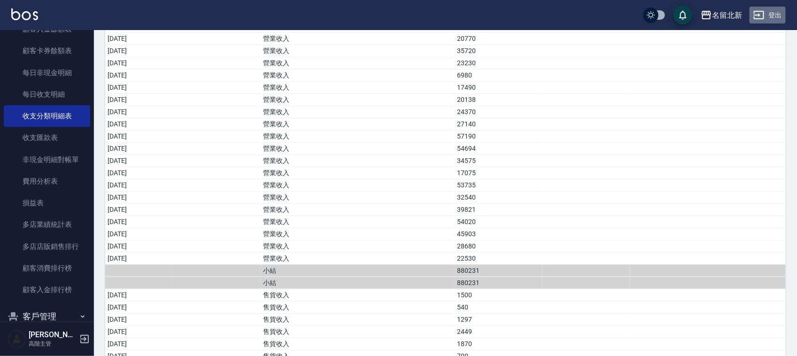
click at [777, 8] on button "登出" at bounding box center [767, 15] width 36 height 17
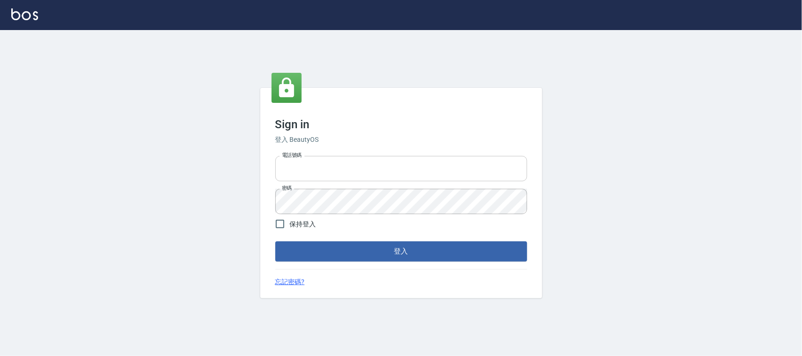
type input "0925193258"
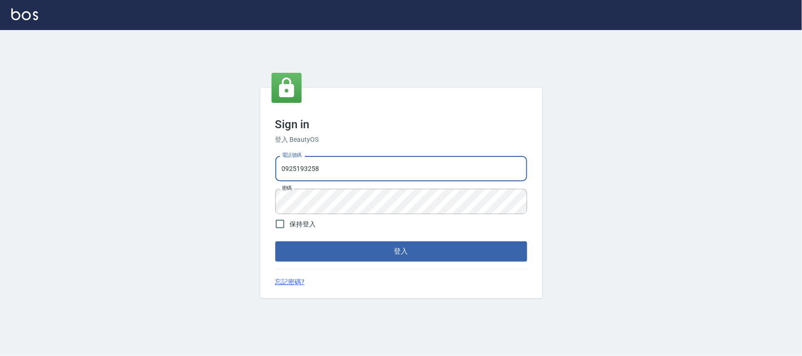
click at [344, 168] on input "0925193258" at bounding box center [401, 168] width 252 height 25
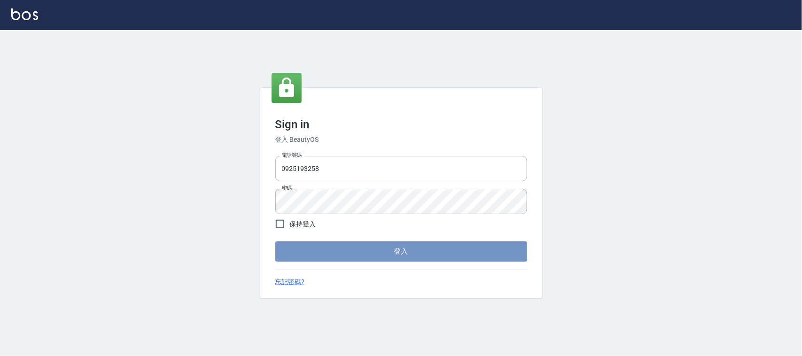
drag, startPoint x: 430, startPoint y: 255, endPoint x: 445, endPoint y: 258, distance: 15.0
click at [431, 254] on button "登入" at bounding box center [401, 251] width 252 height 20
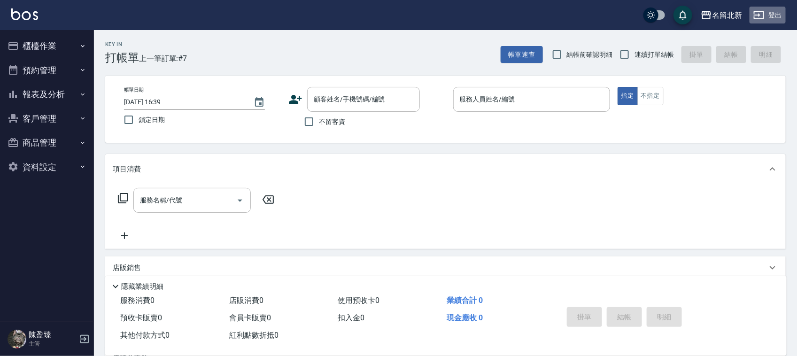
click at [773, 12] on button "登出" at bounding box center [767, 15] width 36 height 17
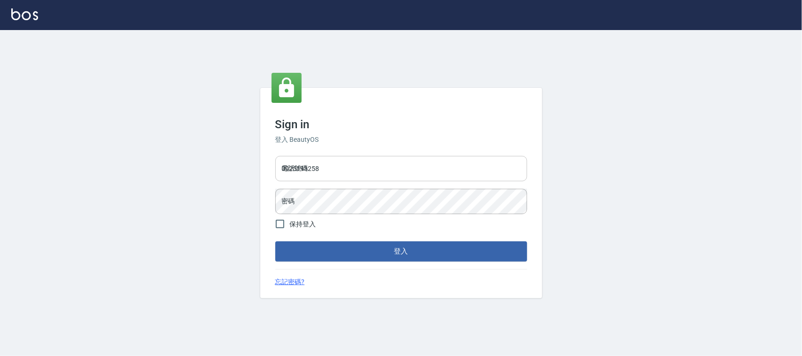
click at [367, 179] on input "0925193258" at bounding box center [401, 168] width 252 height 25
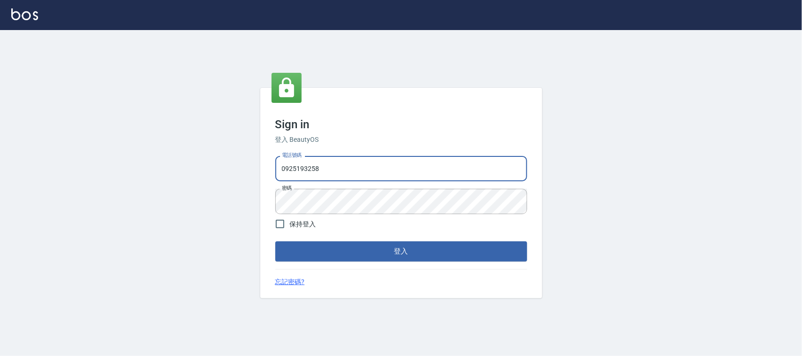
drag, startPoint x: 339, startPoint y: 162, endPoint x: 174, endPoint y: 167, distance: 164.4
click at [175, 167] on div "Sign in 登入 BeautyOS 電話號碼 [PHONE_NUMBER] 電話號碼 密碼 密碼 保持登入 登入 忘記密碼?" at bounding box center [401, 193] width 802 height 326
type input "0939367977"
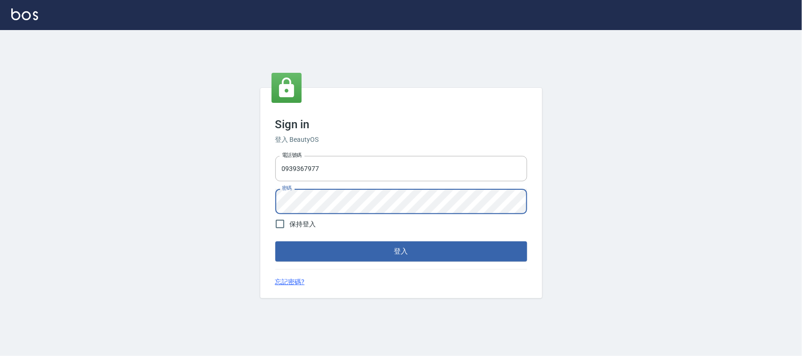
click at [275, 241] on button "登入" at bounding box center [401, 251] width 252 height 20
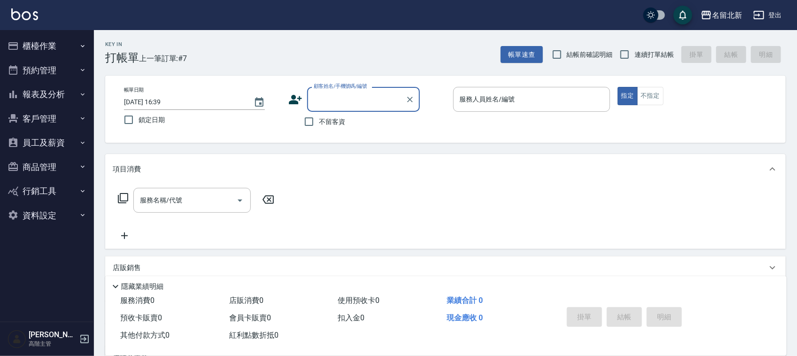
drag, startPoint x: 17, startPoint y: 139, endPoint x: 26, endPoint y: 143, distance: 9.7
click at [19, 139] on button "員工及薪資" at bounding box center [47, 143] width 86 height 24
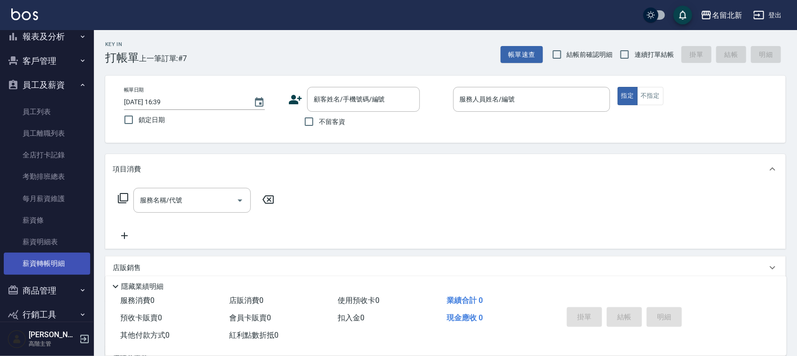
scroll to position [98, 0]
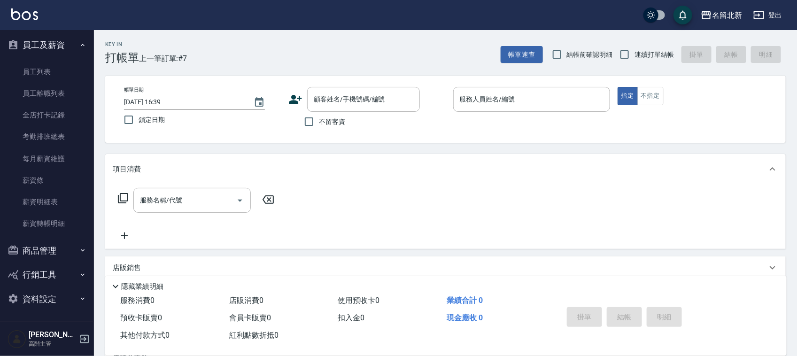
click at [52, 158] on link "每月薪資維護" at bounding box center [47, 159] width 86 height 22
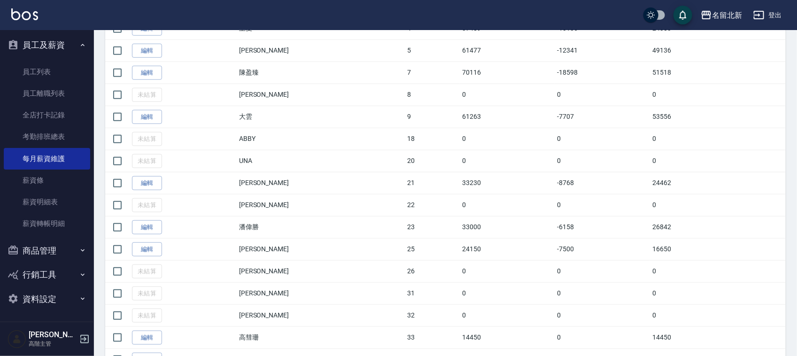
scroll to position [293, 0]
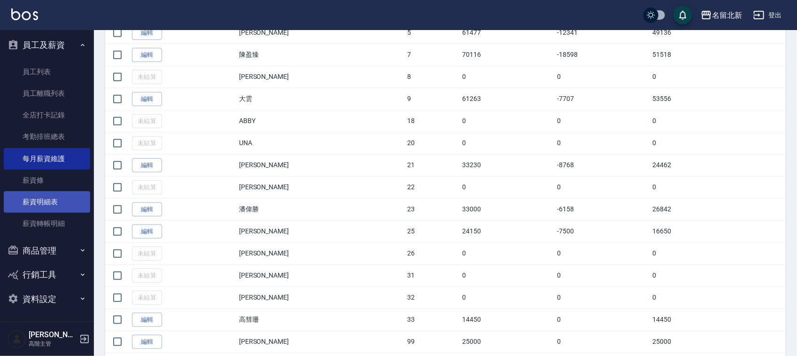
click at [32, 202] on link "薪資明細表" at bounding box center [47, 202] width 86 height 22
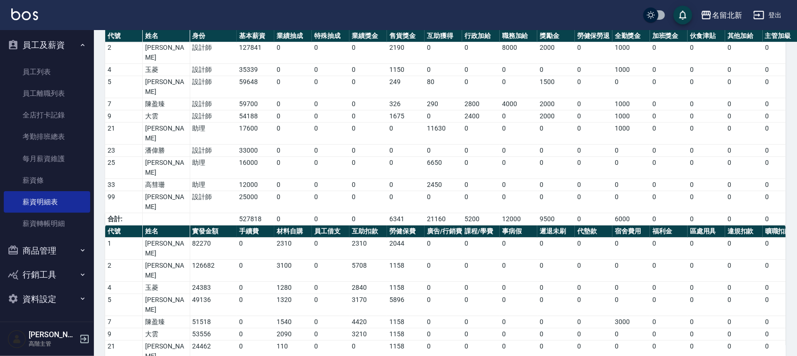
scroll to position [0, 277]
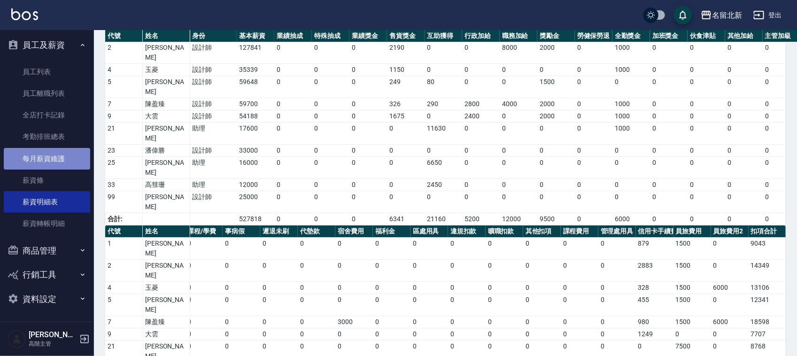
click at [62, 159] on link "每月薪資維護" at bounding box center [47, 159] width 86 height 22
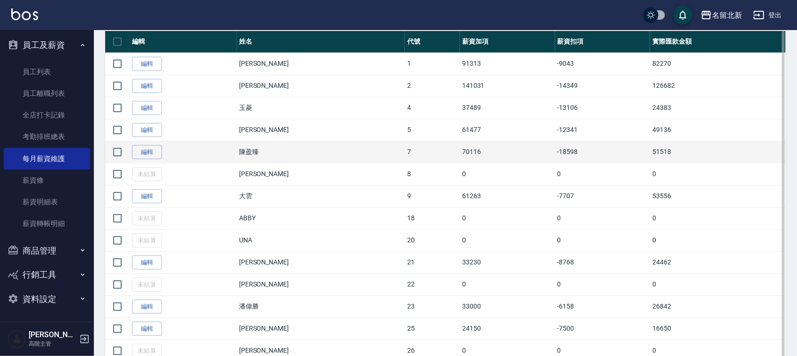
scroll to position [176, 0]
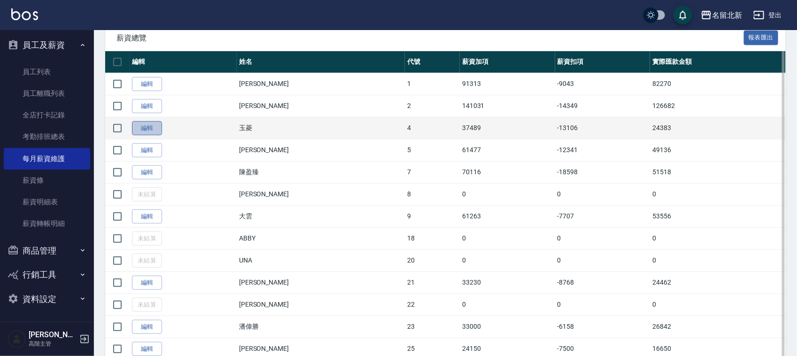
click at [148, 131] on link "編輯" at bounding box center [147, 128] width 30 height 15
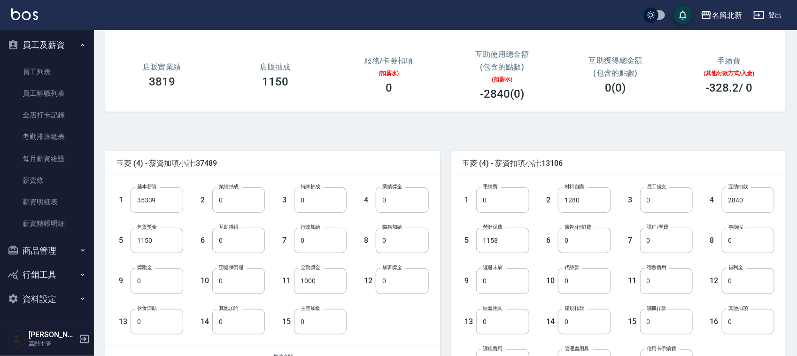
scroll to position [294, 0]
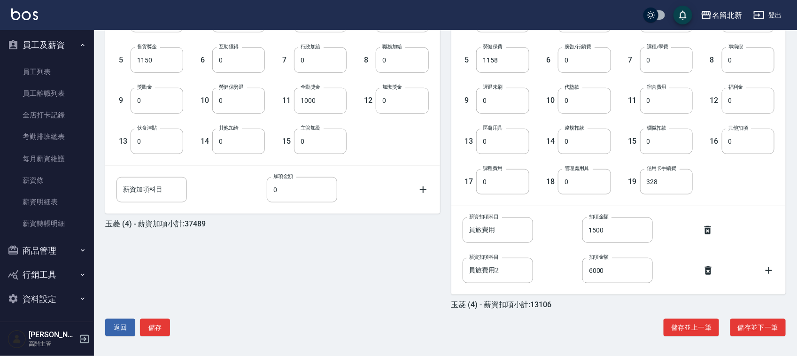
click at [710, 274] on icon at bounding box center [708, 270] width 7 height 8
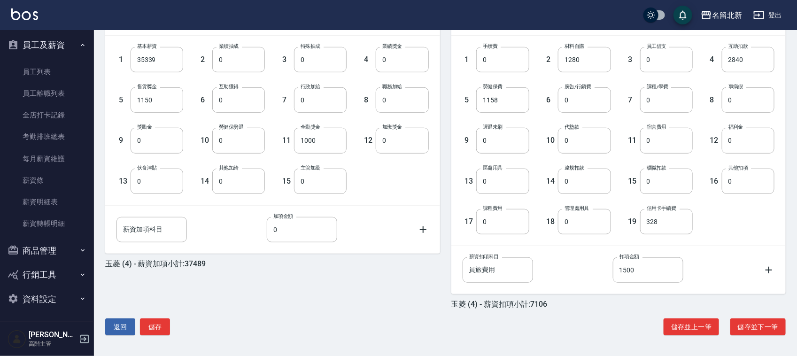
scroll to position [254, 0]
click at [652, 273] on input "1500" at bounding box center [648, 269] width 70 height 25
type input "7500"
click at [149, 323] on button "儲存" at bounding box center [155, 326] width 30 height 17
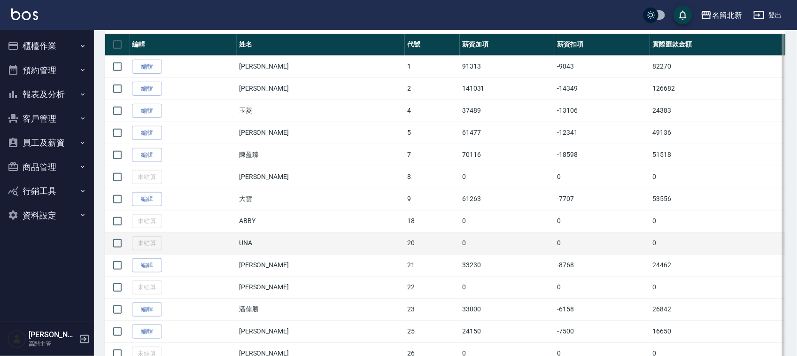
scroll to position [176, 0]
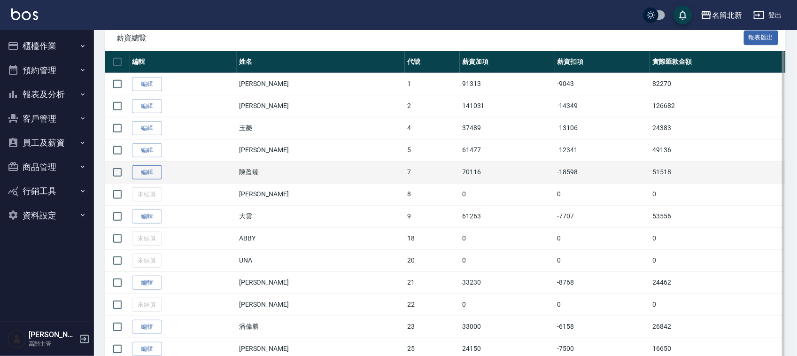
click at [154, 173] on link "編輯" at bounding box center [147, 172] width 30 height 15
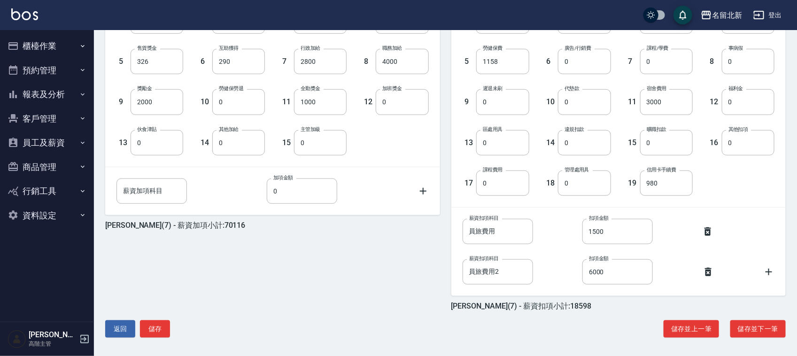
scroll to position [294, 0]
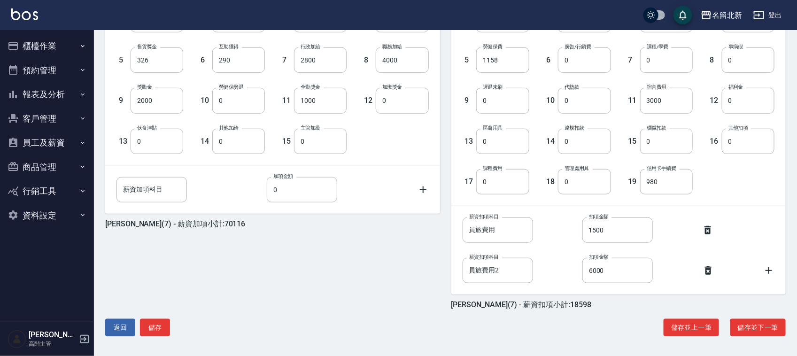
drag, startPoint x: 712, startPoint y: 271, endPoint x: 639, endPoint y: 253, distance: 75.2
click at [712, 272] on icon at bounding box center [707, 270] width 11 height 11
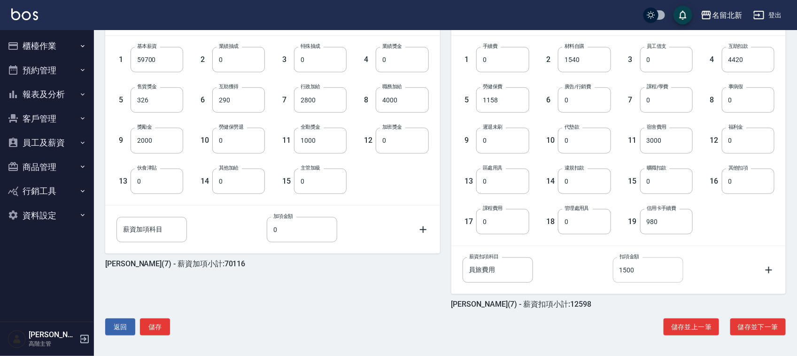
click at [640, 269] on input "1500" at bounding box center [648, 269] width 70 height 25
type input "7500"
click at [161, 327] on button "儲存" at bounding box center [155, 326] width 30 height 17
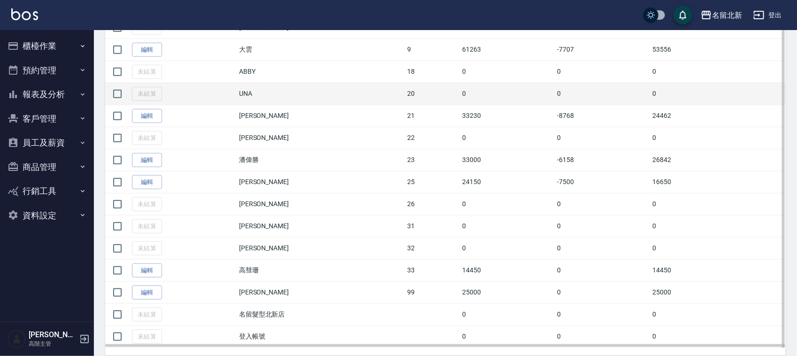
scroll to position [366, 0]
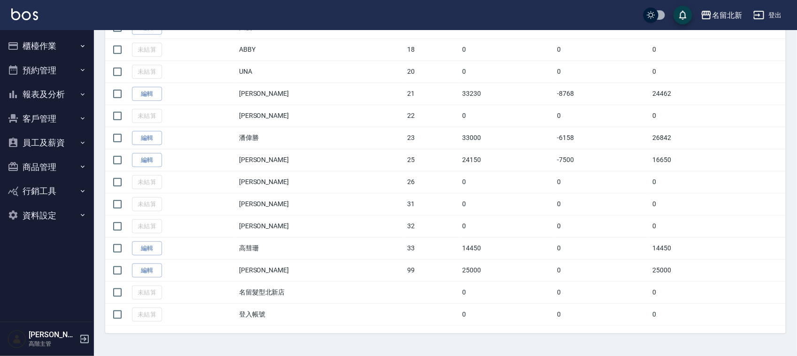
click at [53, 144] on button "員工及薪資" at bounding box center [47, 143] width 86 height 24
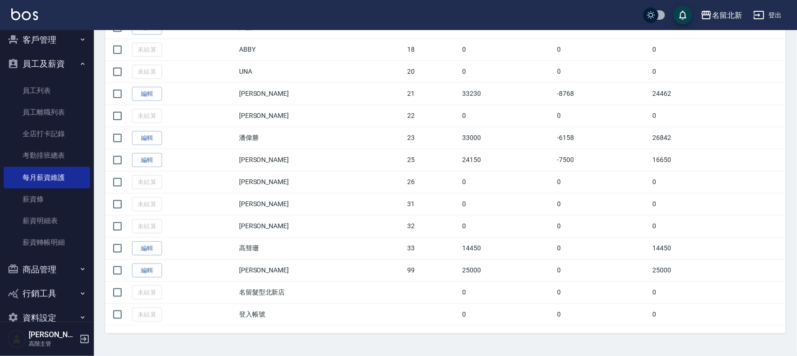
scroll to position [98, 0]
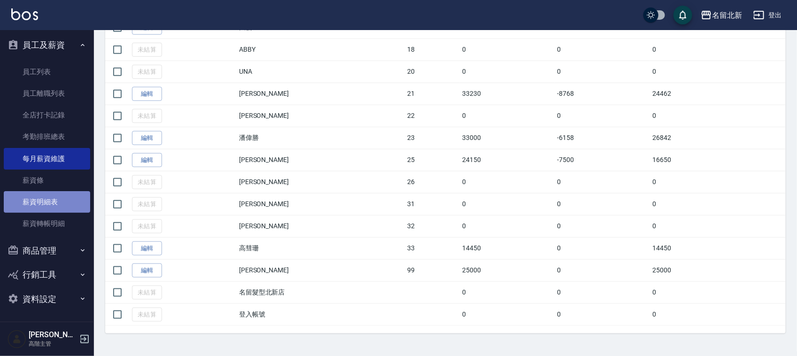
click at [47, 198] on link "薪資明細表" at bounding box center [47, 202] width 86 height 22
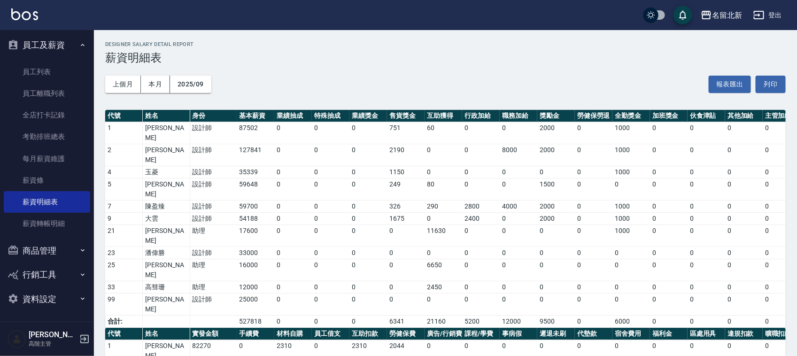
scroll to position [90, 0]
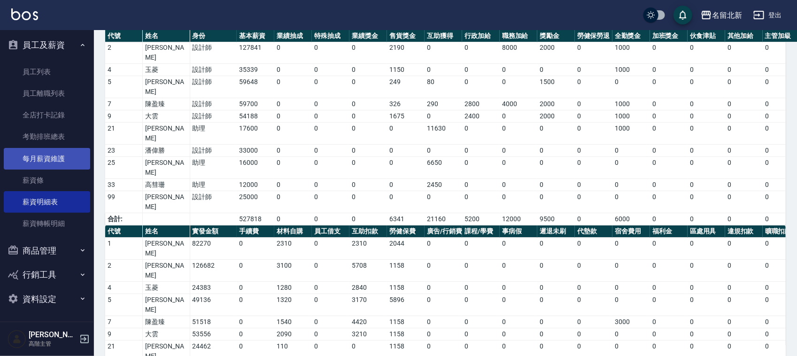
click at [53, 151] on link "每月薪資維護" at bounding box center [47, 159] width 86 height 22
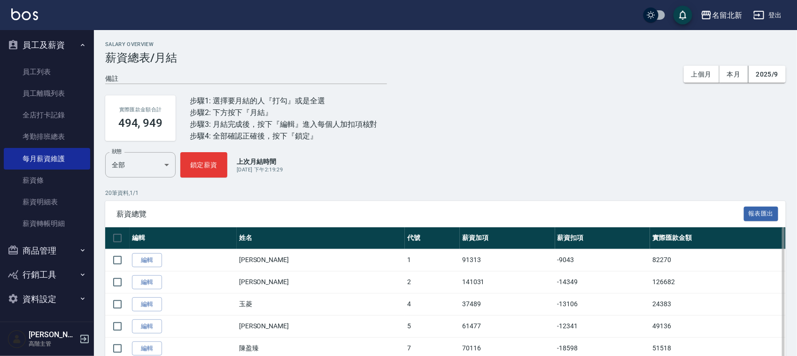
scroll to position [366, 0]
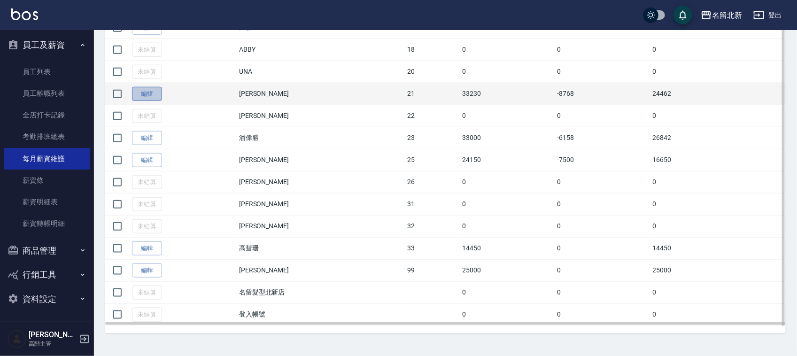
click at [155, 92] on link "編輯" at bounding box center [147, 94] width 30 height 15
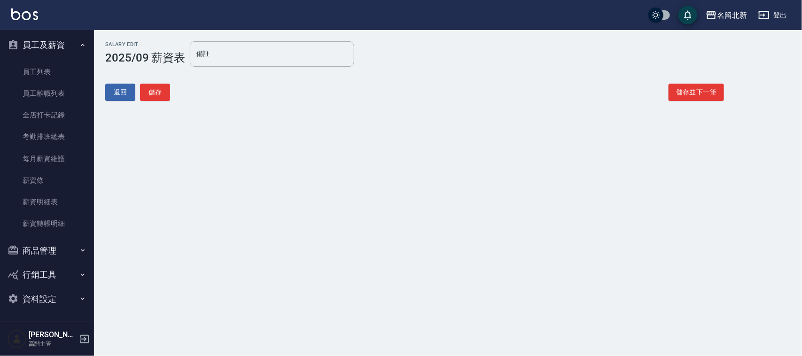
click at [155, 92] on div "Salary Edit 2025/09 薪資表 備註 備註 返回 儲存 儲存並下一筆" at bounding box center [401, 178] width 802 height 356
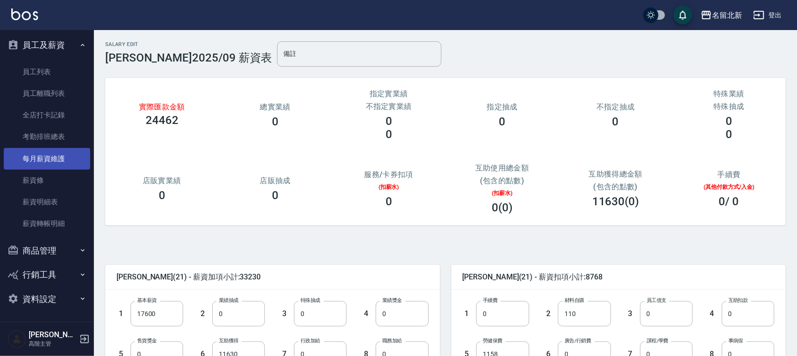
click at [53, 160] on link "每月薪資維護" at bounding box center [47, 159] width 86 height 22
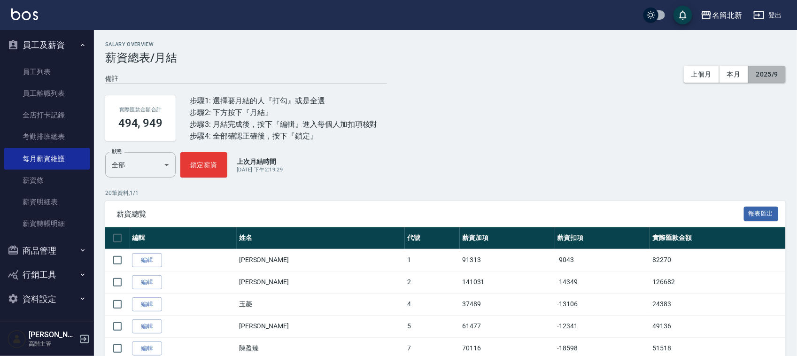
click at [773, 74] on button "2025/9" at bounding box center [766, 74] width 37 height 17
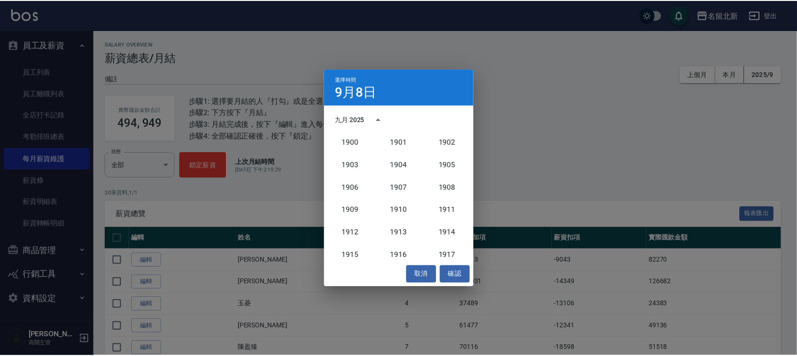
scroll to position [870, 0]
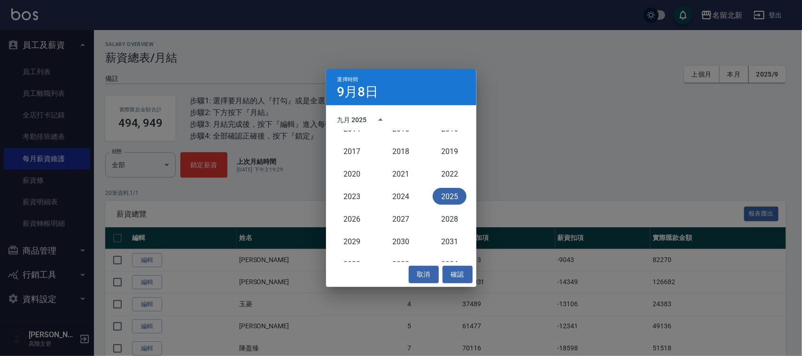
click at [448, 191] on button "2025" at bounding box center [449, 196] width 34 height 17
click at [407, 195] on button "8月" at bounding box center [401, 191] width 34 height 17
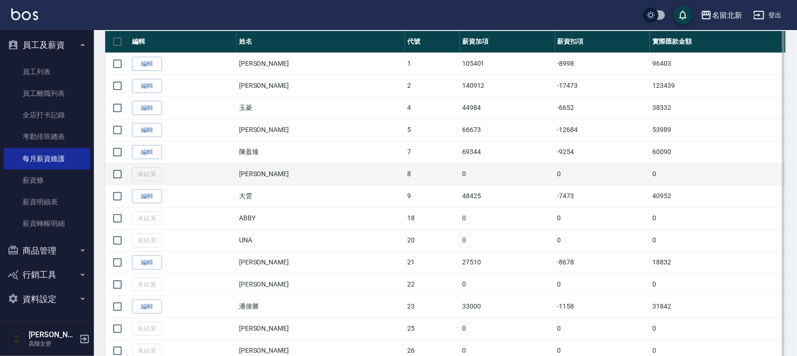
scroll to position [176, 0]
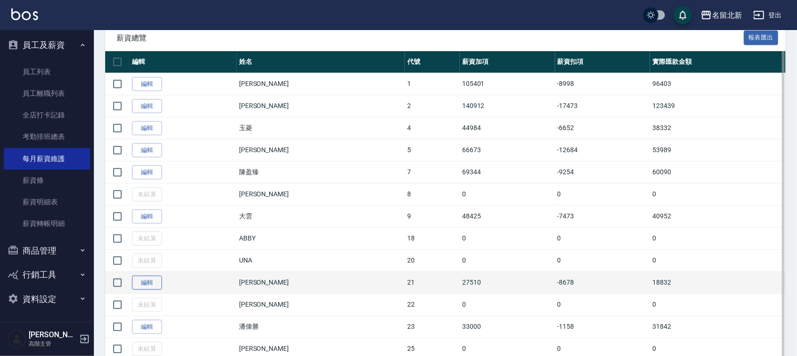
click at [149, 284] on link "編輯" at bounding box center [147, 283] width 30 height 15
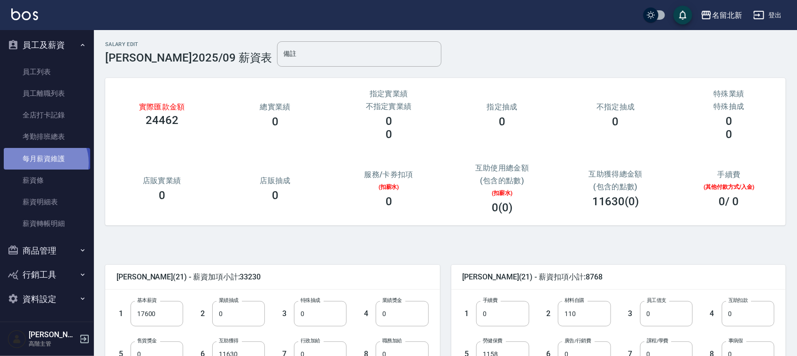
click at [41, 162] on link "每月薪資維護" at bounding box center [47, 159] width 86 height 22
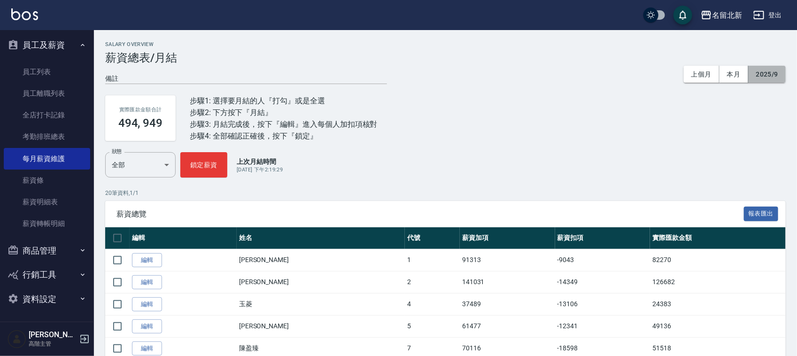
click at [768, 72] on button "2025/9" at bounding box center [766, 74] width 37 height 17
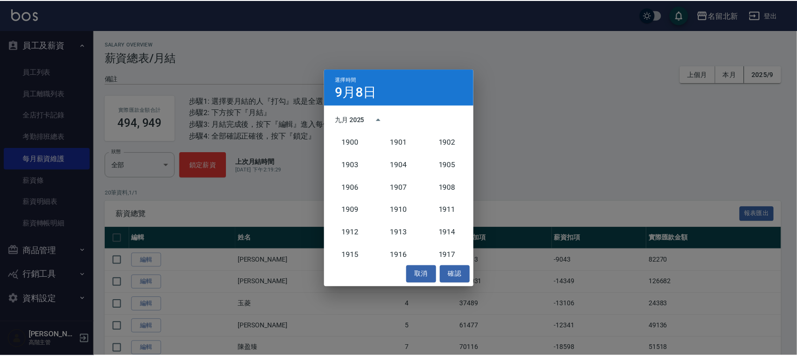
scroll to position [870, 0]
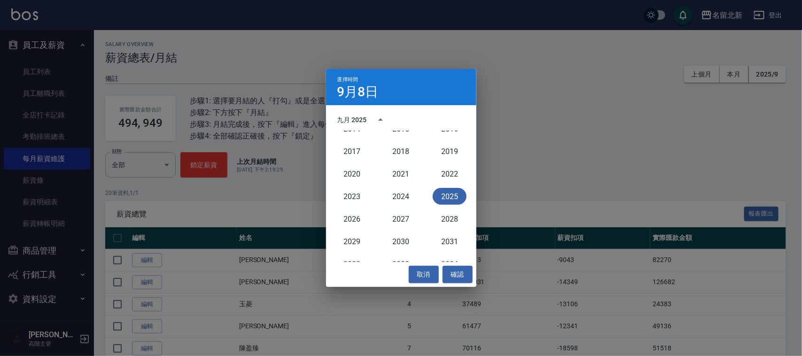
click at [454, 195] on button "2025" at bounding box center [449, 196] width 34 height 17
drag, startPoint x: 400, startPoint y: 189, endPoint x: 417, endPoint y: 205, distance: 22.6
click at [401, 189] on button "8月" at bounding box center [401, 191] width 34 height 17
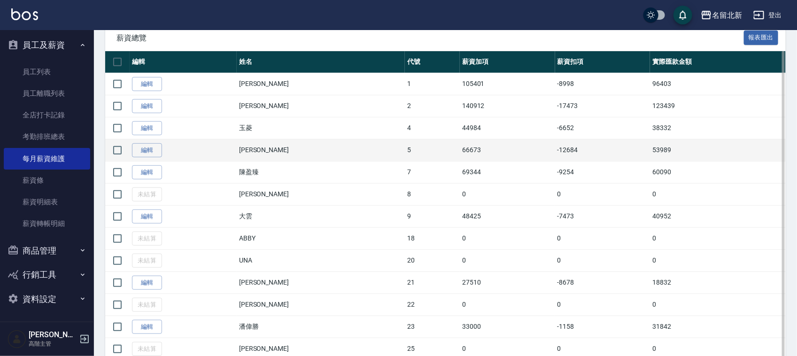
scroll to position [293, 0]
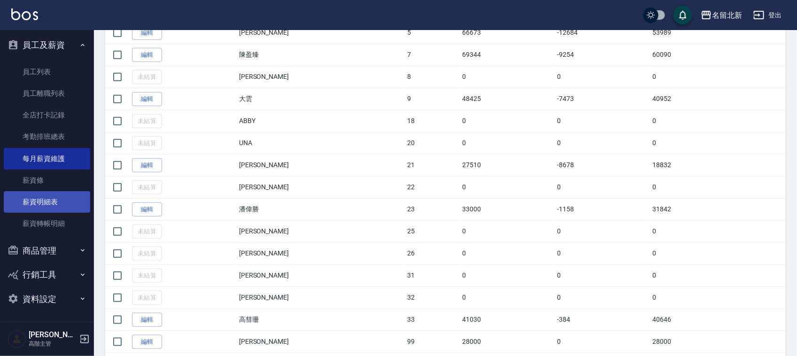
click at [49, 195] on link "薪資明細表" at bounding box center [47, 202] width 86 height 22
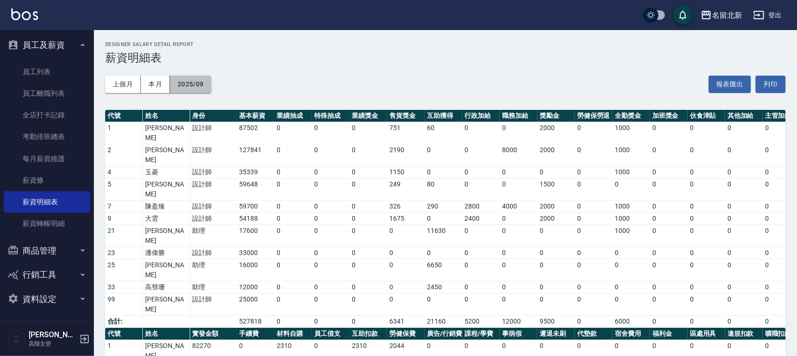
click at [203, 83] on button "2025/09" at bounding box center [190, 84] width 41 height 17
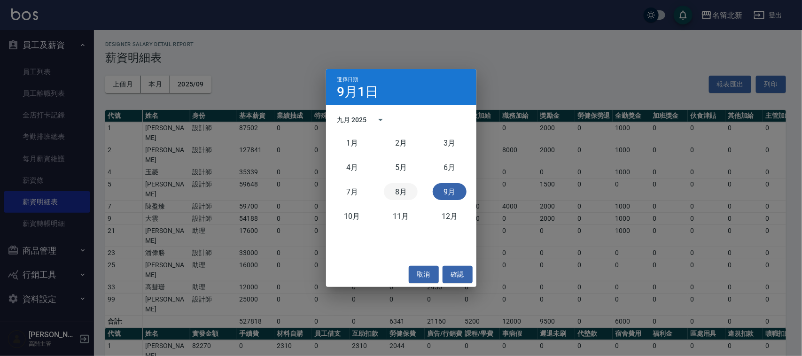
click at [395, 193] on button "8月" at bounding box center [401, 191] width 34 height 17
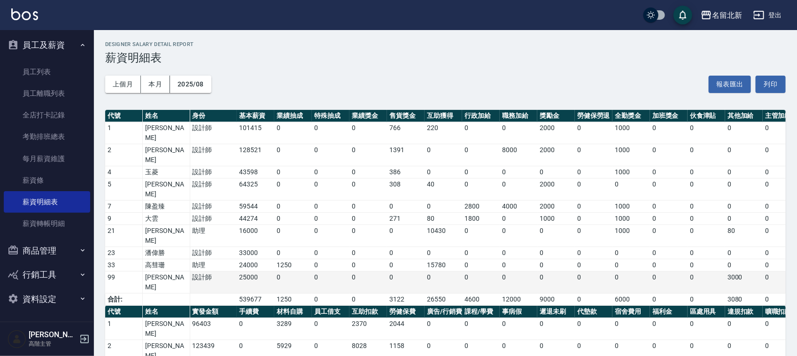
scroll to position [78, 0]
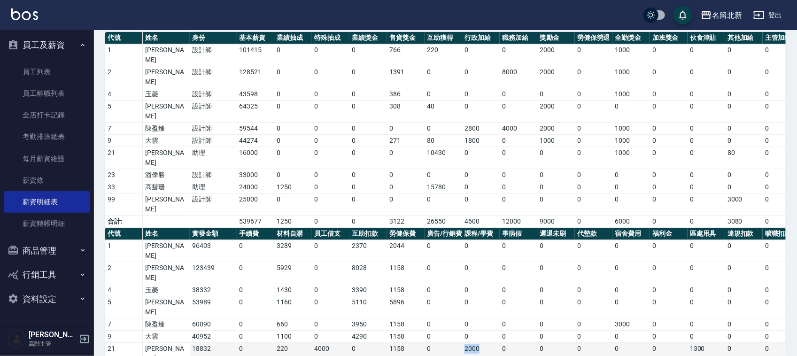
drag, startPoint x: 488, startPoint y: 281, endPoint x: 447, endPoint y: 280, distance: 41.8
click at [447, 343] on tr "21 顏妤芳 18832 0 220 4000 0 1158 0 2000 0 0 0 0 0 1300 0 0 0 0 0 0 8678" at bounding box center [546, 354] width 883 height 22
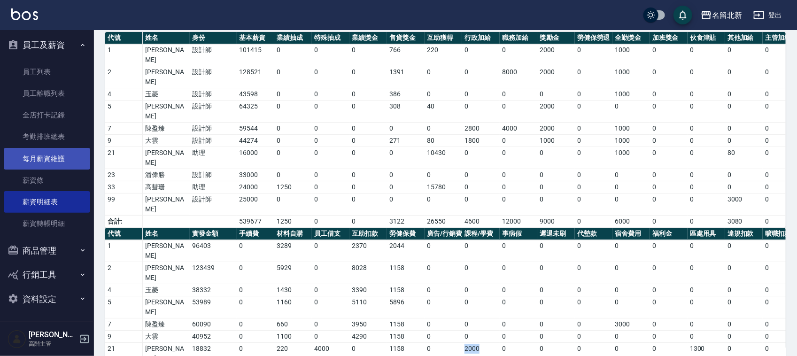
click at [60, 155] on link "每月薪資維護" at bounding box center [47, 159] width 86 height 22
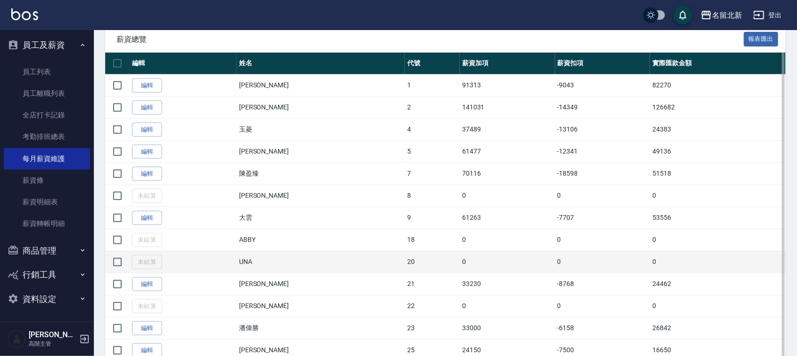
scroll to position [176, 0]
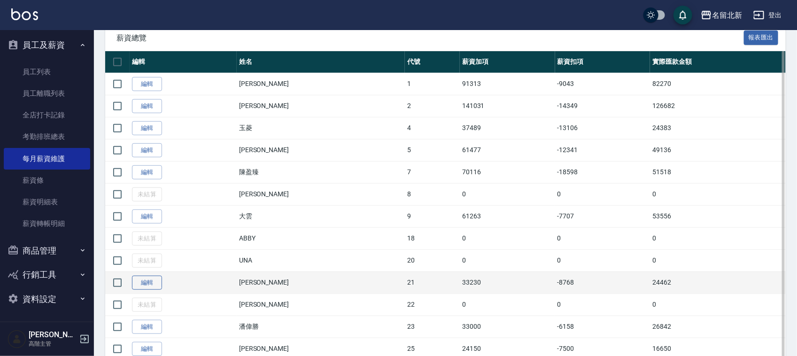
click at [138, 281] on link "編輯" at bounding box center [147, 283] width 30 height 15
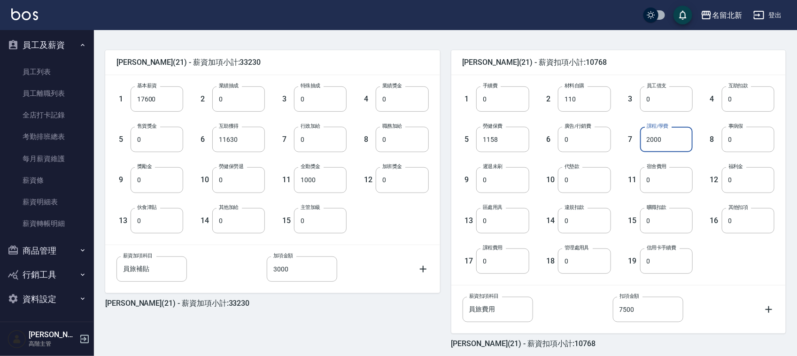
scroll to position [254, 0]
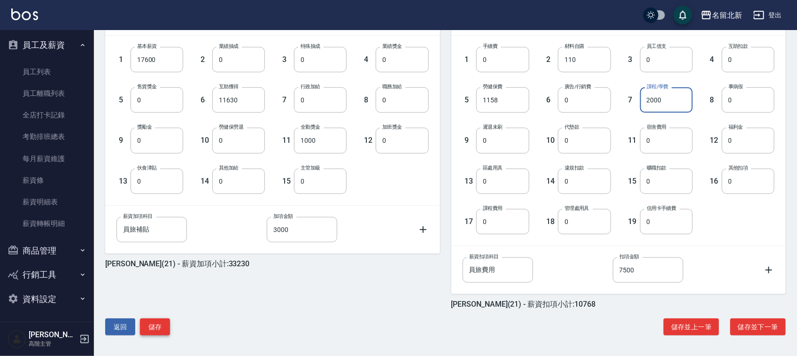
type input "2000"
click at [153, 324] on button "儲存" at bounding box center [155, 326] width 30 height 17
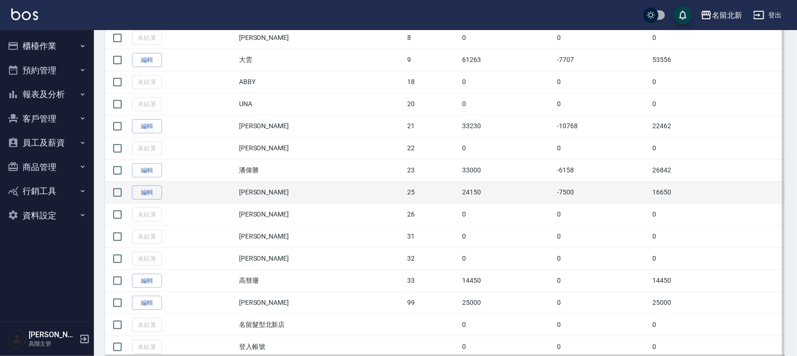
scroll to position [366, 0]
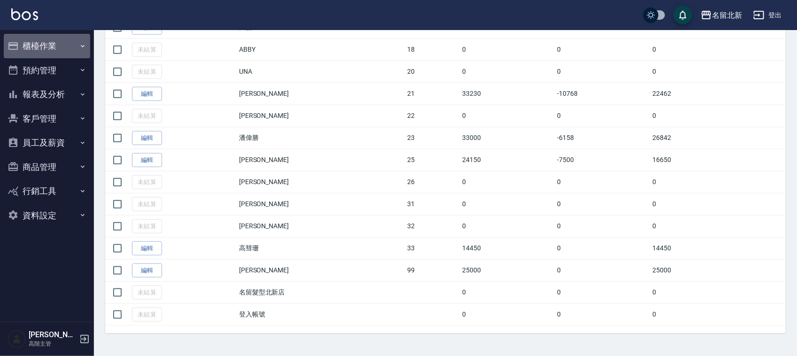
click at [54, 43] on button "櫃檯作業" at bounding box center [47, 46] width 86 height 24
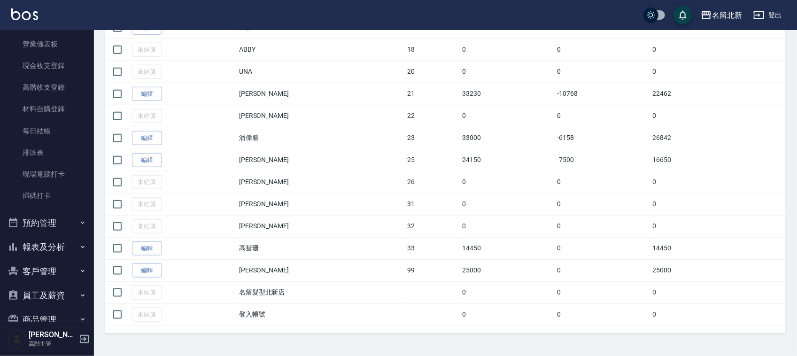
scroll to position [185, 0]
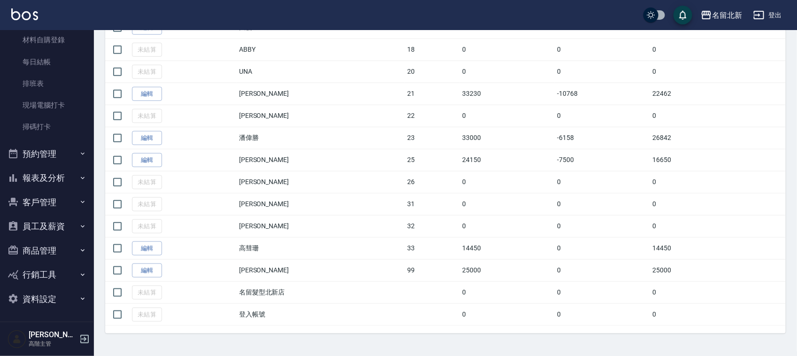
click at [41, 223] on button "員工及薪資" at bounding box center [47, 226] width 86 height 24
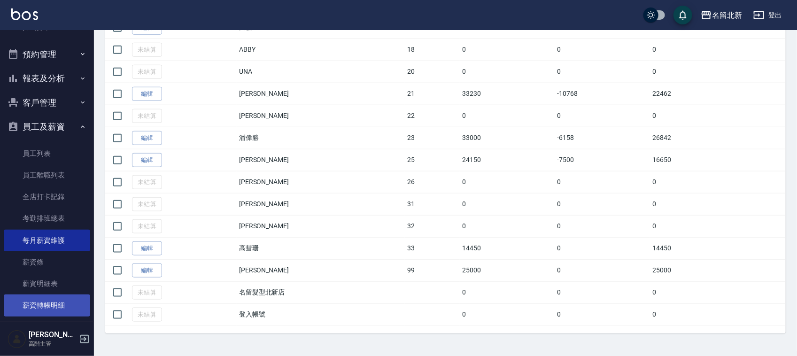
scroll to position [366, 0]
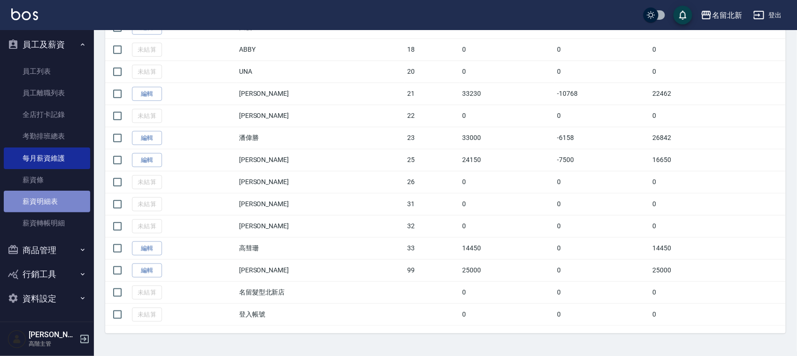
click at [53, 203] on link "薪資明細表" at bounding box center [47, 202] width 86 height 22
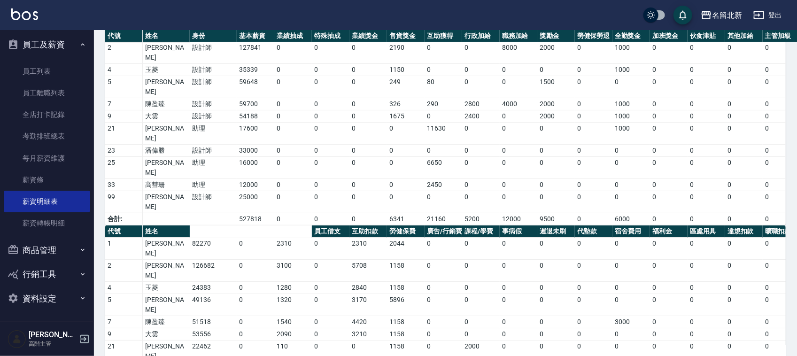
scroll to position [0, 238]
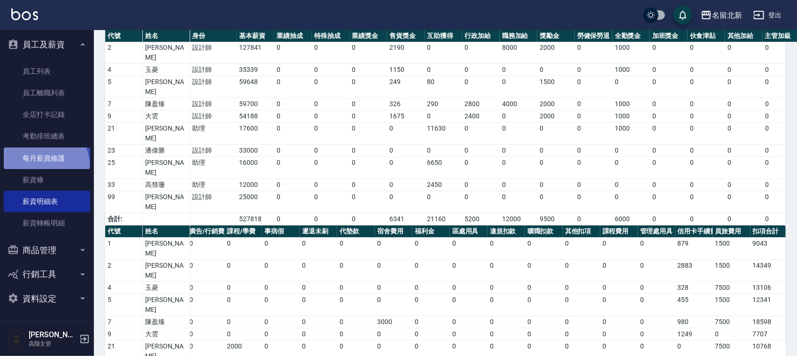
click at [43, 165] on link "每月薪資維護" at bounding box center [47, 158] width 86 height 22
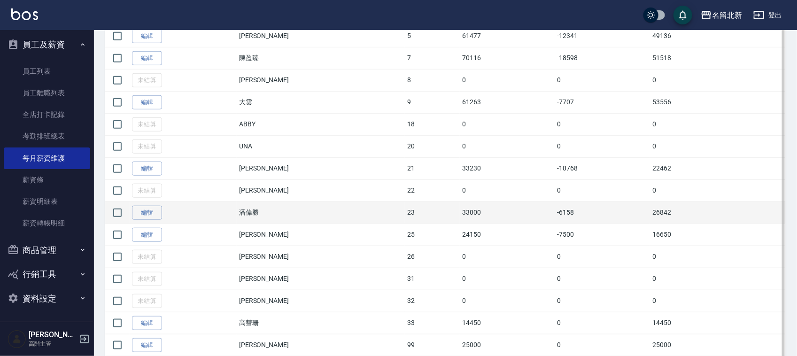
scroll to position [293, 0]
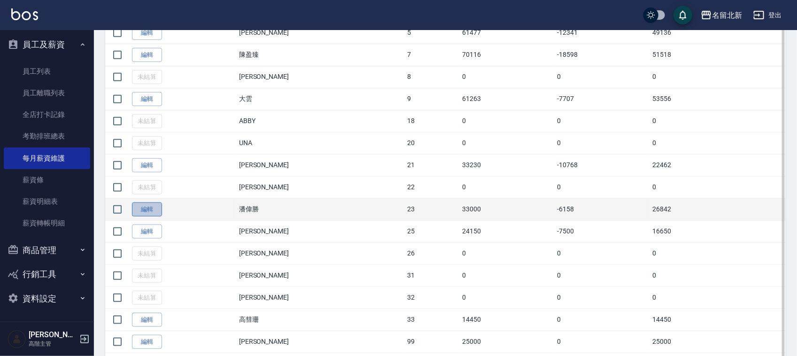
click at [155, 212] on link "編輯" at bounding box center [147, 209] width 30 height 15
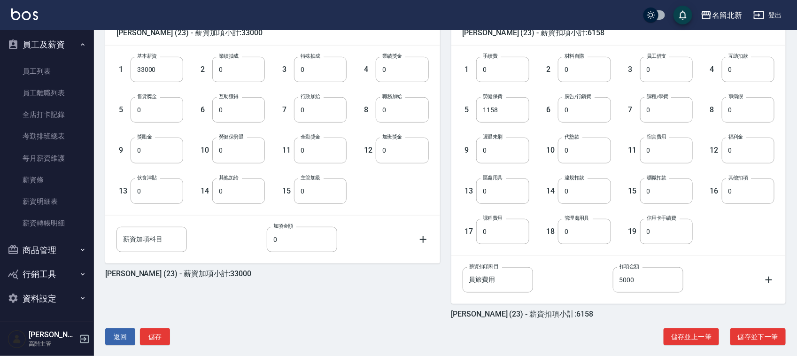
scroll to position [254, 0]
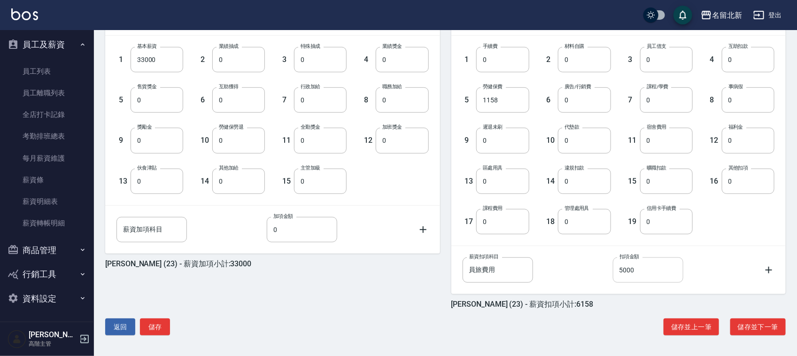
click at [646, 271] on input "5000" at bounding box center [648, 269] width 70 height 25
type input "7500"
click at [168, 327] on button "儲存" at bounding box center [155, 326] width 30 height 17
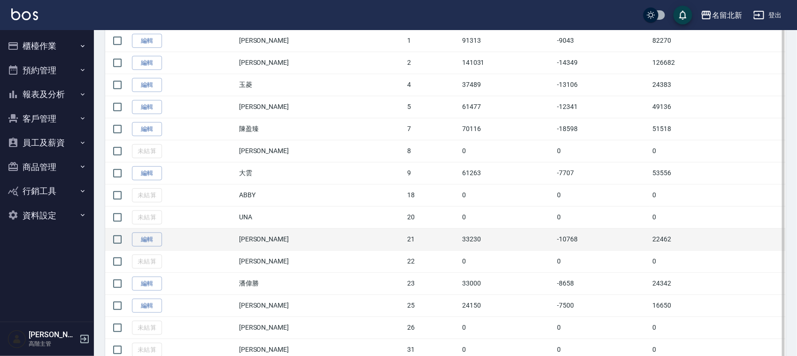
scroll to position [293, 0]
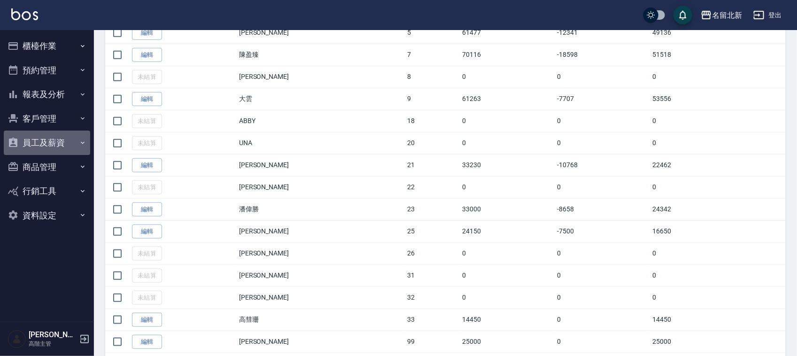
click at [66, 137] on button "員工及薪資" at bounding box center [47, 143] width 86 height 24
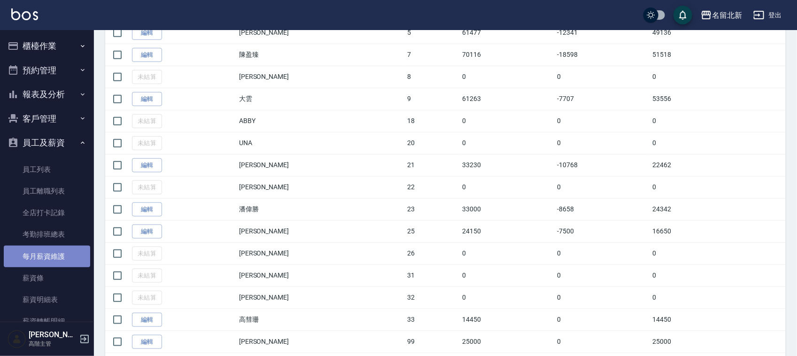
click at [70, 258] on link "每月薪資維護" at bounding box center [47, 257] width 86 height 22
click at [53, 252] on link "每月薪資維護" at bounding box center [47, 257] width 86 height 22
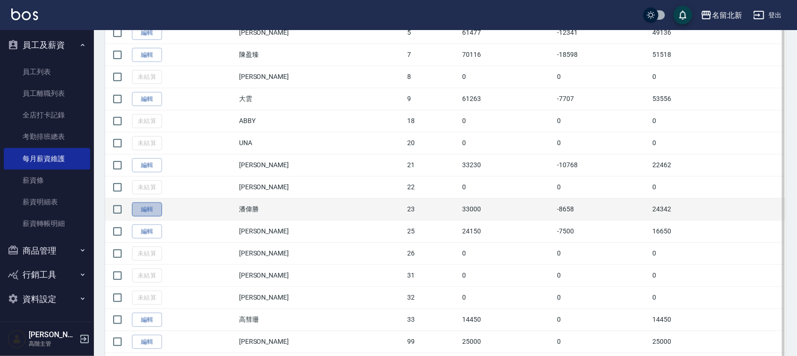
click at [146, 211] on link "編輯" at bounding box center [147, 209] width 30 height 15
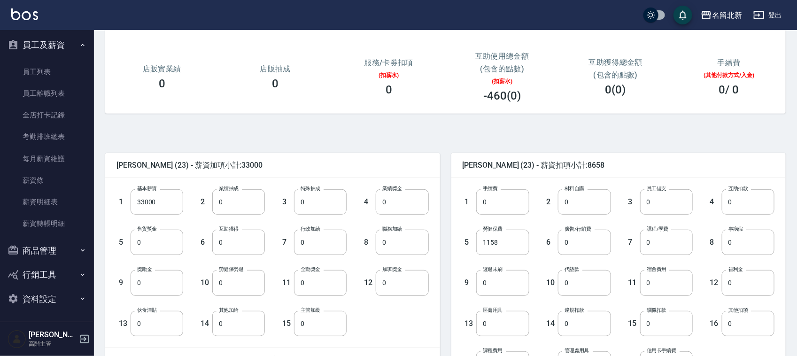
scroll to position [254, 0]
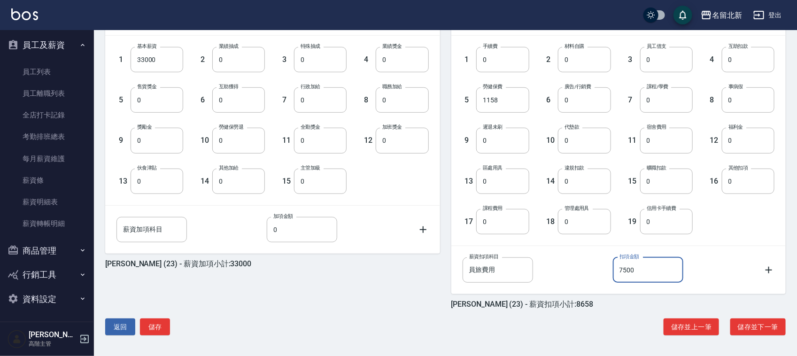
click at [644, 267] on input "7500" at bounding box center [648, 269] width 70 height 25
type input "5000"
click at [160, 325] on button "儲存" at bounding box center [155, 326] width 30 height 17
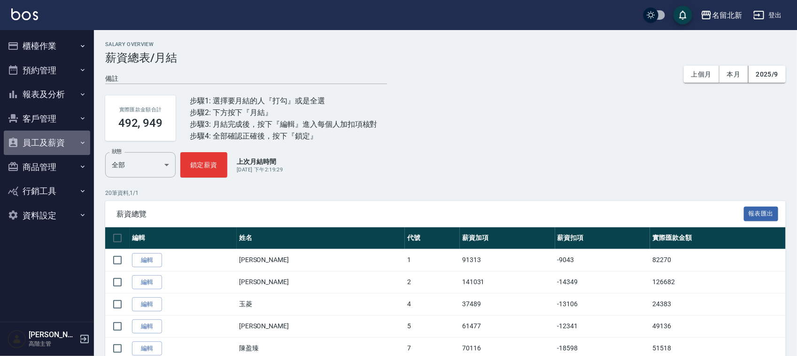
click at [41, 139] on button "員工及薪資" at bounding box center [47, 143] width 86 height 24
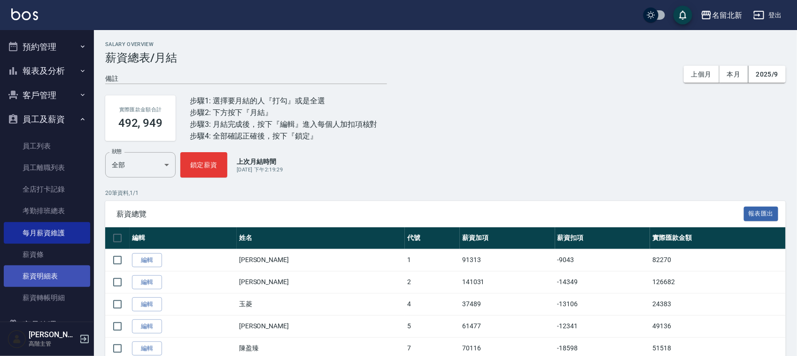
scroll to position [59, 0]
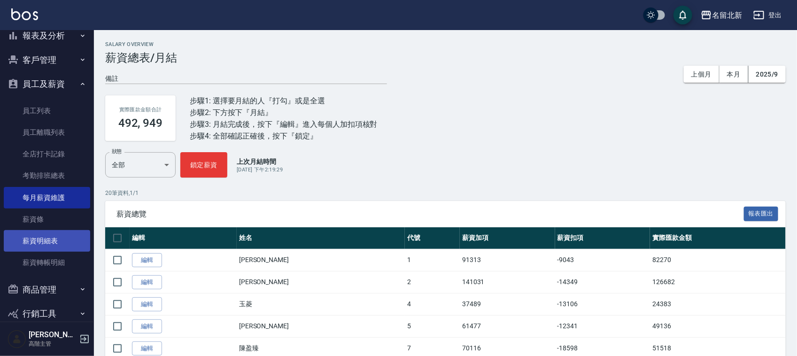
click at [57, 240] on link "薪資明細表" at bounding box center [47, 241] width 86 height 22
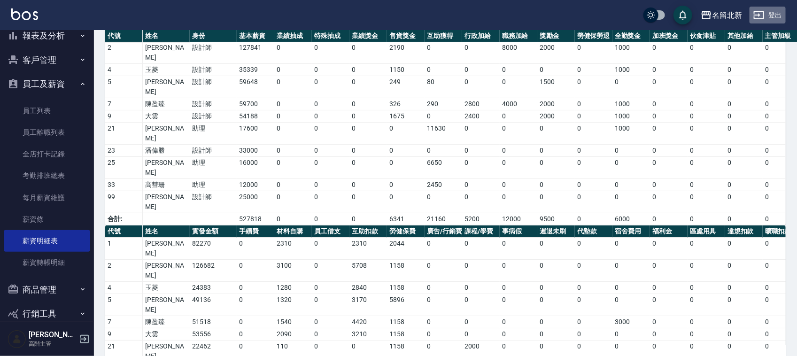
click at [776, 17] on button "登出" at bounding box center [767, 15] width 36 height 17
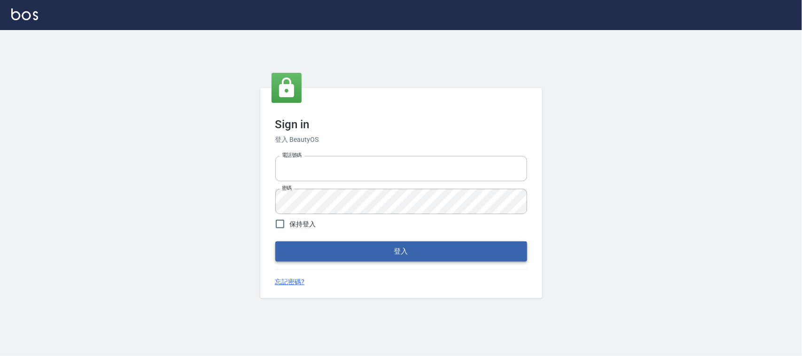
type input "0925193258"
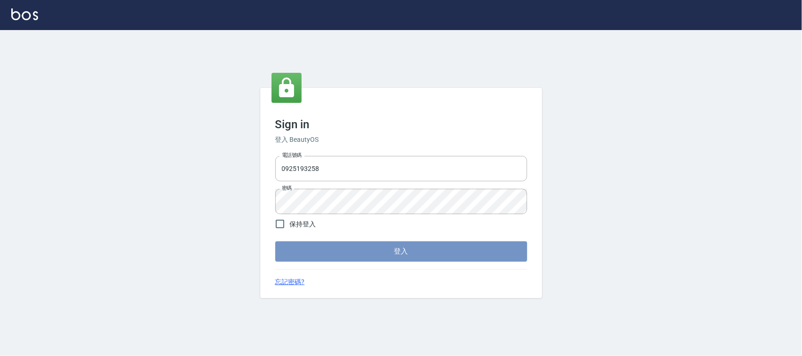
drag, startPoint x: 390, startPoint y: 255, endPoint x: 332, endPoint y: 219, distance: 67.9
click at [390, 256] on button "登入" at bounding box center [401, 251] width 252 height 20
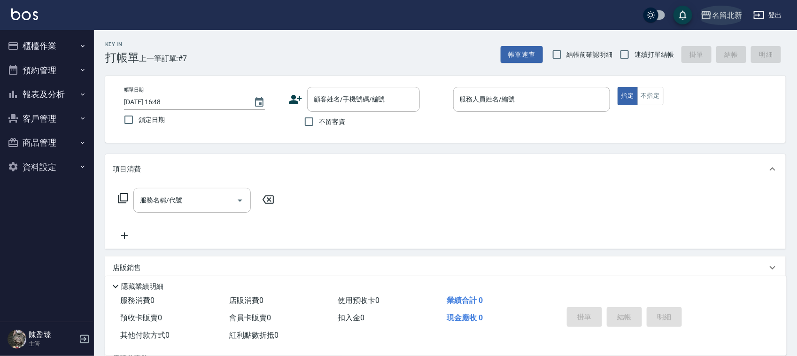
click at [729, 12] on div "名留北新" at bounding box center [727, 15] width 30 height 12
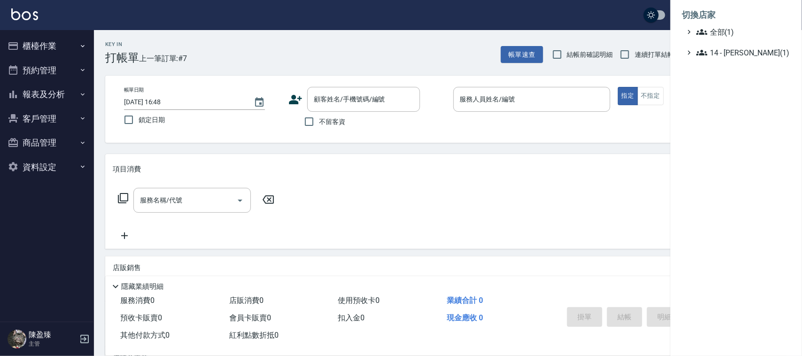
click at [27, 41] on div at bounding box center [401, 178] width 802 height 356
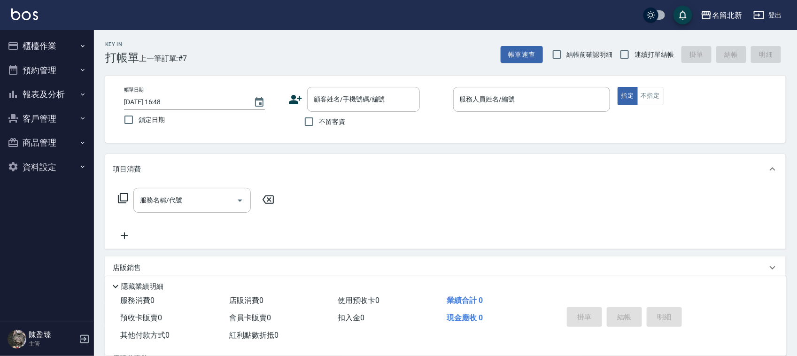
drag, startPoint x: 40, startPoint y: 41, endPoint x: 92, endPoint y: 62, distance: 55.5
click at [40, 43] on button "櫃檯作業" at bounding box center [47, 46] width 86 height 24
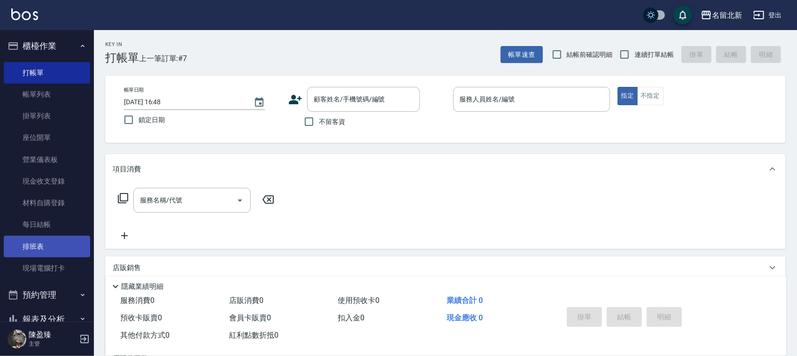
click at [36, 247] on link "排班表" at bounding box center [47, 247] width 86 height 22
